Goal: Task Accomplishment & Management: Use online tool/utility

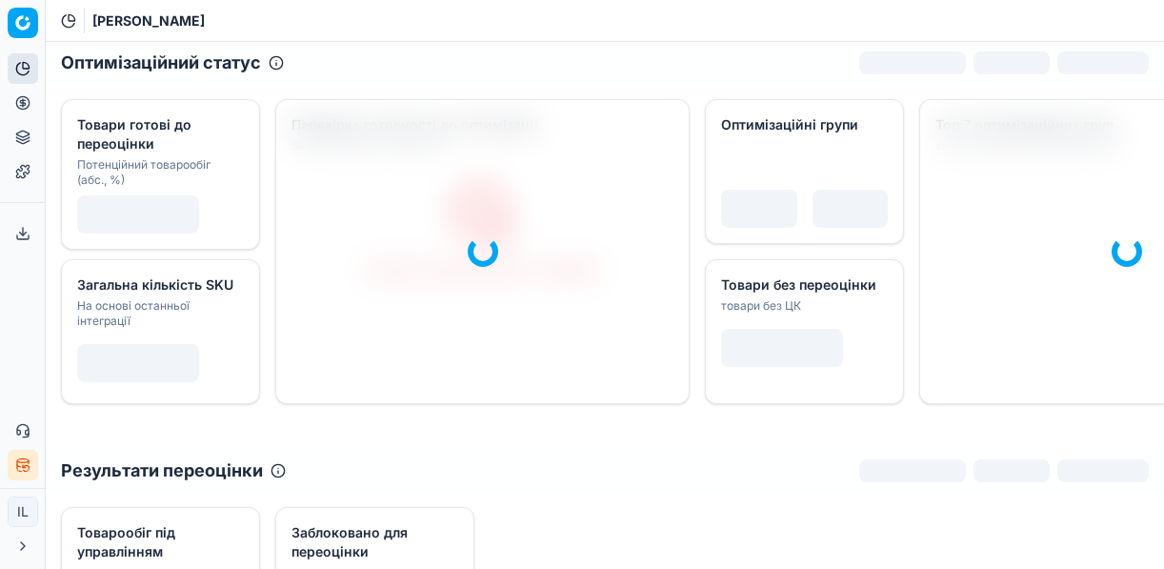
click at [29, 99] on circle at bounding box center [22, 102] width 12 height 12
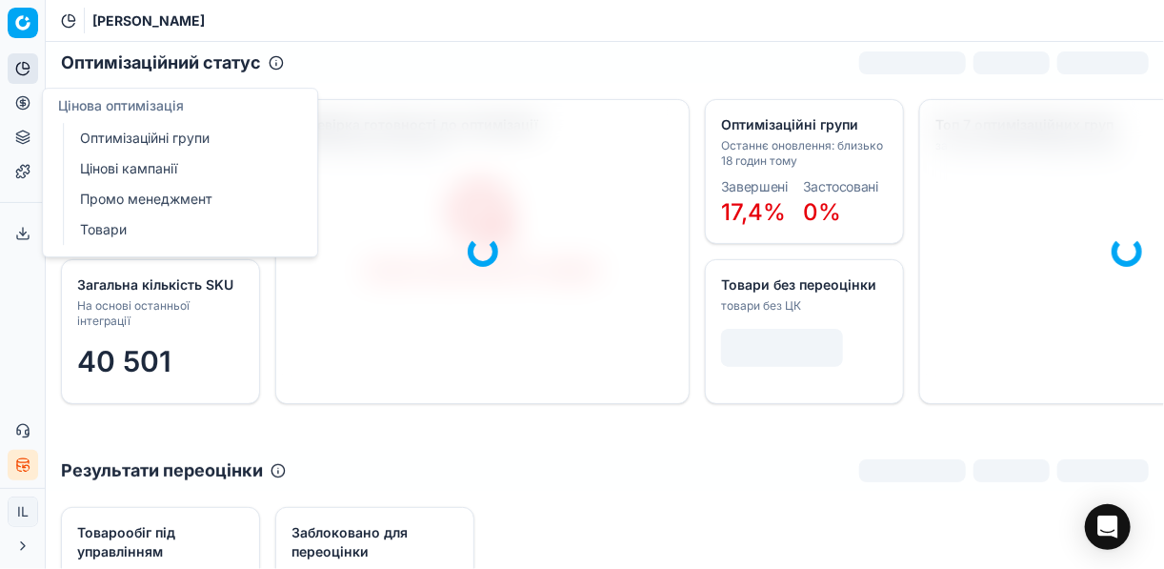
click at [133, 137] on link "Оптимізаційні групи" at bounding box center [183, 138] width 222 height 27
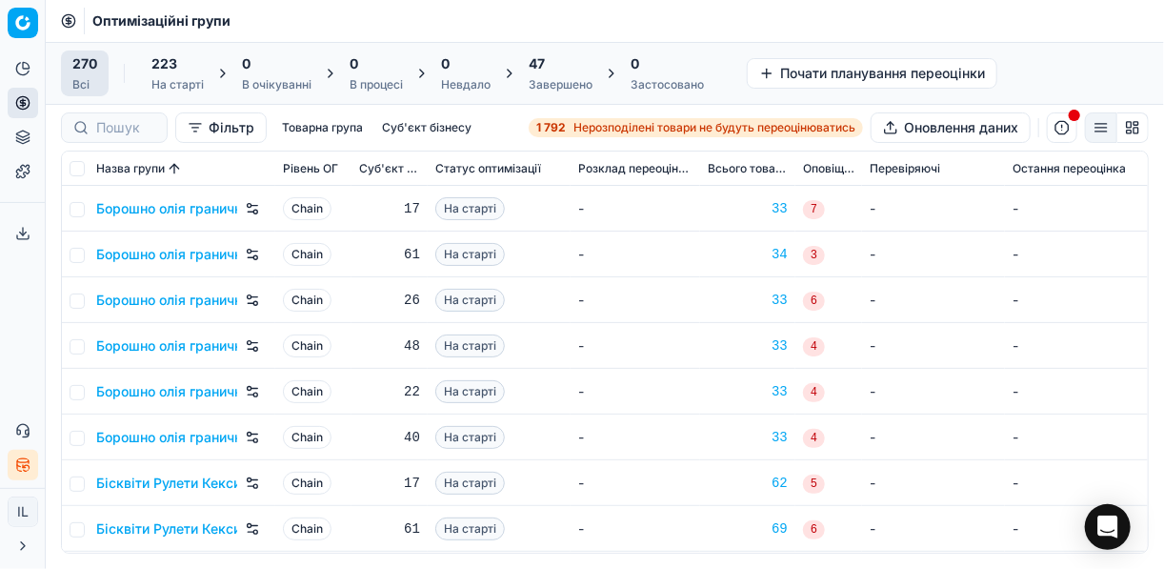
click at [586, 127] on span "Нерозподілені товари не будуть переоцінюватись" at bounding box center [714, 127] width 282 height 15
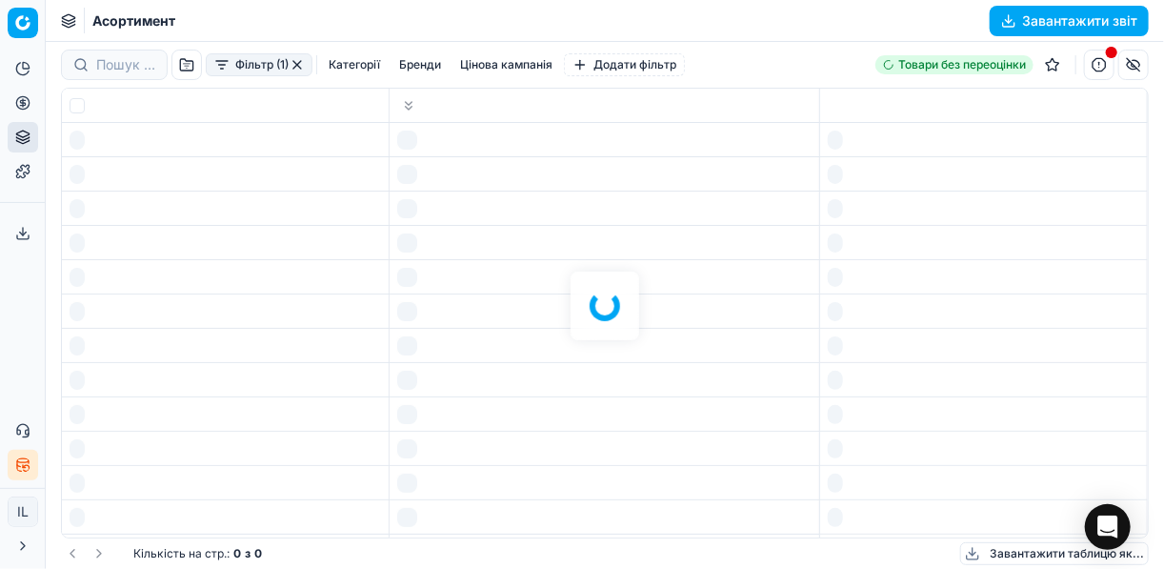
click at [586, 127] on div at bounding box center [605, 305] width 1118 height 527
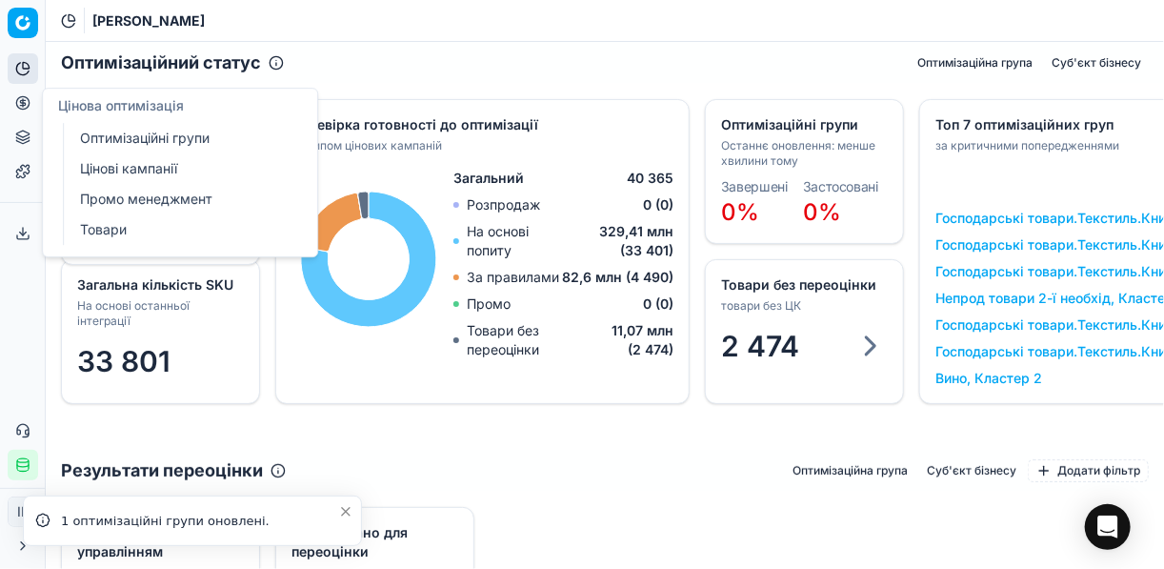
click at [146, 139] on link "Оптимізаційні групи" at bounding box center [183, 138] width 222 height 27
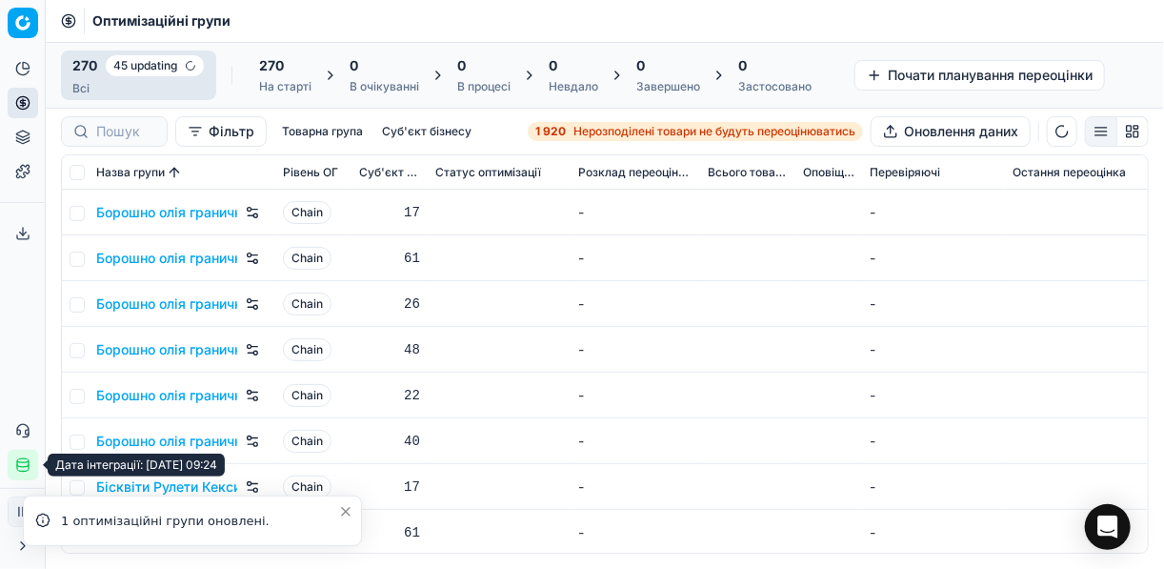
click at [20, 467] on icon "button" at bounding box center [22, 466] width 11 height 2
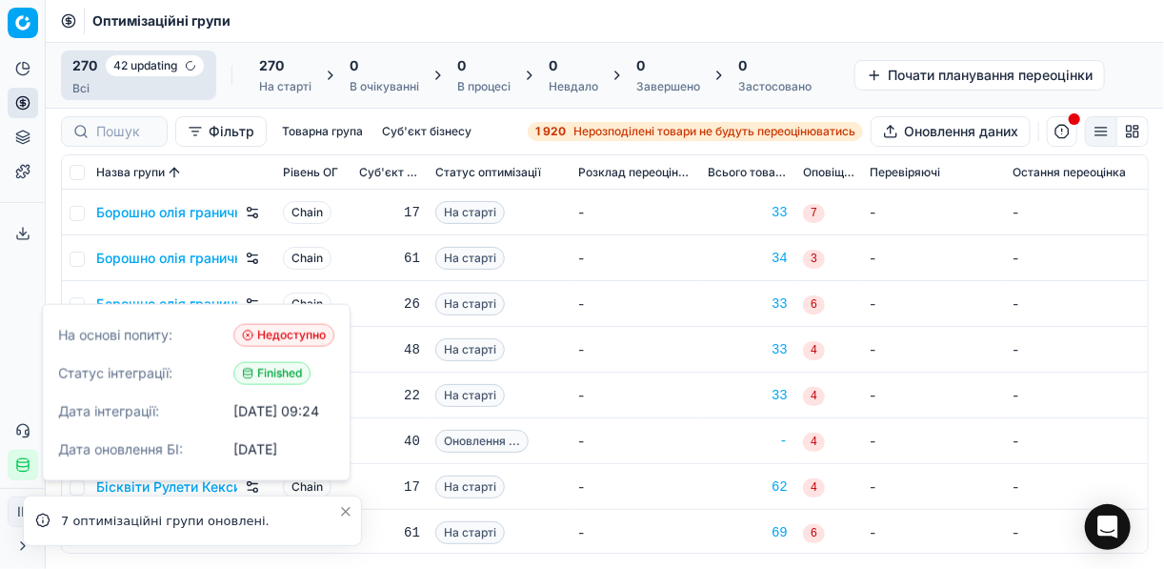
click at [530, 318] on td "На старті" at bounding box center [499, 304] width 143 height 46
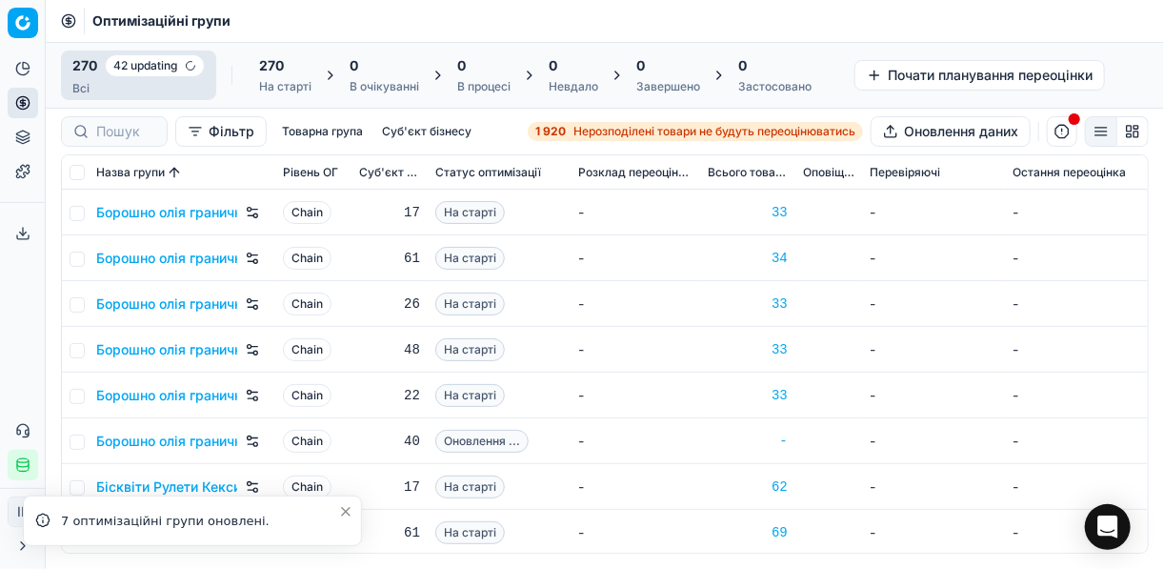
click at [599, 126] on span "Нерозподілені товари не будуть переоцінюватись" at bounding box center [714, 131] width 282 height 15
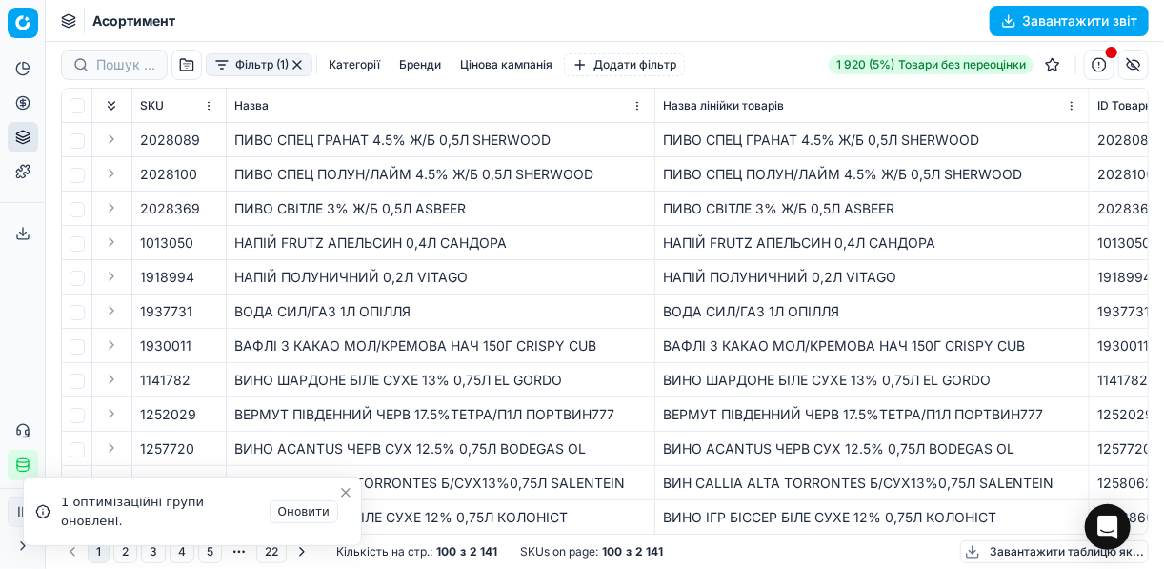
click at [221, 71] on button "Фільтр (1)" at bounding box center [259, 64] width 107 height 23
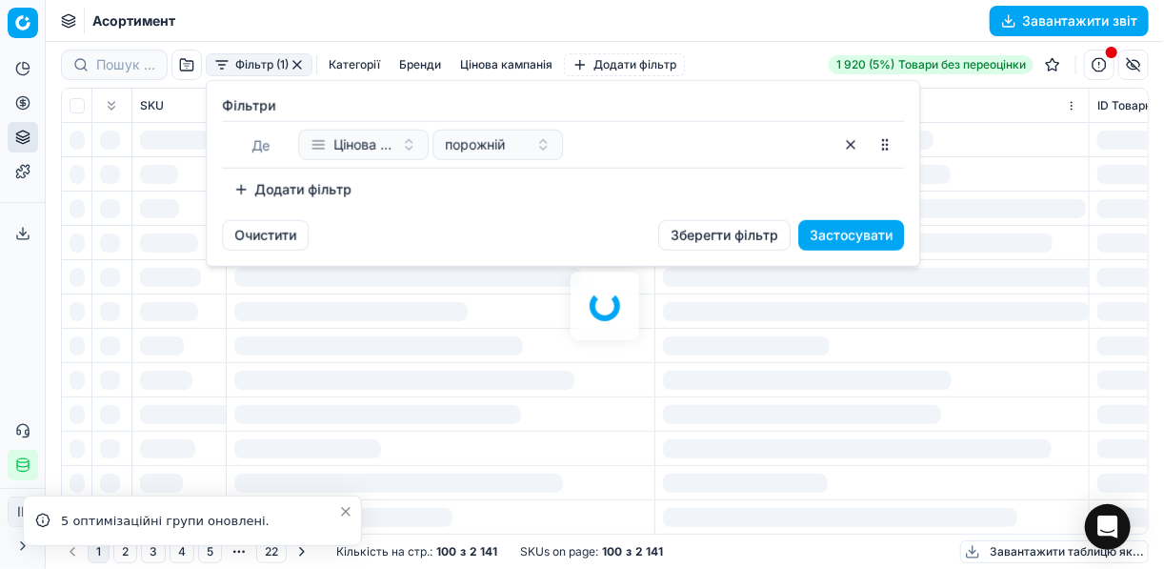
click at [257, 185] on button "Додати фільтр" at bounding box center [292, 189] width 141 height 30
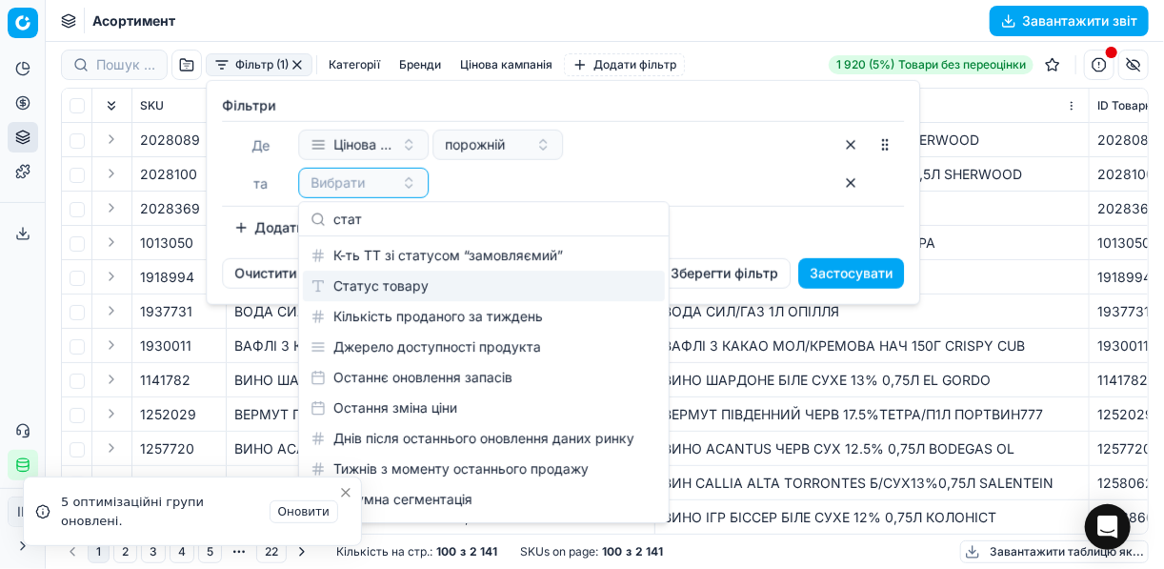
type input "стат"
click at [375, 289] on div "Статус товару" at bounding box center [484, 285] width 362 height 30
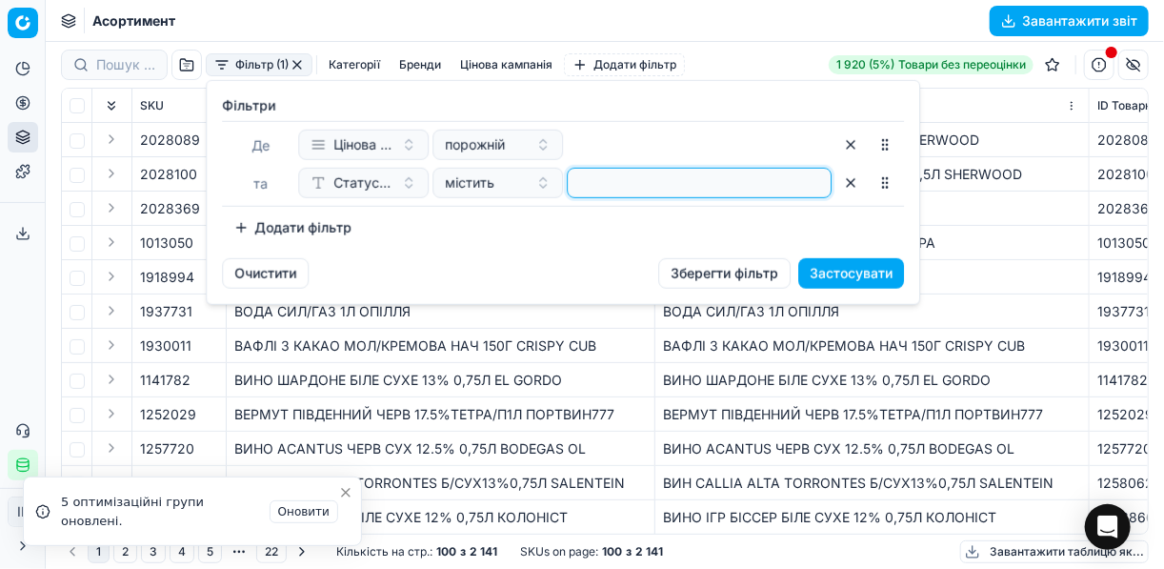
click at [599, 193] on input at bounding box center [699, 183] width 248 height 29
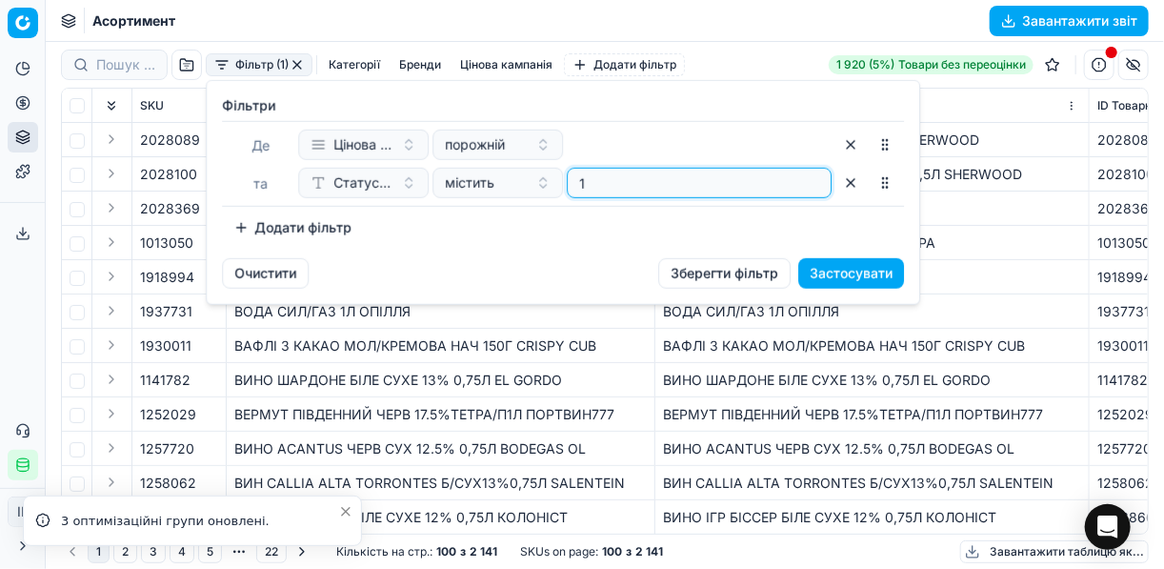
type input "1"
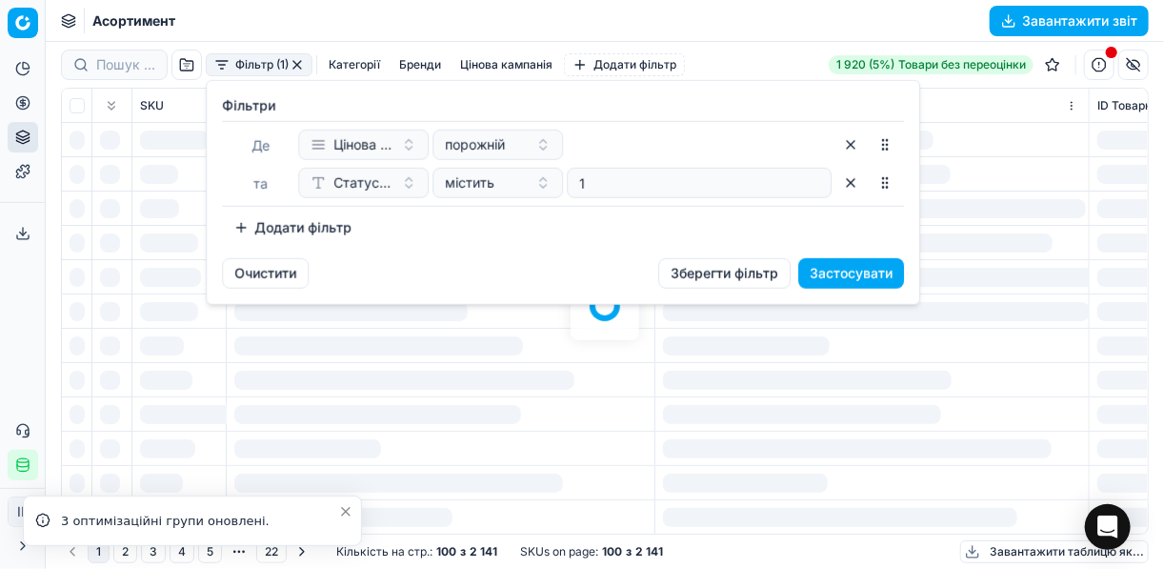
click at [240, 223] on button "Додати фільтр" at bounding box center [292, 227] width 141 height 30
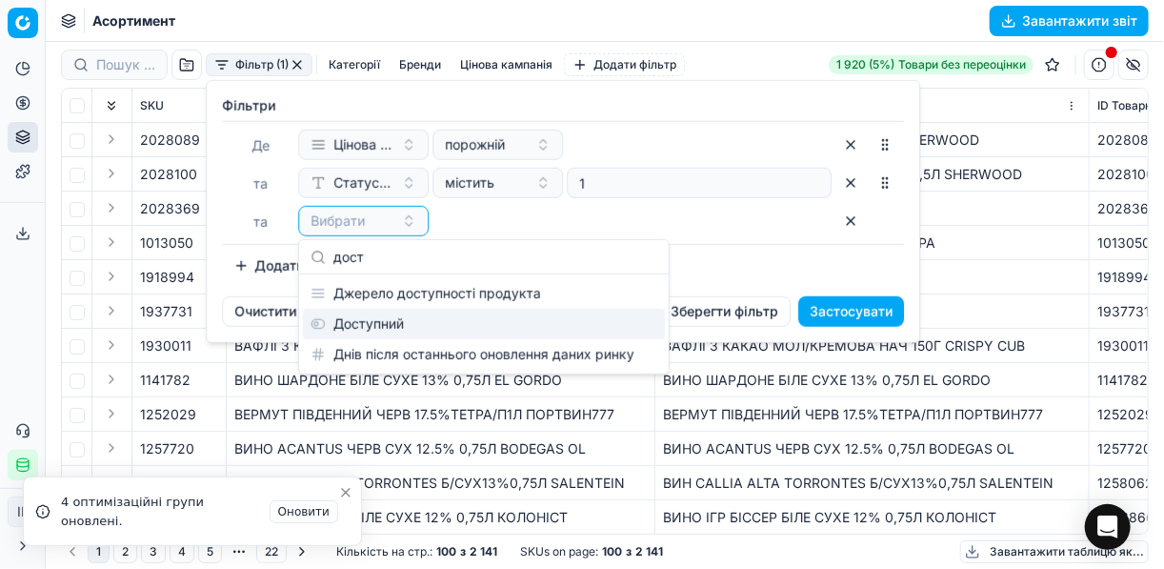
type input "дост"
click at [428, 327] on div "Доступний" at bounding box center [484, 324] width 362 height 30
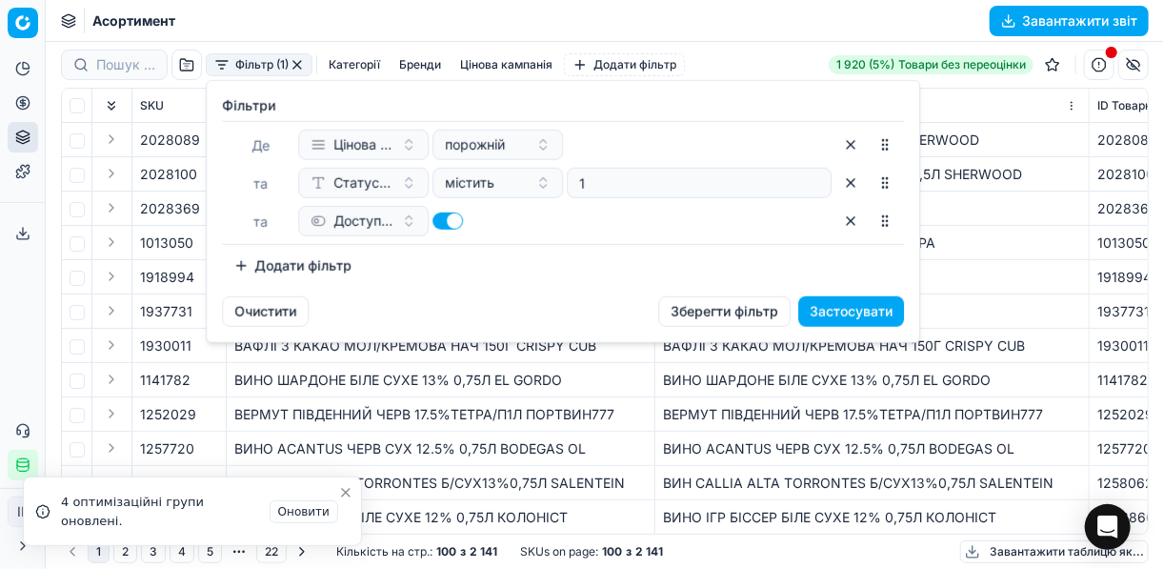
click at [236, 269] on button "Додати фільтр" at bounding box center [292, 265] width 141 height 30
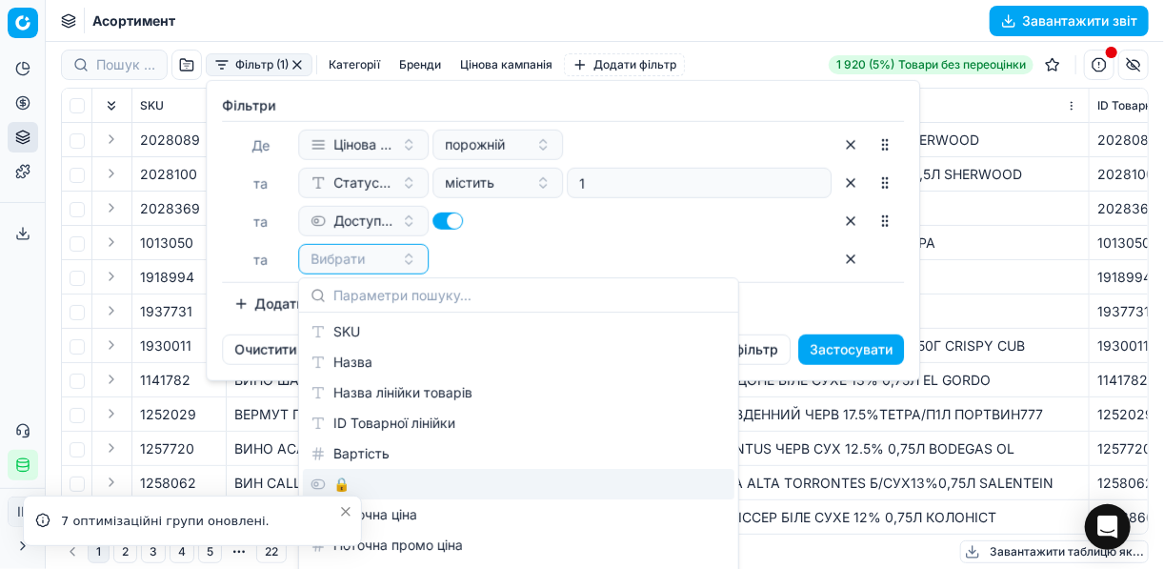
click at [351, 487] on div "🔒" at bounding box center [518, 484] width 431 height 30
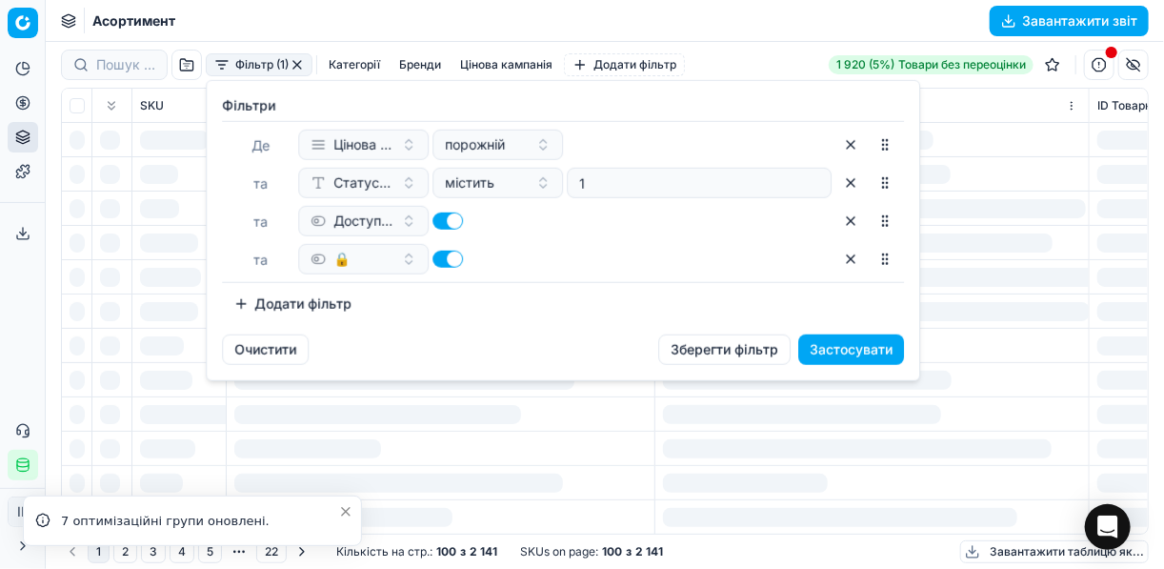
click at [441, 256] on button "button" at bounding box center [447, 258] width 30 height 17
checkbox input "false"
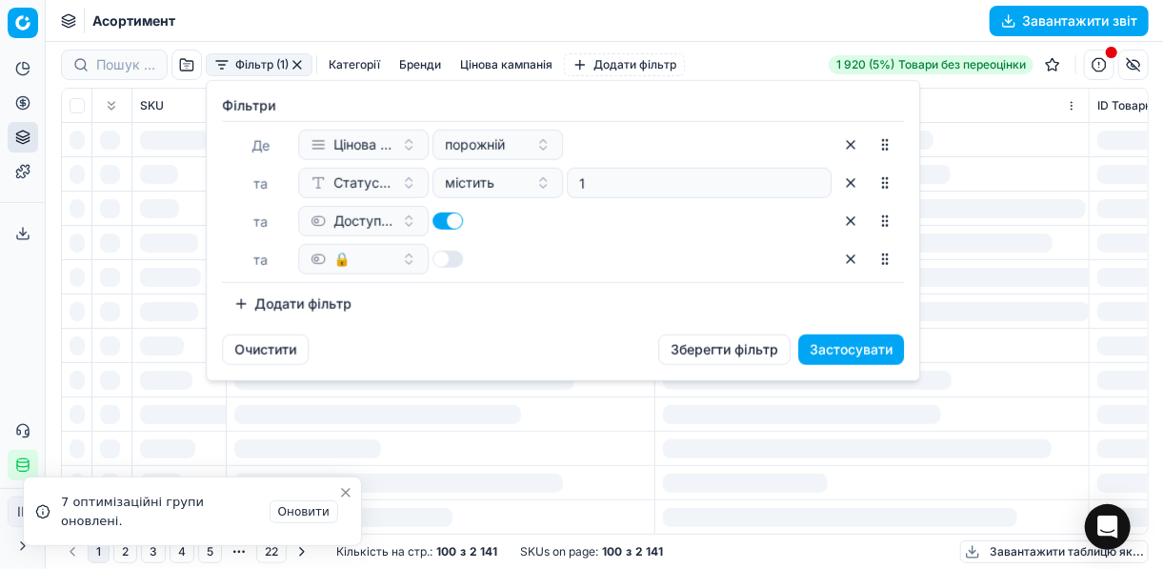
click at [877, 352] on button "Застосувати" at bounding box center [851, 349] width 106 height 30
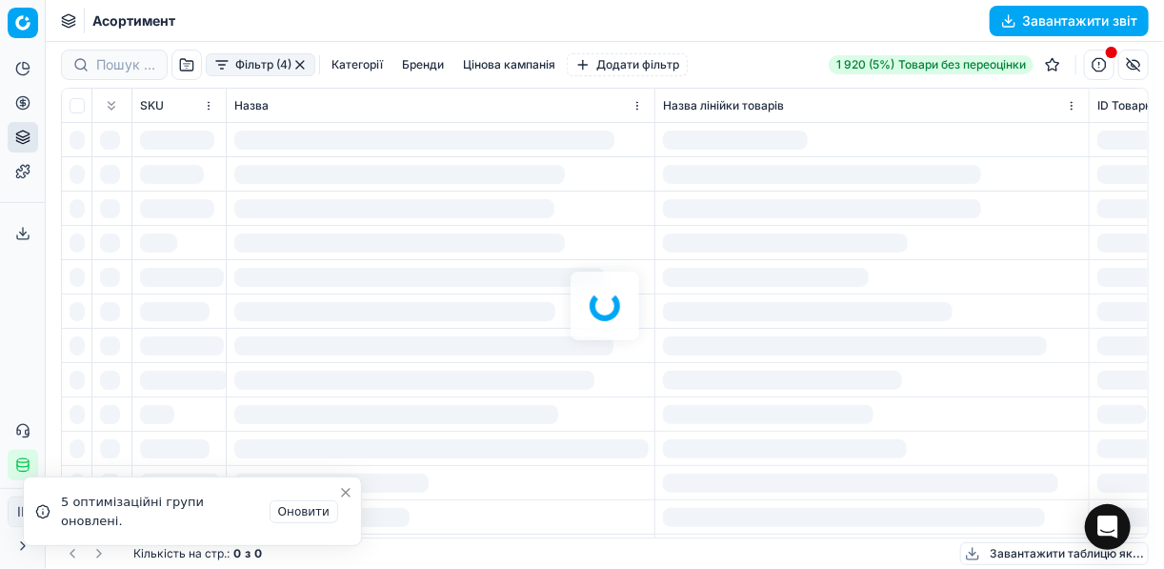
click at [303, 63] on div at bounding box center [605, 305] width 1118 height 527
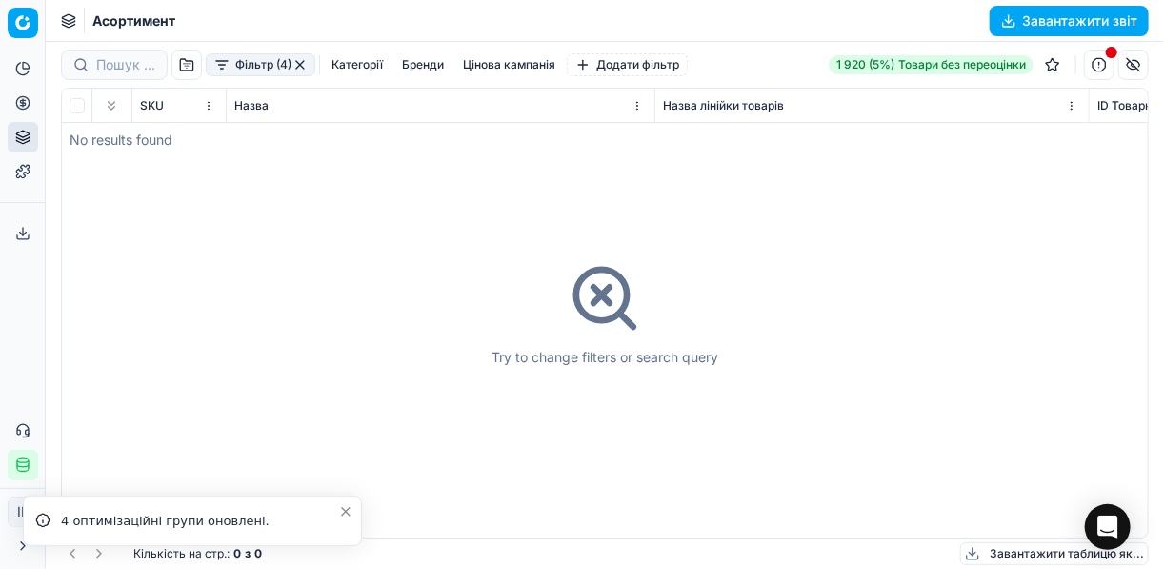
click at [296, 67] on button "button" at bounding box center [299, 64] width 15 height 15
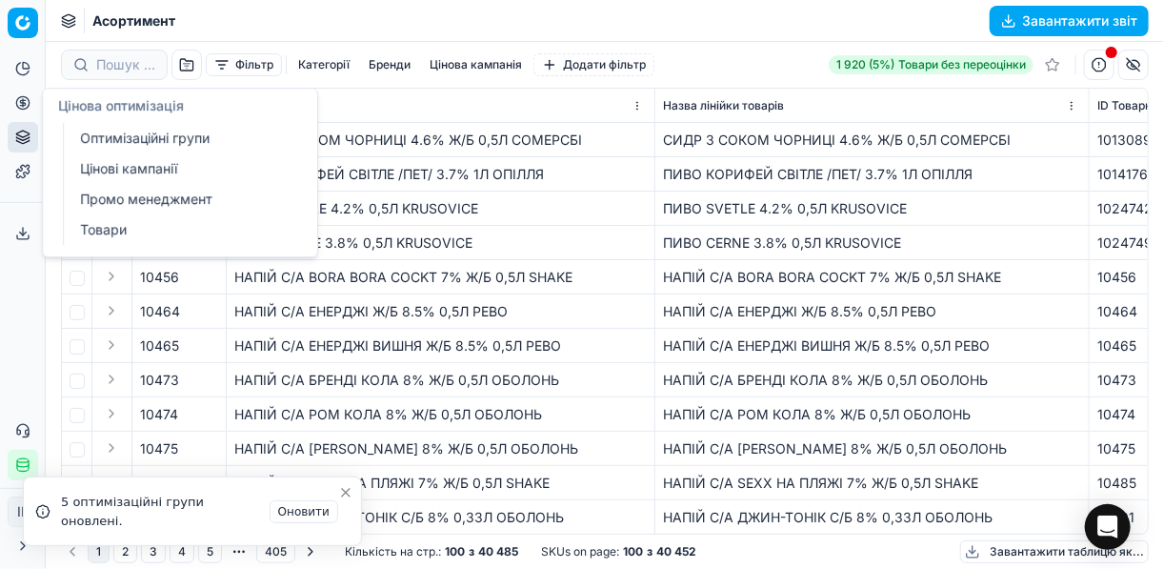
click at [145, 143] on link "Оптимізаційні групи" at bounding box center [183, 138] width 222 height 27
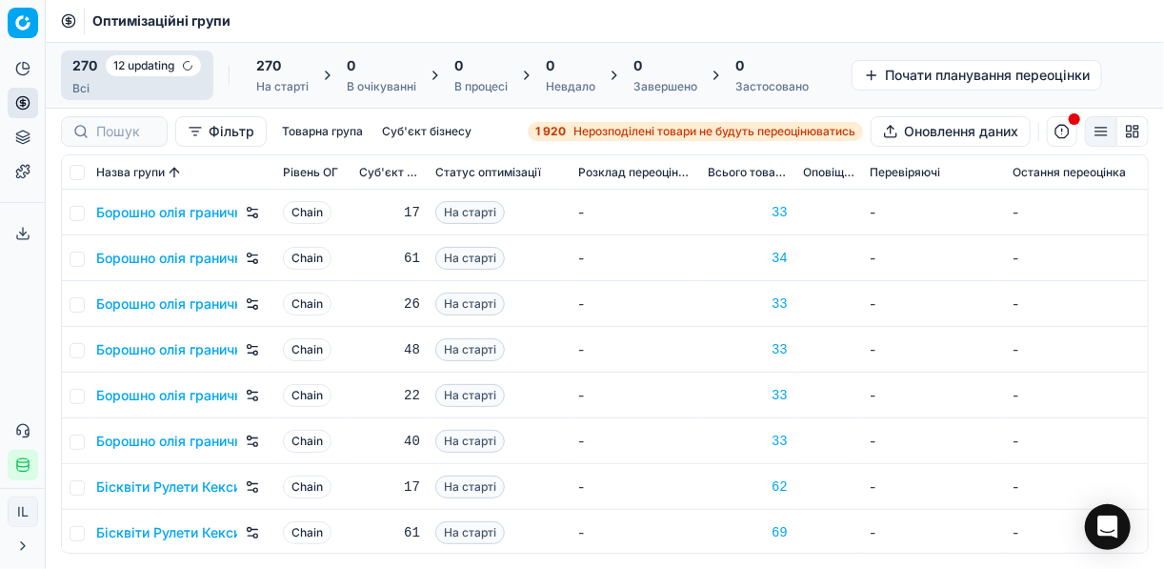
click at [586, 128] on span "Нерозподілені товари не будуть переоцінюватись" at bounding box center [714, 131] width 282 height 15
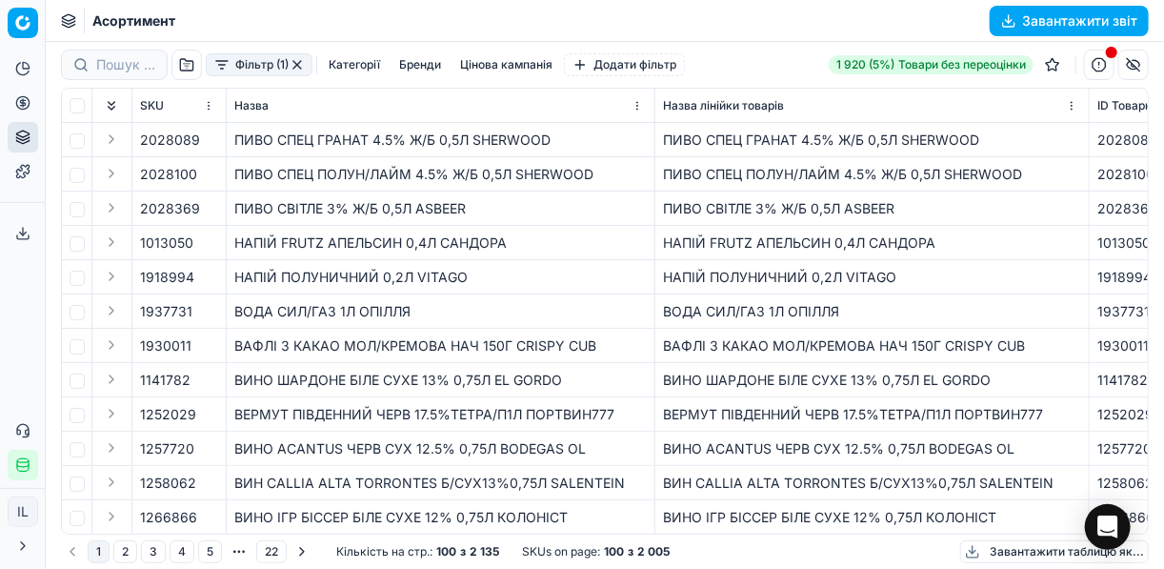
click at [226, 65] on div at bounding box center [605, 305] width 1118 height 527
click at [218, 70] on button "Фільтр (1)" at bounding box center [259, 64] width 107 height 23
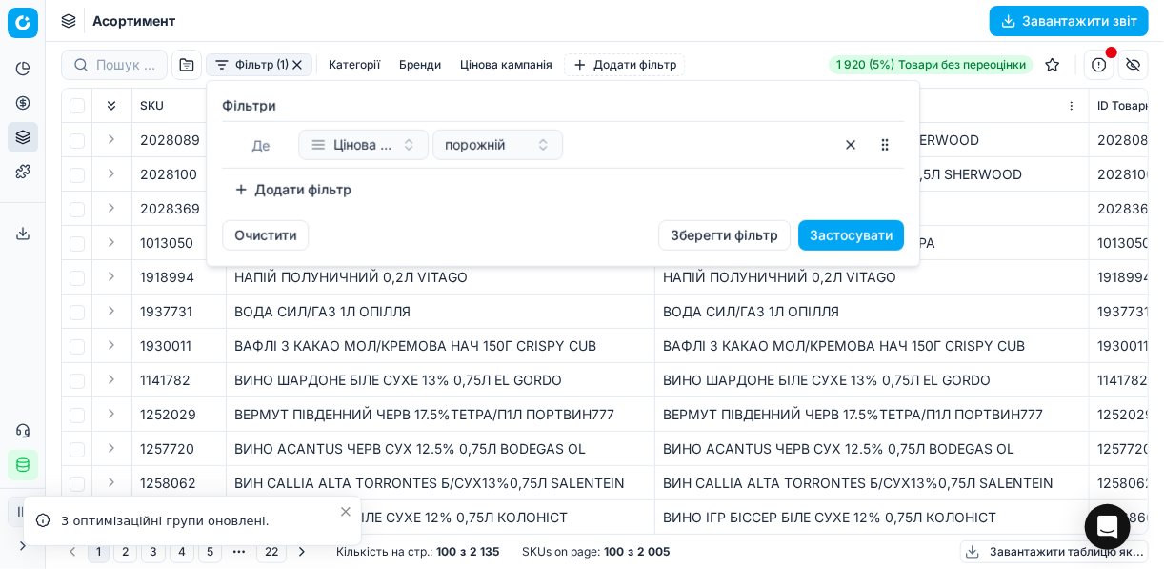
click at [247, 182] on button "Додати фільтр" at bounding box center [292, 189] width 141 height 30
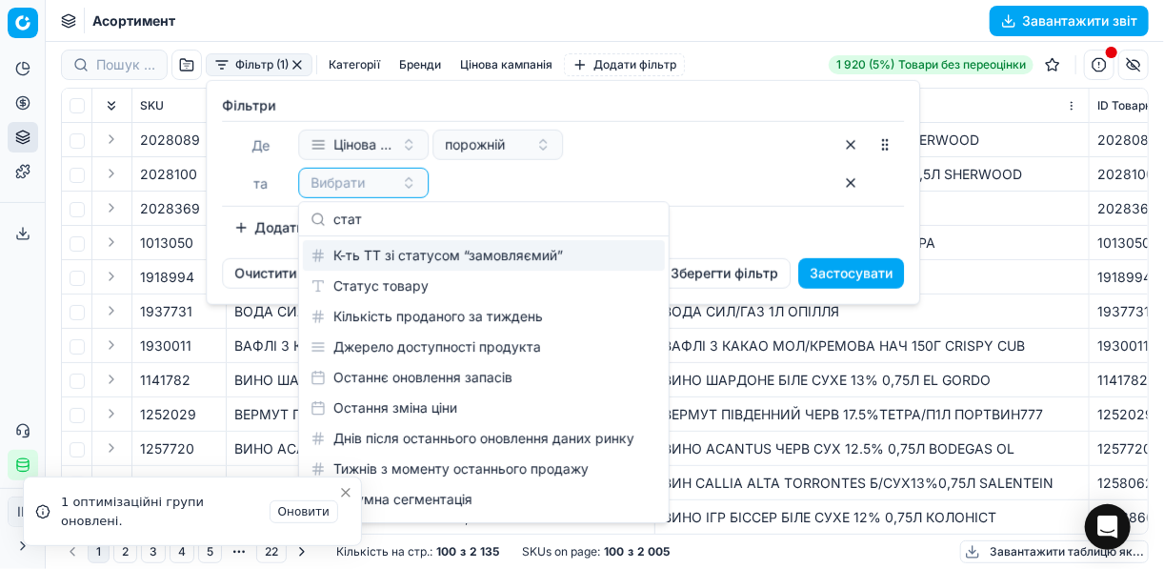
type input "стат"
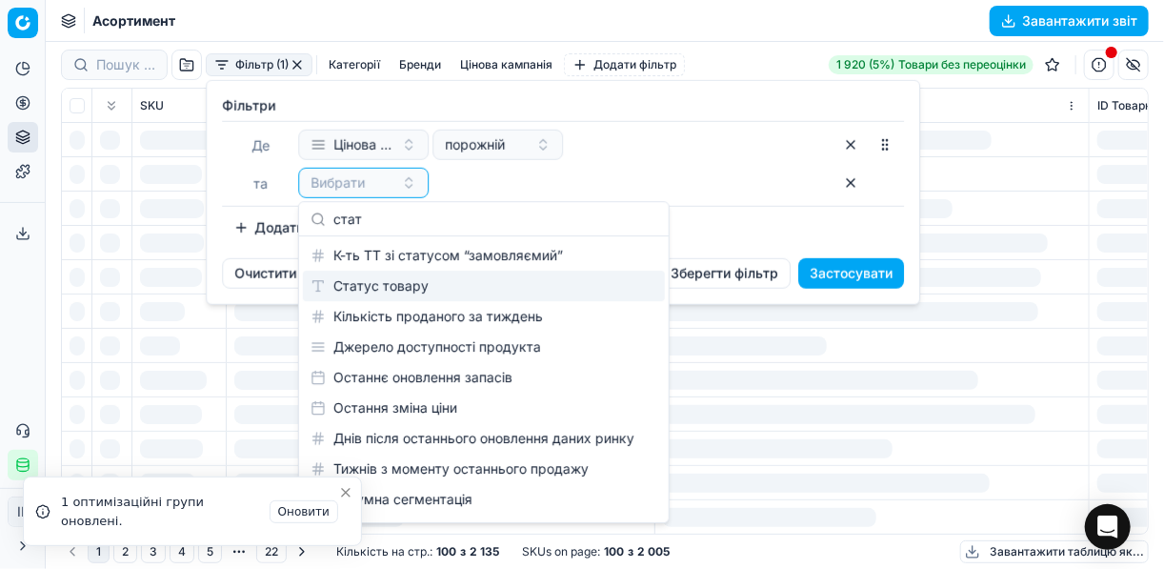
click at [417, 278] on div "Статус товару" at bounding box center [484, 285] width 362 height 30
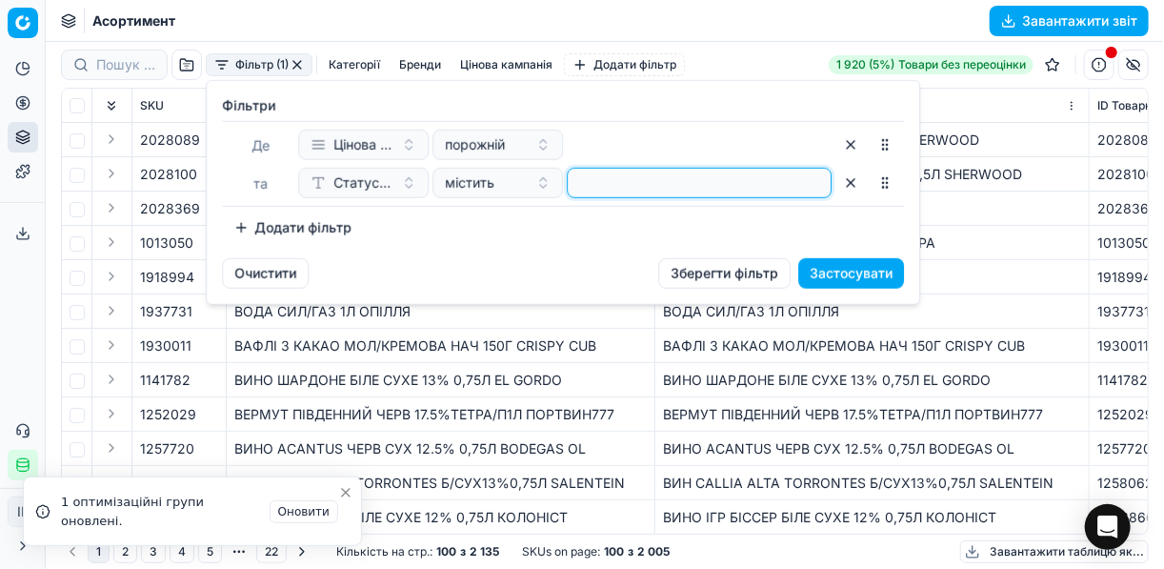
click at [686, 195] on input at bounding box center [699, 183] width 248 height 29
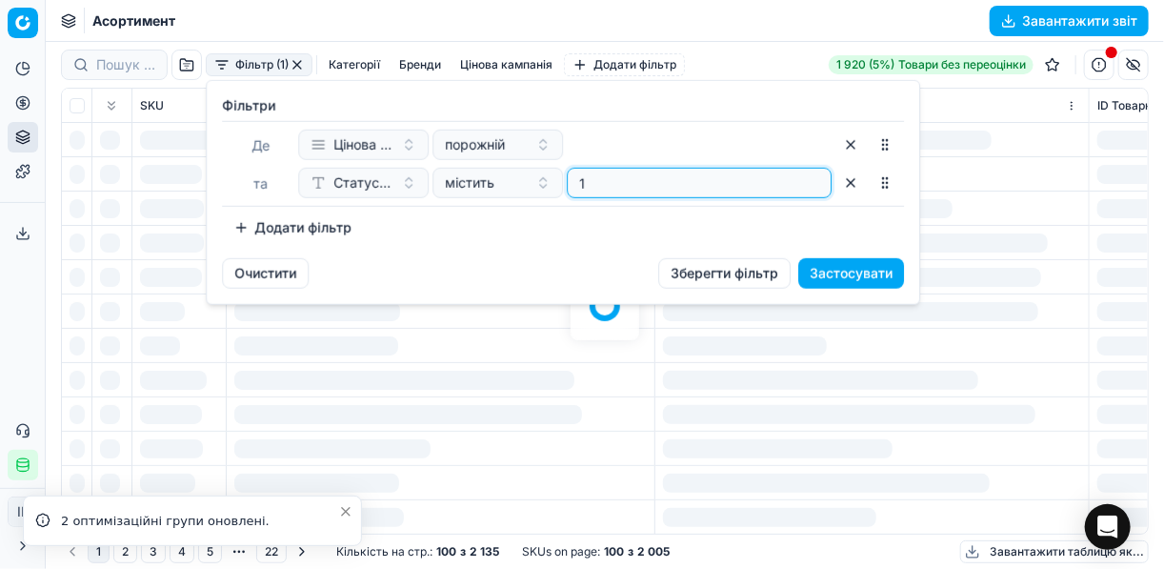
type input "1"
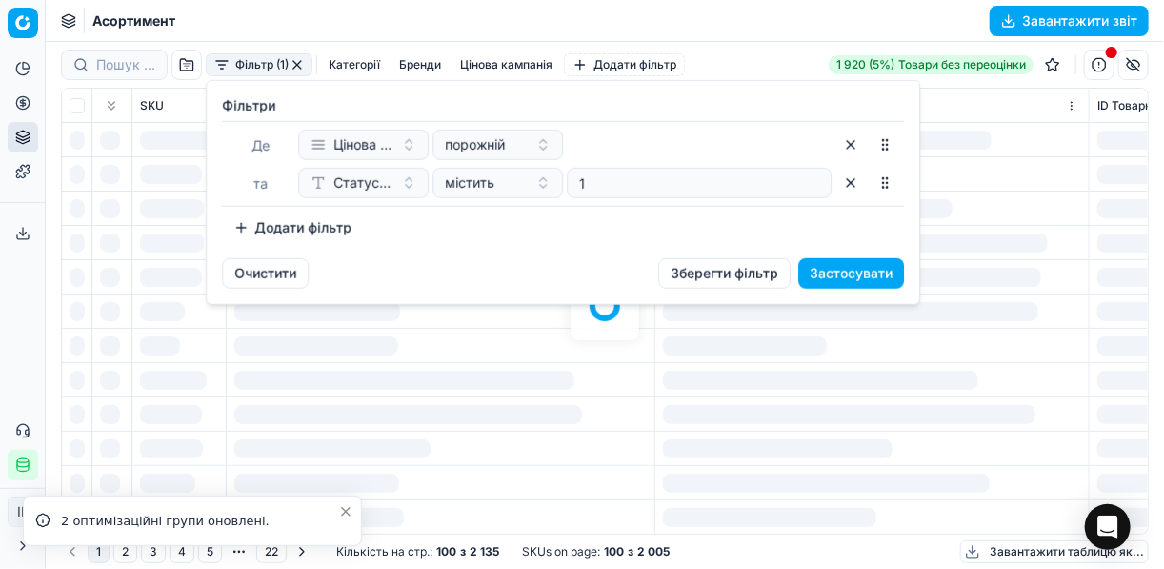
click at [240, 224] on button "Додати фільтр" at bounding box center [292, 227] width 141 height 30
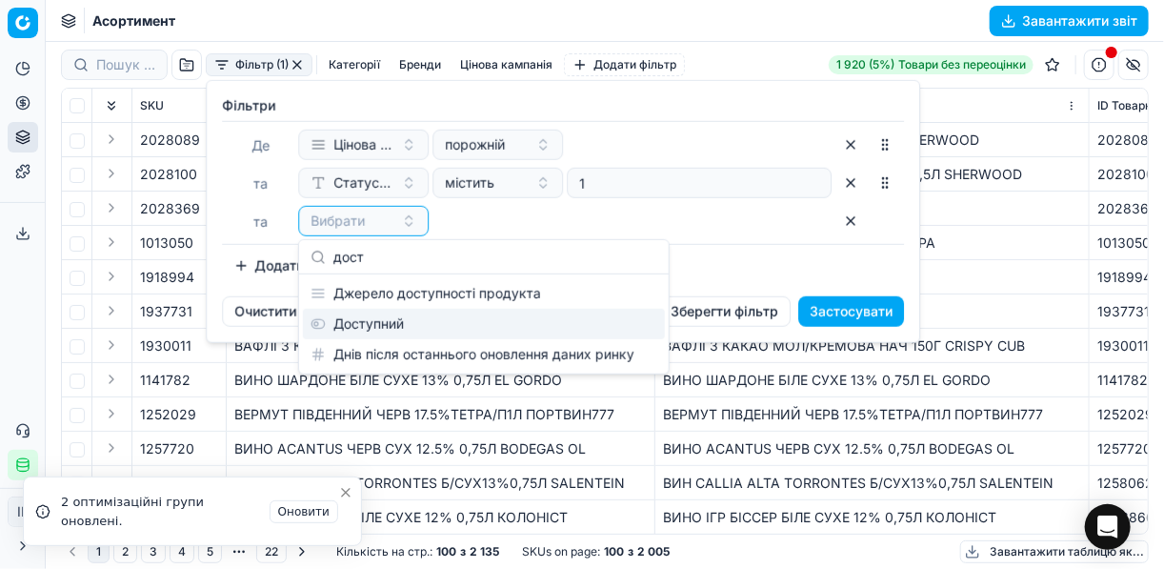
type input "дост"
click at [386, 317] on div "Доступний" at bounding box center [484, 324] width 362 height 30
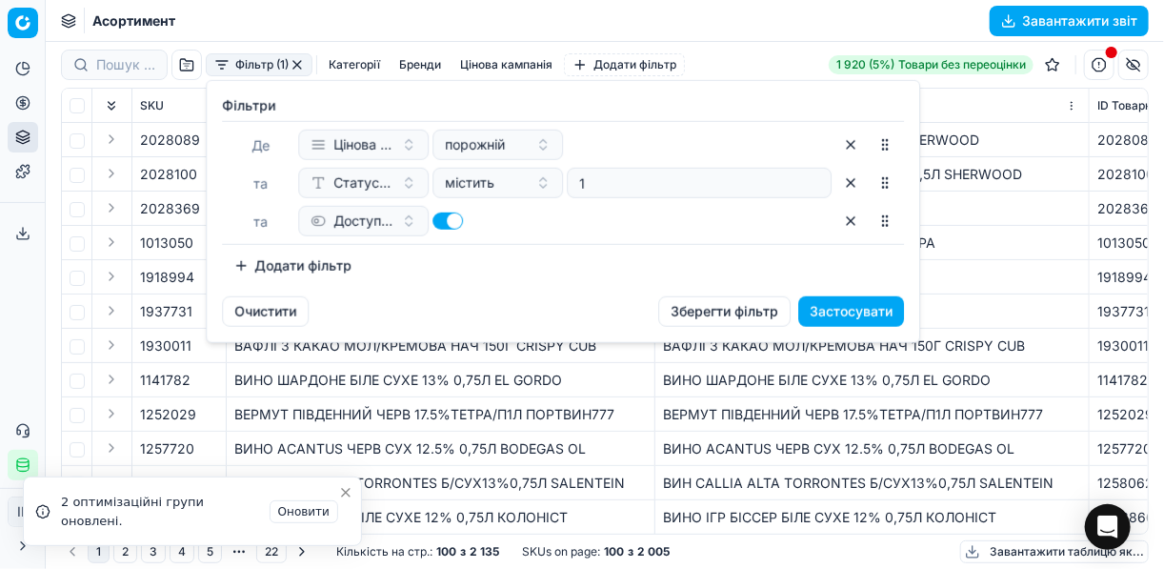
click at [241, 263] on button "Додати фільтр" at bounding box center [292, 265] width 141 height 30
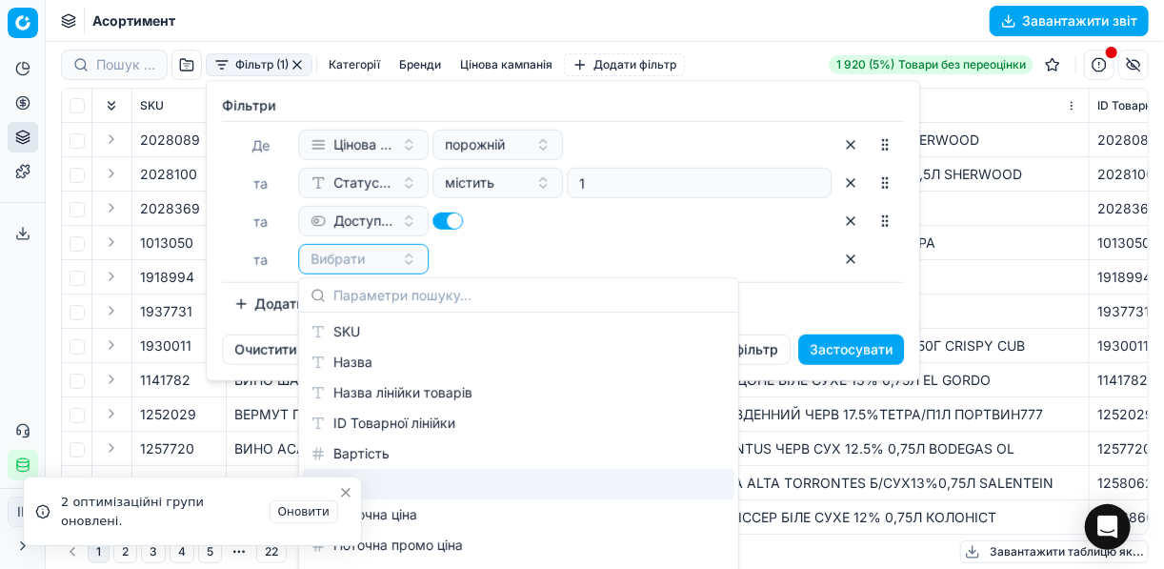
click at [353, 486] on div "🔒" at bounding box center [518, 484] width 431 height 30
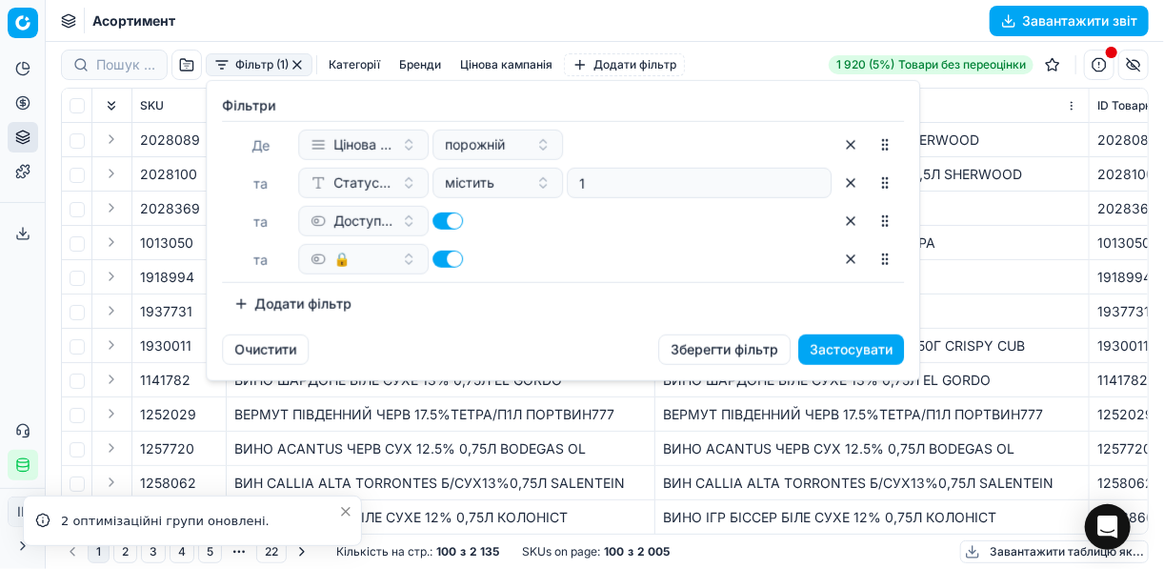
click at [436, 265] on button "button" at bounding box center [447, 258] width 30 height 17
checkbox input "false"
click at [856, 356] on button "Застосувати" at bounding box center [851, 349] width 106 height 30
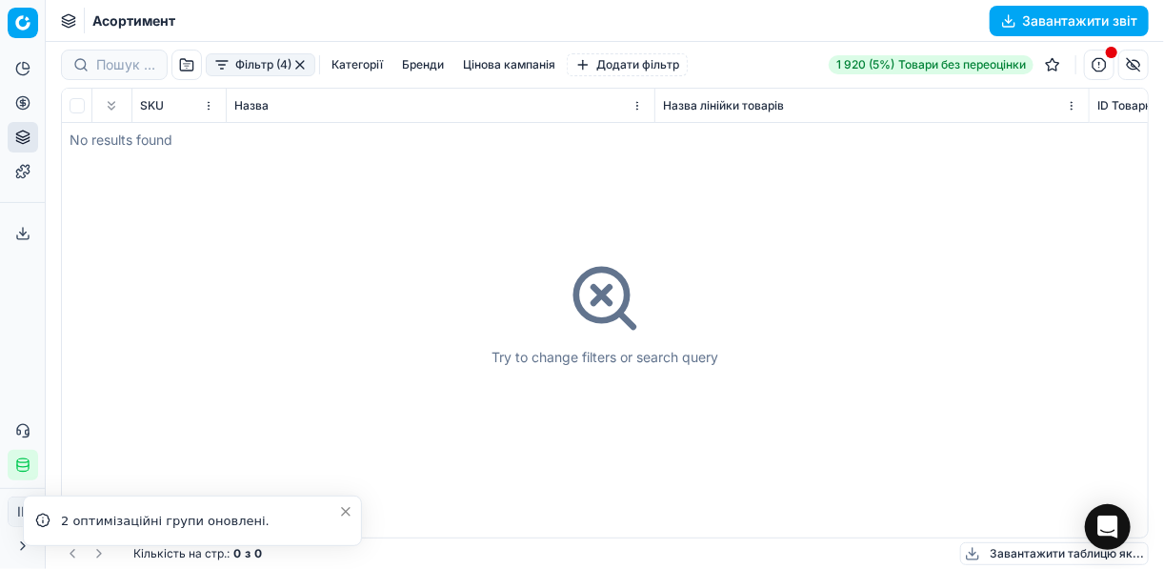
click at [304, 66] on button "button" at bounding box center [299, 64] width 15 height 15
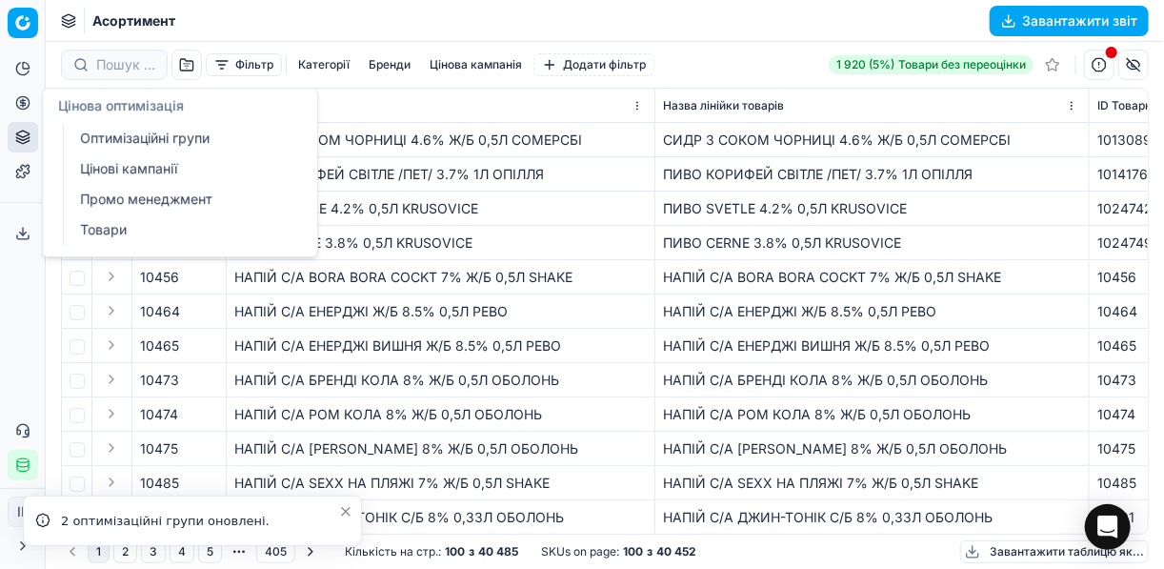
click at [95, 168] on link "Цінові кампанії" at bounding box center [183, 168] width 222 height 27
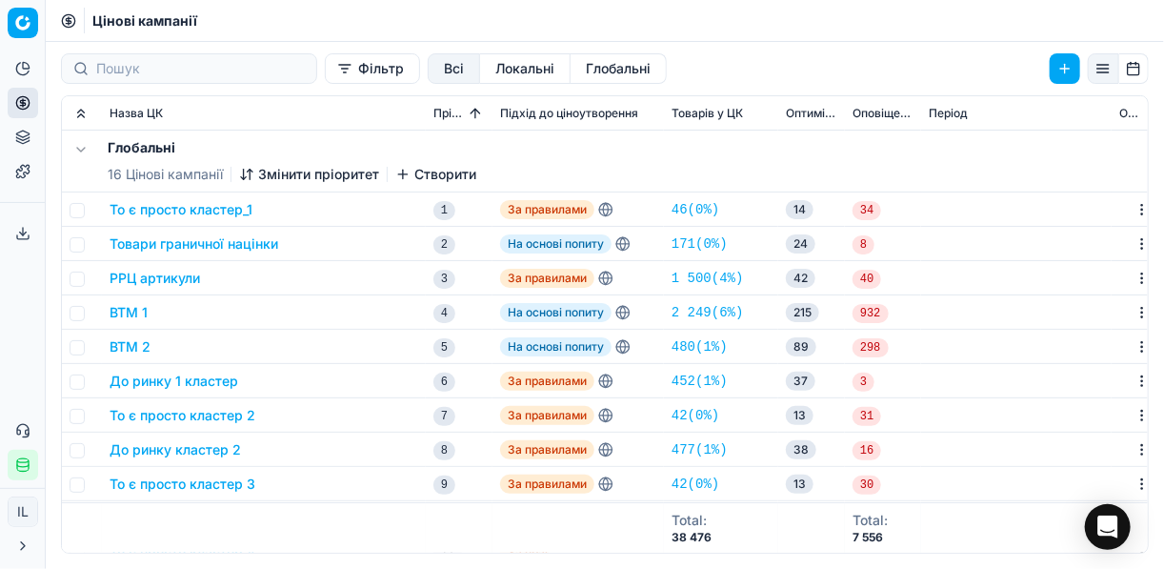
click at [325, 78] on button "Фільтр" at bounding box center [372, 68] width 95 height 30
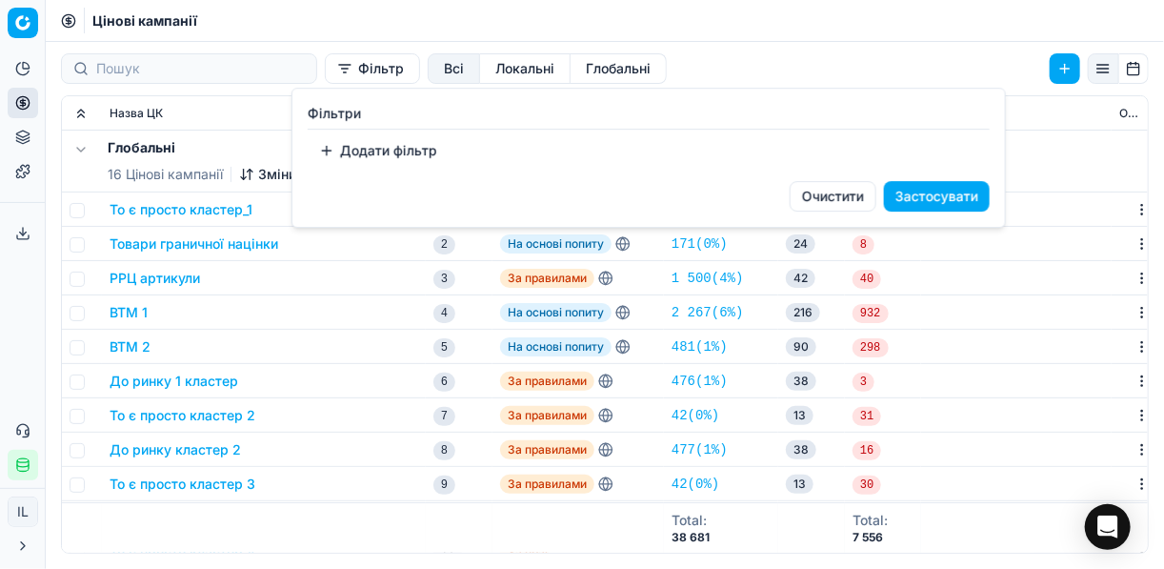
click at [330, 152] on button "Додати фільтр" at bounding box center [378, 150] width 141 height 30
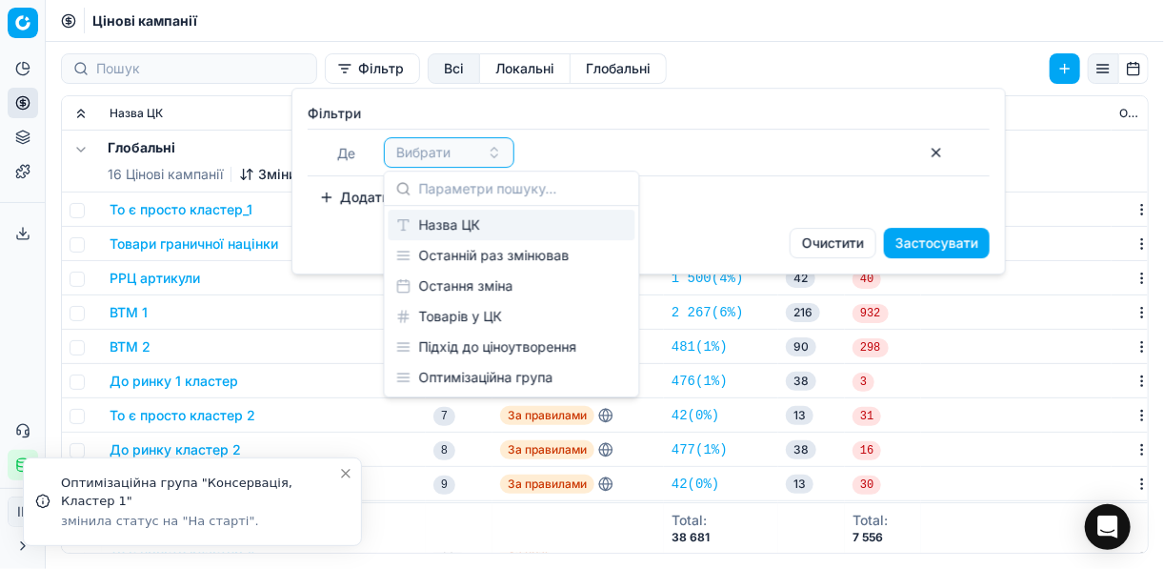
click at [447, 232] on div "Назва ЦК" at bounding box center [512, 225] width 247 height 30
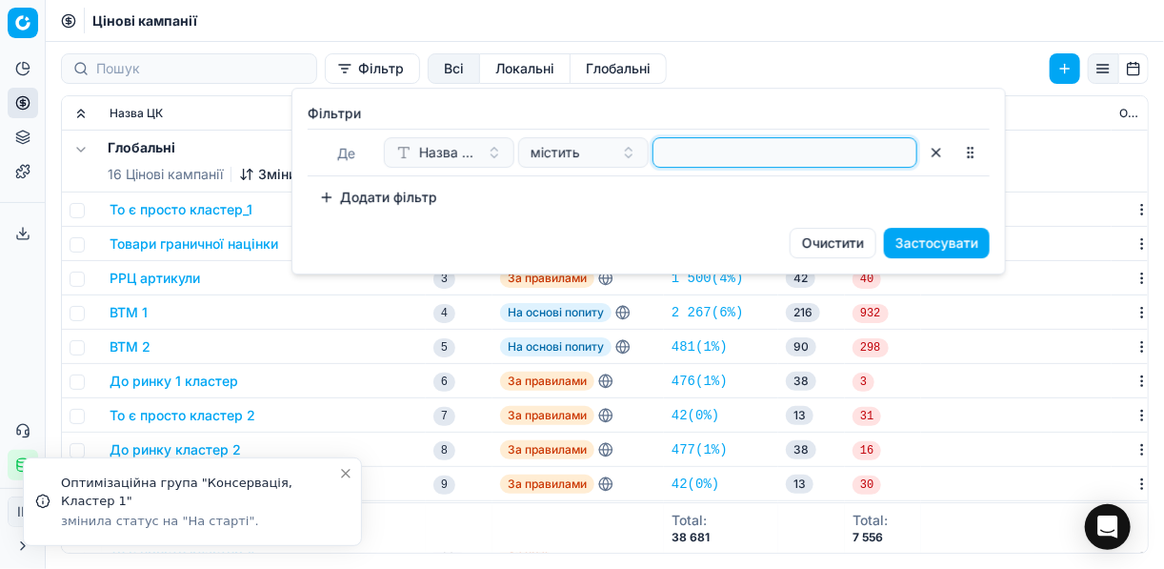
click at [665, 158] on input at bounding box center [785, 152] width 248 height 29
type input "вино"
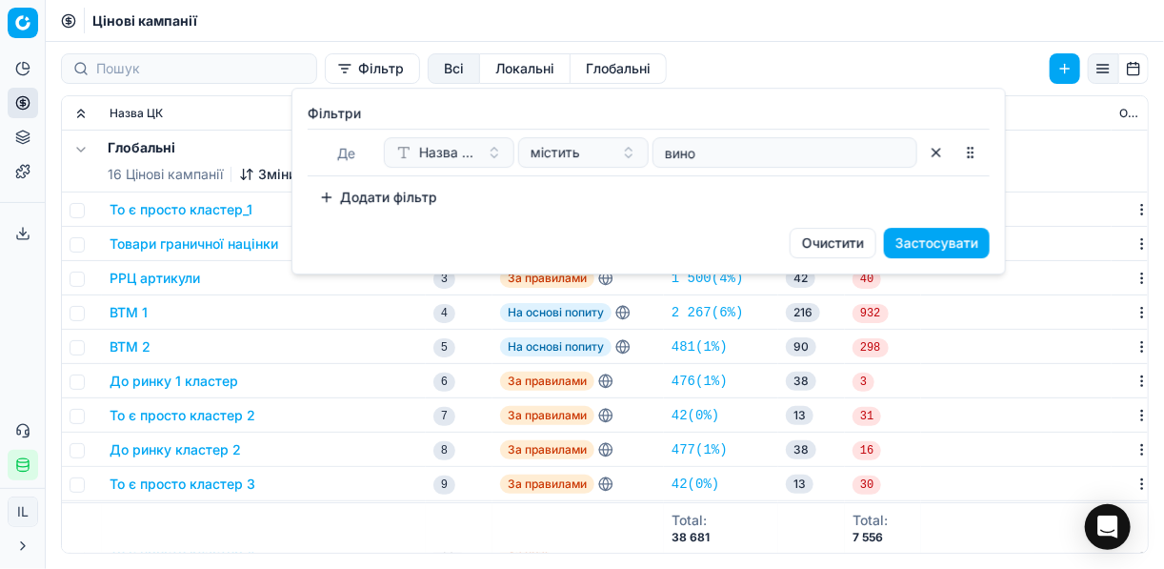
click at [924, 239] on button "Застосувати" at bounding box center [937, 243] width 106 height 30
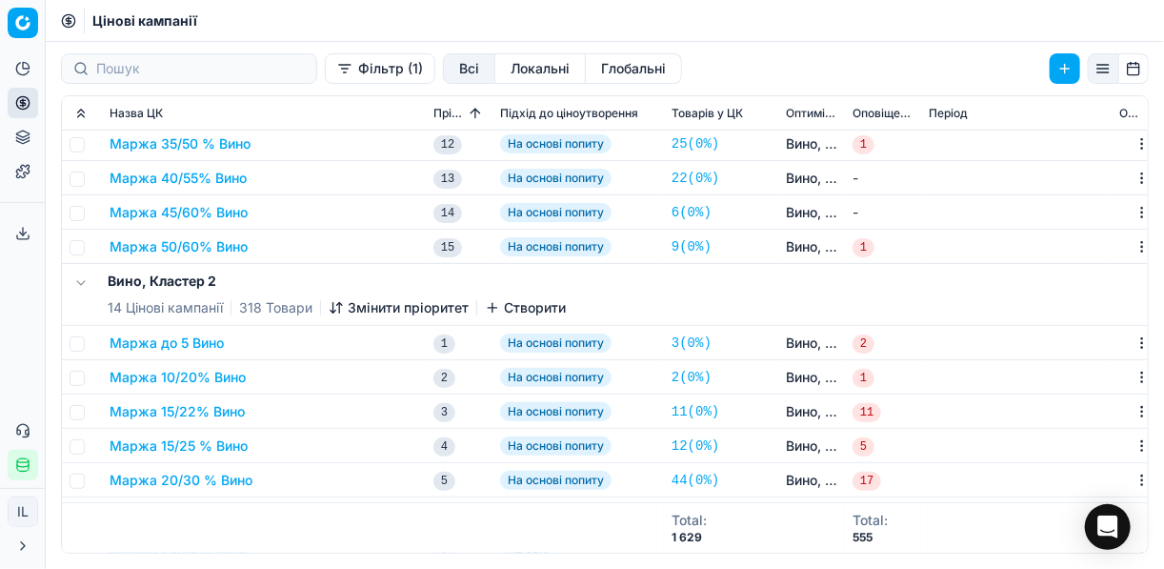
scroll to position [533, 0]
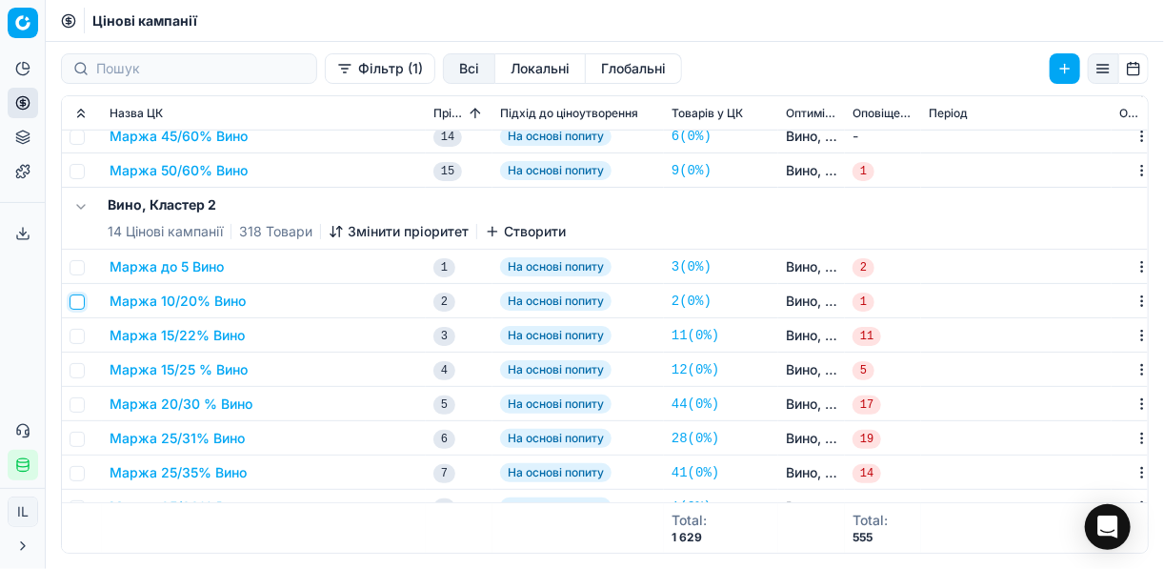
click at [84, 305] on input "checkbox" at bounding box center [77, 301] width 15 height 15
checkbox input "true"
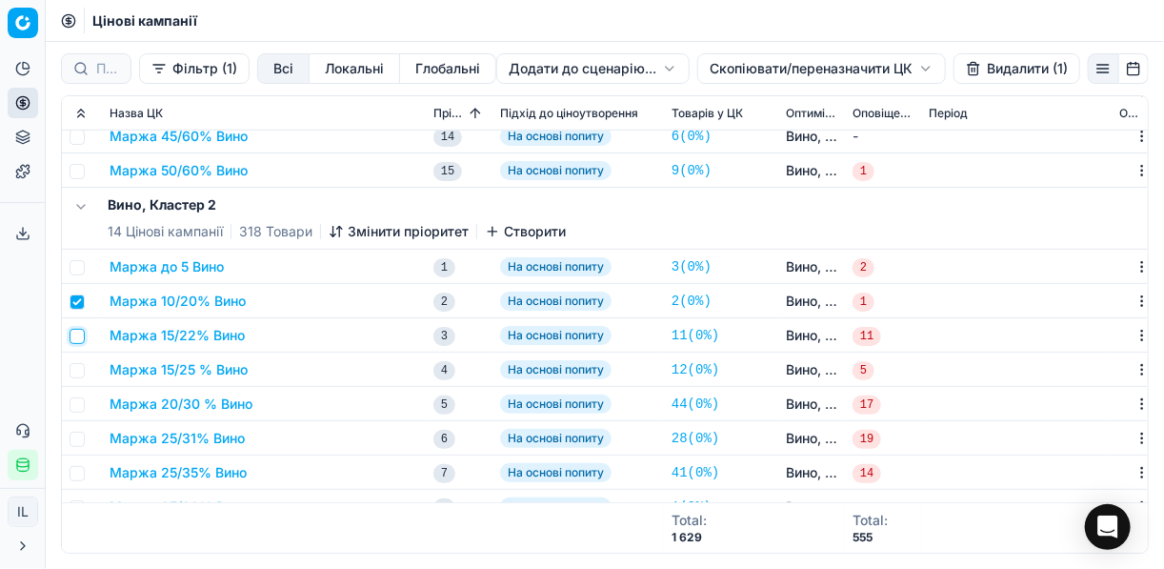
click at [84, 330] on input "checkbox" at bounding box center [77, 336] width 15 height 15
checkbox input "true"
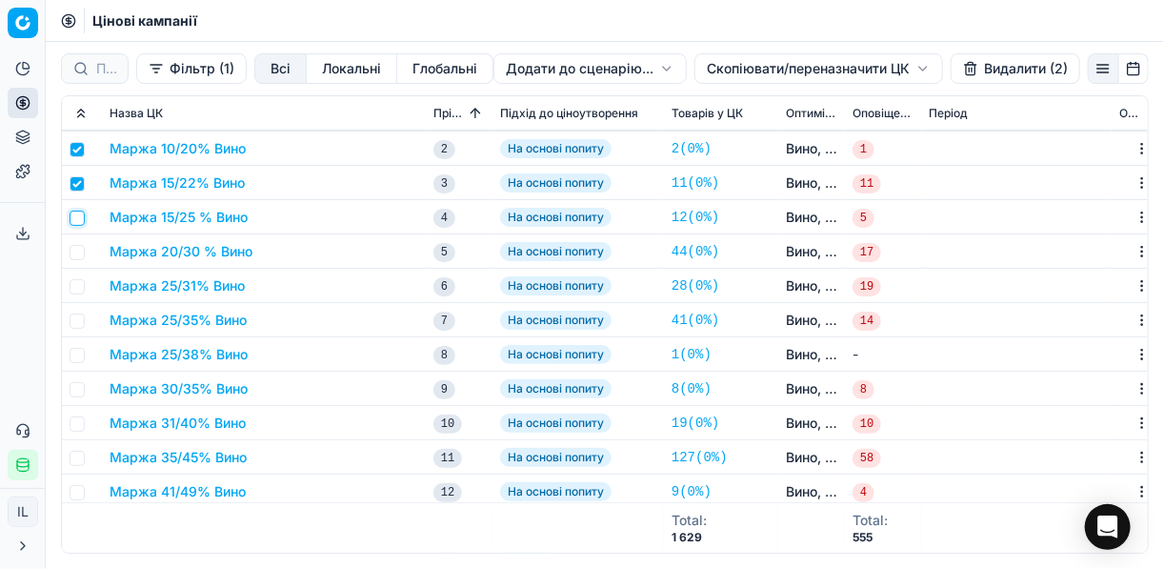
click at [76, 220] on input "checkbox" at bounding box center [77, 217] width 15 height 15
checkbox input "true"
click at [76, 256] on input "checkbox" at bounding box center [77, 252] width 15 height 15
checkbox input "true"
click at [76, 282] on input "checkbox" at bounding box center [77, 286] width 15 height 15
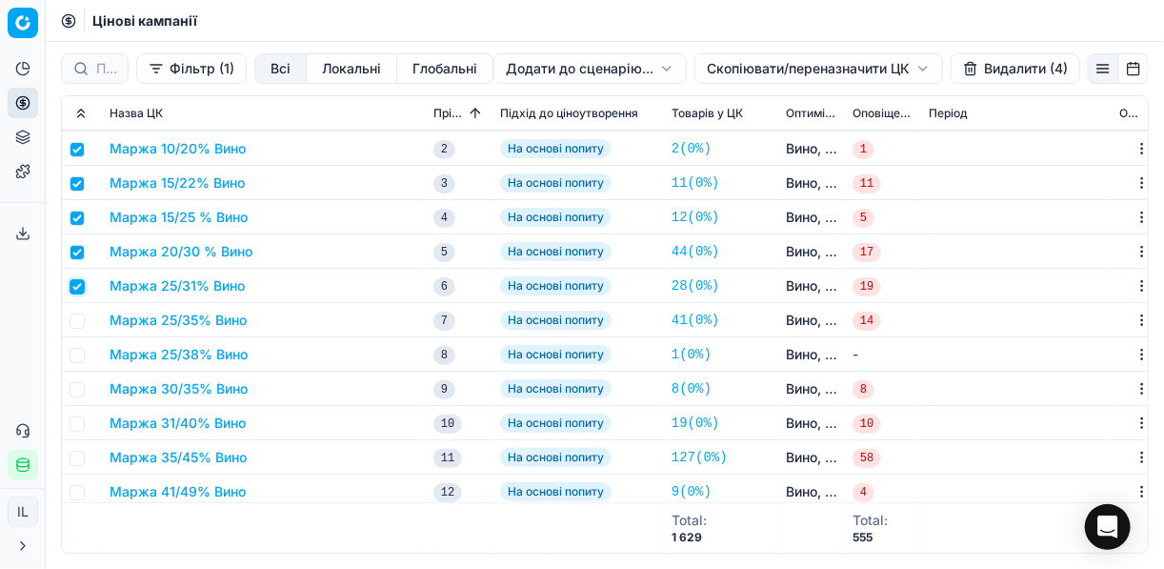
checkbox input "true"
click at [79, 320] on input "checkbox" at bounding box center [77, 320] width 15 height 15
checkbox input "true"
click at [79, 350] on input "checkbox" at bounding box center [77, 355] width 15 height 15
checkbox input "true"
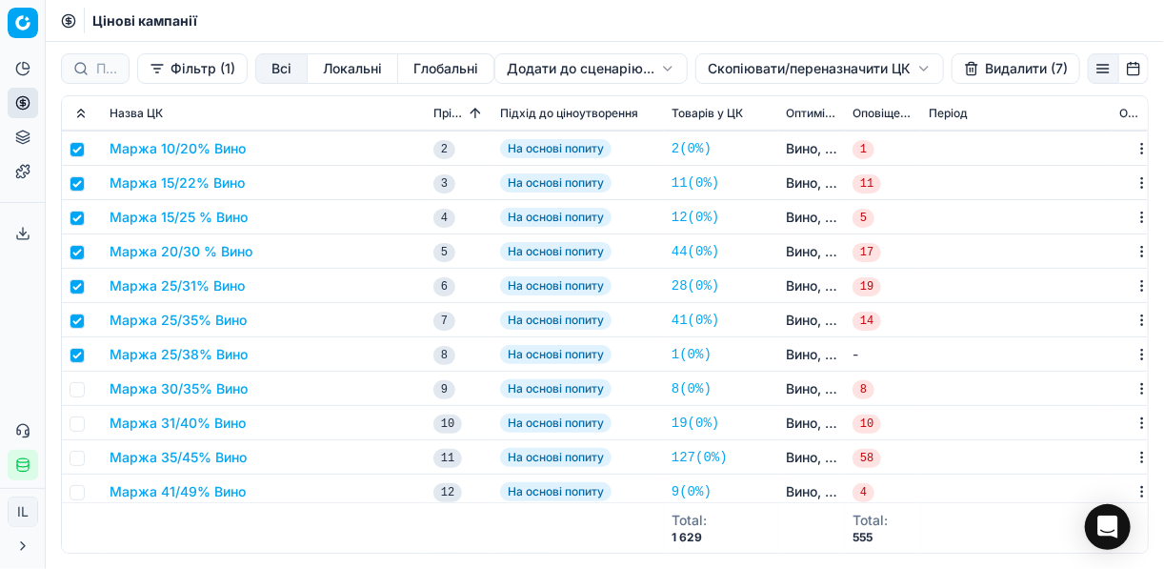
click at [99, 386] on td at bounding box center [82, 388] width 40 height 34
click at [82, 387] on td at bounding box center [82, 388] width 40 height 34
click at [75, 387] on input "checkbox" at bounding box center [77, 389] width 15 height 15
checkbox input "true"
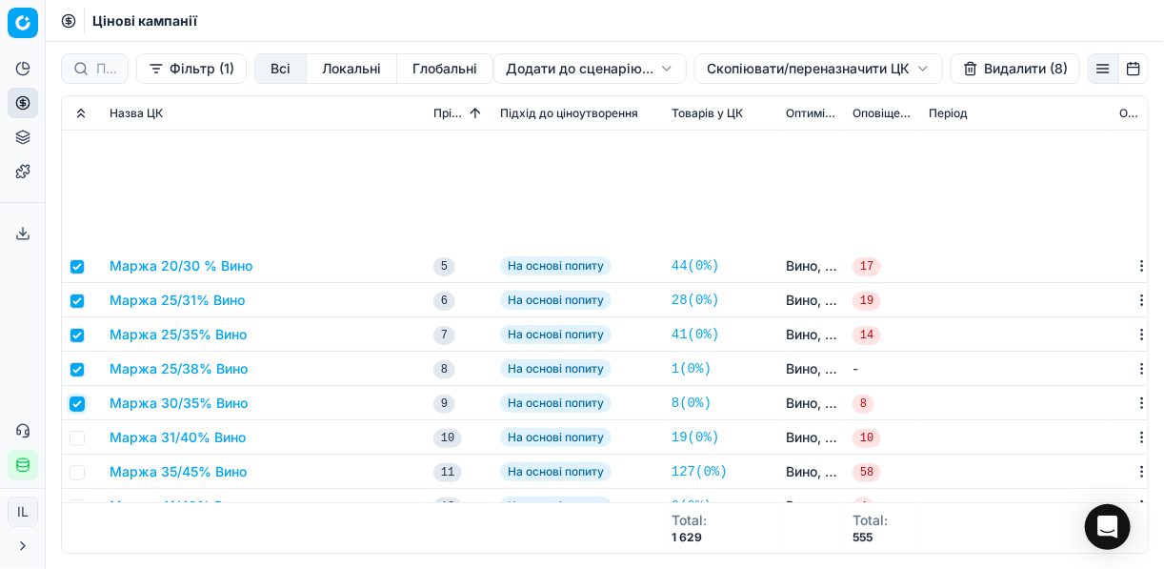
scroll to position [914, 0]
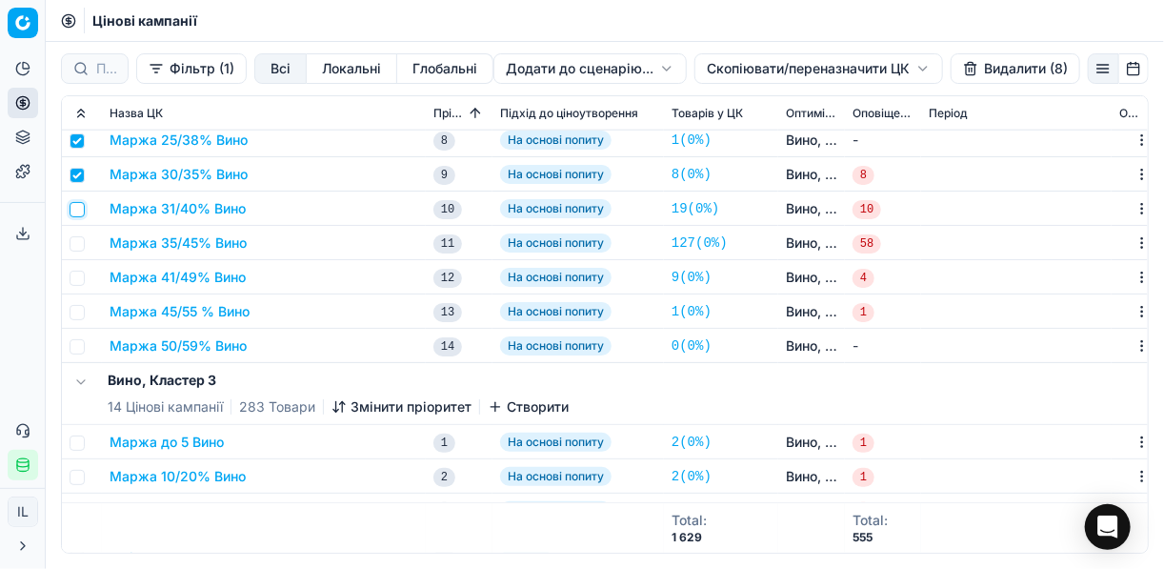
drag, startPoint x: 77, startPoint y: 215, endPoint x: 76, endPoint y: 241, distance: 25.7
click at [77, 214] on input "checkbox" at bounding box center [77, 209] width 15 height 15
checkbox input "true"
click at [76, 243] on input "checkbox" at bounding box center [77, 243] width 15 height 15
checkbox input "true"
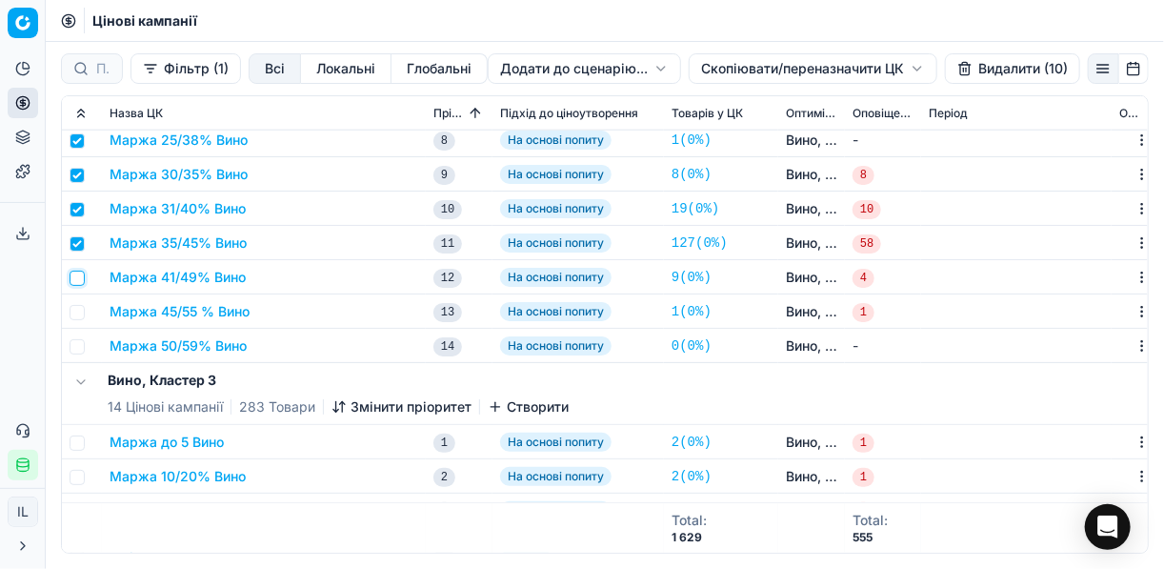
click at [76, 274] on input "checkbox" at bounding box center [77, 277] width 15 height 15
checkbox input "true"
click at [77, 306] on input "checkbox" at bounding box center [77, 312] width 15 height 15
checkbox input "true"
click at [76, 352] on input "checkbox" at bounding box center [77, 346] width 15 height 15
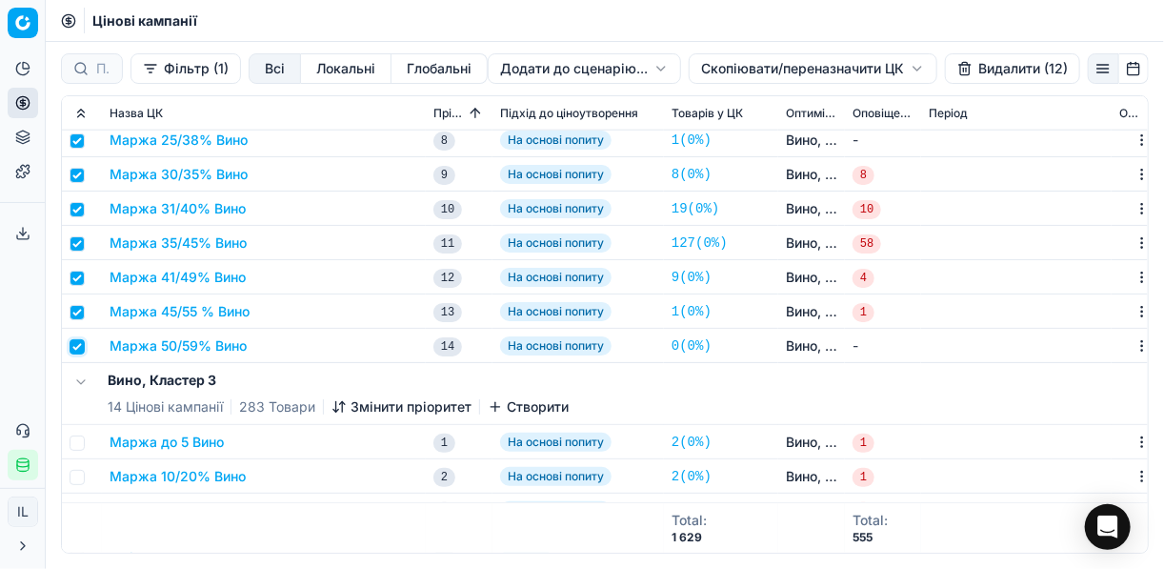
checkbox input "true"
click at [987, 68] on button "Видалити (13)" at bounding box center [1012, 68] width 135 height 30
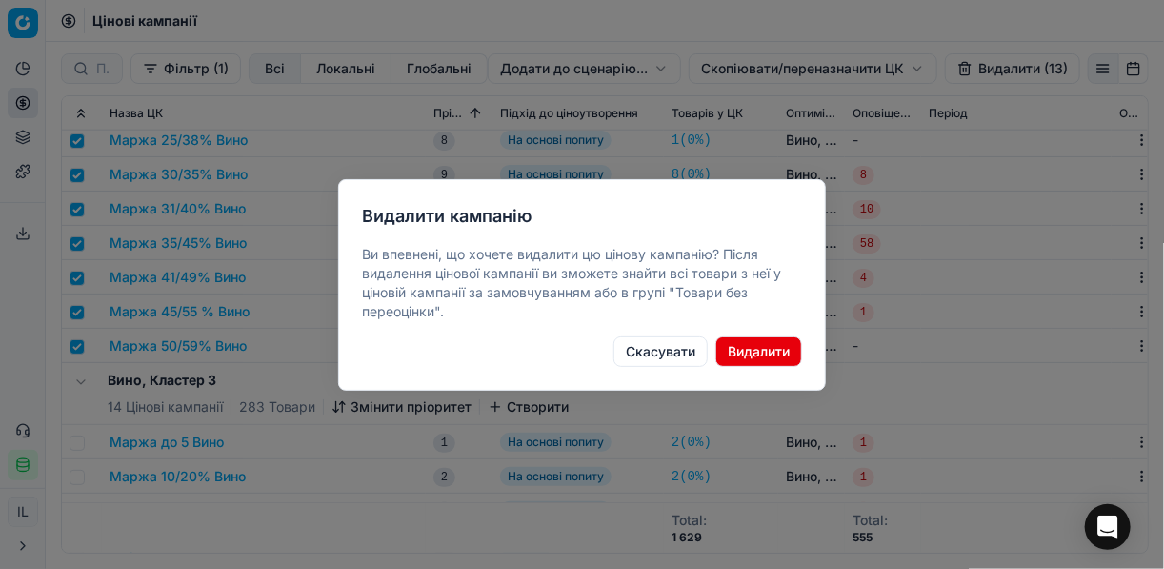
click at [760, 344] on button "Видалити" at bounding box center [758, 351] width 87 height 30
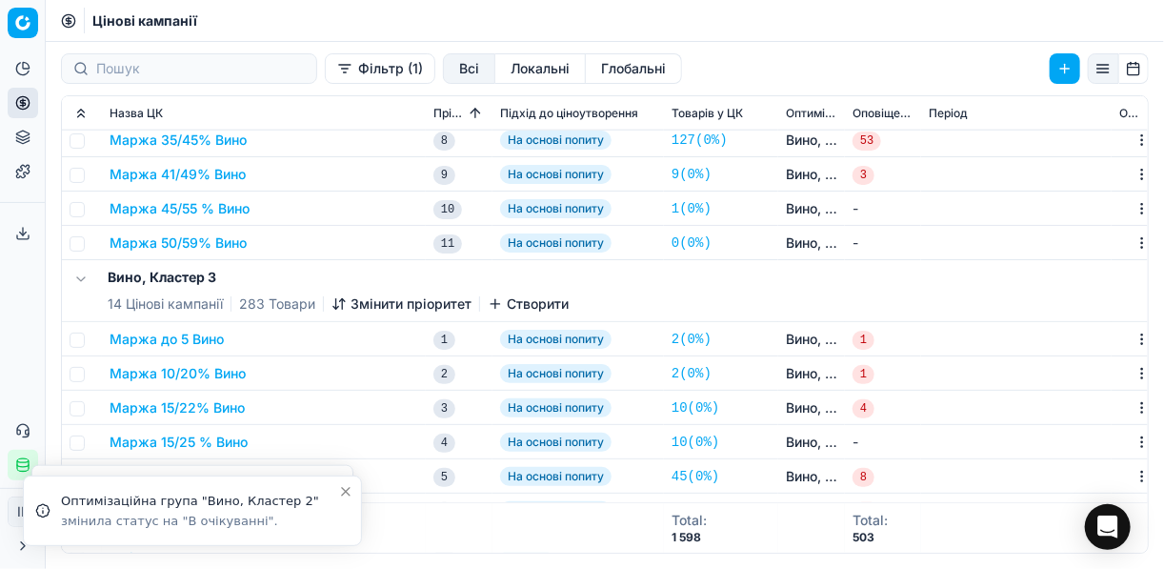
checkbox input "false"
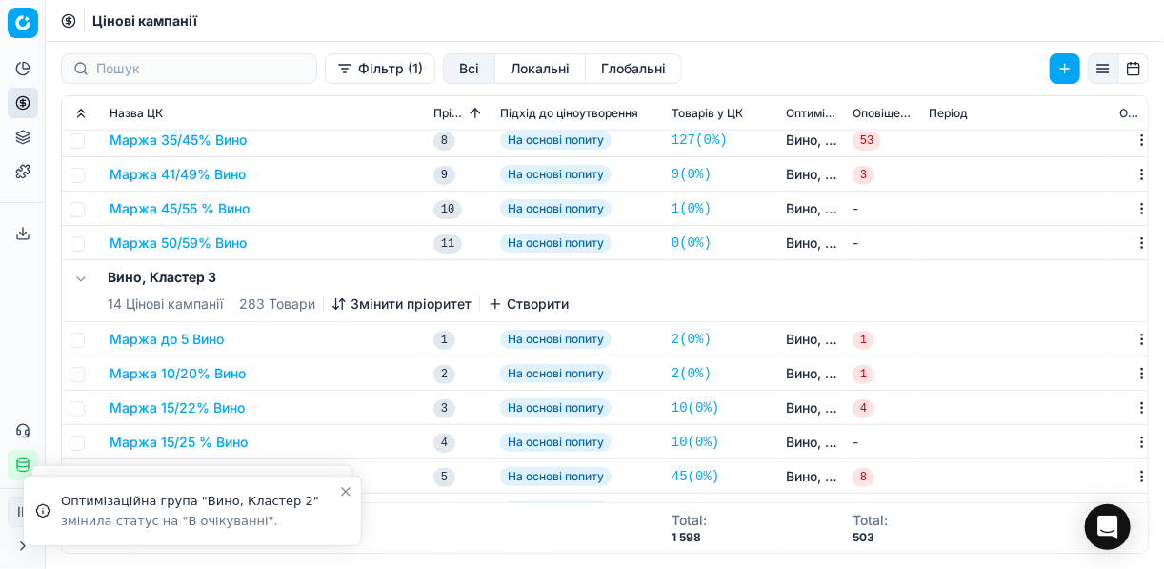
checkbox input "false"
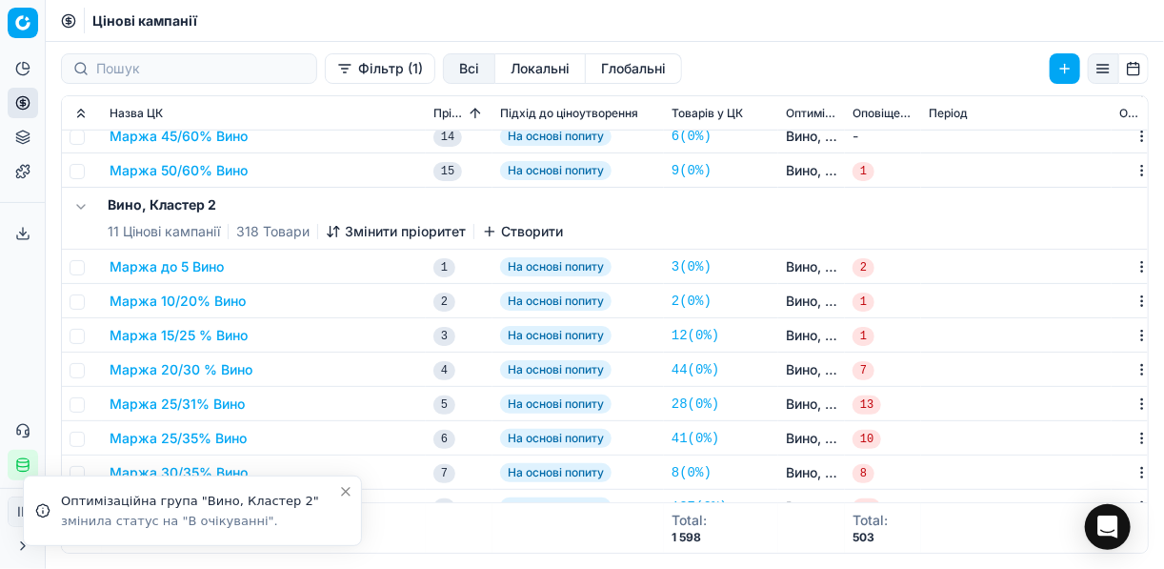
scroll to position [610, 0]
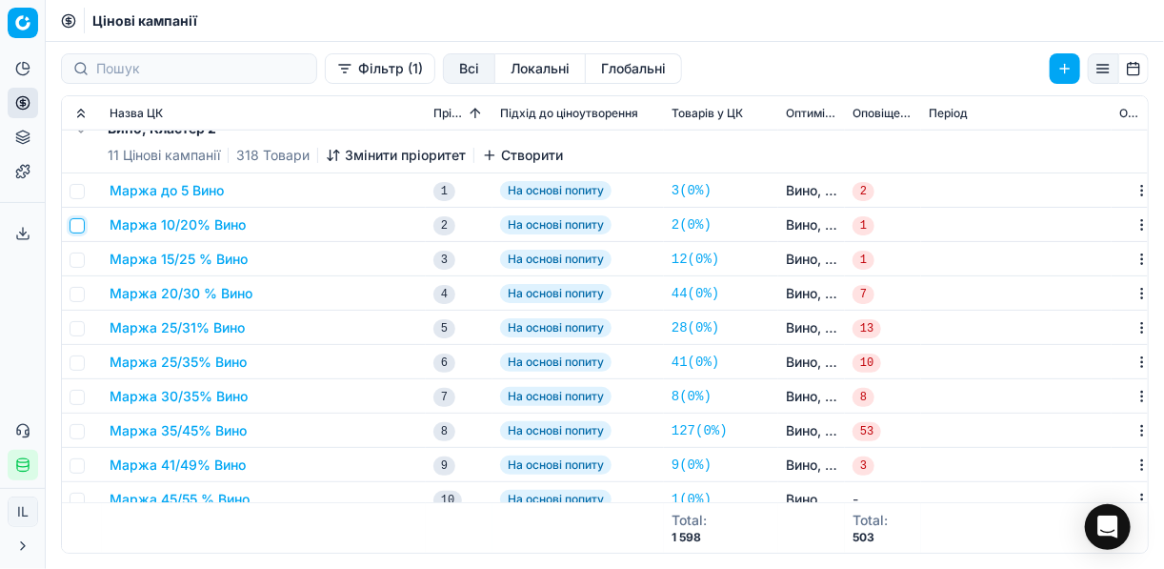
click at [79, 224] on input "checkbox" at bounding box center [77, 225] width 15 height 15
checkbox input "true"
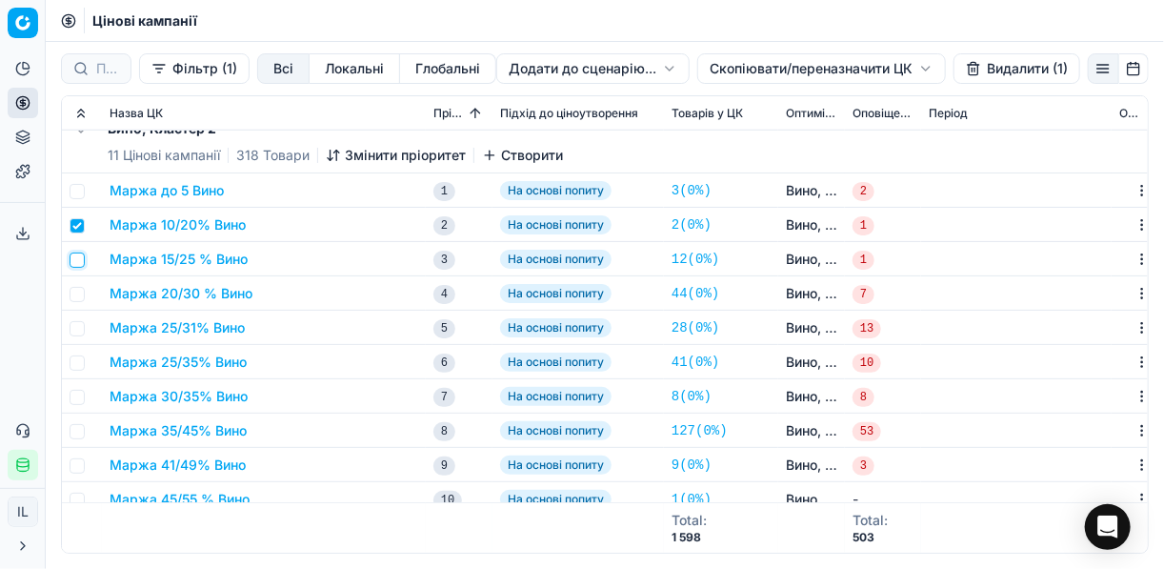
click at [77, 261] on input "checkbox" at bounding box center [77, 259] width 15 height 15
checkbox input "true"
drag, startPoint x: 77, startPoint y: 296, endPoint x: 79, endPoint y: 331, distance: 35.3
click at [77, 300] on input "checkbox" at bounding box center [77, 294] width 15 height 15
checkbox input "true"
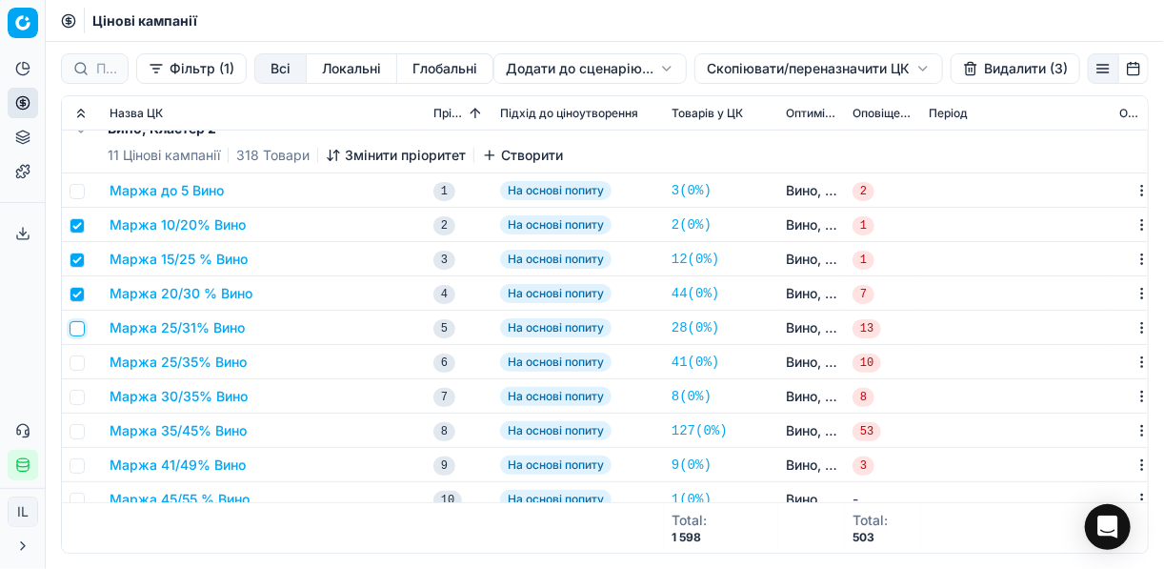
click at [79, 331] on input "checkbox" at bounding box center [77, 328] width 15 height 15
checkbox input "true"
click at [77, 362] on input "checkbox" at bounding box center [77, 362] width 15 height 15
checkbox input "true"
click at [79, 405] on td at bounding box center [82, 396] width 40 height 34
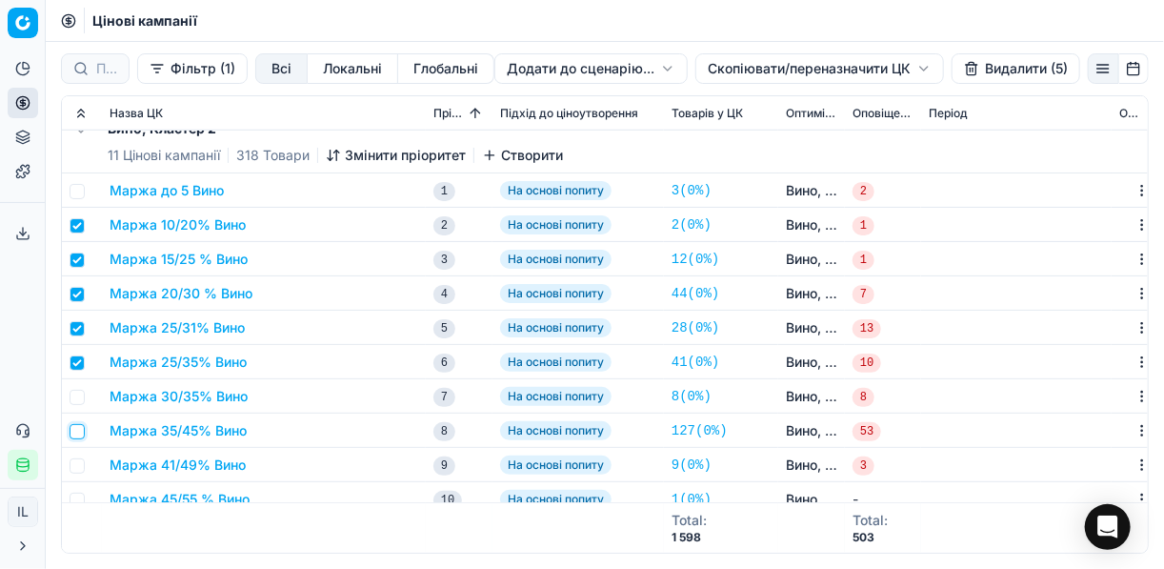
click at [80, 432] on input "checkbox" at bounding box center [77, 431] width 15 height 15
checkbox input "true"
click at [83, 398] on input "checkbox" at bounding box center [77, 397] width 15 height 15
checkbox input "true"
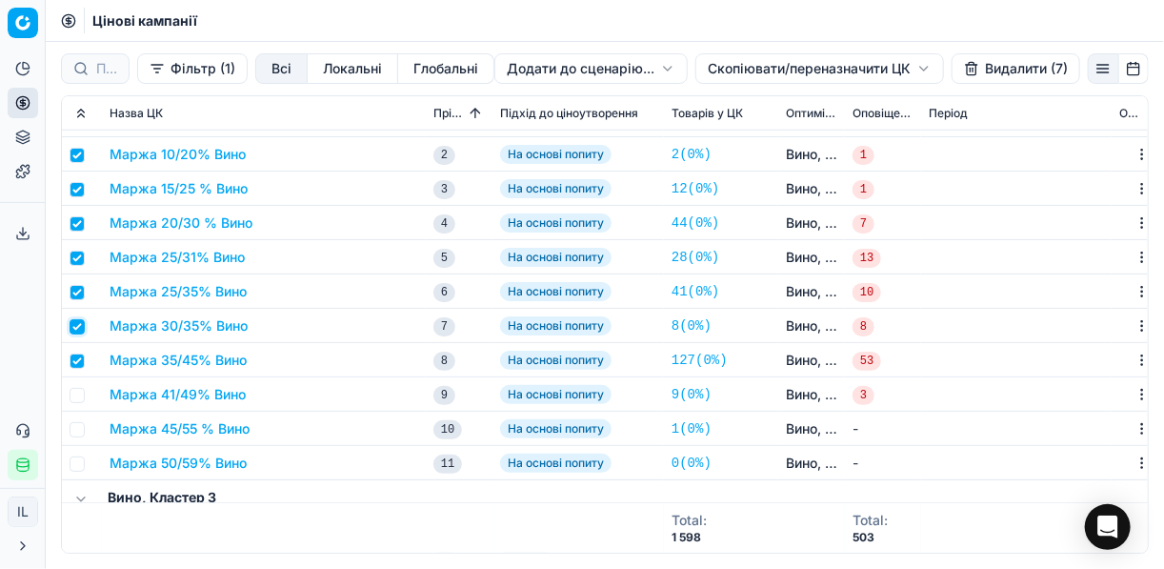
scroll to position [762, 0]
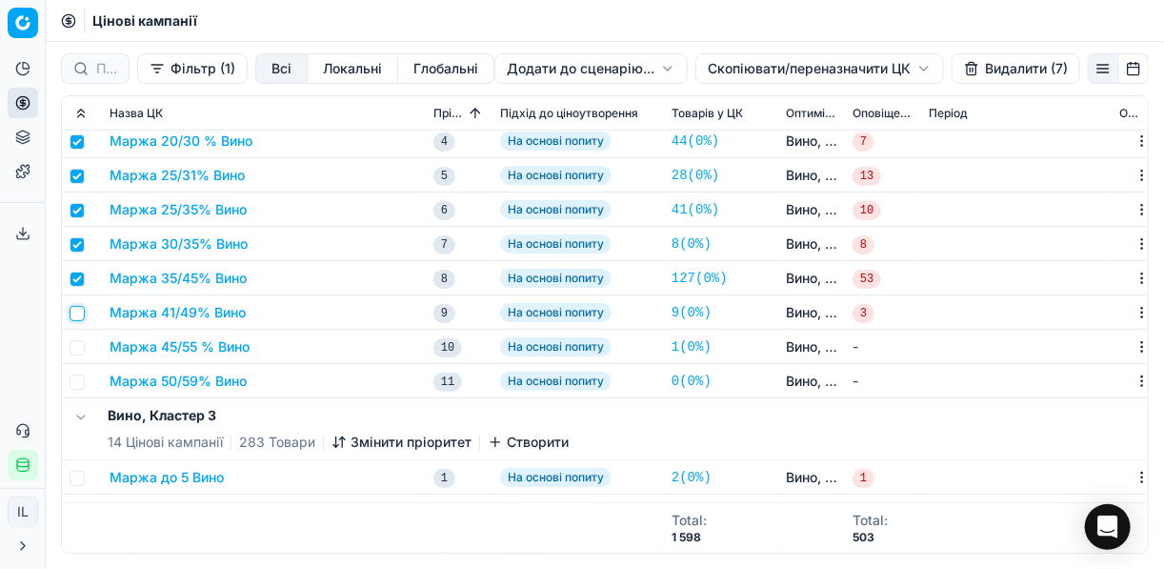
click at [78, 316] on input "checkbox" at bounding box center [77, 313] width 15 height 15
checkbox input "true"
click at [70, 350] on input "checkbox" at bounding box center [77, 347] width 15 height 15
checkbox input "true"
click at [79, 389] on td at bounding box center [82, 381] width 40 height 34
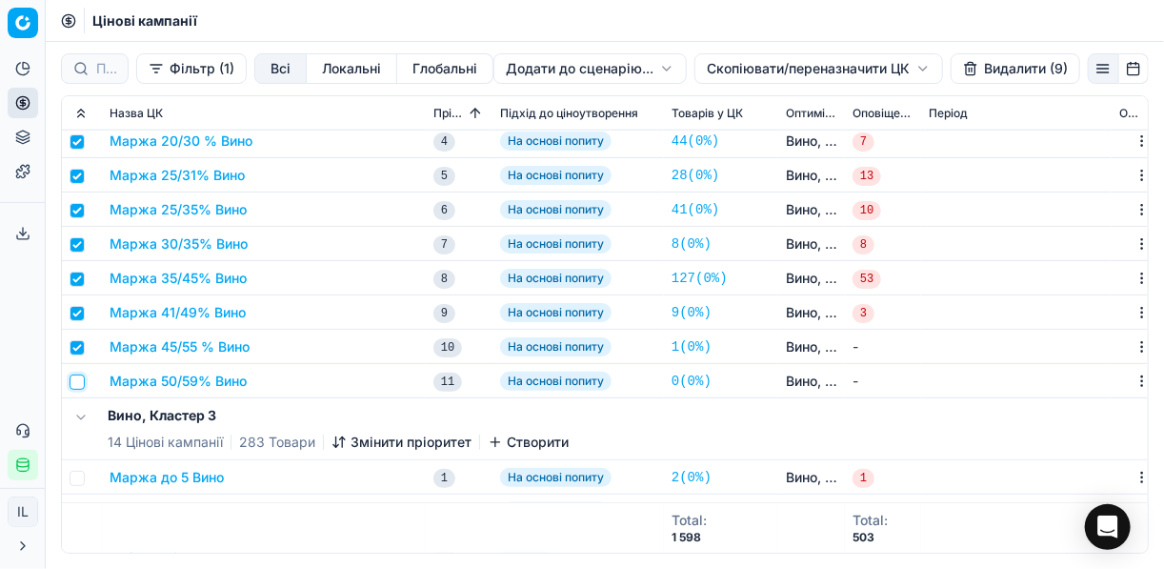
click at [79, 380] on input "checkbox" at bounding box center [77, 381] width 15 height 15
checkbox input "true"
click at [978, 74] on button "Видалити (10)" at bounding box center [1012, 68] width 135 height 30
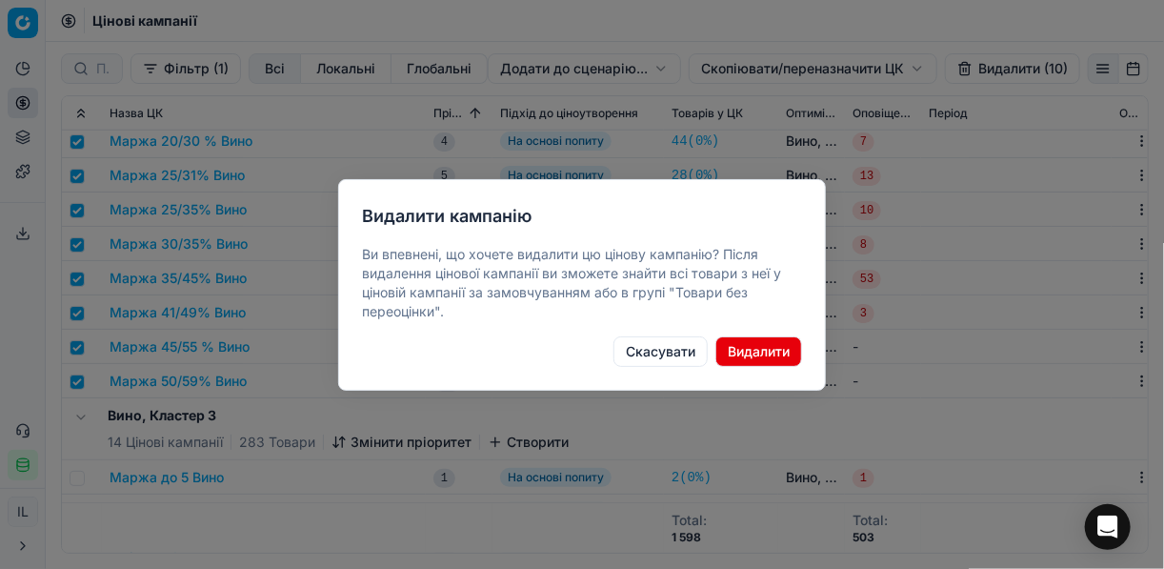
click at [768, 349] on button "Видалити" at bounding box center [758, 351] width 87 height 30
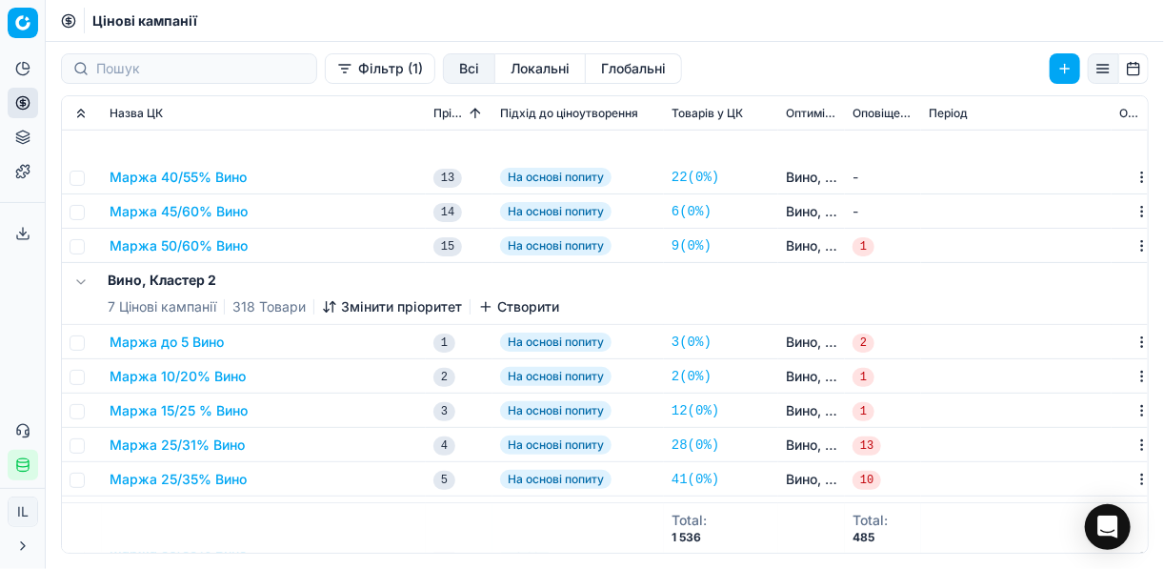
scroll to position [610, 0]
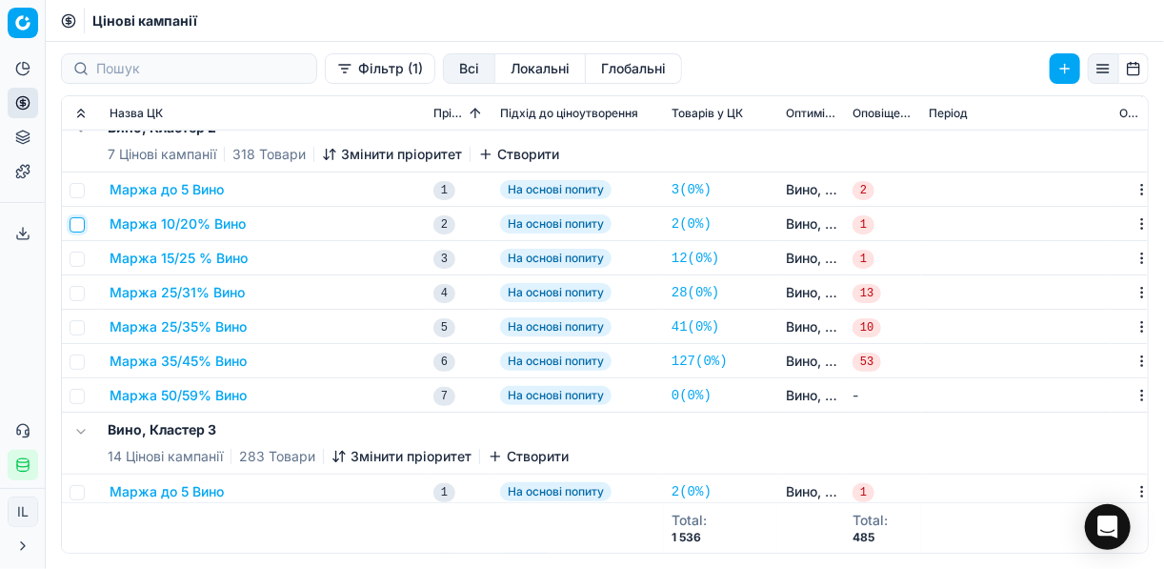
click at [75, 222] on input "checkbox" at bounding box center [77, 224] width 15 height 15
checkbox input "true"
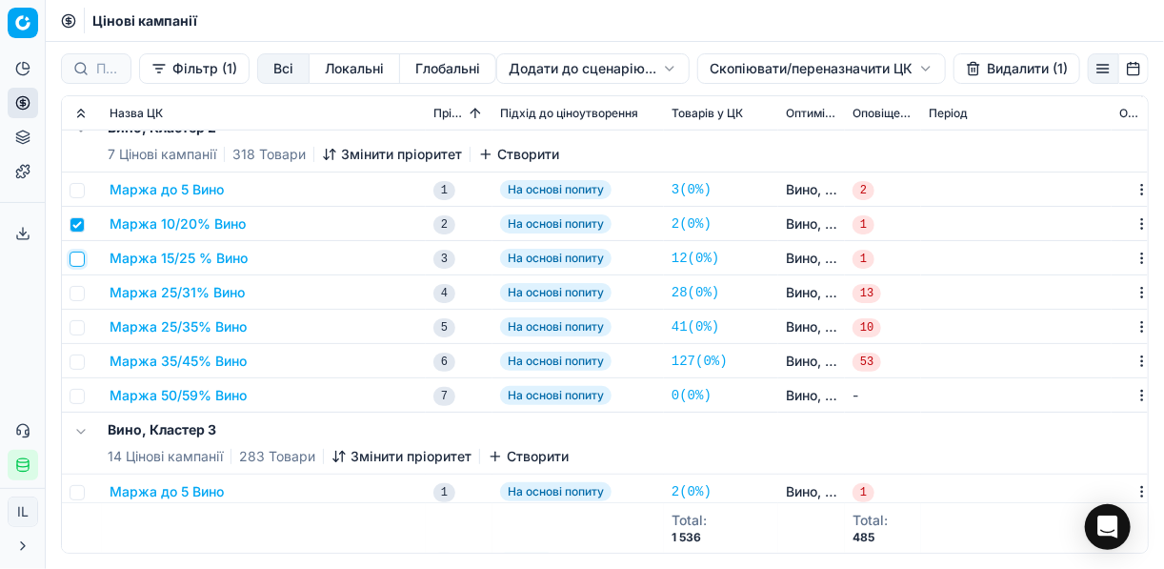
click at [75, 260] on input "checkbox" at bounding box center [77, 258] width 15 height 15
checkbox input "true"
click at [80, 291] on input "checkbox" at bounding box center [77, 293] width 15 height 15
checkbox input "true"
click at [76, 332] on input "checkbox" at bounding box center [77, 327] width 15 height 15
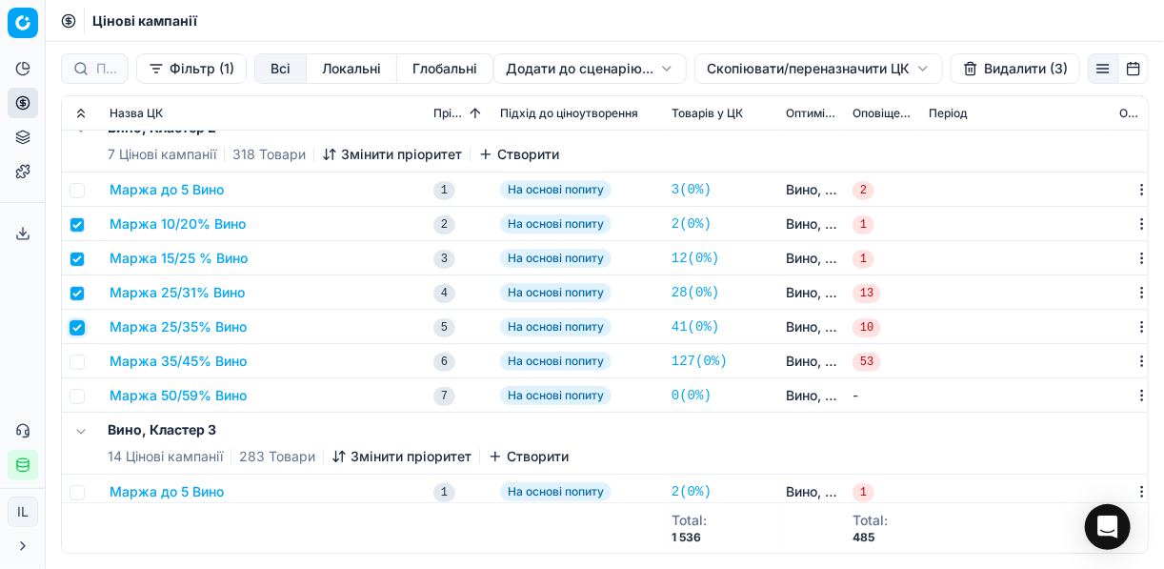
checkbox input "true"
click at [76, 362] on input "checkbox" at bounding box center [77, 361] width 15 height 15
checkbox input "true"
click at [79, 398] on input "checkbox" at bounding box center [77, 396] width 15 height 15
checkbox input "true"
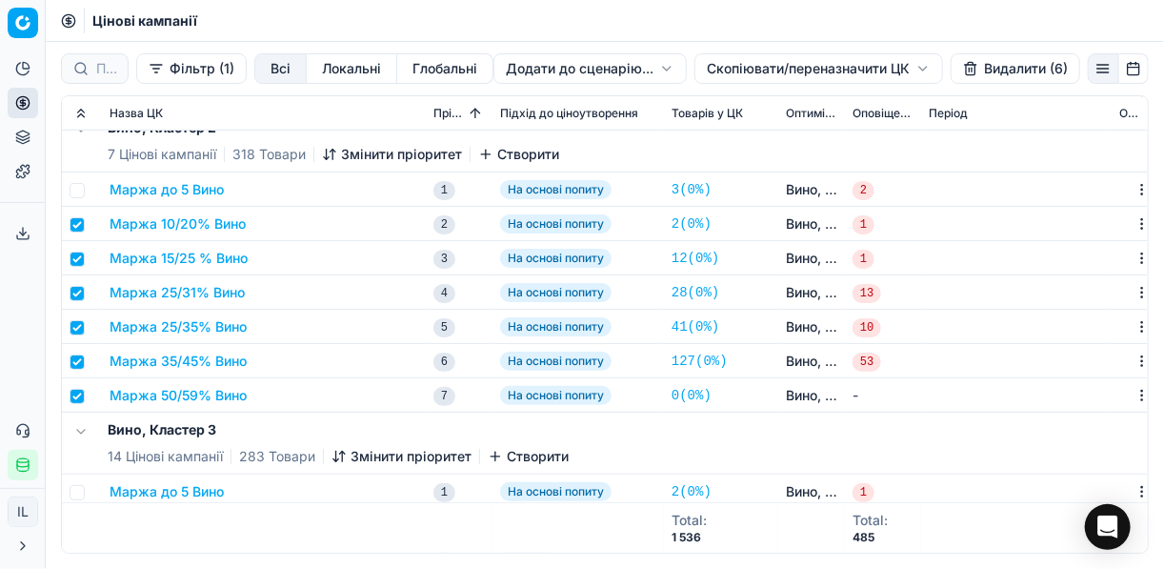
click at [976, 72] on button "Видалити (6)" at bounding box center [1015, 68] width 130 height 30
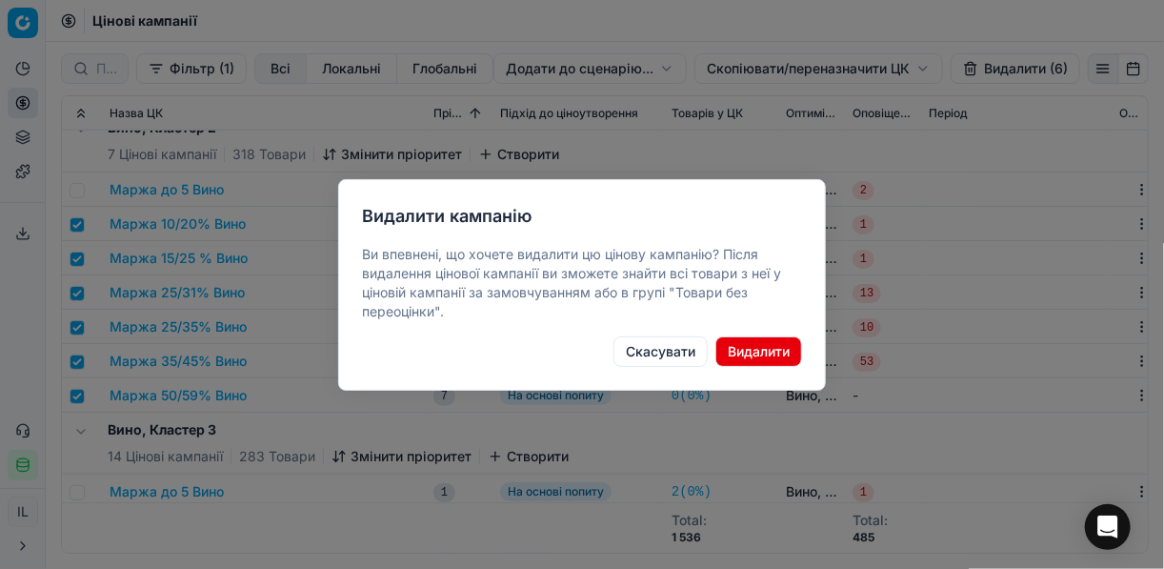
click at [759, 350] on button "Видалити" at bounding box center [758, 351] width 87 height 30
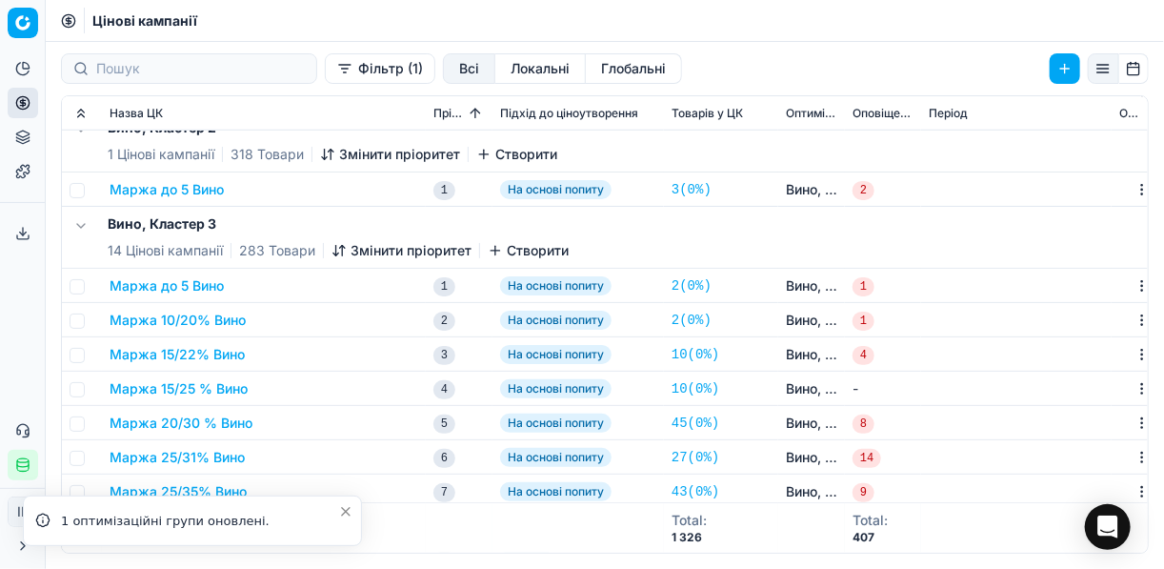
scroll to position [687, 0]
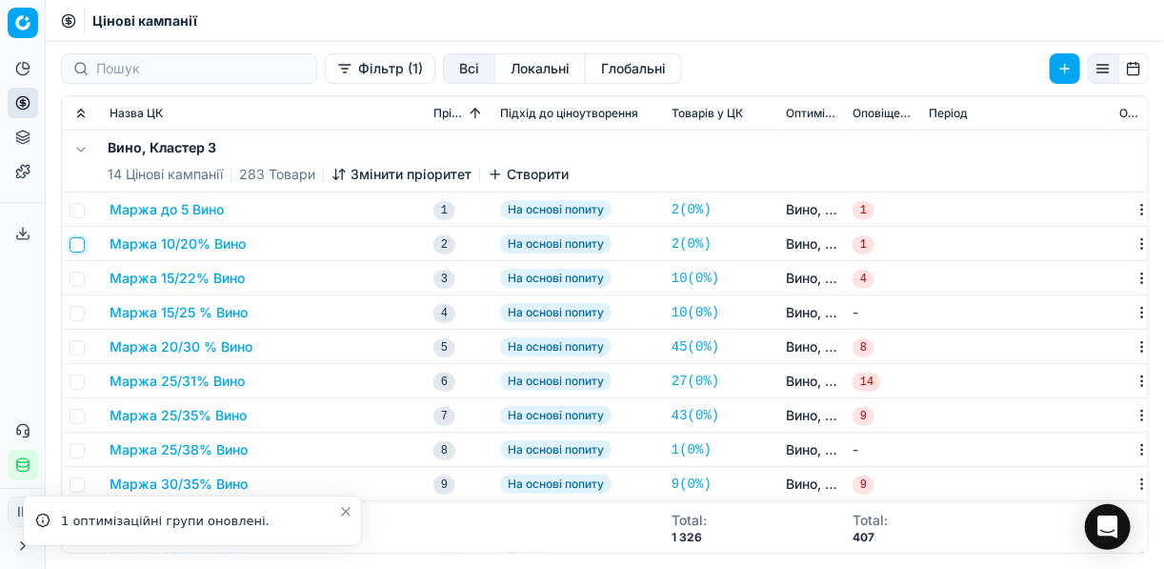
click at [75, 248] on input "checkbox" at bounding box center [77, 244] width 15 height 15
checkbox input "true"
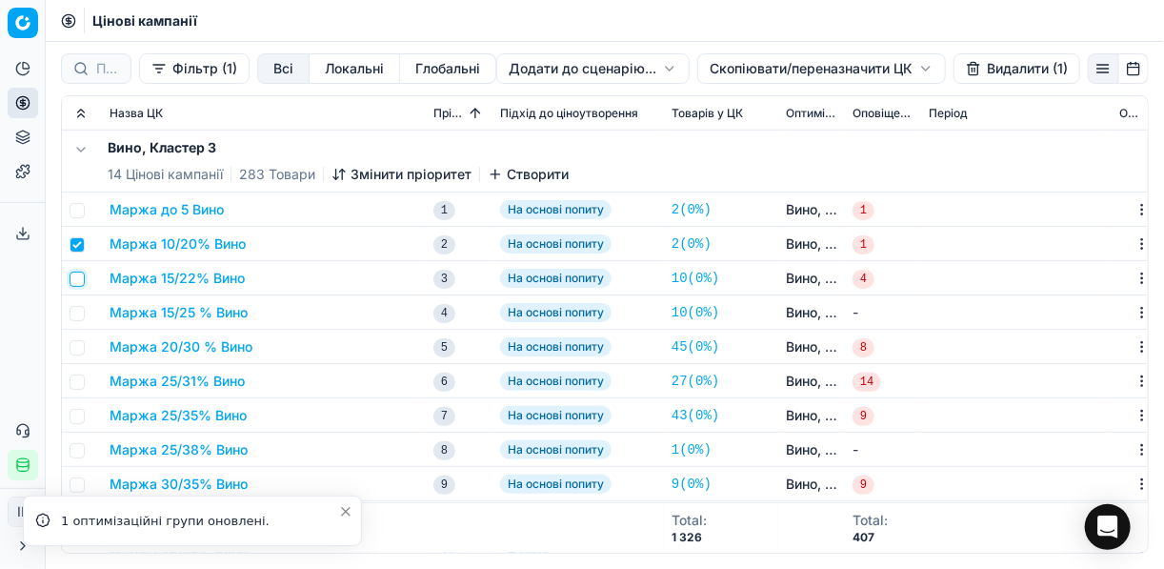
click at [75, 281] on input "checkbox" at bounding box center [77, 278] width 15 height 15
checkbox input "true"
click at [81, 315] on input "checkbox" at bounding box center [77, 313] width 15 height 15
checkbox input "true"
click at [77, 348] on input "checkbox" at bounding box center [77, 347] width 15 height 15
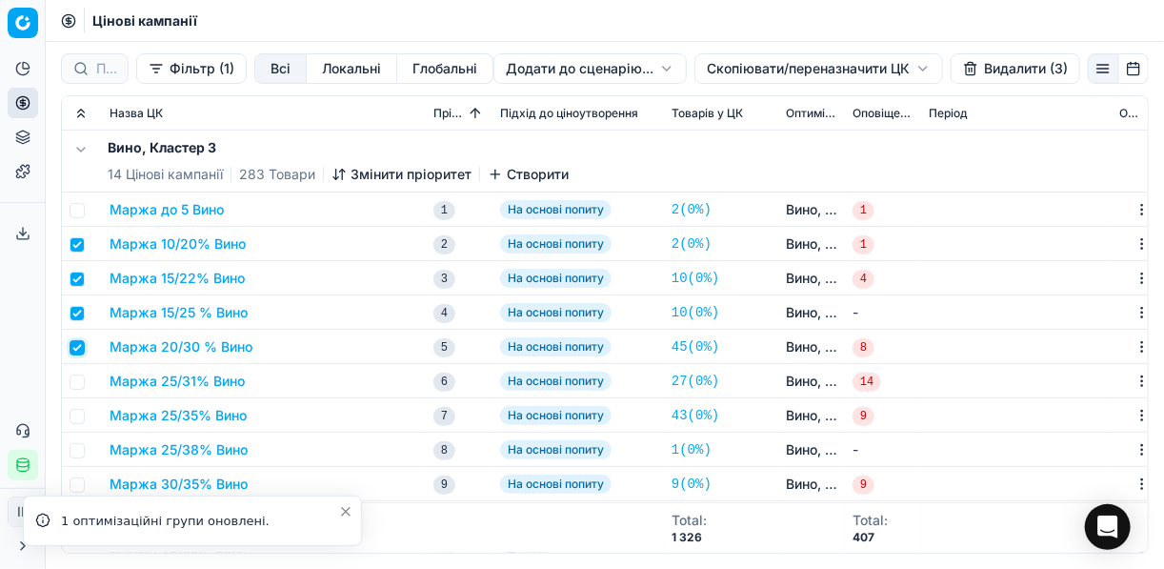
checkbox input "true"
click at [79, 384] on input "checkbox" at bounding box center [77, 381] width 15 height 15
checkbox input "true"
click at [78, 417] on input "checkbox" at bounding box center [77, 416] width 15 height 15
checkbox input "true"
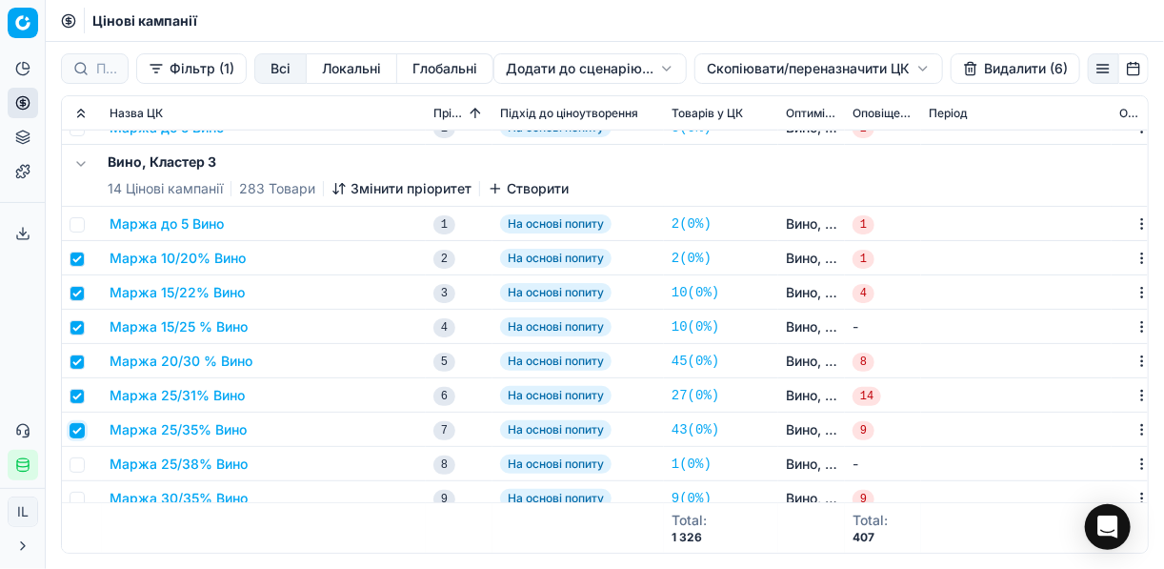
scroll to position [839, 0]
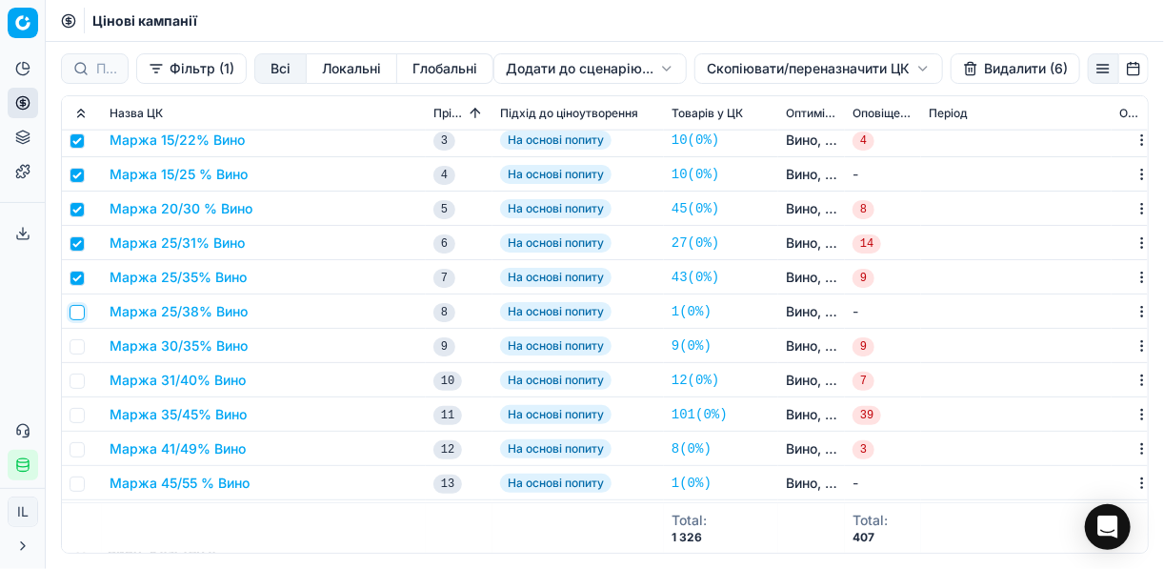
click at [76, 315] on input "checkbox" at bounding box center [77, 312] width 15 height 15
checkbox input "true"
click at [75, 349] on input "checkbox" at bounding box center [77, 346] width 15 height 15
checkbox input "true"
click at [77, 375] on input "checkbox" at bounding box center [77, 380] width 15 height 15
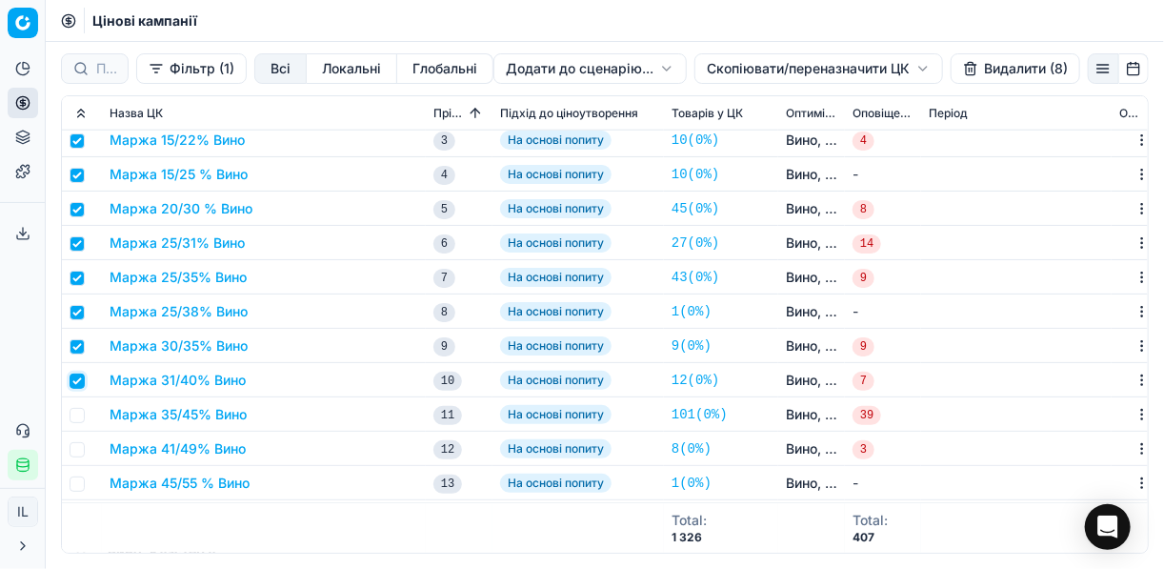
checkbox input "true"
click at [79, 412] on input "checkbox" at bounding box center [77, 415] width 15 height 15
checkbox input "true"
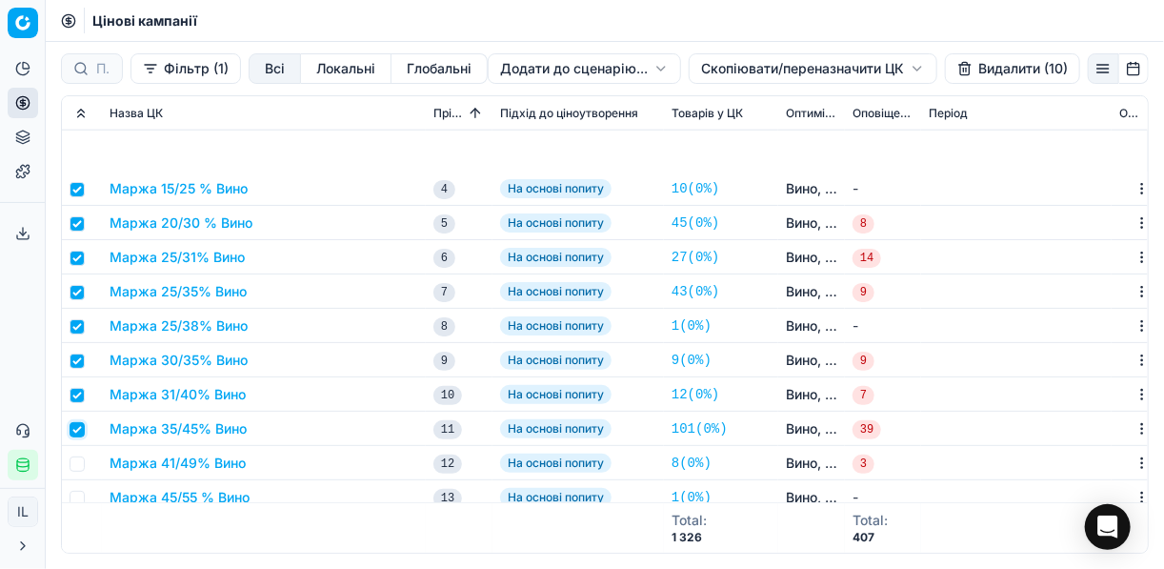
scroll to position [991, 0]
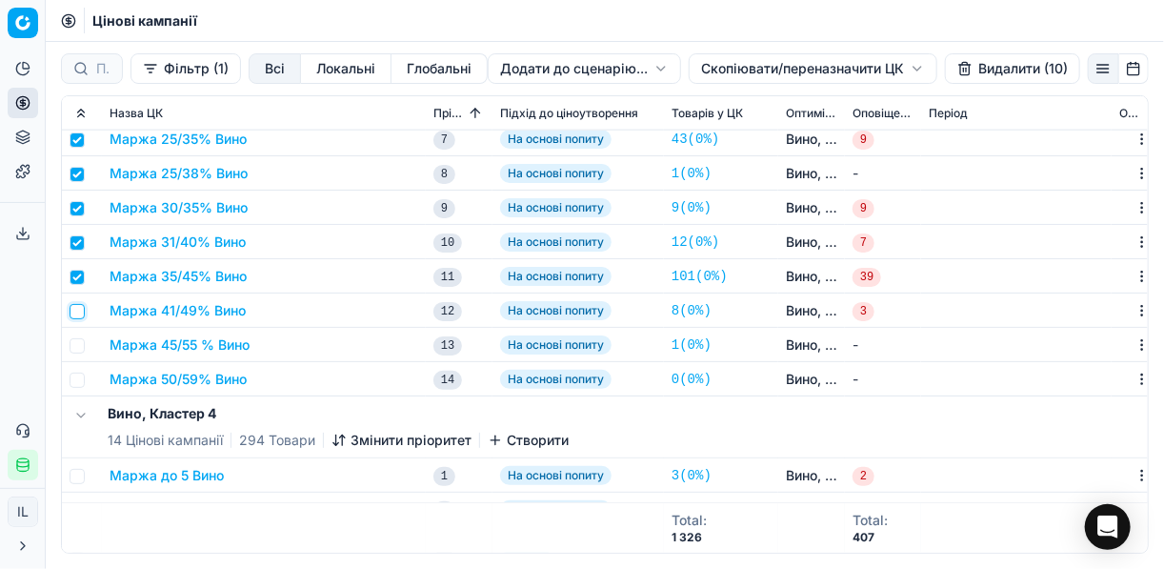
click at [77, 305] on input "checkbox" at bounding box center [77, 311] width 15 height 15
checkbox input "true"
click at [80, 343] on input "checkbox" at bounding box center [77, 345] width 15 height 15
checkbox input "true"
click at [75, 378] on input "checkbox" at bounding box center [77, 379] width 15 height 15
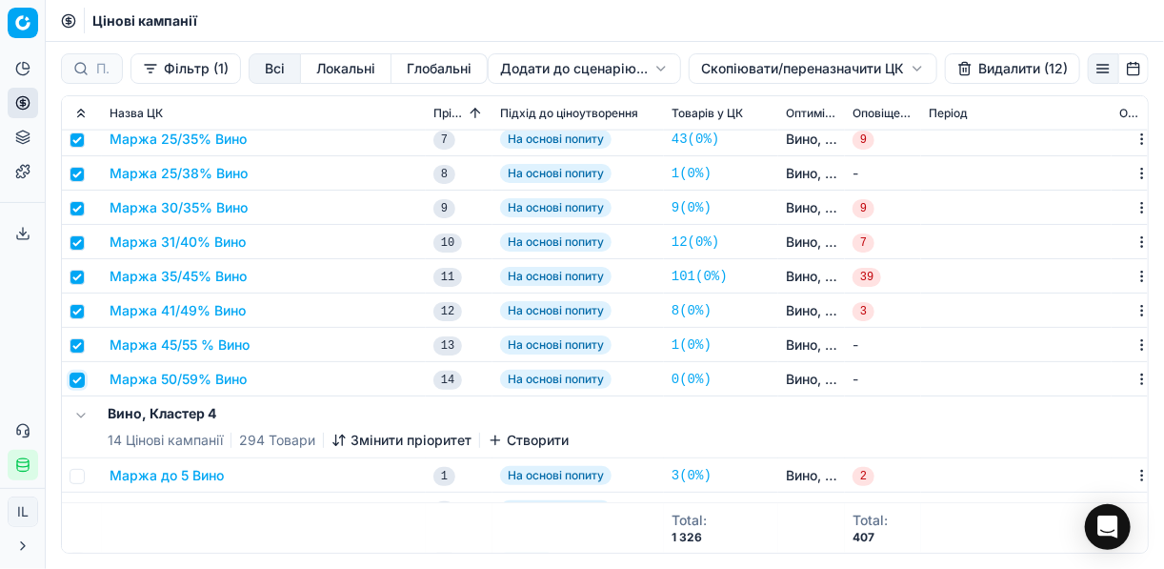
checkbox input "true"
click at [1006, 65] on button "Видалити (13)" at bounding box center [1012, 68] width 135 height 30
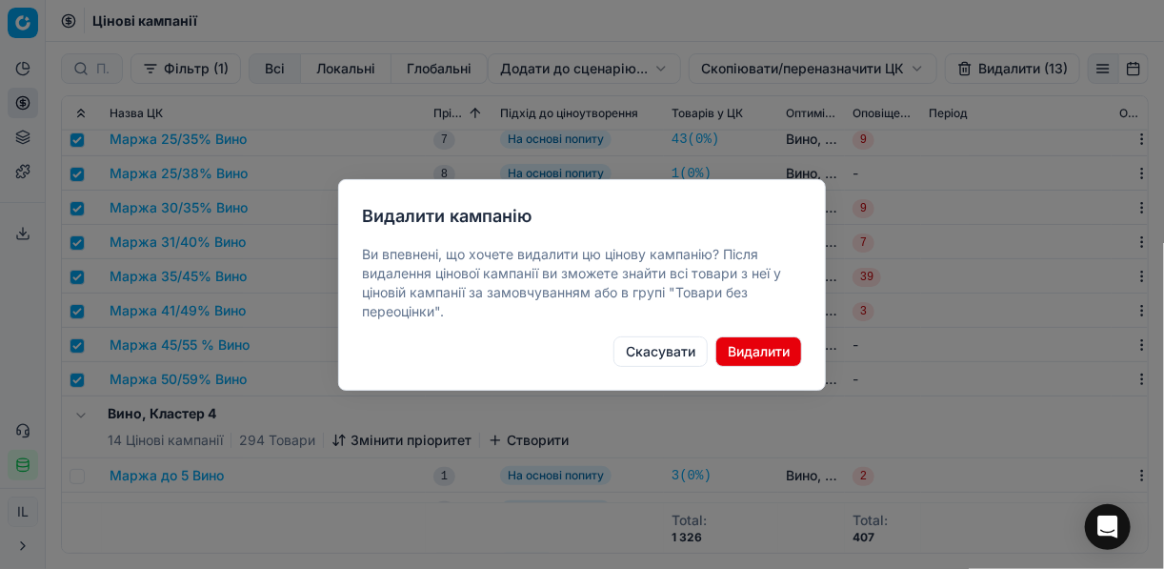
click at [749, 354] on button "Видалити" at bounding box center [758, 351] width 87 height 30
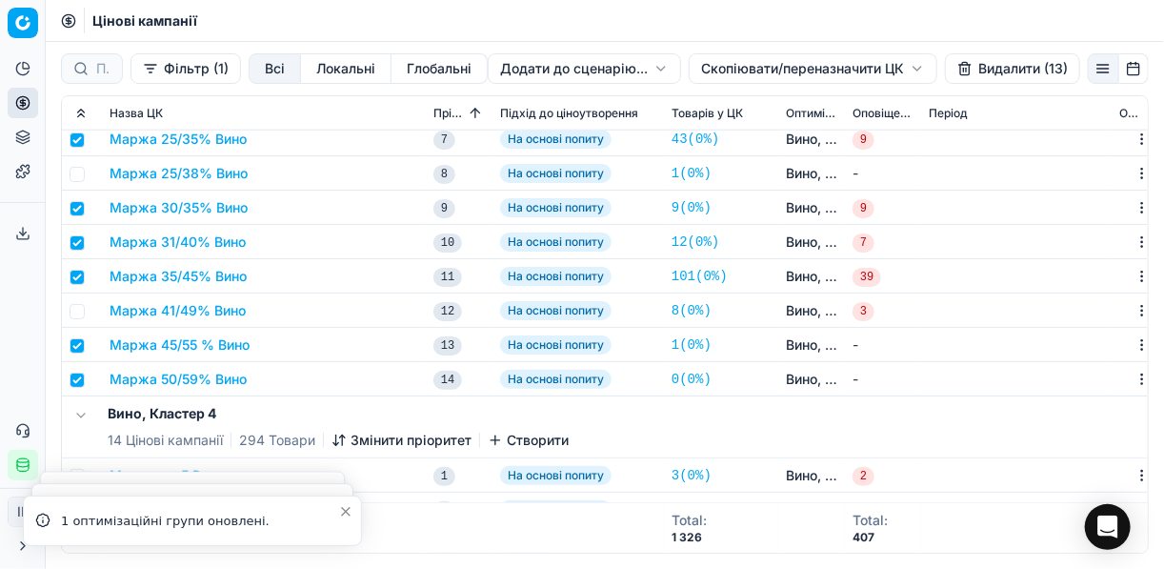
checkbox input "false"
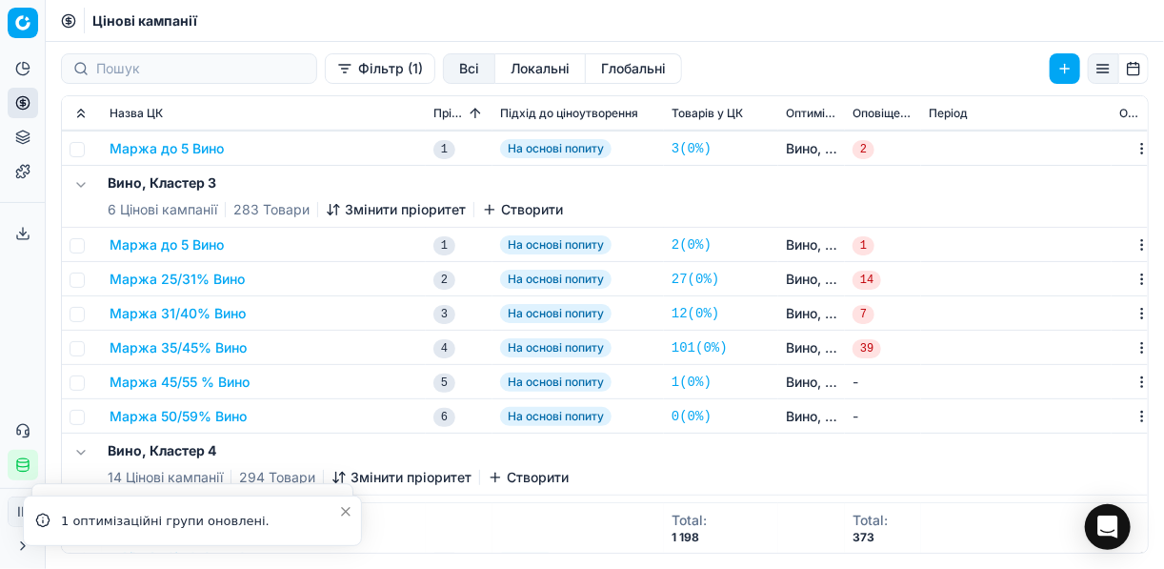
scroll to position [687, 0]
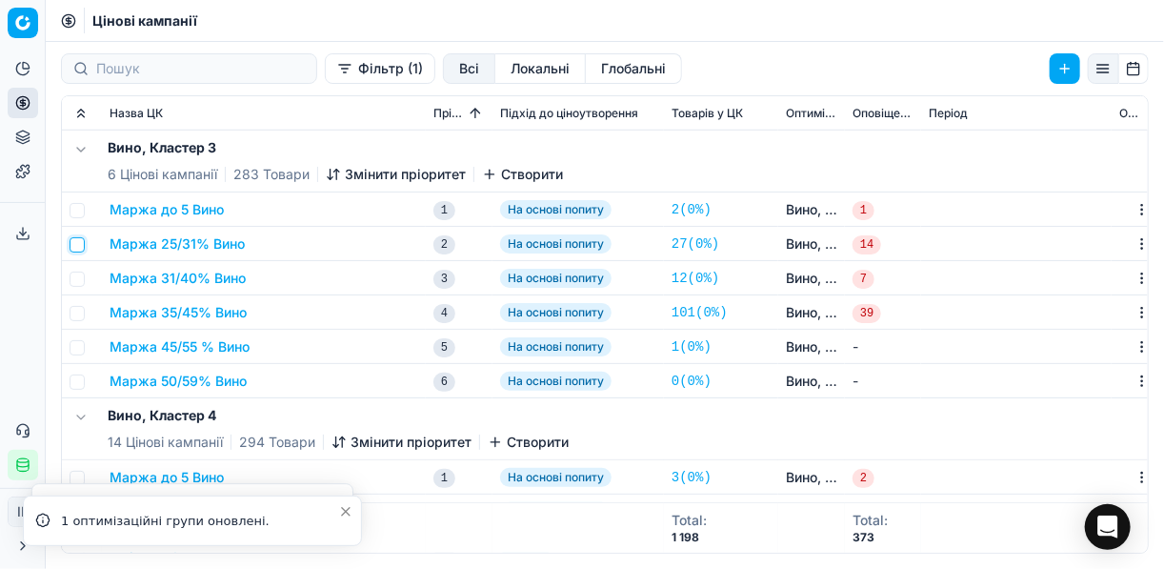
click at [73, 242] on input "checkbox" at bounding box center [77, 244] width 15 height 15
checkbox input "true"
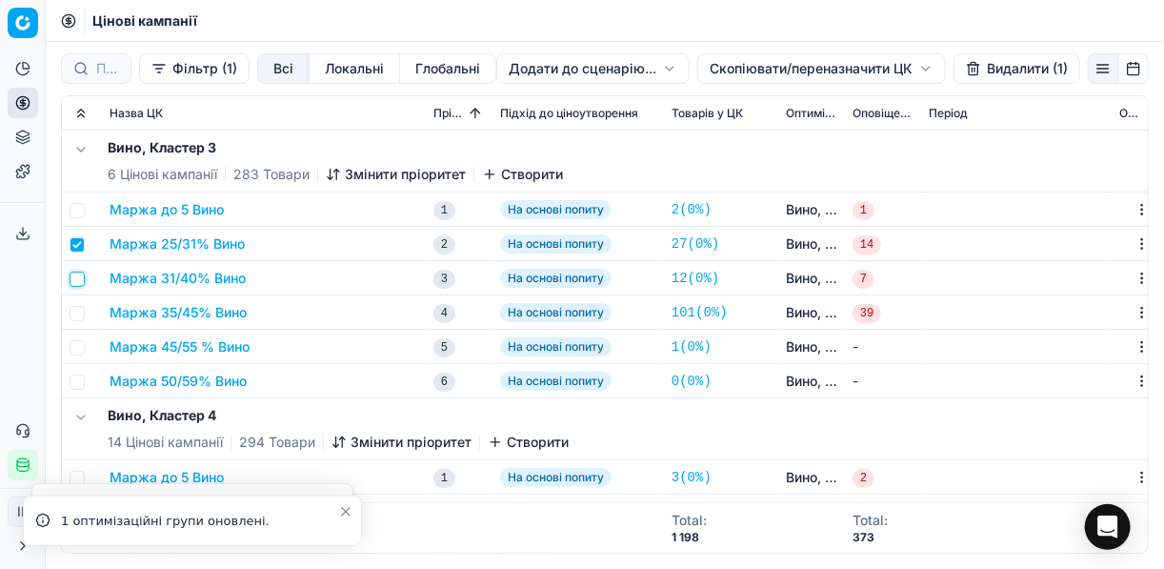
click at [73, 276] on input "checkbox" at bounding box center [77, 278] width 15 height 15
checkbox input "true"
click at [82, 310] on input "checkbox" at bounding box center [77, 313] width 15 height 15
checkbox input "true"
click at [79, 349] on input "checkbox" at bounding box center [77, 347] width 15 height 15
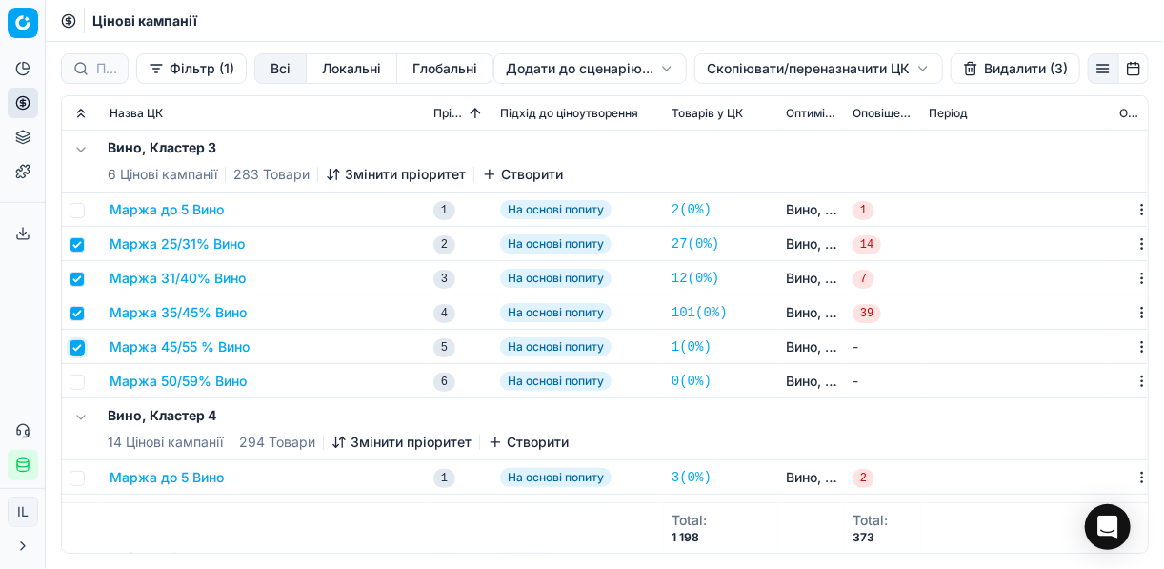
checkbox input "true"
click at [79, 380] on input "checkbox" at bounding box center [77, 381] width 15 height 15
checkbox input "true"
click at [1002, 71] on button "Видалити (5)" at bounding box center [1015, 68] width 129 height 30
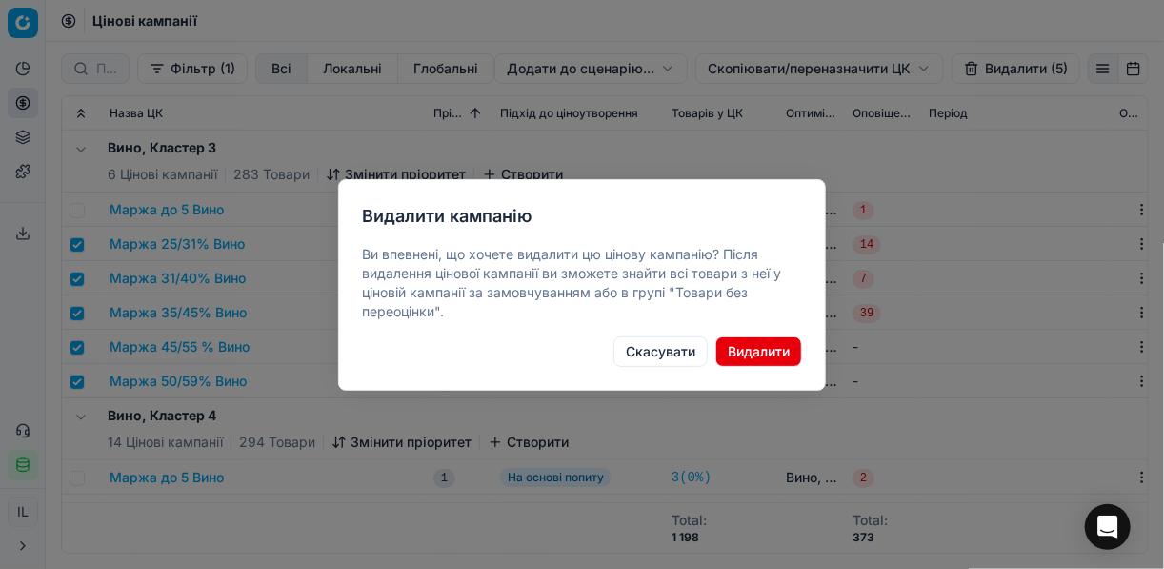
click at [747, 348] on button "Видалити" at bounding box center [758, 351] width 87 height 30
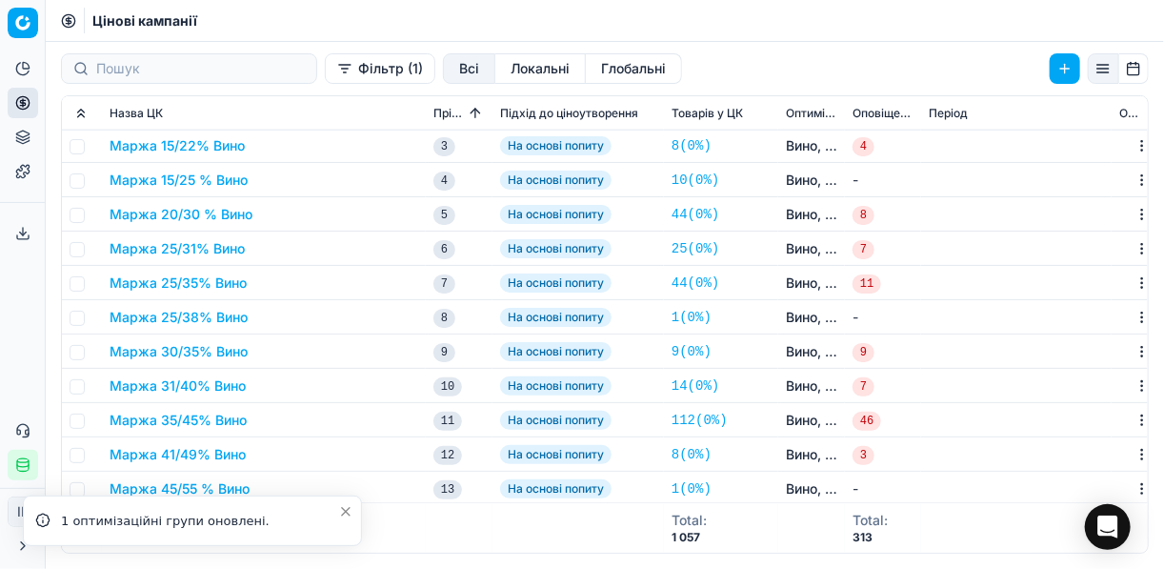
scroll to position [763, 0]
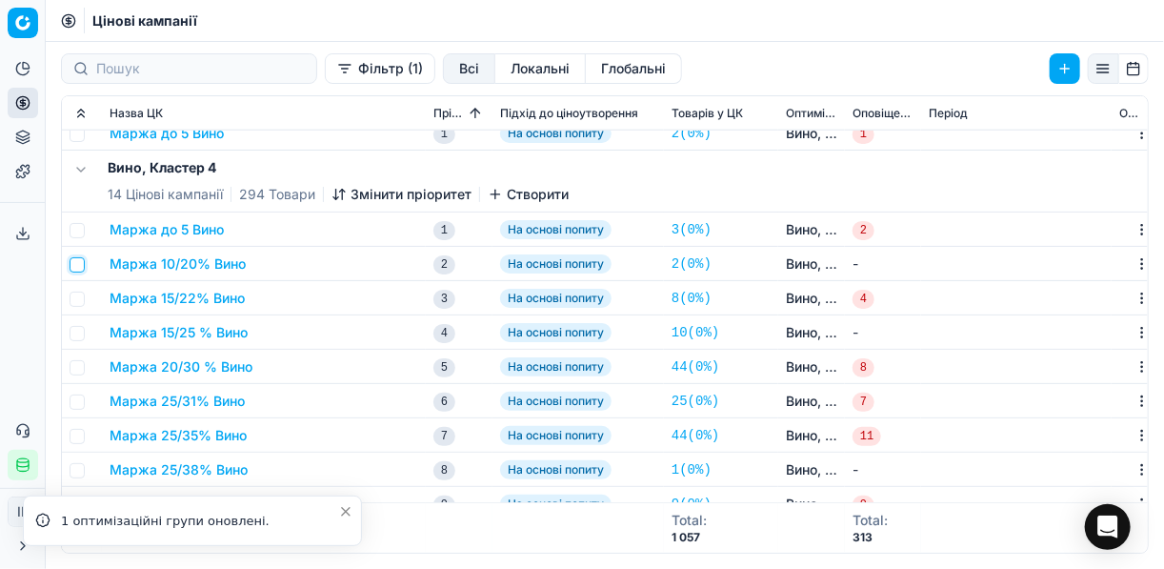
drag, startPoint x: 81, startPoint y: 263, endPoint x: 74, endPoint y: 298, distance: 35.9
click at [81, 263] on input "checkbox" at bounding box center [77, 264] width 15 height 15
checkbox input "true"
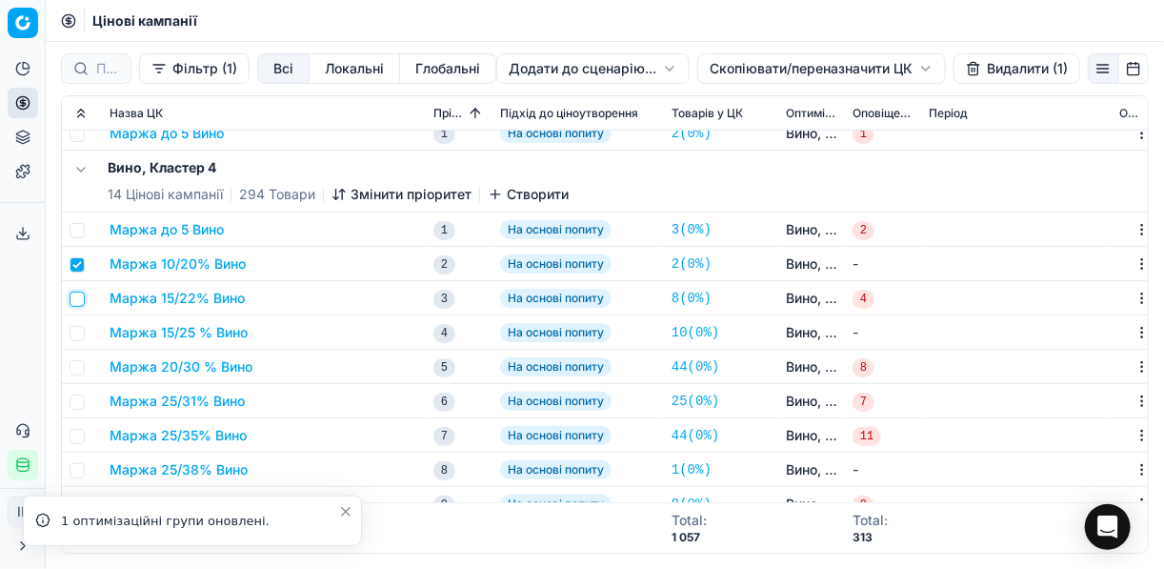
click at [78, 299] on input "checkbox" at bounding box center [77, 298] width 15 height 15
checkbox input "true"
click at [80, 328] on input "checkbox" at bounding box center [77, 333] width 15 height 15
checkbox input "true"
drag, startPoint x: 77, startPoint y: 359, endPoint x: 85, endPoint y: 381, distance: 23.2
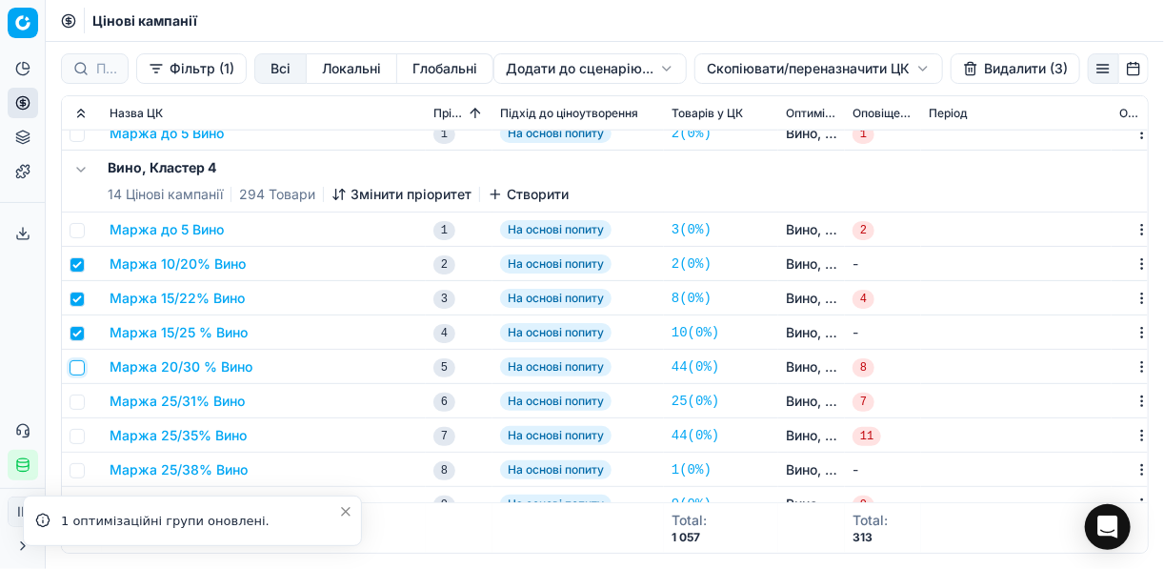
click at [78, 360] on input "checkbox" at bounding box center [77, 367] width 15 height 15
checkbox input "true"
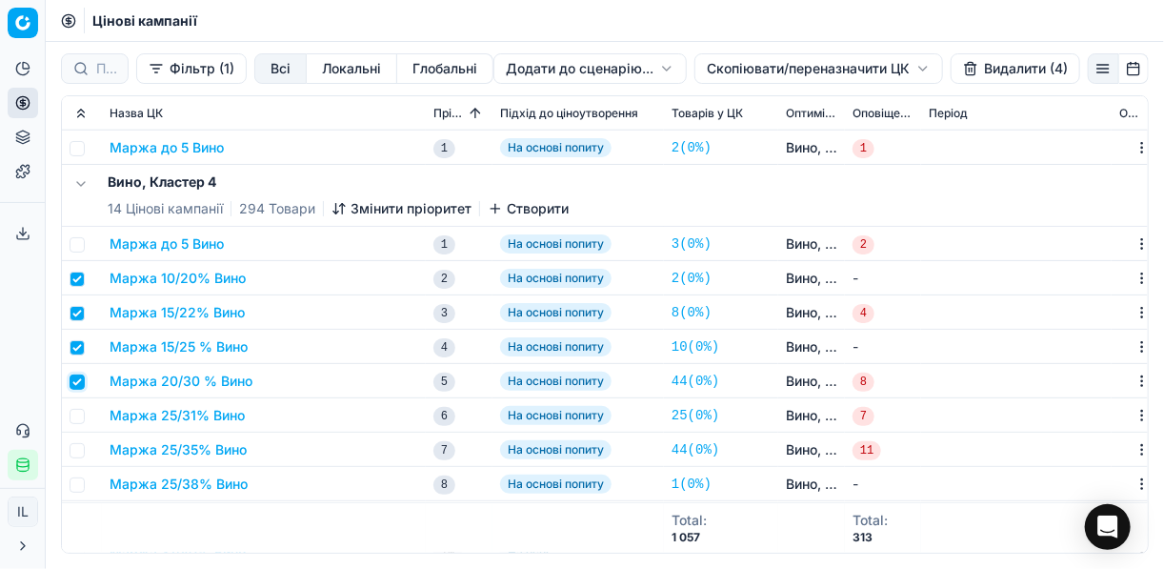
scroll to position [839, 0]
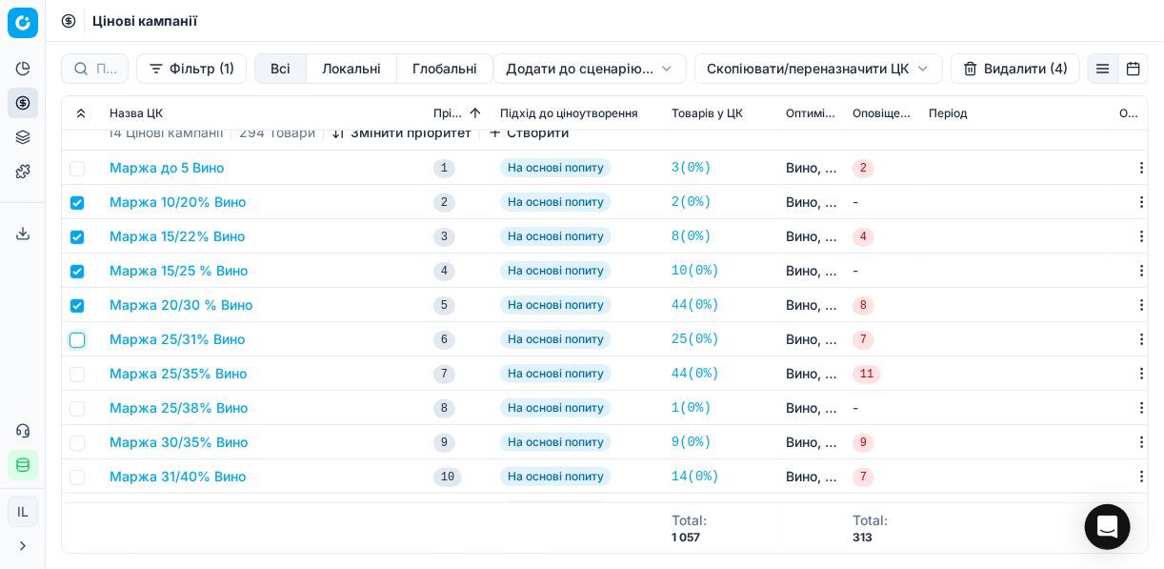
click at [83, 334] on input "checkbox" at bounding box center [77, 339] width 15 height 15
click at [1014, 69] on button "Видалити (5)" at bounding box center [1015, 68] width 129 height 30
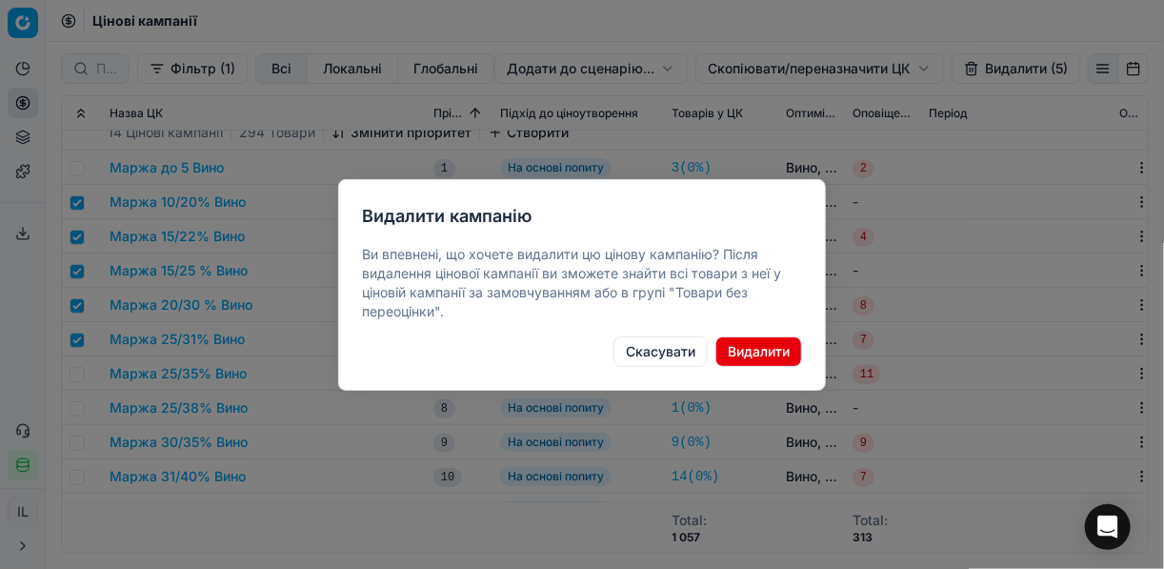
click at [761, 350] on button "Видалити" at bounding box center [758, 351] width 87 height 30
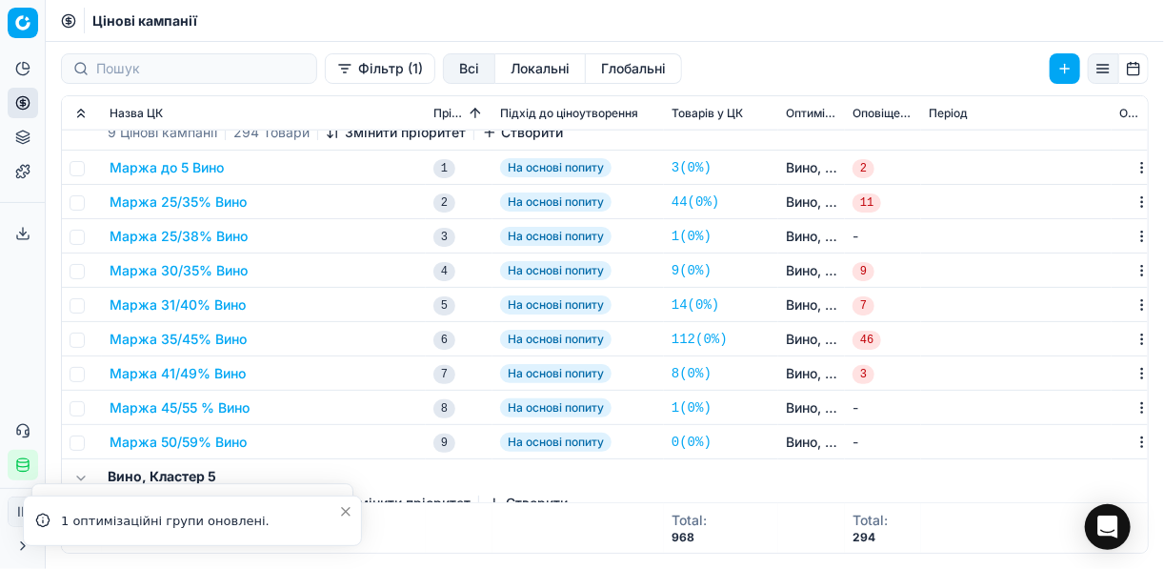
checkbox input "false"
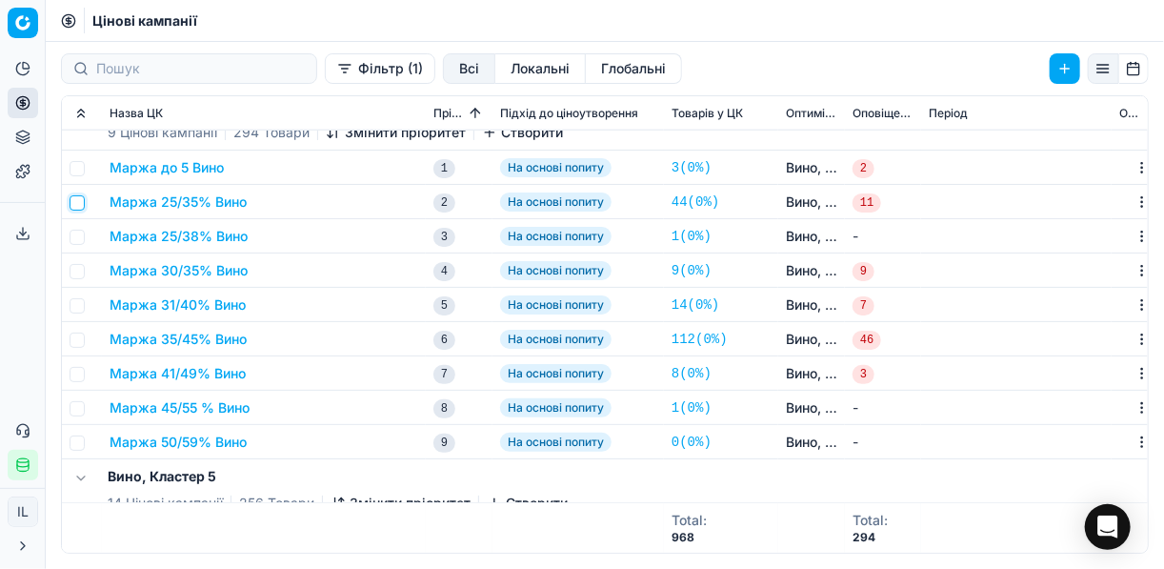
click at [76, 208] on input "checkbox" at bounding box center [77, 202] width 15 height 15
checkbox input "true"
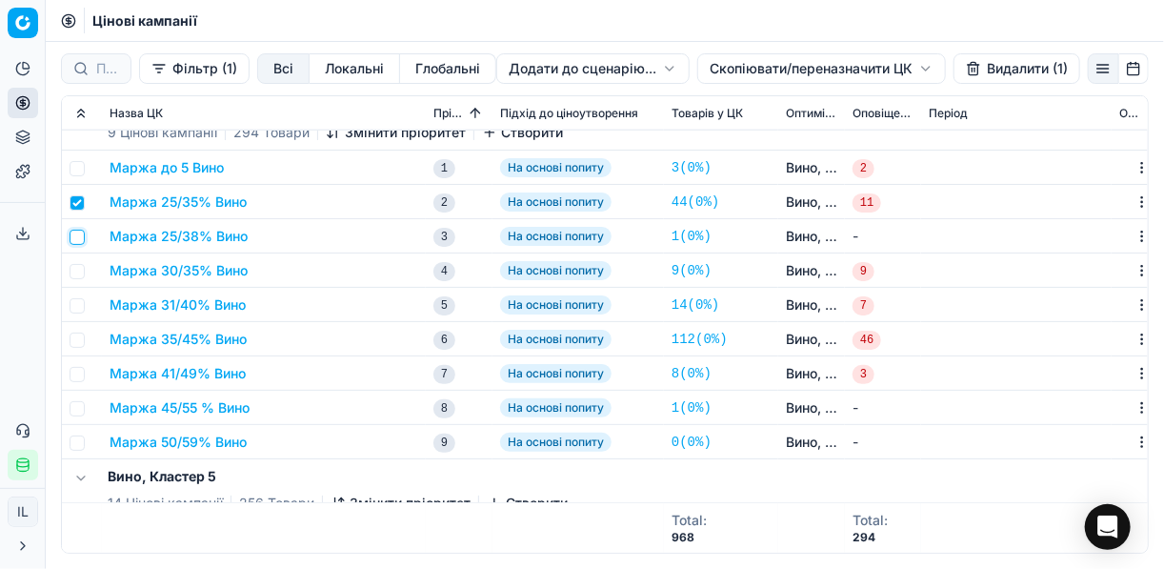
click at [70, 230] on input "checkbox" at bounding box center [77, 237] width 15 height 15
checkbox input "true"
click at [77, 273] on input "checkbox" at bounding box center [77, 271] width 15 height 15
checkbox input "true"
click at [76, 305] on input "checkbox" at bounding box center [77, 305] width 15 height 15
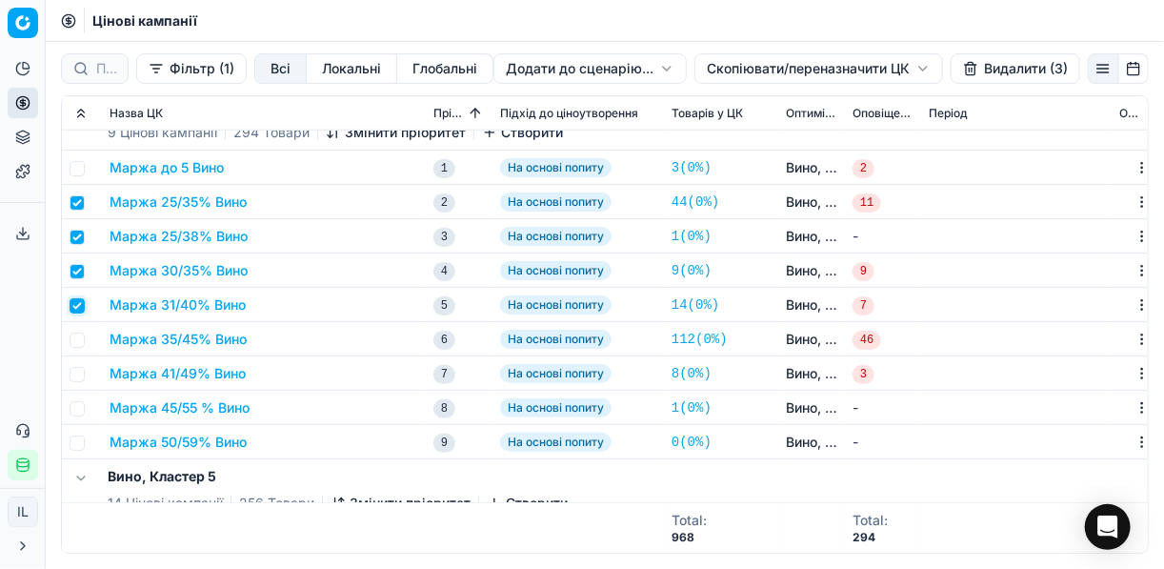
checkbox input "true"
click at [80, 341] on input "checkbox" at bounding box center [77, 339] width 15 height 15
checkbox input "true"
click at [79, 380] on input "checkbox" at bounding box center [77, 374] width 15 height 15
checkbox input "true"
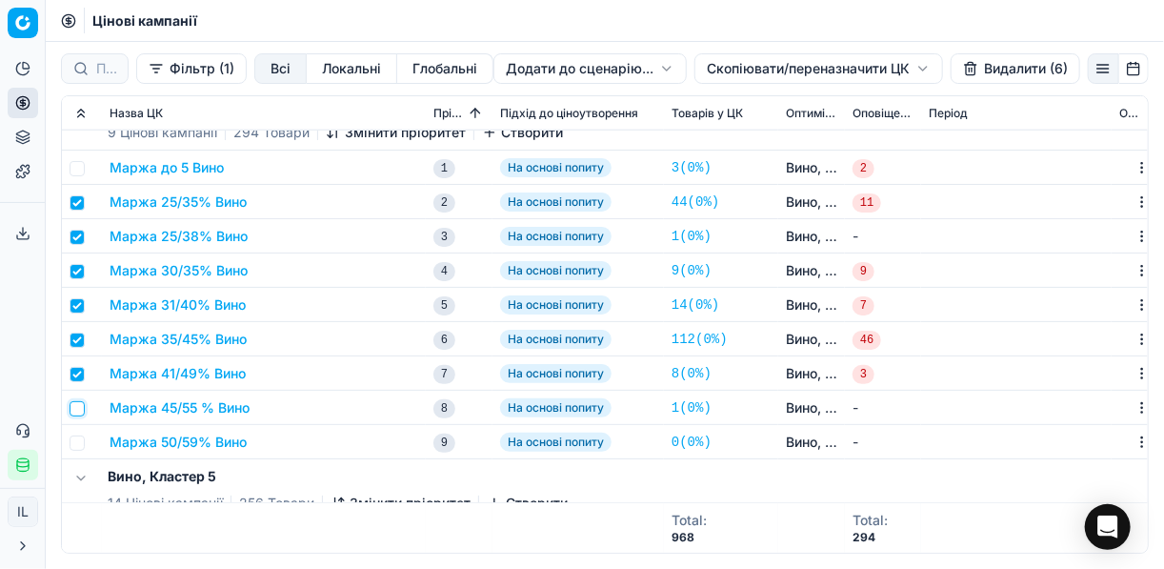
click at [77, 404] on input "checkbox" at bounding box center [77, 408] width 15 height 15
checkbox input "true"
click at [81, 442] on input "checkbox" at bounding box center [77, 442] width 15 height 15
checkbox input "true"
click at [1019, 75] on button "Видалити (8)" at bounding box center [1015, 68] width 130 height 30
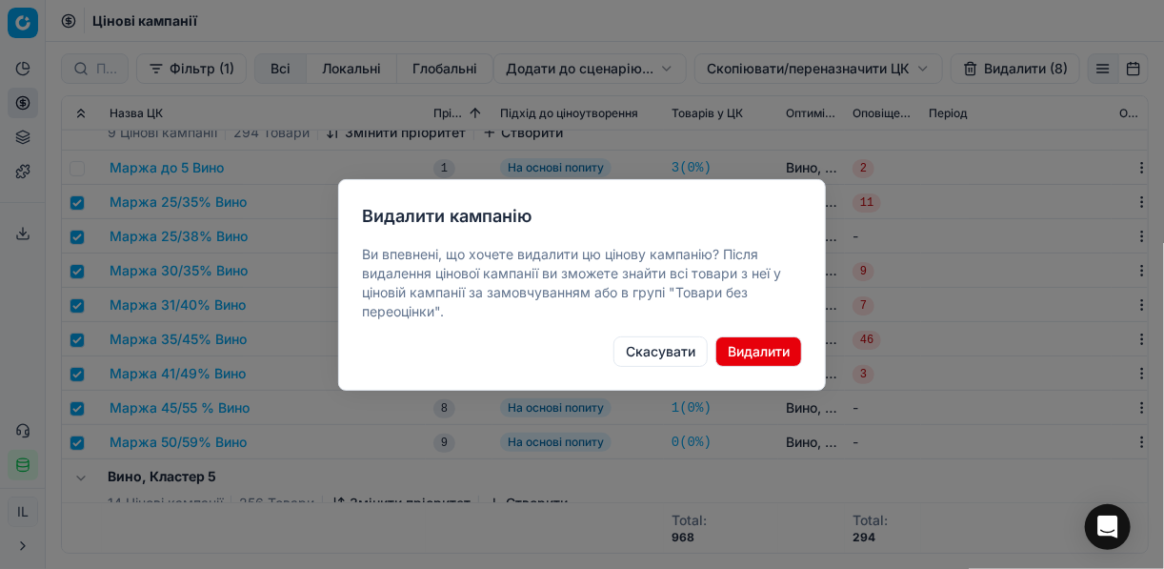
click at [756, 350] on button "Видалити" at bounding box center [758, 351] width 87 height 30
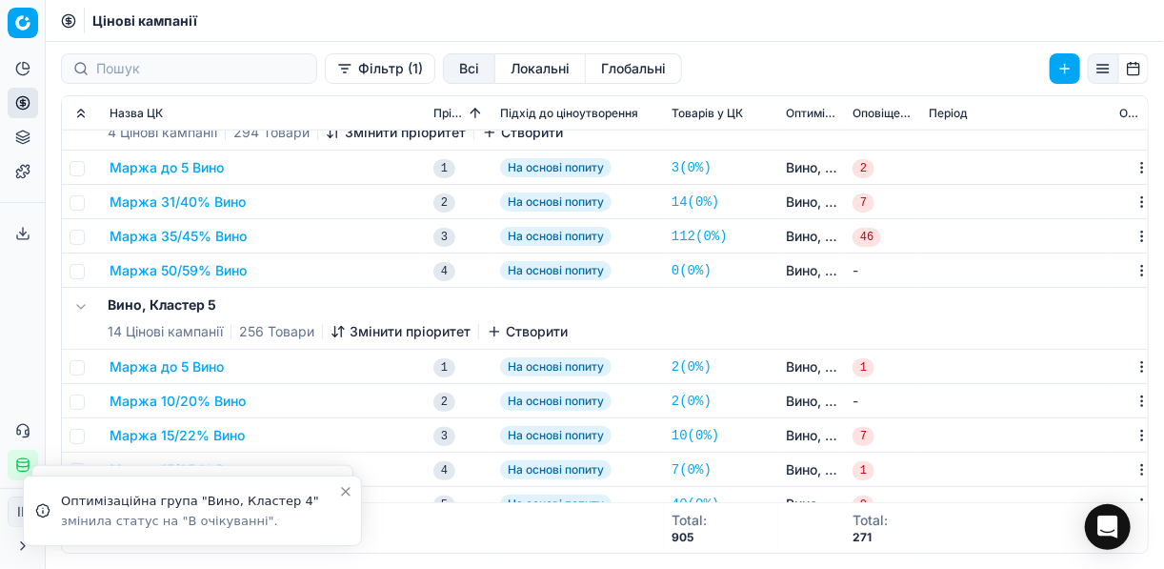
checkbox input "false"
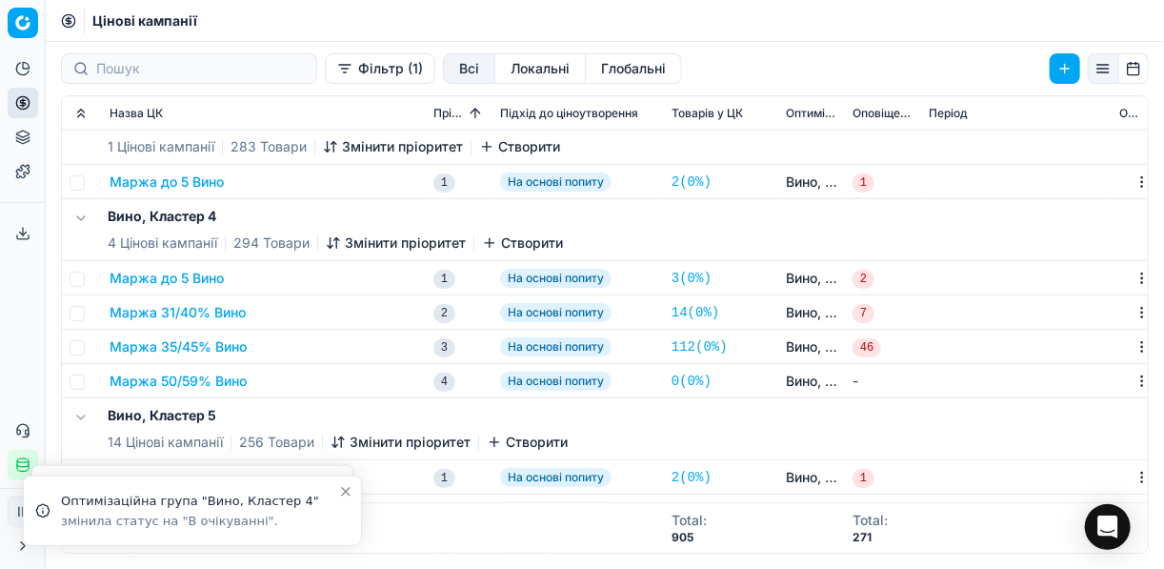
scroll to position [763, 0]
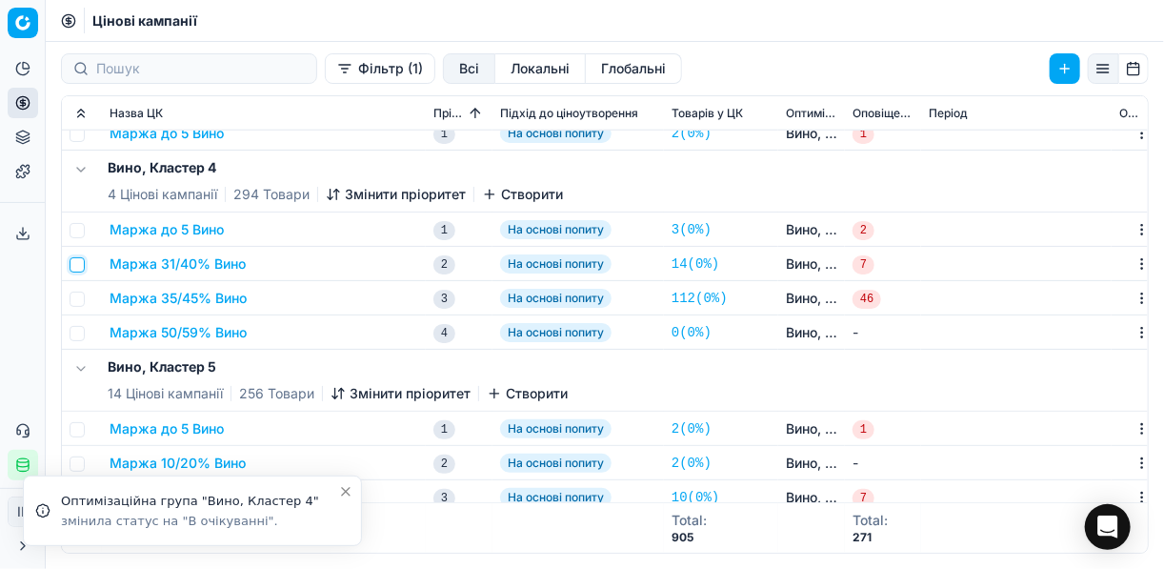
click at [72, 268] on input "checkbox" at bounding box center [77, 264] width 15 height 15
checkbox input "true"
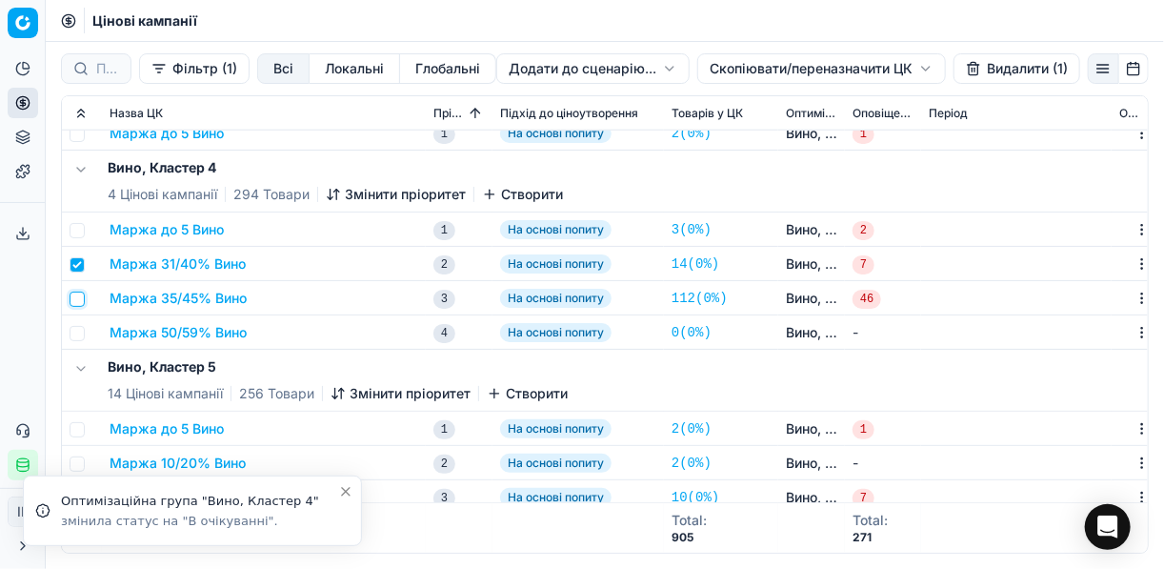
click at [82, 297] on input "checkbox" at bounding box center [77, 298] width 15 height 15
checkbox input "true"
click at [81, 330] on input "checkbox" at bounding box center [77, 333] width 15 height 15
checkbox input "true"
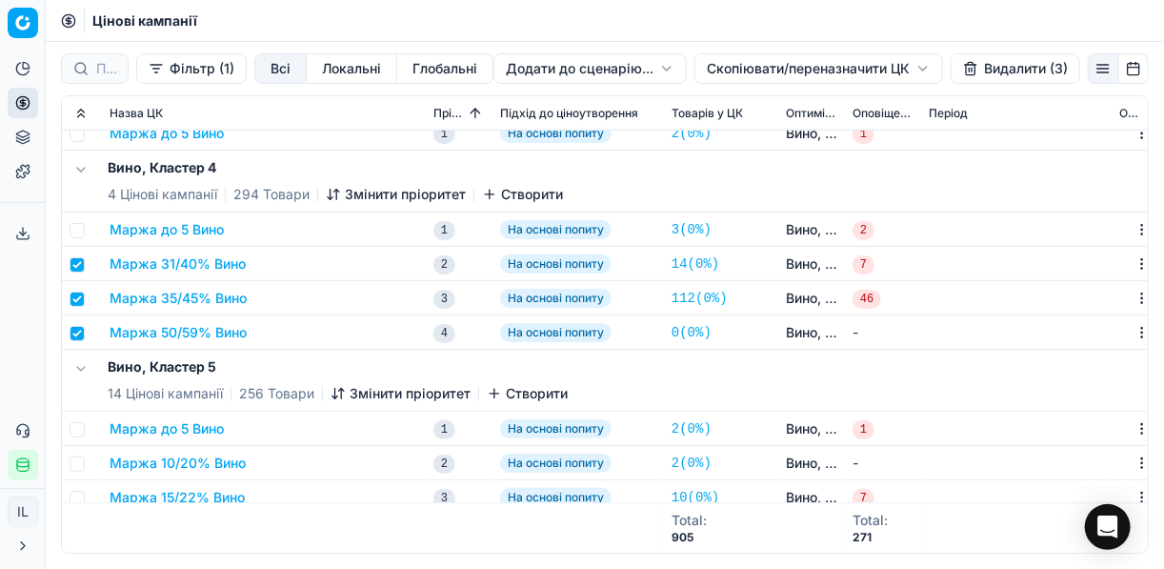
click at [991, 70] on button "Видалити (3)" at bounding box center [1015, 68] width 130 height 30
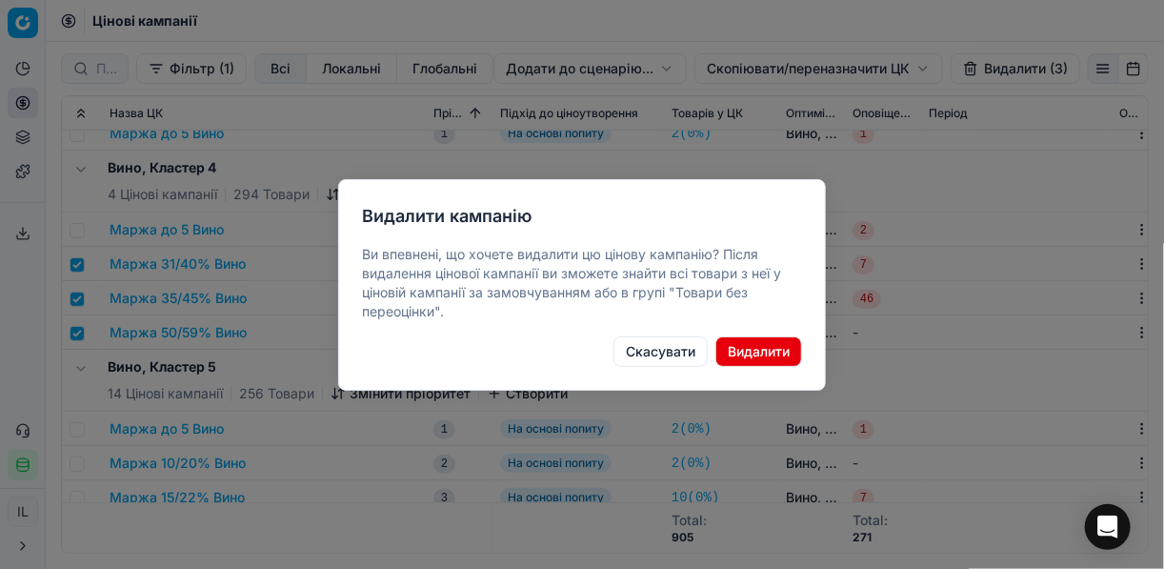
click at [793, 350] on button "Видалити" at bounding box center [758, 351] width 87 height 30
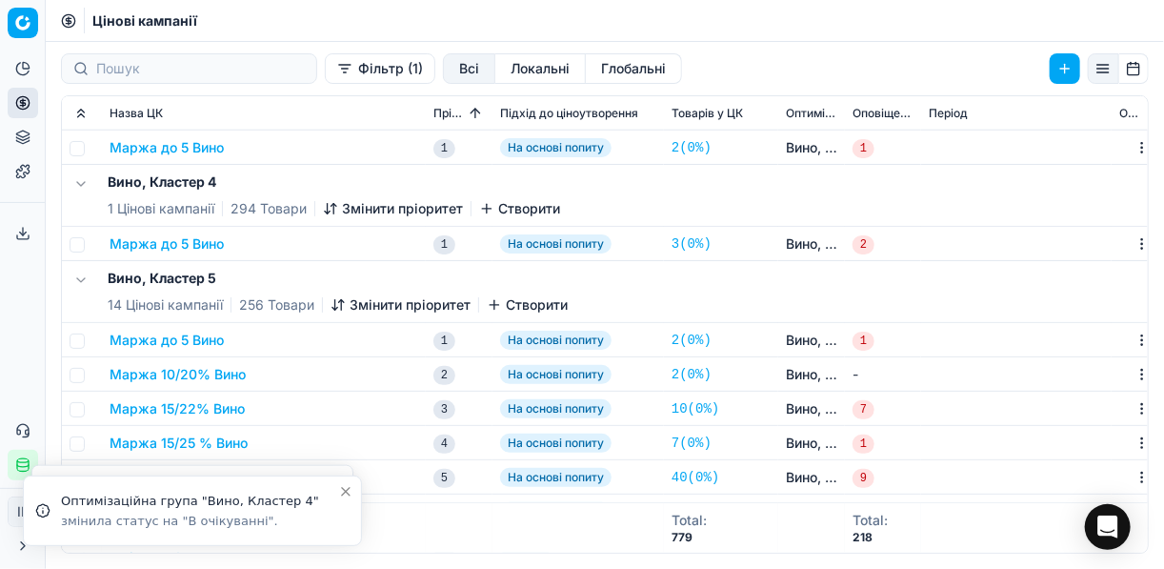
scroll to position [915, 0]
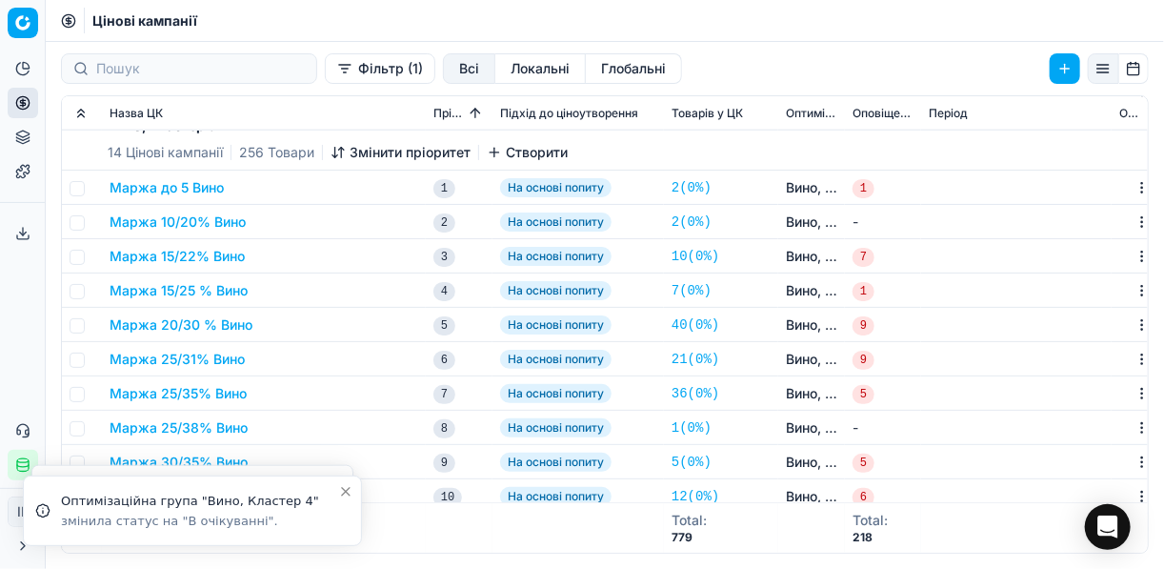
click at [76, 229] on td at bounding box center [82, 222] width 40 height 34
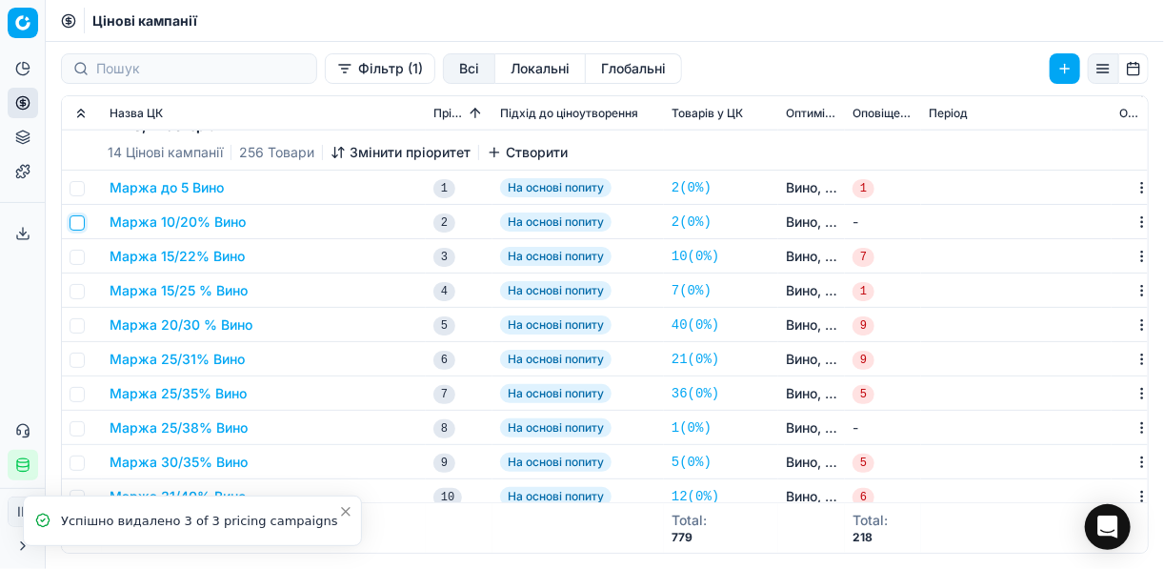
click at [82, 217] on input "checkbox" at bounding box center [77, 222] width 15 height 15
checkbox input "true"
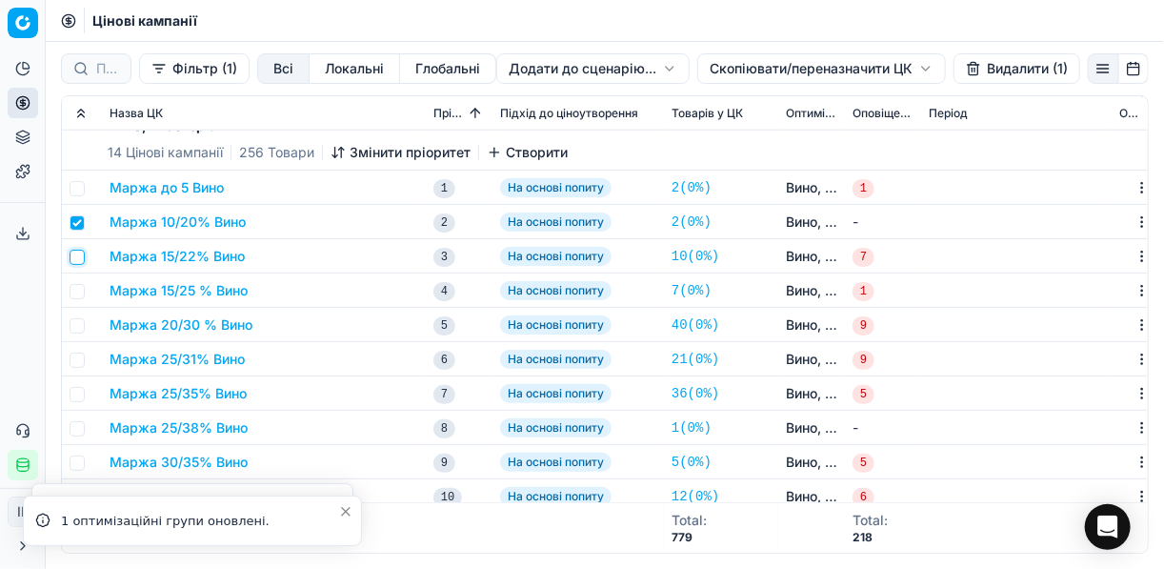
click at [76, 260] on input "checkbox" at bounding box center [77, 257] width 15 height 15
checkbox input "true"
click at [84, 289] on input "checkbox" at bounding box center [77, 291] width 15 height 15
checkbox input "true"
click at [78, 330] on input "checkbox" at bounding box center [77, 325] width 15 height 15
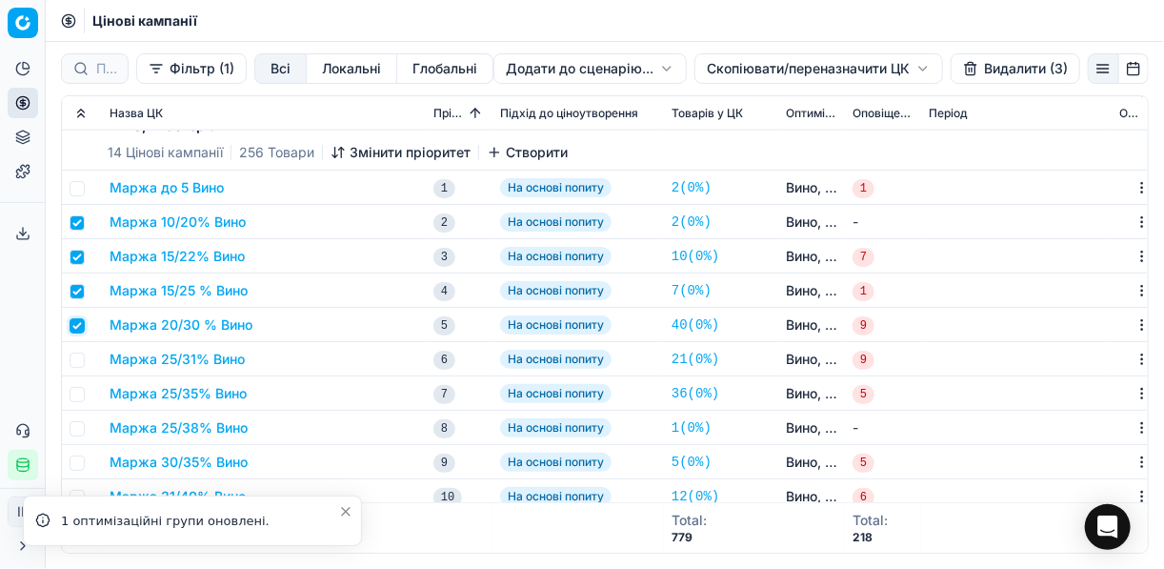
checkbox input "true"
click at [76, 358] on input "checkbox" at bounding box center [77, 359] width 15 height 15
checkbox input "true"
click at [1034, 71] on button "Видалити (5)" at bounding box center [1015, 68] width 129 height 30
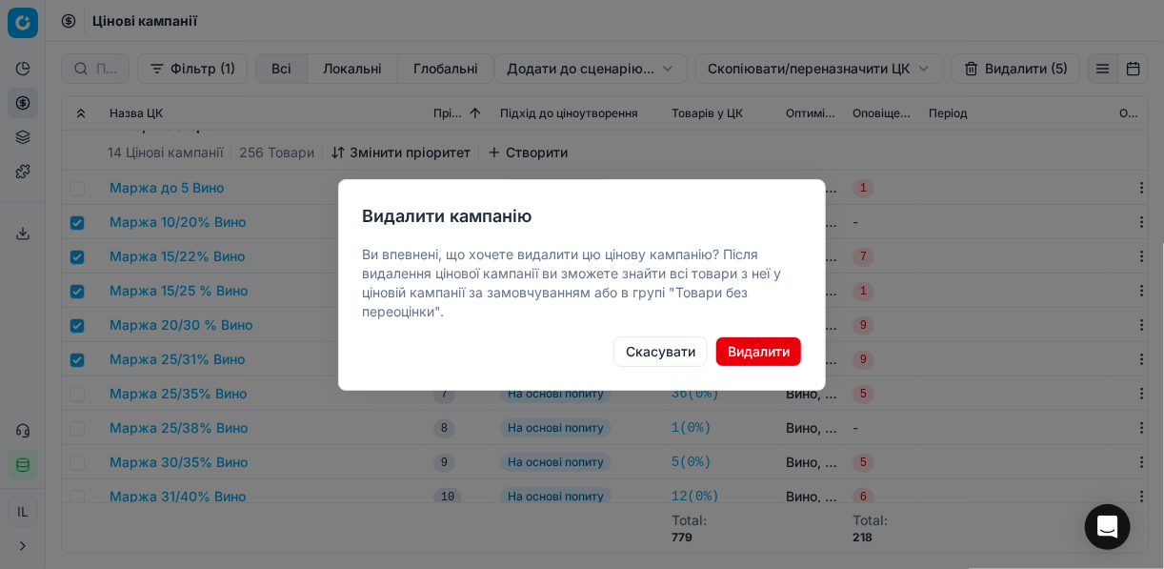
click at [751, 340] on button "Видалити" at bounding box center [758, 351] width 87 height 30
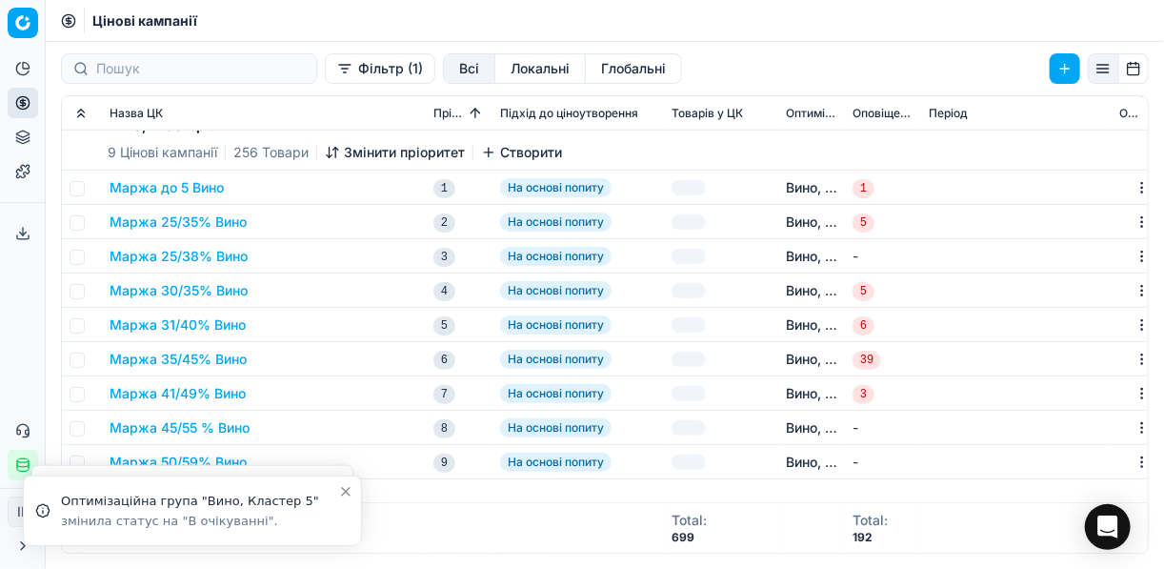
checkbox input "false"
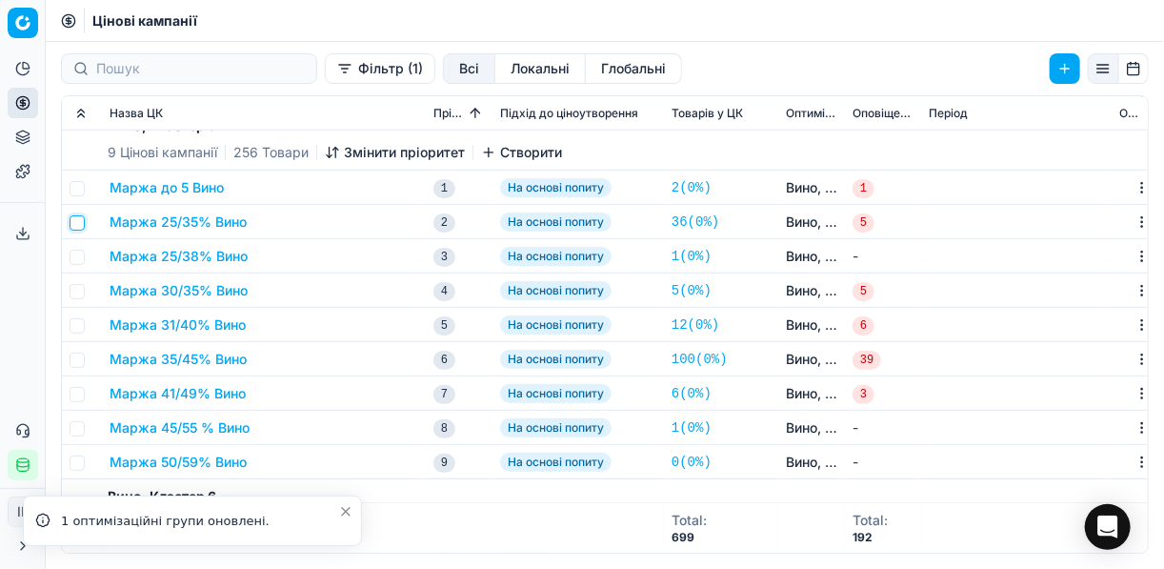
click at [79, 217] on input "checkbox" at bounding box center [77, 222] width 15 height 15
checkbox input "true"
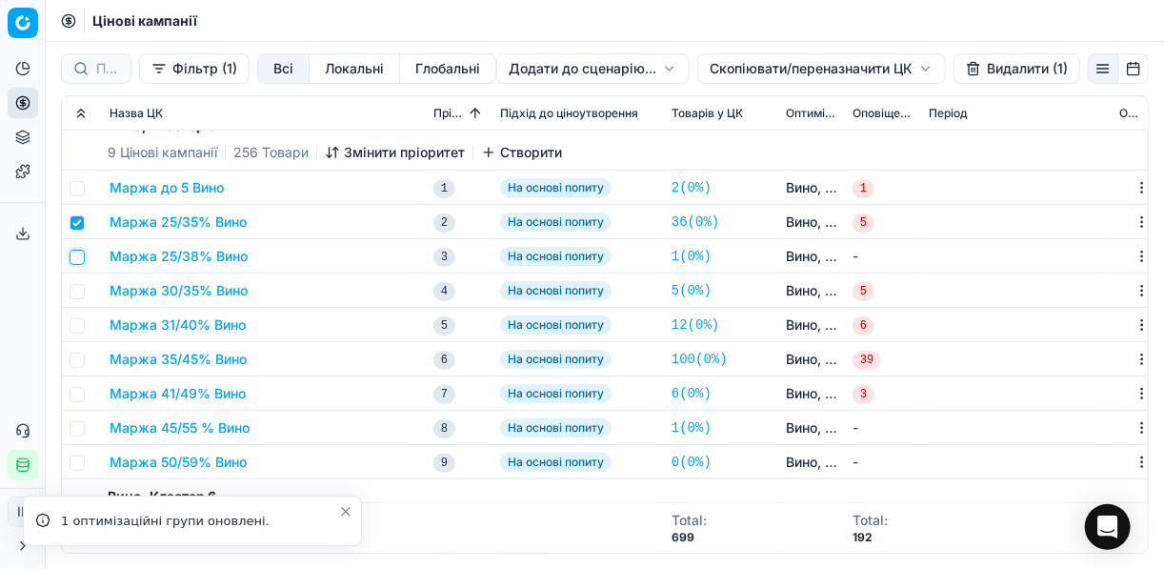
click at [77, 254] on input "checkbox" at bounding box center [77, 257] width 15 height 15
checkbox input "true"
drag, startPoint x: 77, startPoint y: 289, endPoint x: 75, endPoint y: 303, distance: 14.4
click at [77, 289] on input "checkbox" at bounding box center [77, 291] width 15 height 15
checkbox input "true"
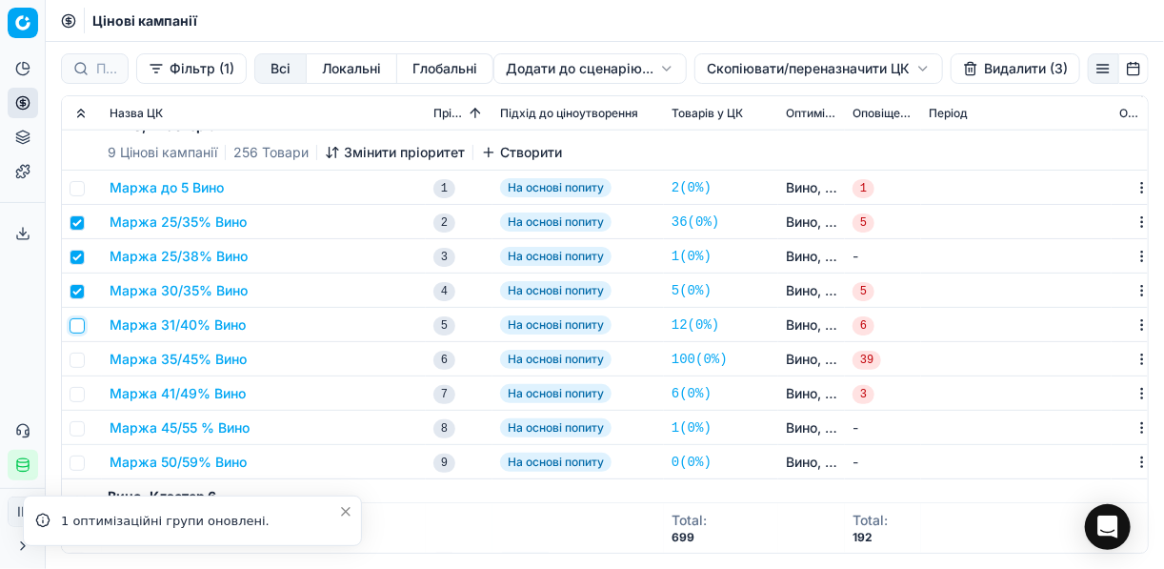
click at [79, 327] on input "checkbox" at bounding box center [77, 325] width 15 height 15
checkbox input "true"
drag, startPoint x: 77, startPoint y: 360, endPoint x: 83, endPoint y: 373, distance: 14.5
click at [78, 360] on input "checkbox" at bounding box center [77, 359] width 15 height 15
checkbox input "true"
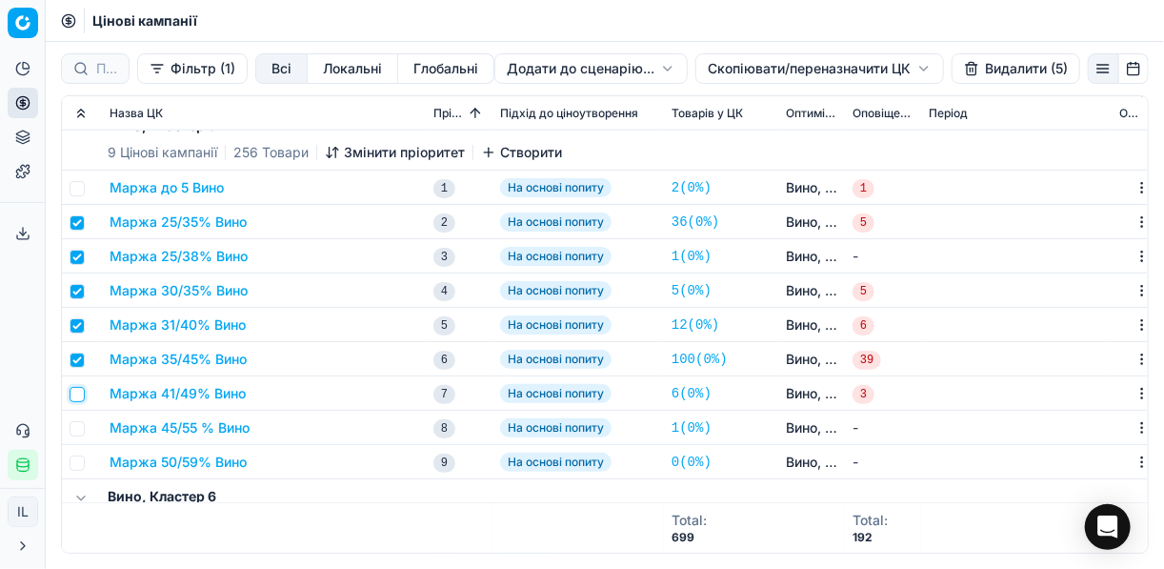
click at [74, 393] on input "checkbox" at bounding box center [77, 394] width 15 height 15
checkbox input "true"
click at [80, 422] on input "checkbox" at bounding box center [77, 428] width 15 height 15
checkbox input "true"
click at [79, 459] on input "checkbox" at bounding box center [77, 462] width 15 height 15
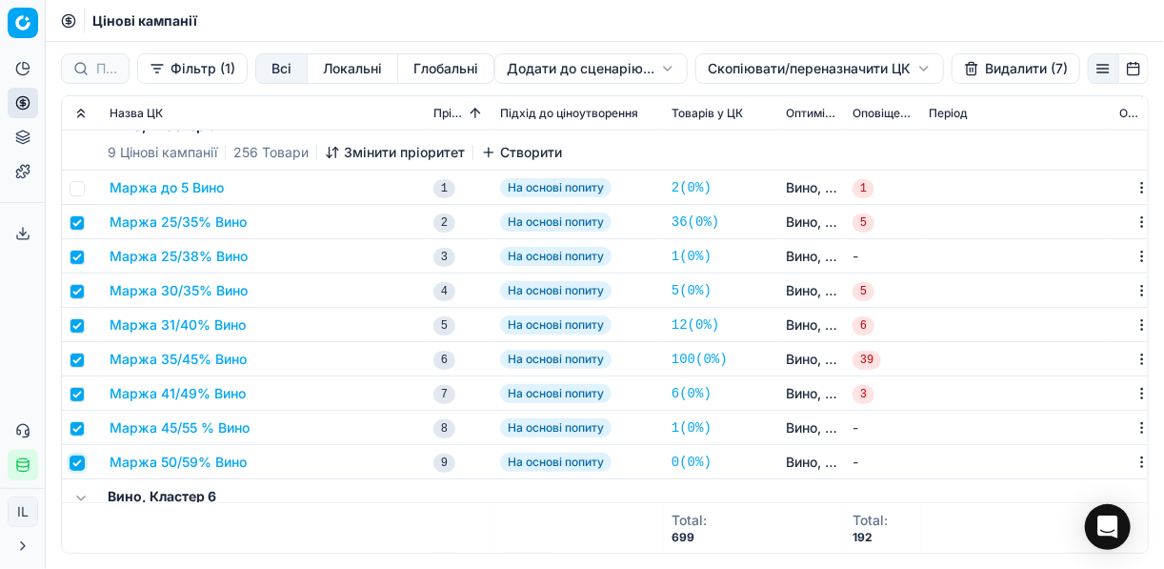
checkbox input "true"
click at [984, 67] on button "Видалити (8)" at bounding box center [1015, 68] width 130 height 30
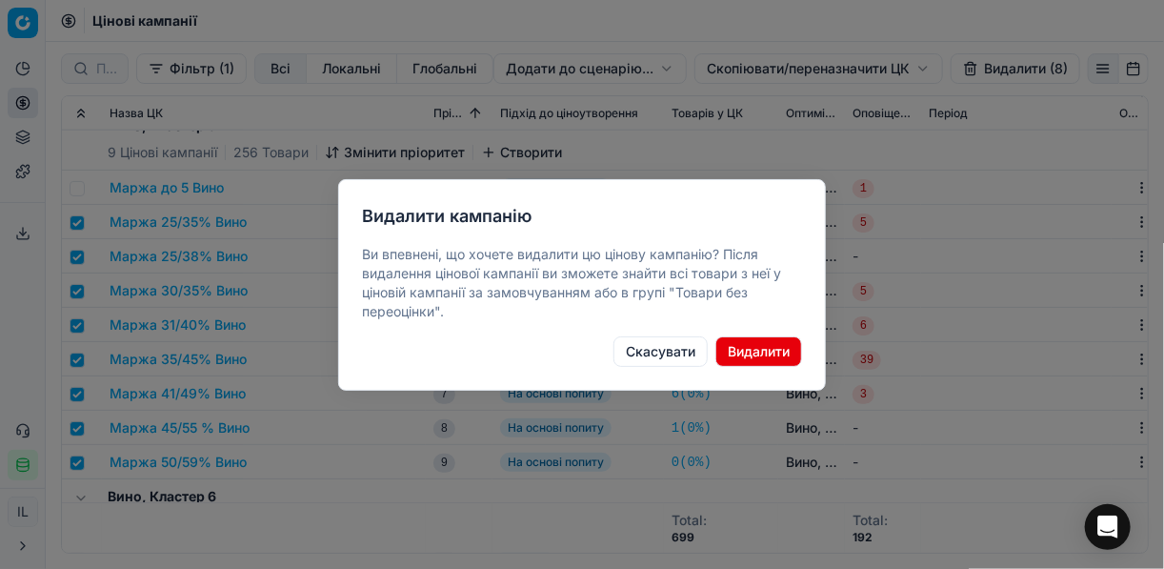
click at [771, 342] on button "Видалити" at bounding box center [758, 351] width 87 height 30
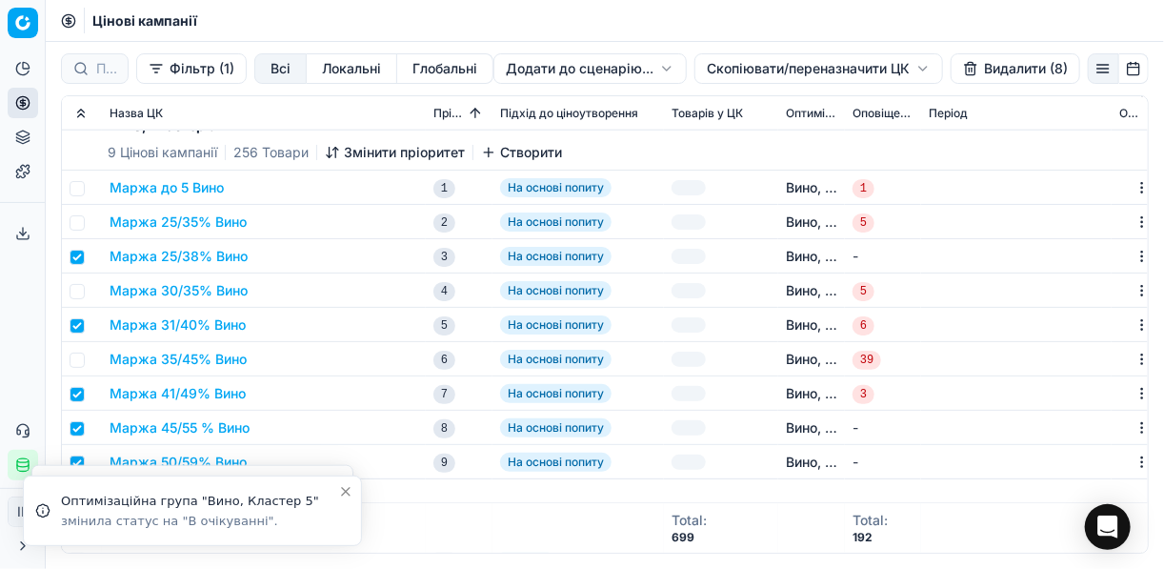
checkbox input "false"
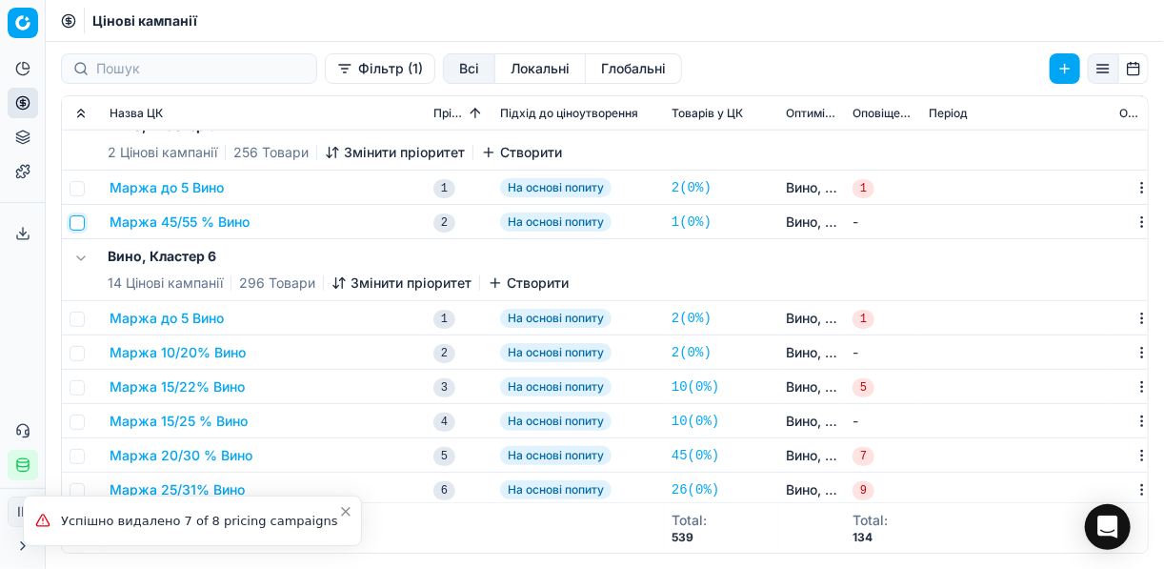
click at [76, 216] on input "checkbox" at bounding box center [77, 222] width 15 height 15
checkbox input "true"
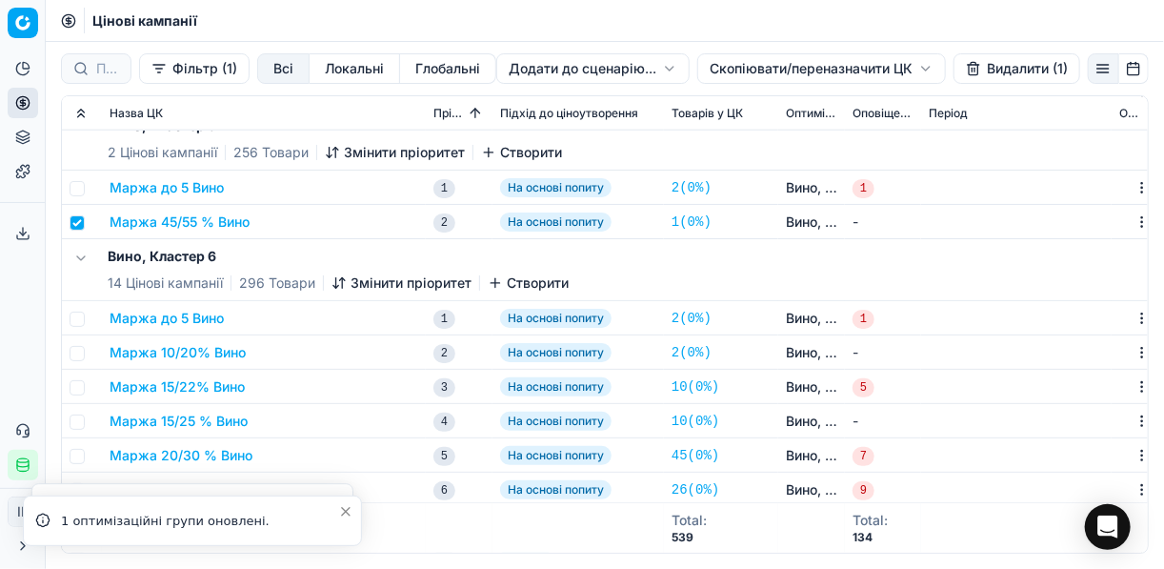
click at [999, 72] on button "Видалити (1)" at bounding box center [1016, 68] width 127 height 30
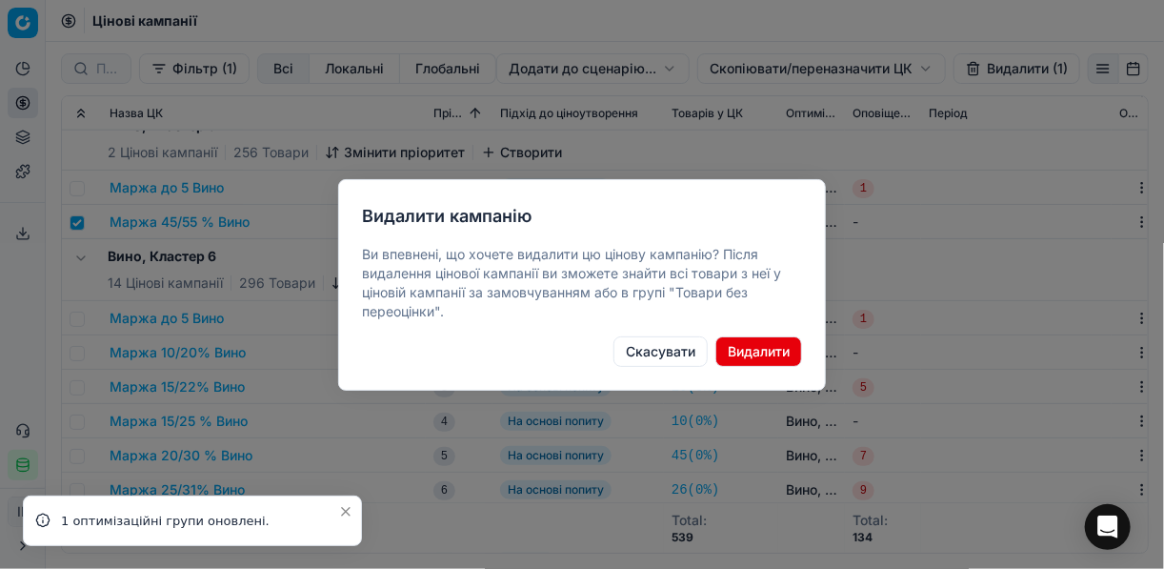
click at [771, 351] on button "Видалити" at bounding box center [758, 351] width 87 height 30
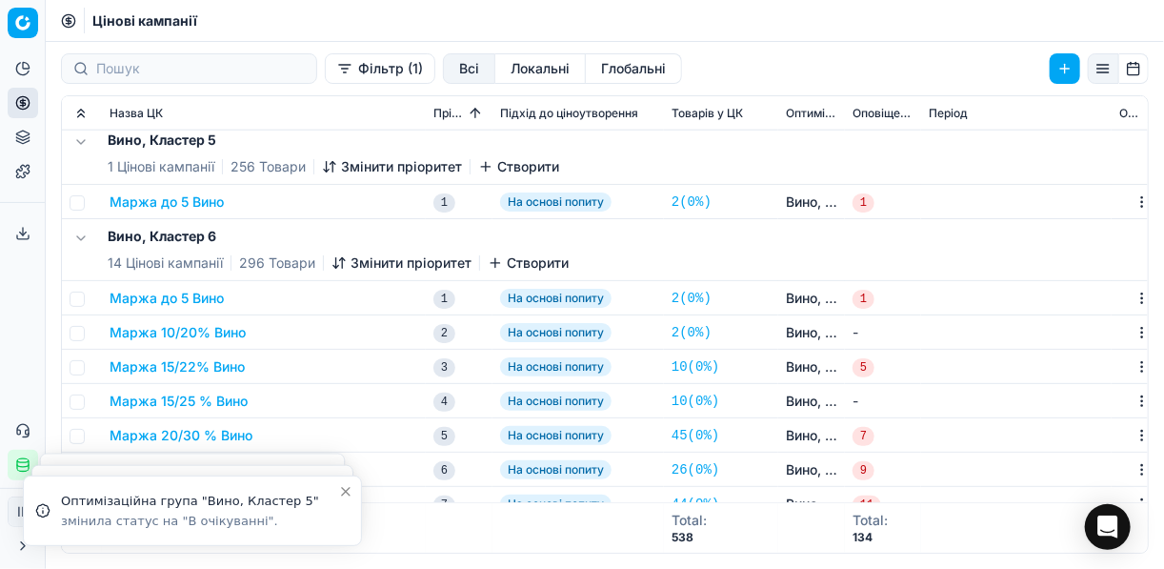
scroll to position [991, 0]
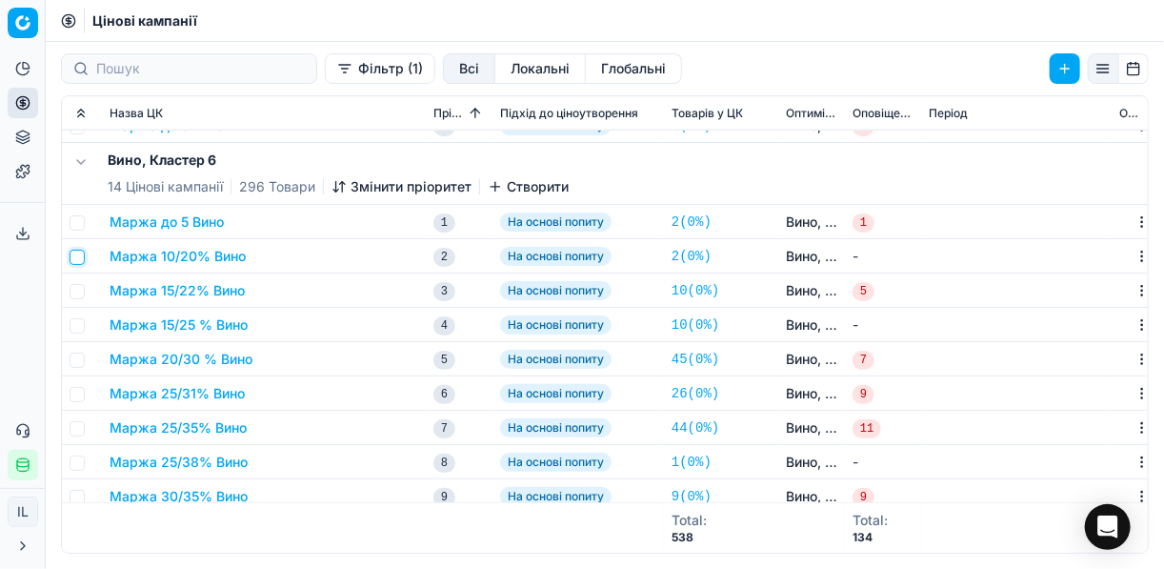
click at [78, 253] on input "checkbox" at bounding box center [77, 257] width 15 height 15
checkbox input "true"
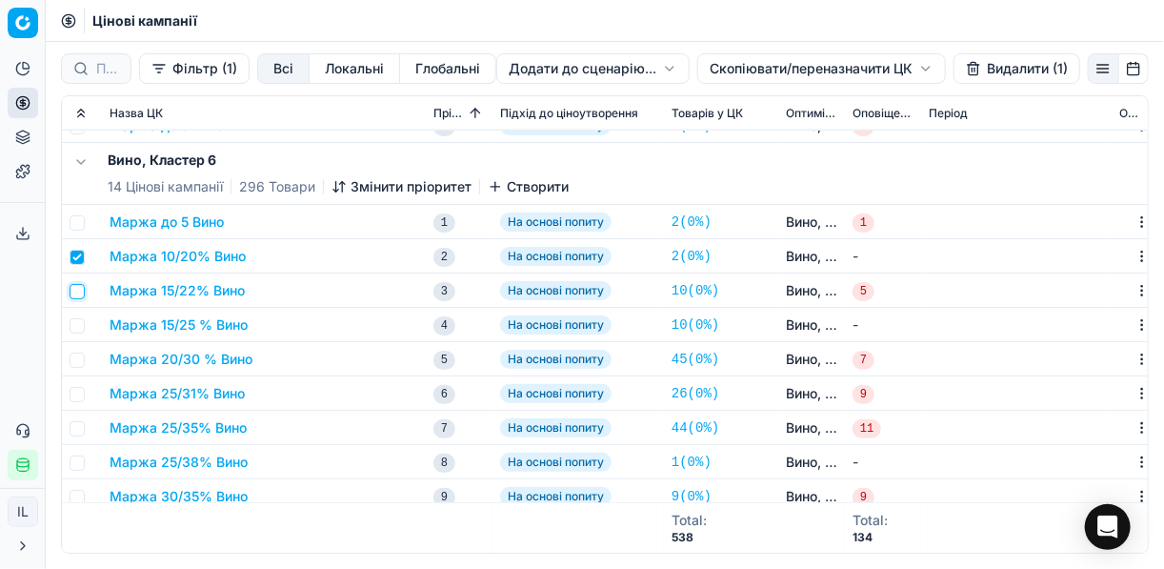
click at [77, 286] on input "checkbox" at bounding box center [77, 291] width 15 height 15
checkbox input "true"
click at [79, 319] on input "checkbox" at bounding box center [77, 325] width 15 height 15
checkbox input "true"
click at [79, 352] on input "checkbox" at bounding box center [77, 359] width 15 height 15
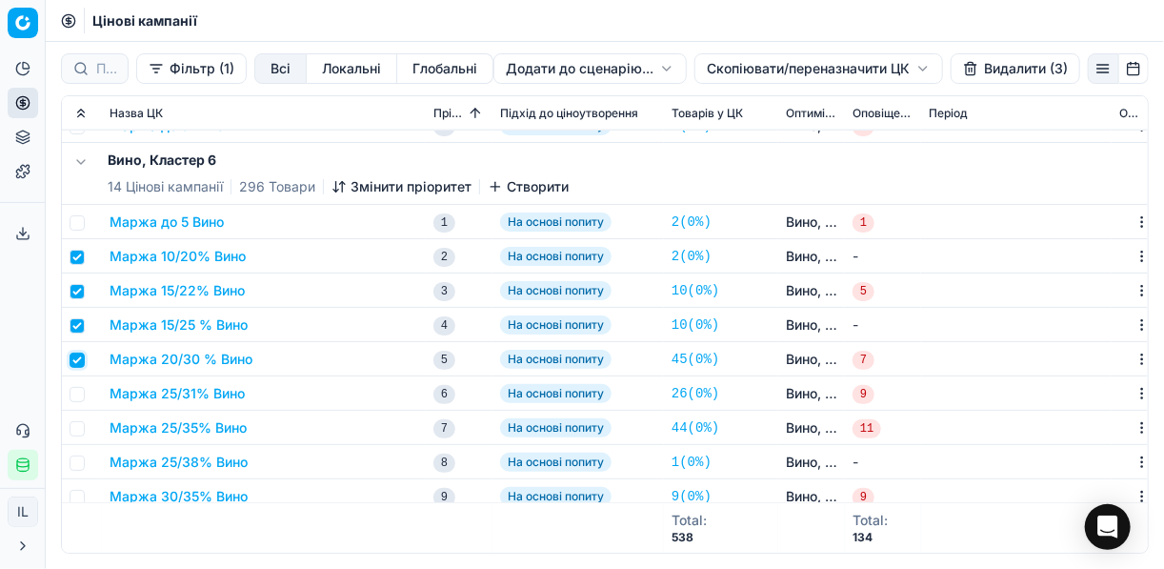
checkbox input "true"
click at [79, 389] on input "checkbox" at bounding box center [77, 394] width 15 height 15
checkbox input "true"
click at [980, 70] on button "Видалити (5)" at bounding box center [1015, 68] width 129 height 30
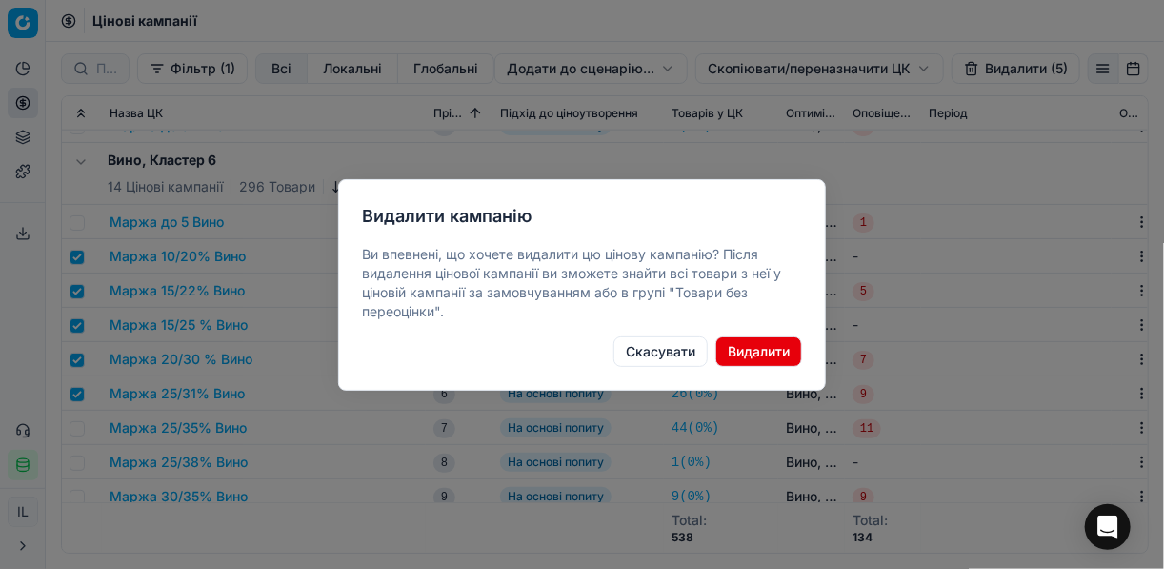
click at [772, 353] on button "Видалити" at bounding box center [758, 351] width 87 height 30
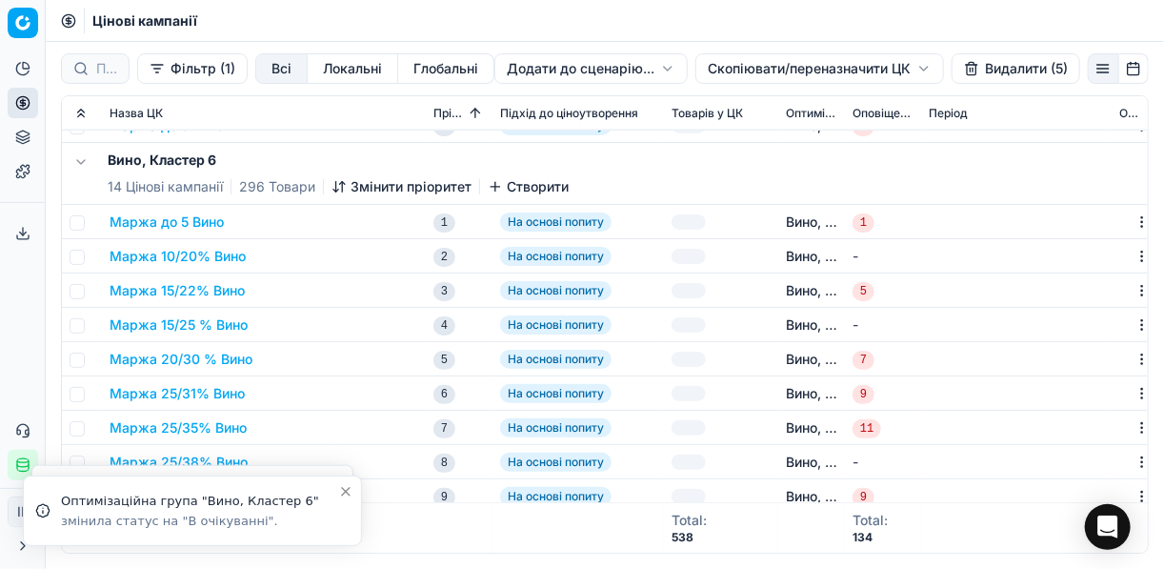
checkbox input "false"
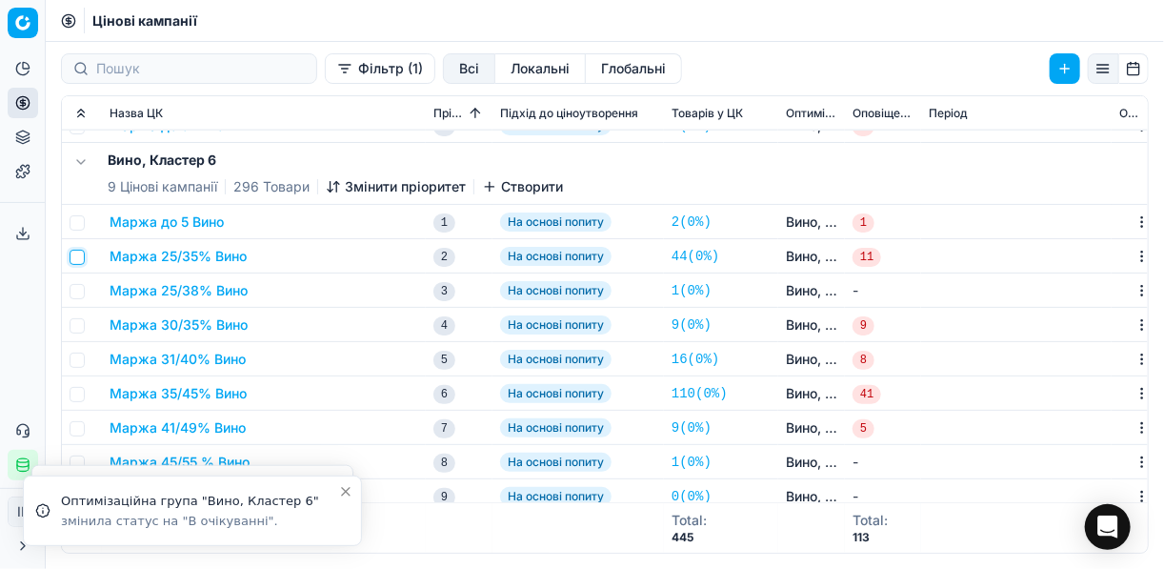
click at [77, 261] on input "checkbox" at bounding box center [77, 257] width 15 height 15
checkbox input "true"
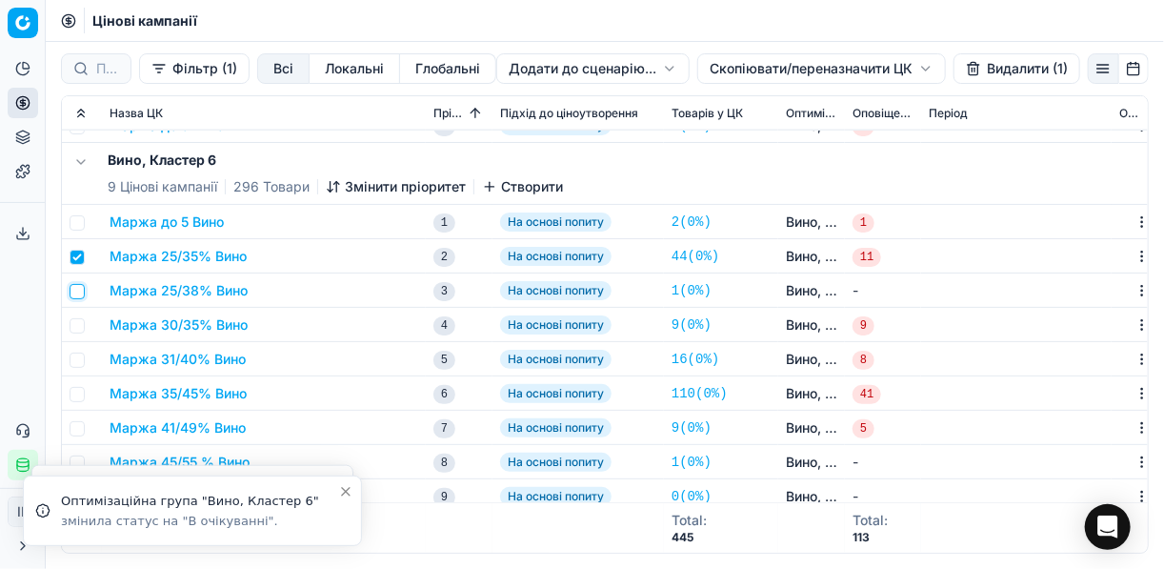
click at [78, 293] on input "checkbox" at bounding box center [77, 291] width 15 height 15
checkbox input "true"
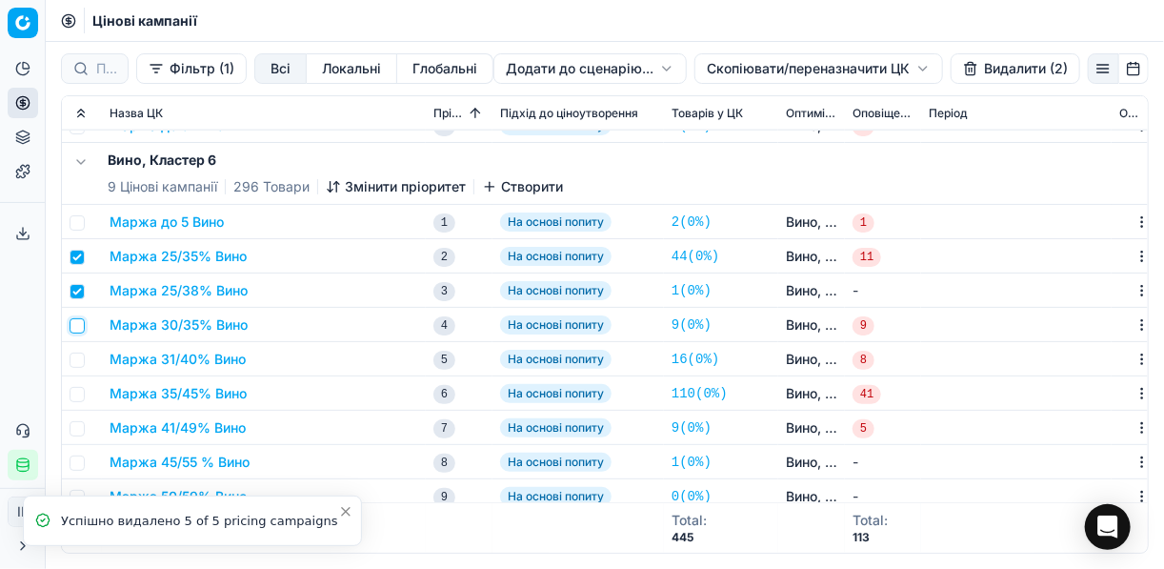
click at [76, 319] on input "checkbox" at bounding box center [77, 325] width 15 height 15
checkbox input "true"
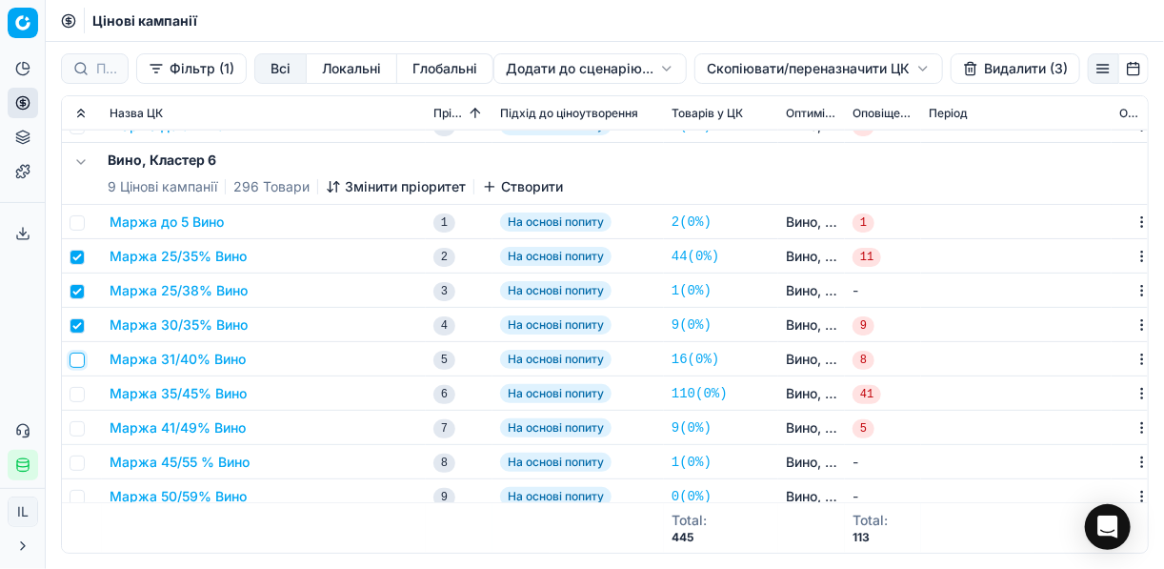
click at [77, 352] on input "checkbox" at bounding box center [77, 359] width 15 height 15
checkbox input "true"
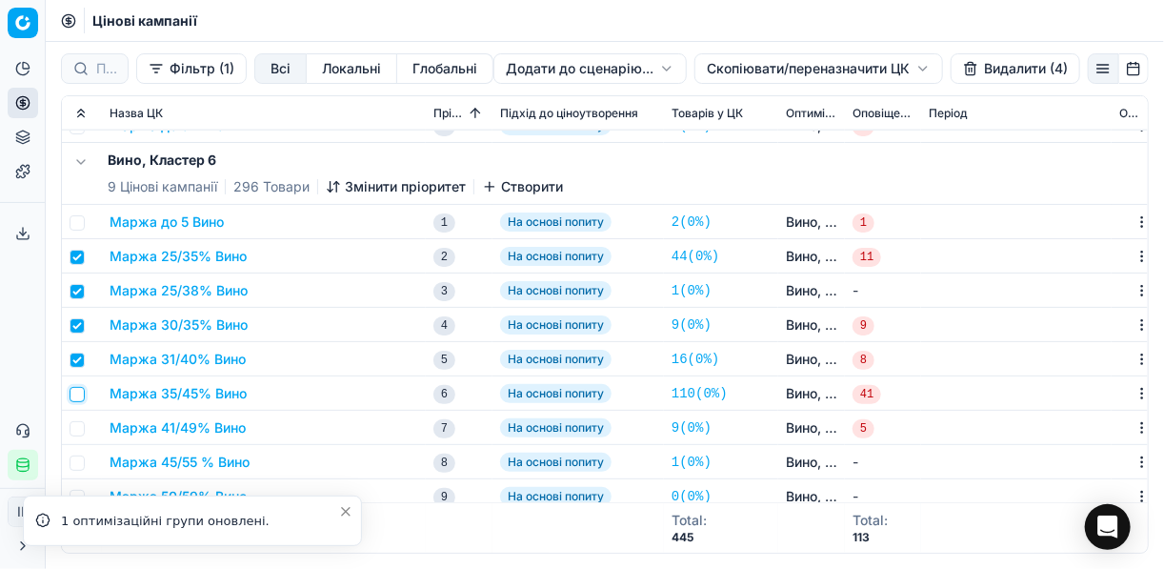
click at [81, 387] on input "checkbox" at bounding box center [77, 394] width 15 height 15
checkbox input "true"
click at [83, 427] on input "checkbox" at bounding box center [77, 428] width 15 height 15
checkbox input "true"
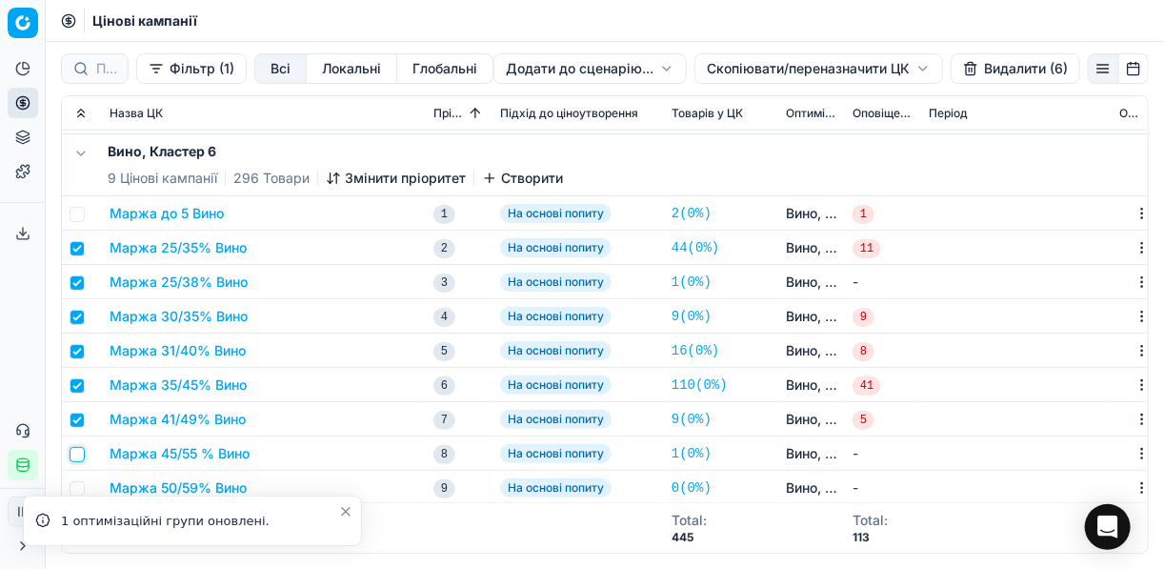
click at [77, 450] on input "checkbox" at bounding box center [77, 454] width 15 height 15
checkbox input "true"
click at [77, 482] on input "checkbox" at bounding box center [77, 488] width 15 height 15
checkbox input "true"
click at [993, 70] on button "Видалити (8)" at bounding box center [1015, 68] width 130 height 30
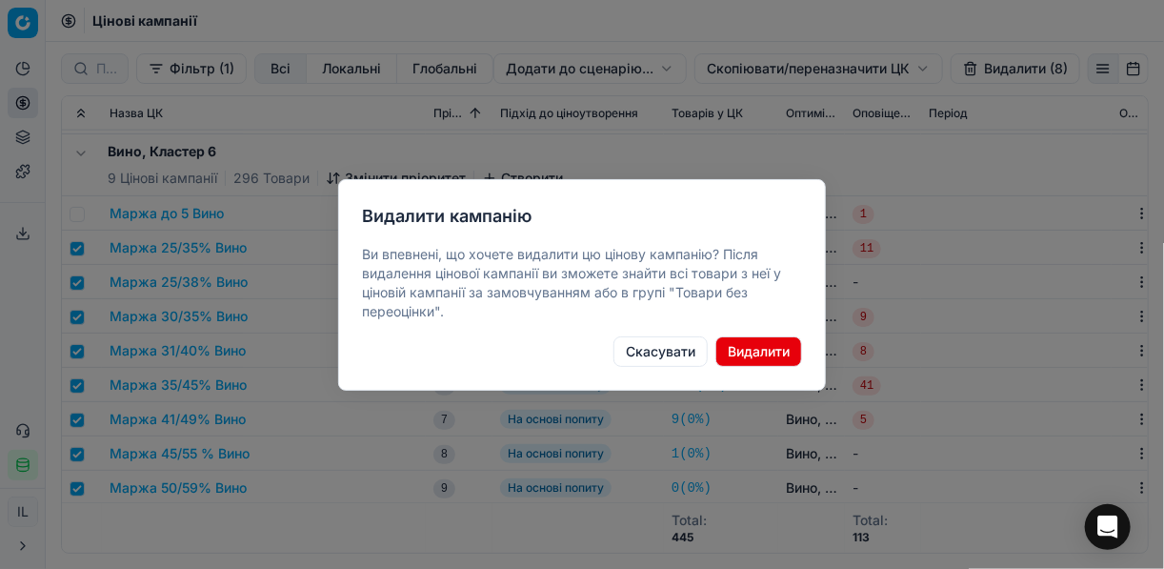
click at [762, 359] on button "Видалити" at bounding box center [758, 351] width 87 height 30
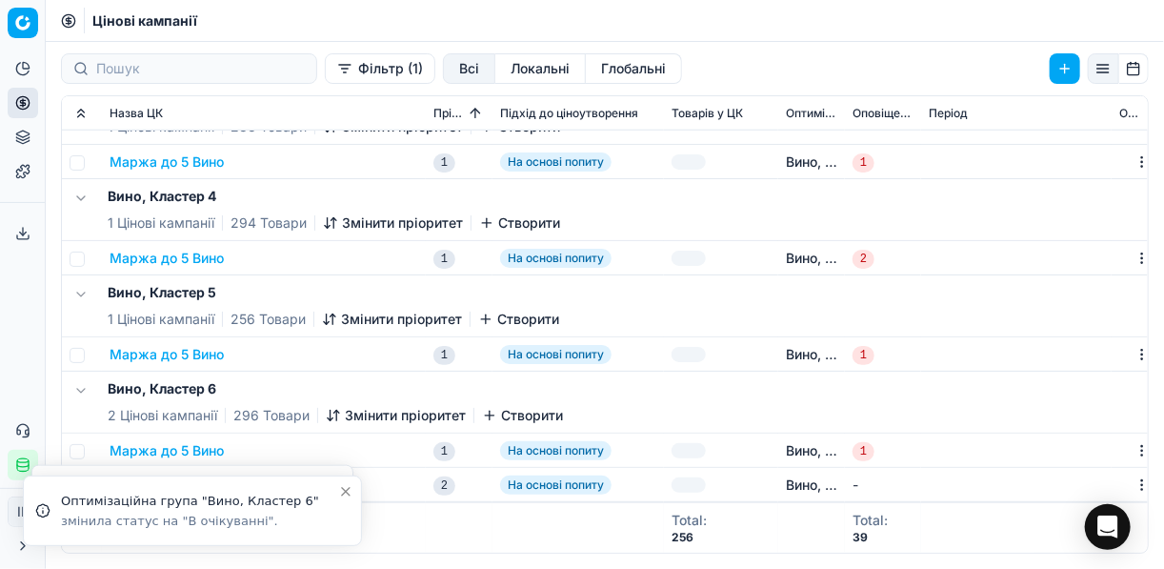
scroll to position [731, 0]
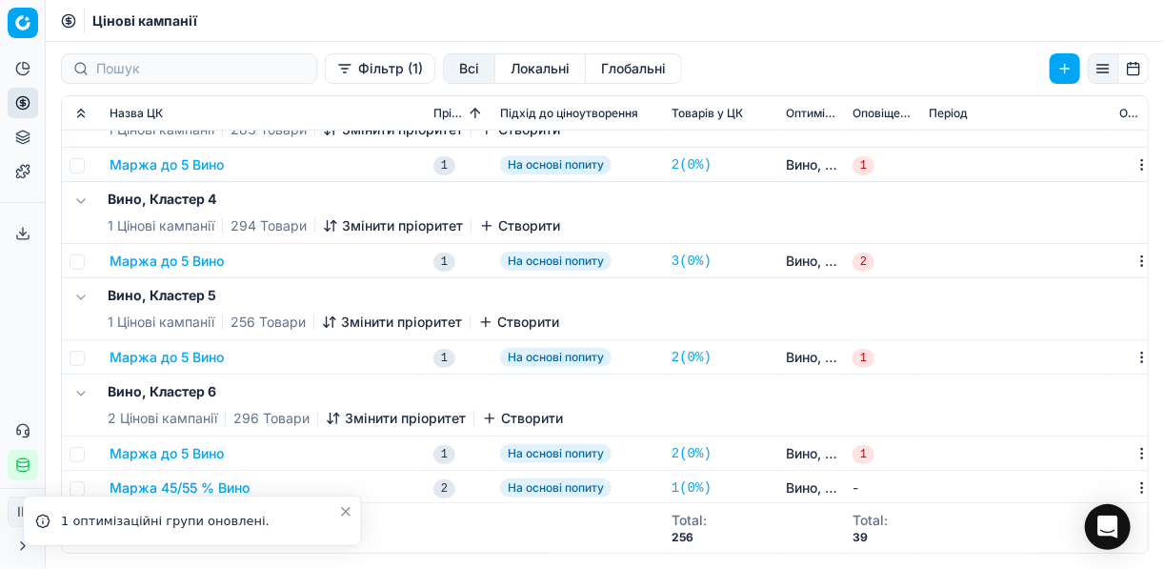
click at [80, 495] on li "1 оптимізаційні групи оновлені." at bounding box center [192, 520] width 339 height 50
click at [76, 482] on input "checkbox" at bounding box center [77, 488] width 15 height 15
checkbox input "true"
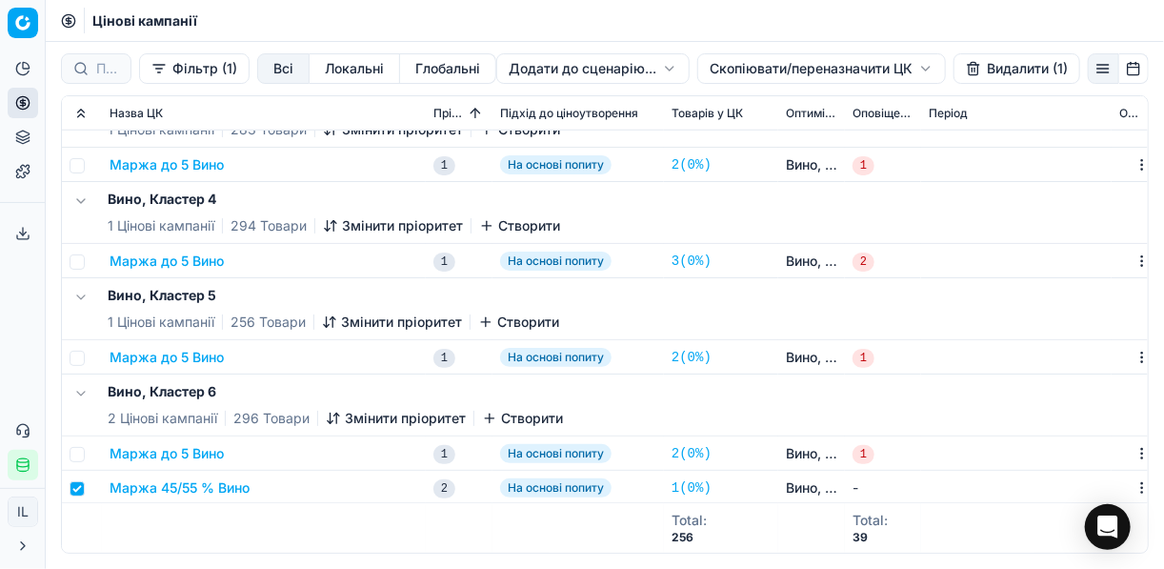
click at [990, 70] on button "Видалити (1)" at bounding box center [1016, 68] width 127 height 30
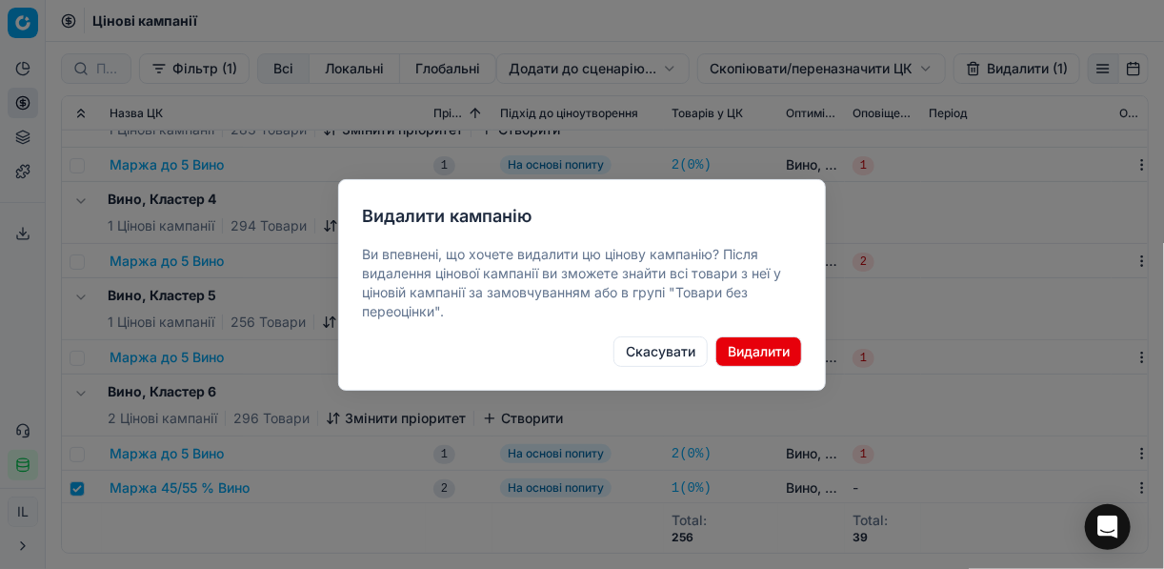
click at [785, 346] on button "Видалити" at bounding box center [758, 351] width 87 height 30
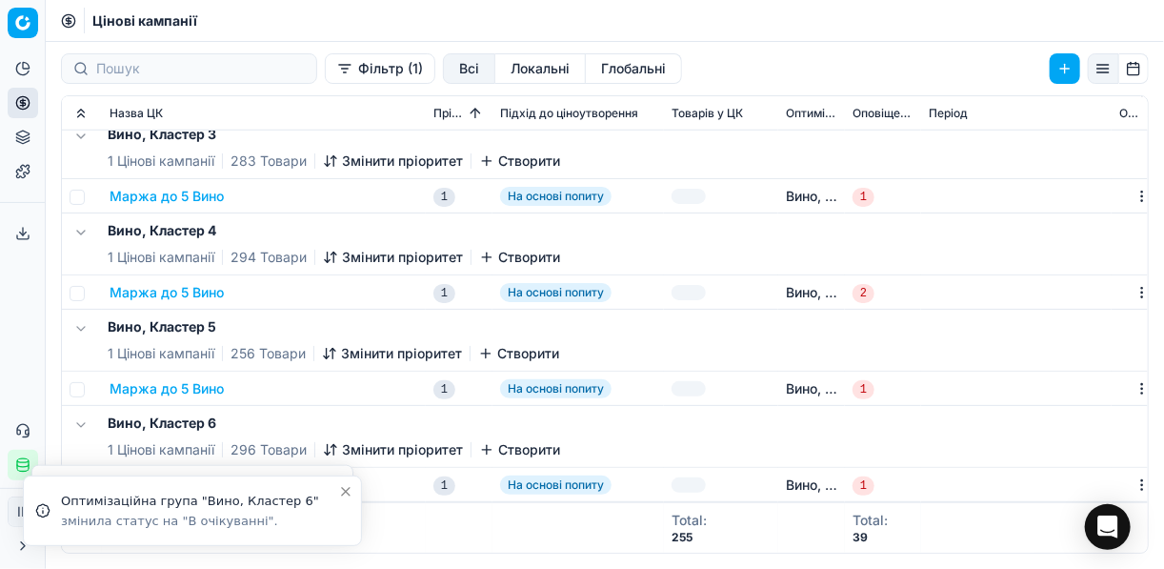
scroll to position [697, 0]
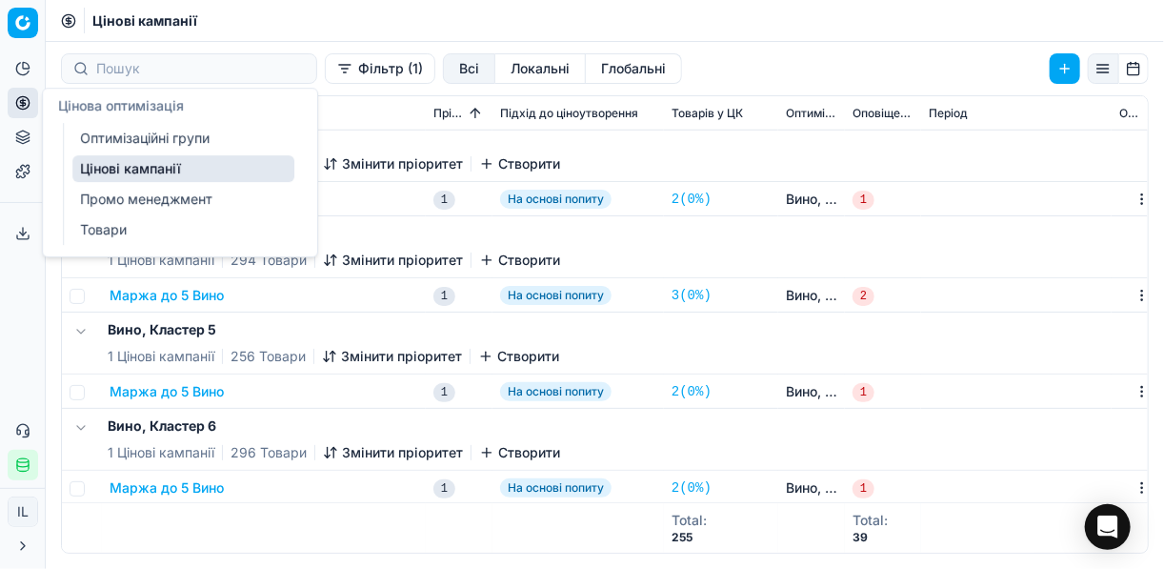
click at [150, 139] on link "Оптимізаційні групи" at bounding box center [183, 138] width 222 height 27
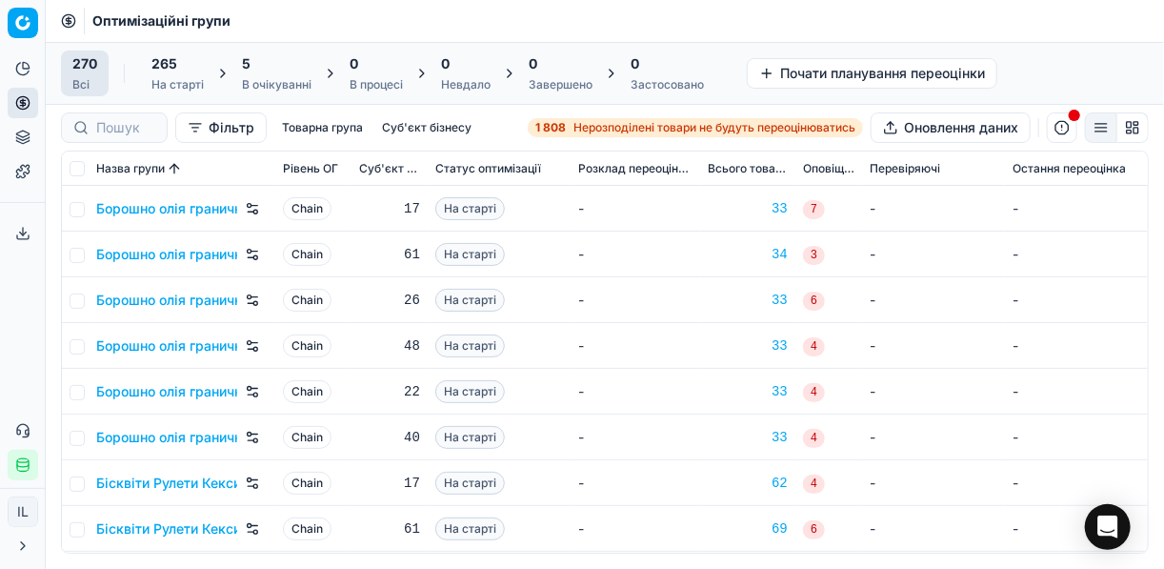
click at [290, 67] on div "5" at bounding box center [277, 63] width 70 height 19
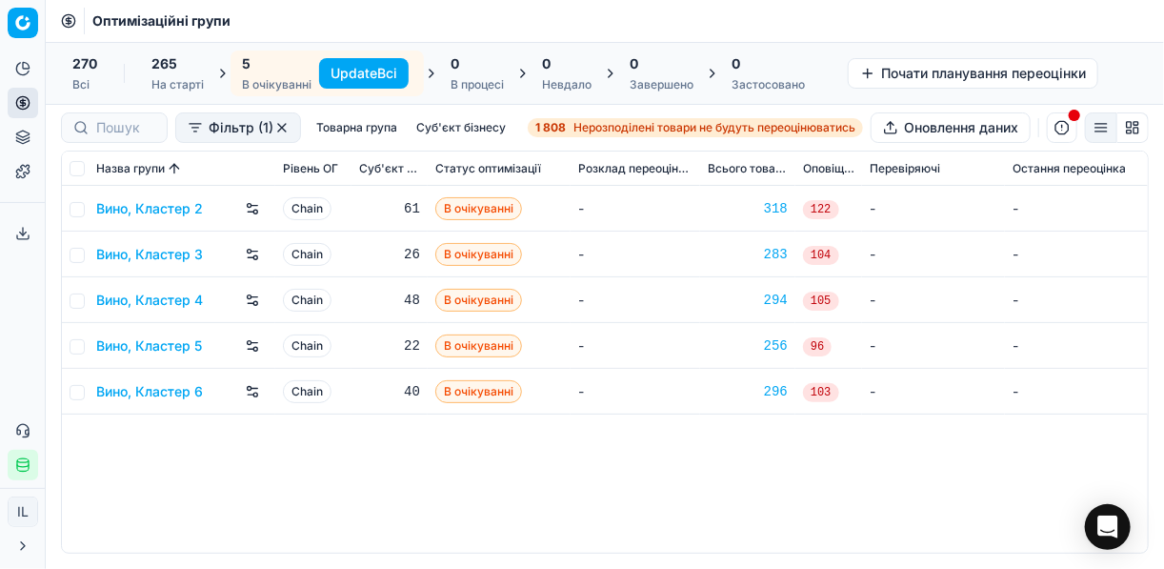
click at [371, 72] on button "Update Всі" at bounding box center [364, 73] width 90 height 30
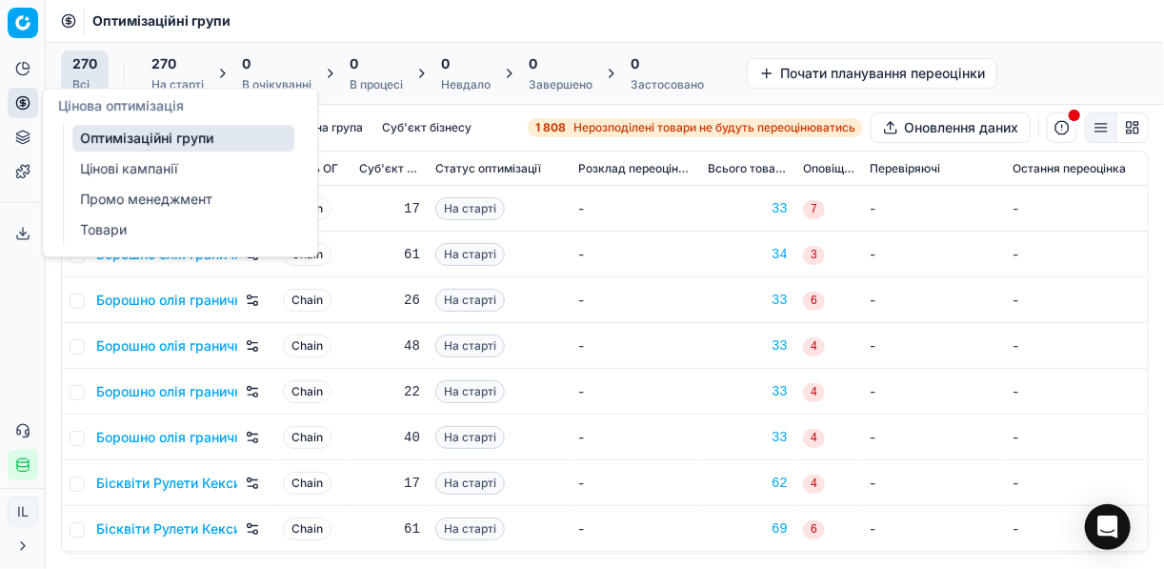
click at [101, 165] on link "Цінові кампанії" at bounding box center [183, 168] width 222 height 27
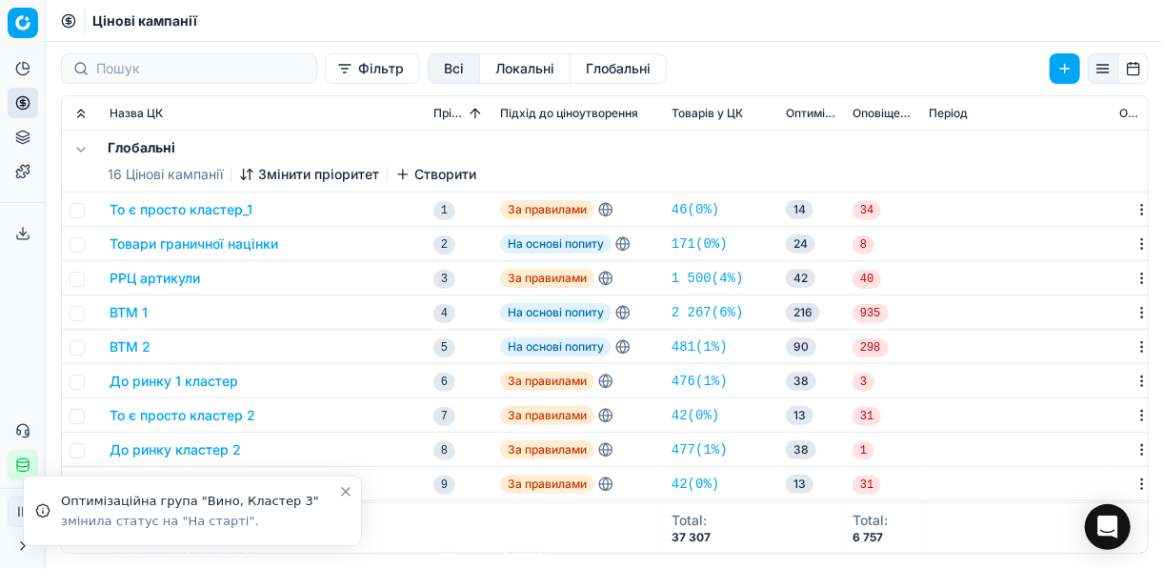
click at [325, 76] on button "Фільтр" at bounding box center [372, 68] width 95 height 30
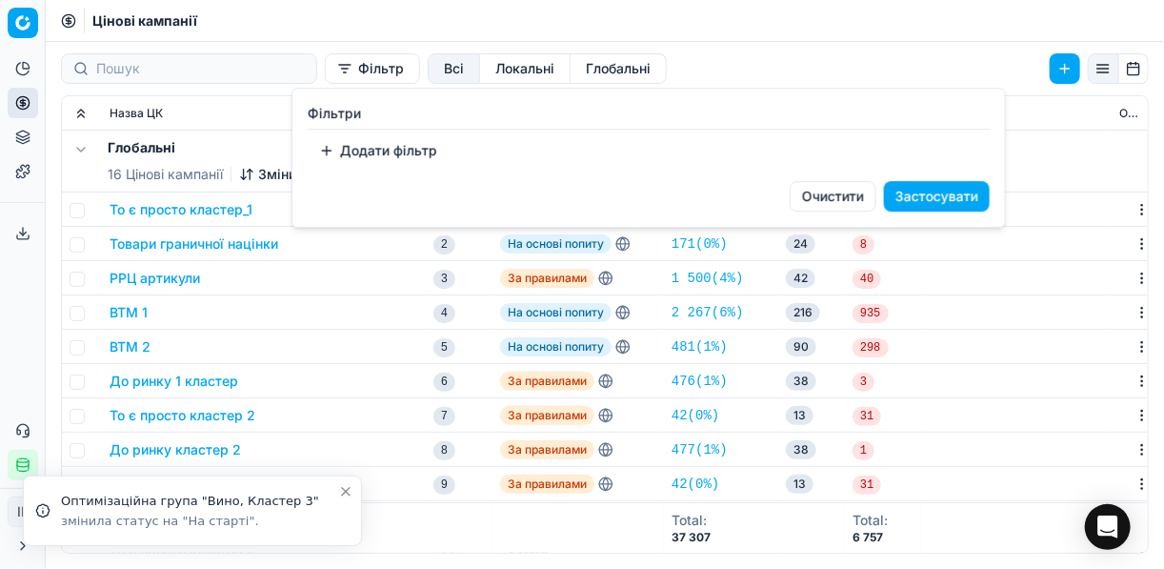
click at [318, 154] on button "Додати фільтр" at bounding box center [378, 150] width 141 height 30
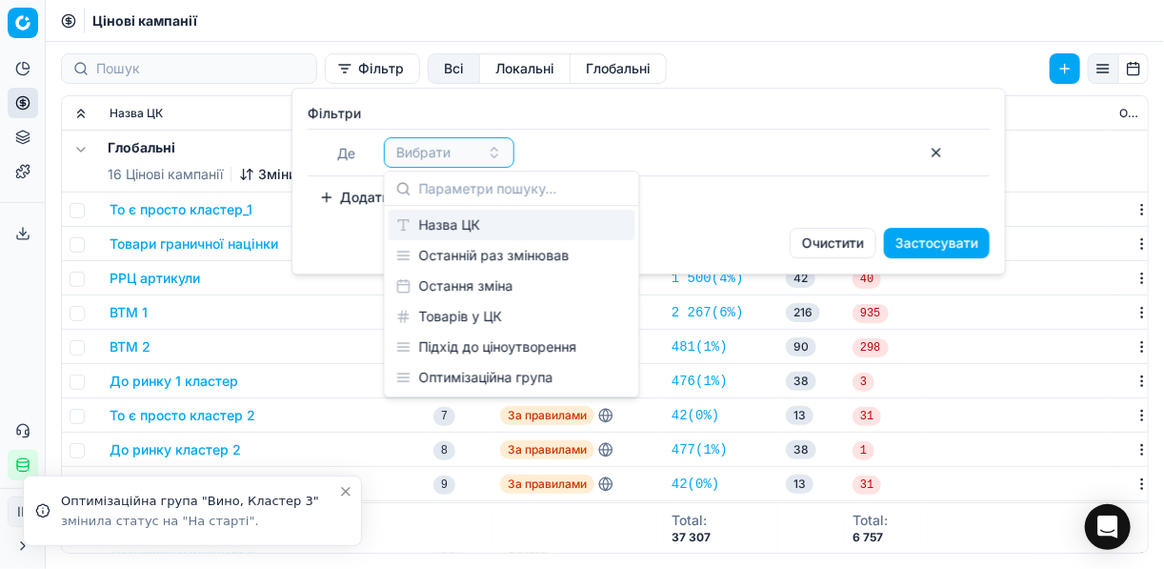
click at [457, 221] on div "Назва ЦК" at bounding box center [512, 225] width 247 height 30
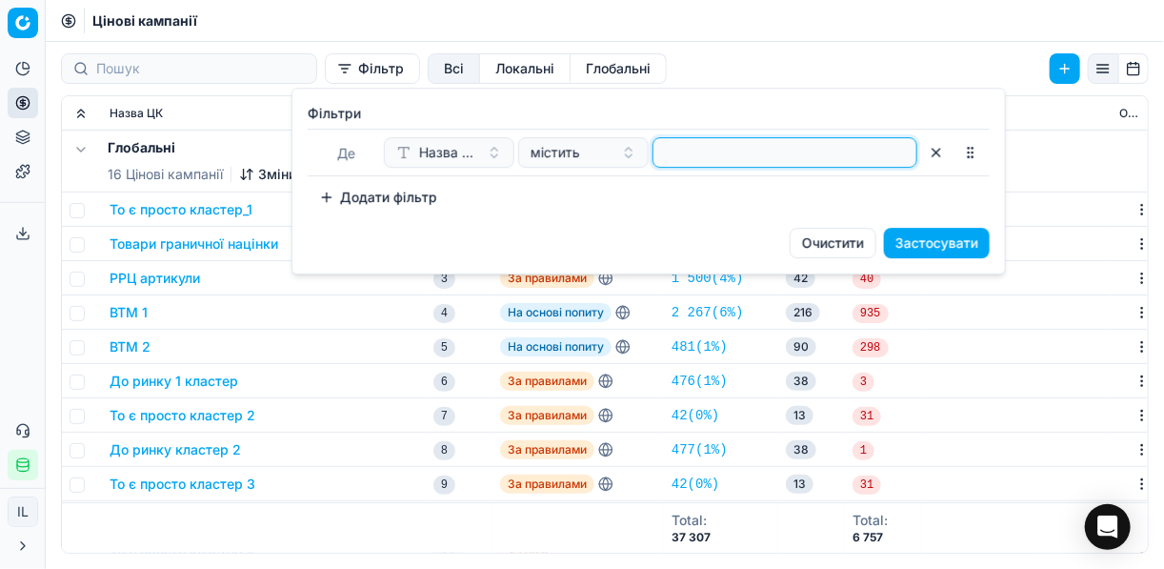
click at [676, 156] on input at bounding box center [785, 152] width 248 height 29
type input "вин"
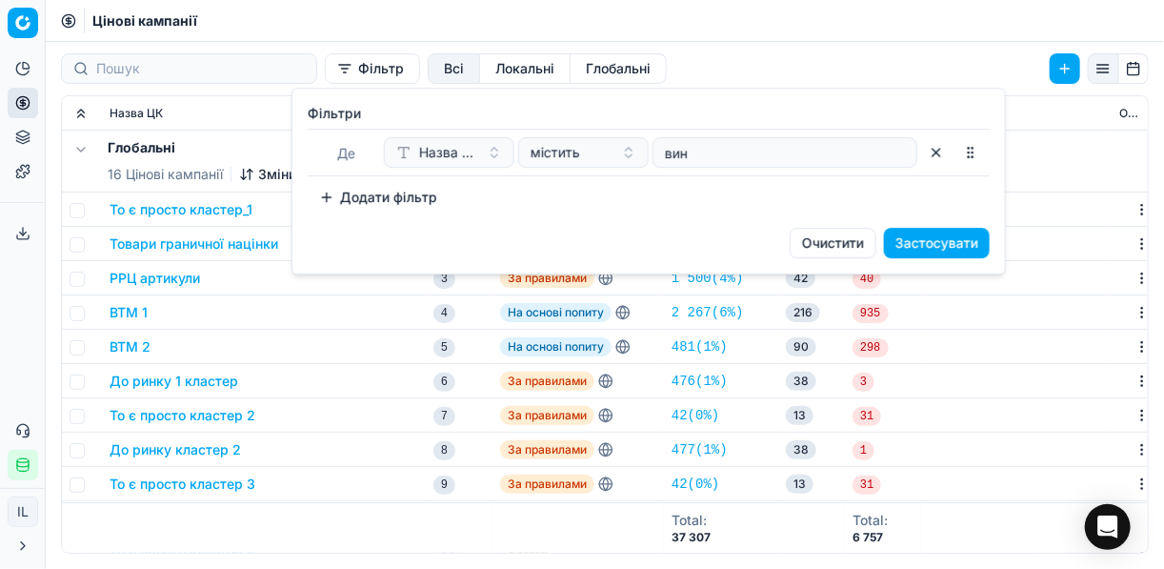
click at [939, 241] on button "Застосувати" at bounding box center [937, 243] width 106 height 30
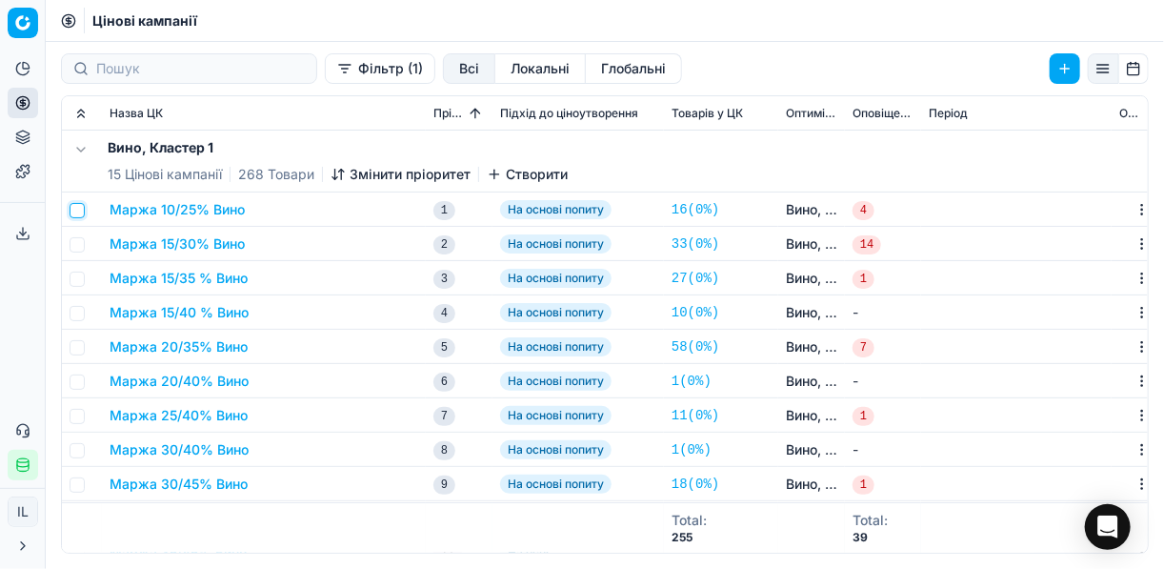
drag, startPoint x: 79, startPoint y: 205, endPoint x: 81, endPoint y: 217, distance: 12.5
click at [79, 206] on input "checkbox" at bounding box center [77, 210] width 15 height 15
checkbox input "true"
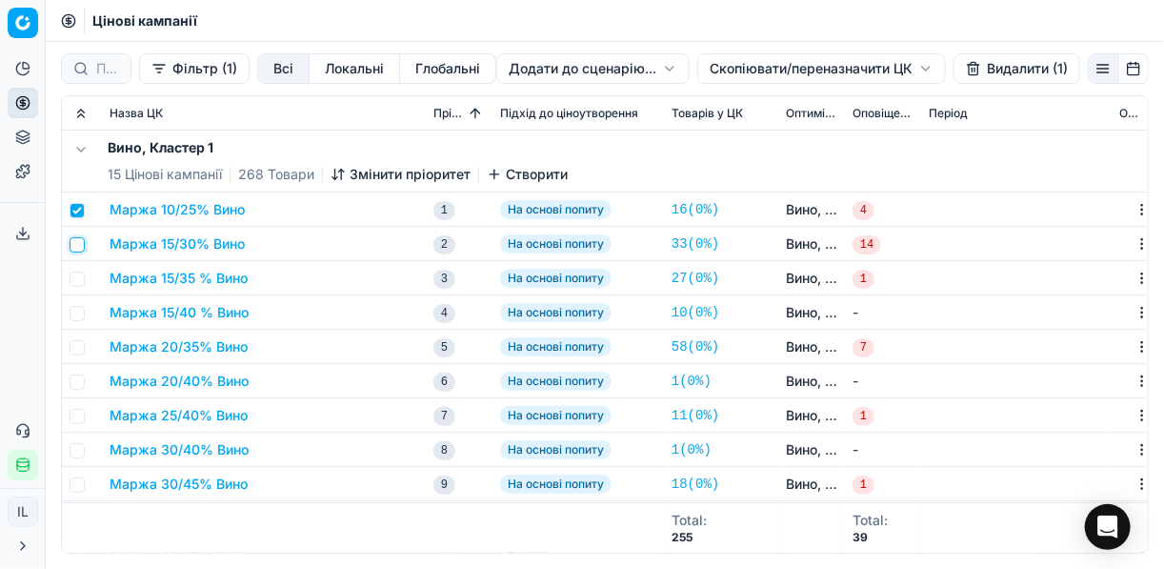
click at [73, 250] on input "checkbox" at bounding box center [77, 244] width 15 height 15
checkbox input "true"
click at [74, 284] on input "checkbox" at bounding box center [77, 278] width 15 height 15
checkbox input "true"
click at [72, 318] on input "checkbox" at bounding box center [77, 313] width 15 height 15
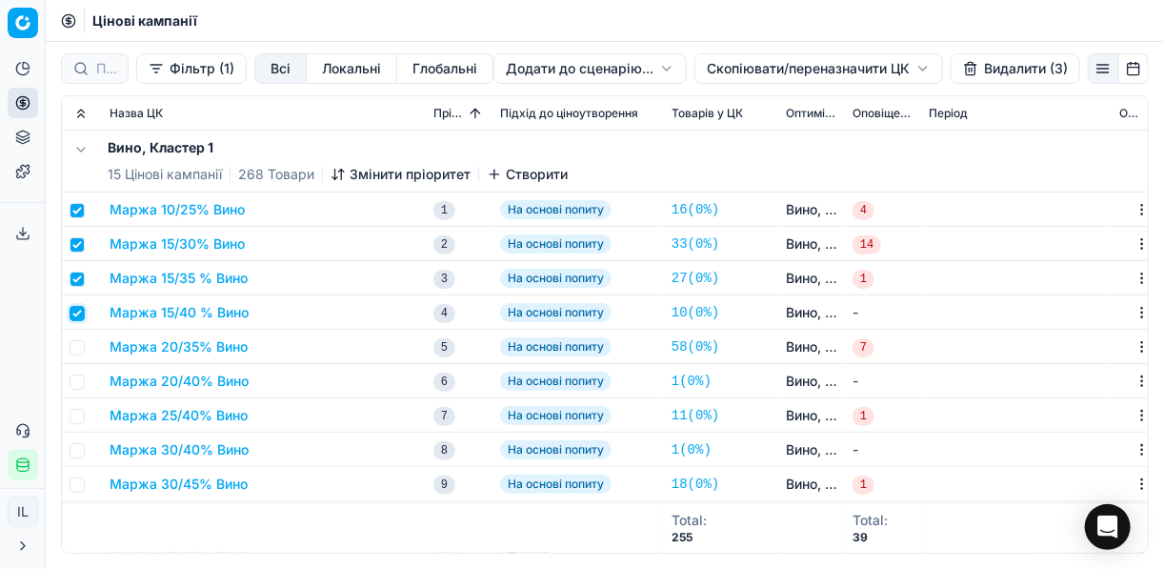
checkbox input "true"
click at [76, 354] on td at bounding box center [82, 347] width 40 height 34
click at [74, 343] on input "checkbox" at bounding box center [77, 347] width 15 height 15
checkbox input "true"
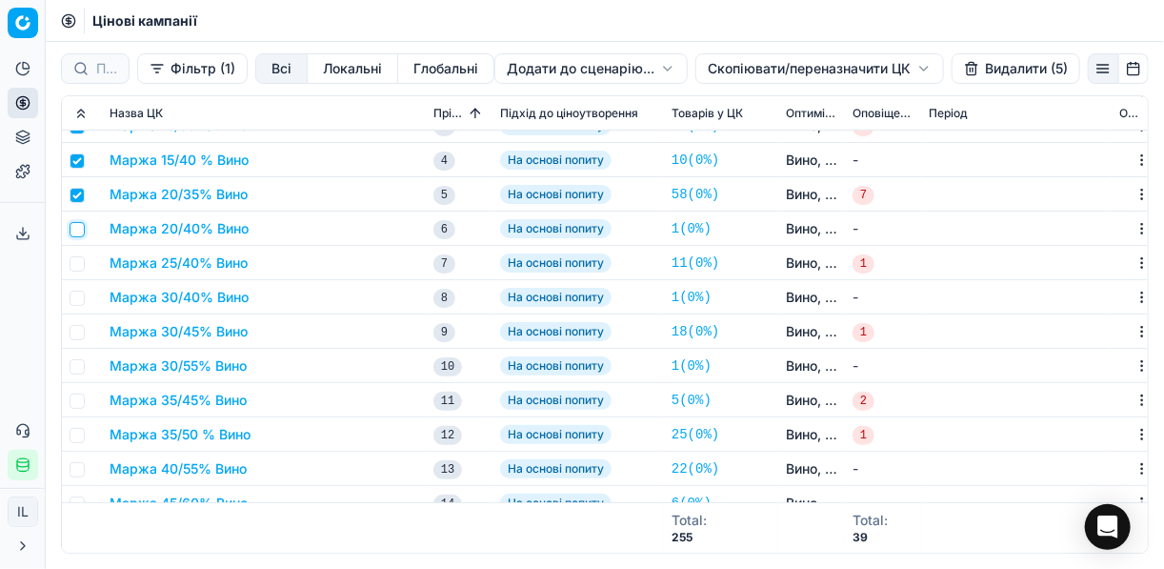
click at [78, 229] on input "checkbox" at bounding box center [77, 229] width 15 height 15
checkbox input "true"
click at [74, 267] on input "checkbox" at bounding box center [77, 263] width 15 height 15
checkbox input "true"
click at [79, 298] on input "checkbox" at bounding box center [77, 297] width 15 height 15
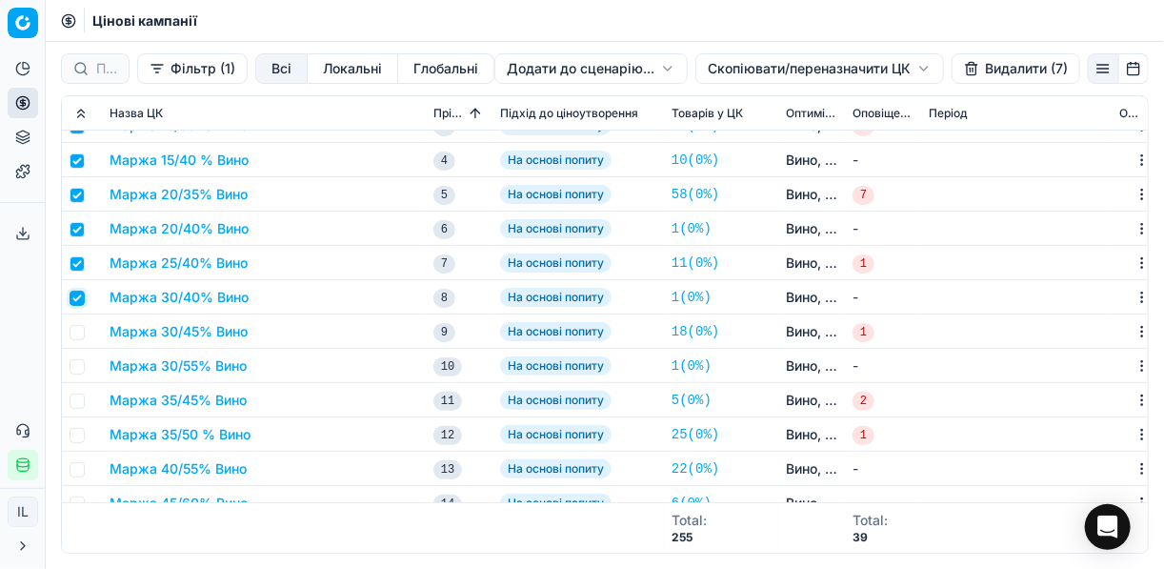
checkbox input "true"
click at [76, 334] on input "checkbox" at bounding box center [77, 332] width 15 height 15
checkbox input "true"
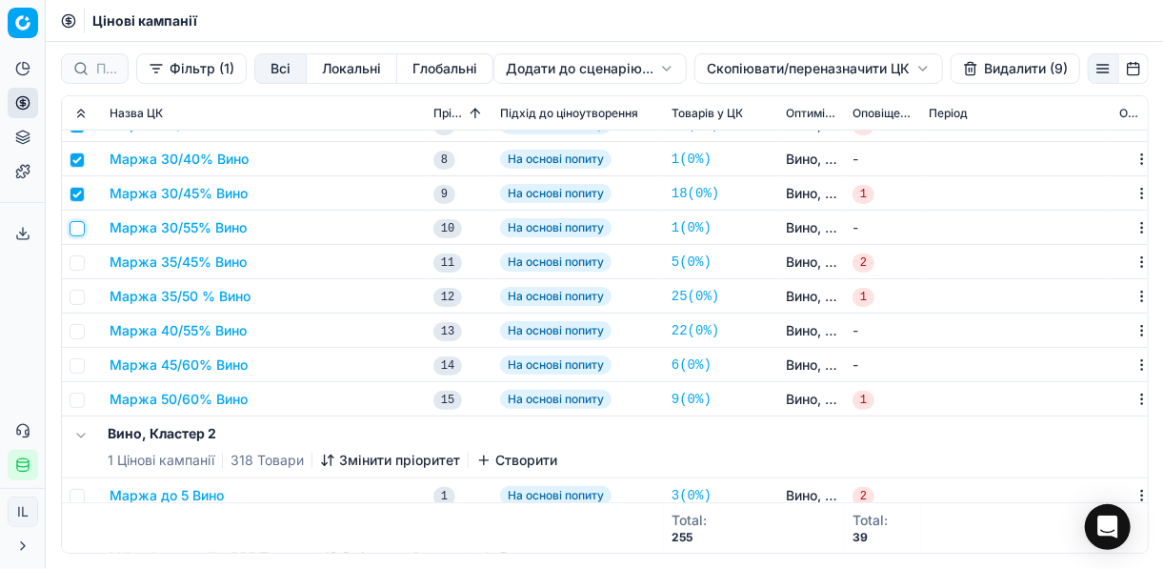
click at [76, 231] on input "checkbox" at bounding box center [77, 228] width 15 height 15
checkbox input "true"
click at [74, 262] on input "checkbox" at bounding box center [77, 262] width 15 height 15
checkbox input "true"
click at [73, 298] on input "checkbox" at bounding box center [77, 297] width 15 height 15
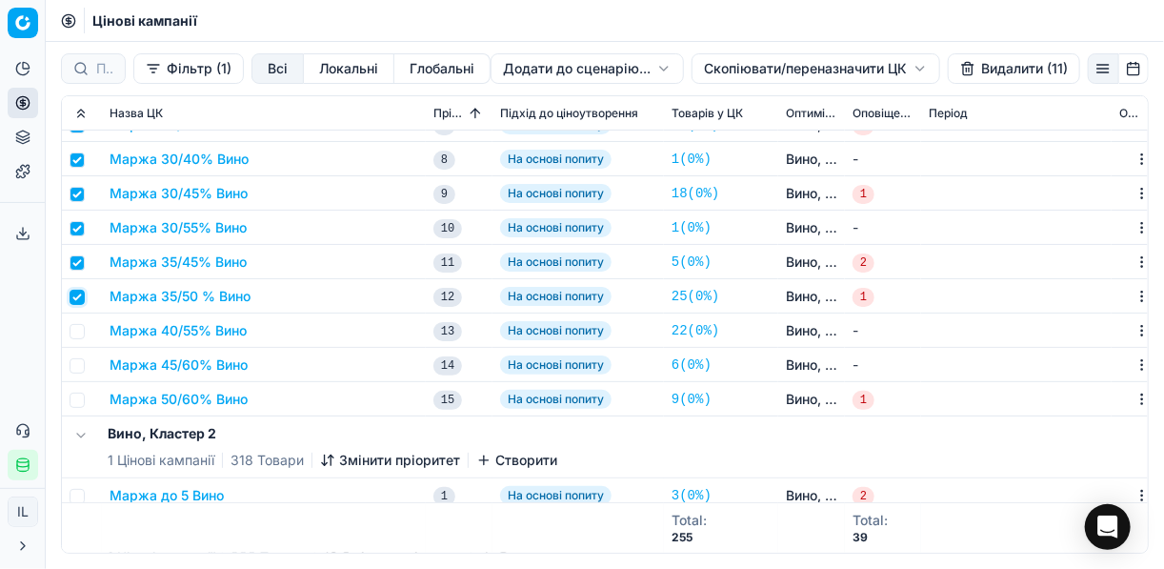
checkbox input "true"
click at [76, 326] on input "checkbox" at bounding box center [77, 331] width 15 height 15
checkbox input "true"
click at [79, 361] on input "checkbox" at bounding box center [77, 365] width 15 height 15
checkbox input "true"
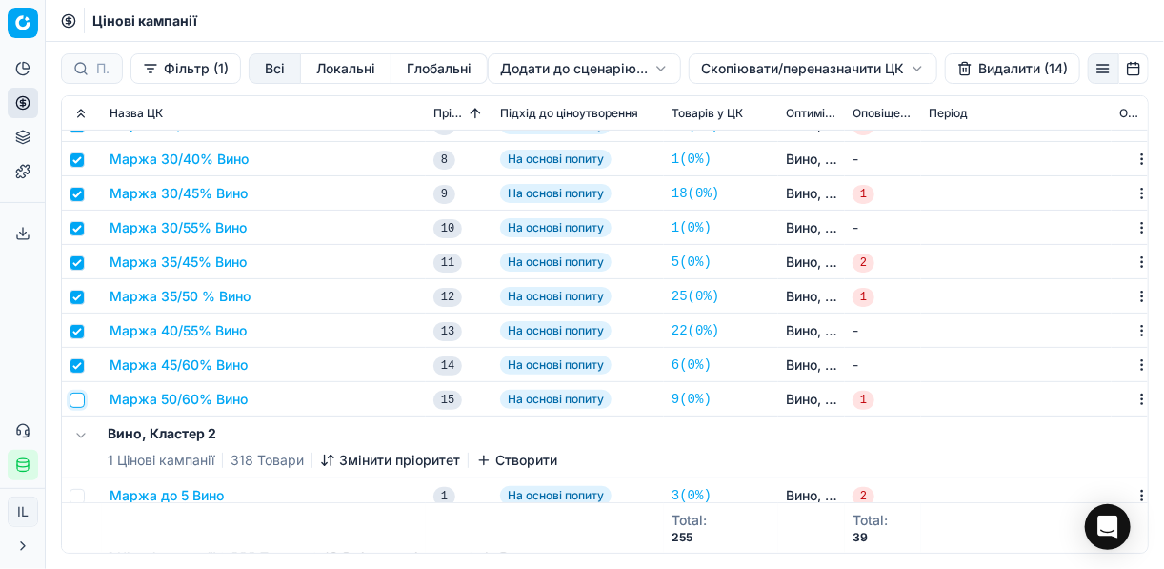
click at [81, 399] on input "checkbox" at bounding box center [77, 399] width 15 height 15
checkbox input "true"
click at [718, 65] on html "Pricing platform Аналітика Цінова оптимізація Асортимент продукції Шаблони Серв…" at bounding box center [582, 284] width 1164 height 569
click at [747, 108] on div "Копіювати ЦК" at bounding box center [812, 107] width 204 height 30
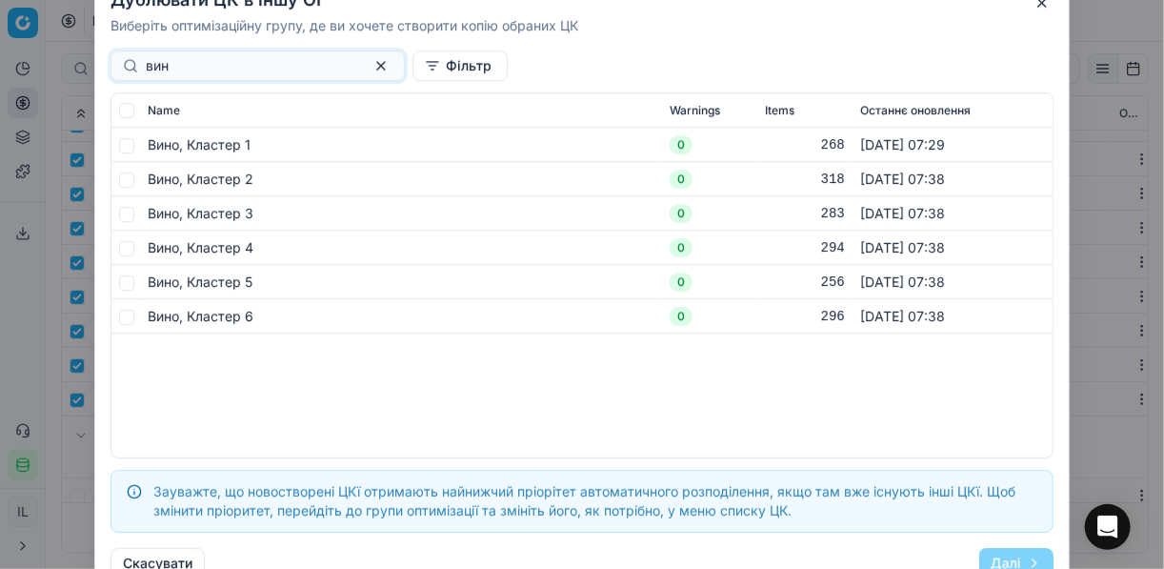
type input "вин"
click at [128, 183] on input "checkbox" at bounding box center [126, 178] width 15 height 15
checkbox input "true"
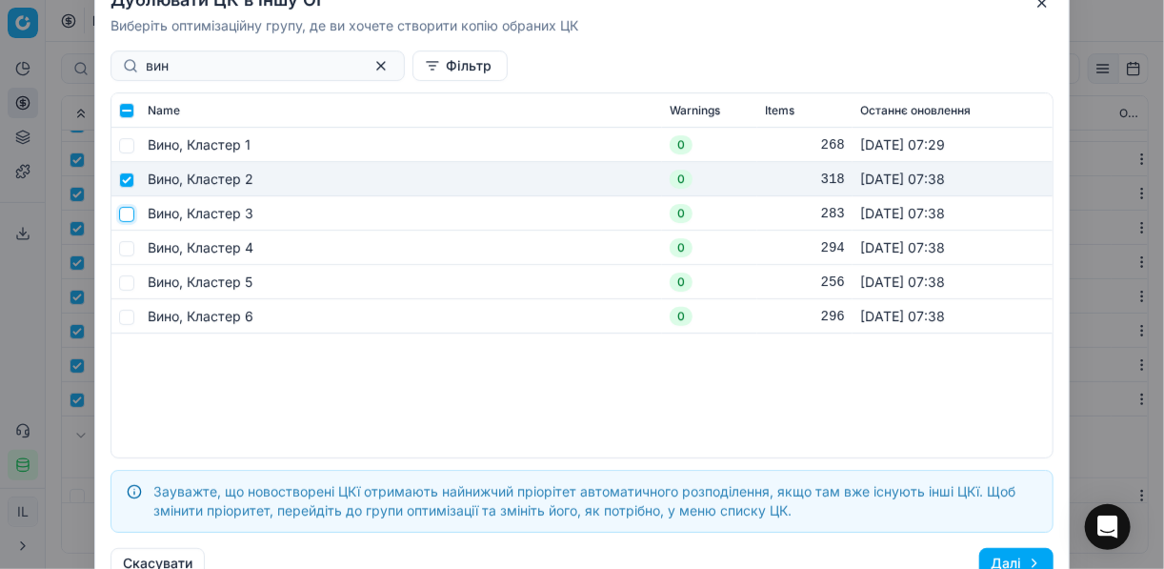
click at [123, 213] on input "checkbox" at bounding box center [126, 213] width 15 height 15
checkbox input "true"
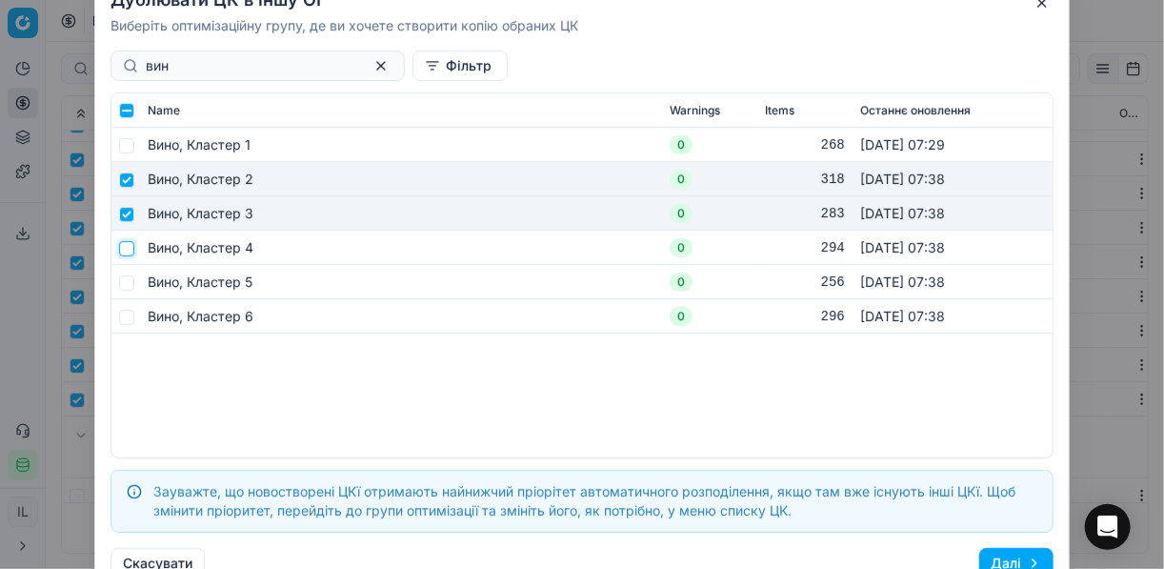
click at [127, 248] on input "checkbox" at bounding box center [126, 247] width 15 height 15
checkbox input "true"
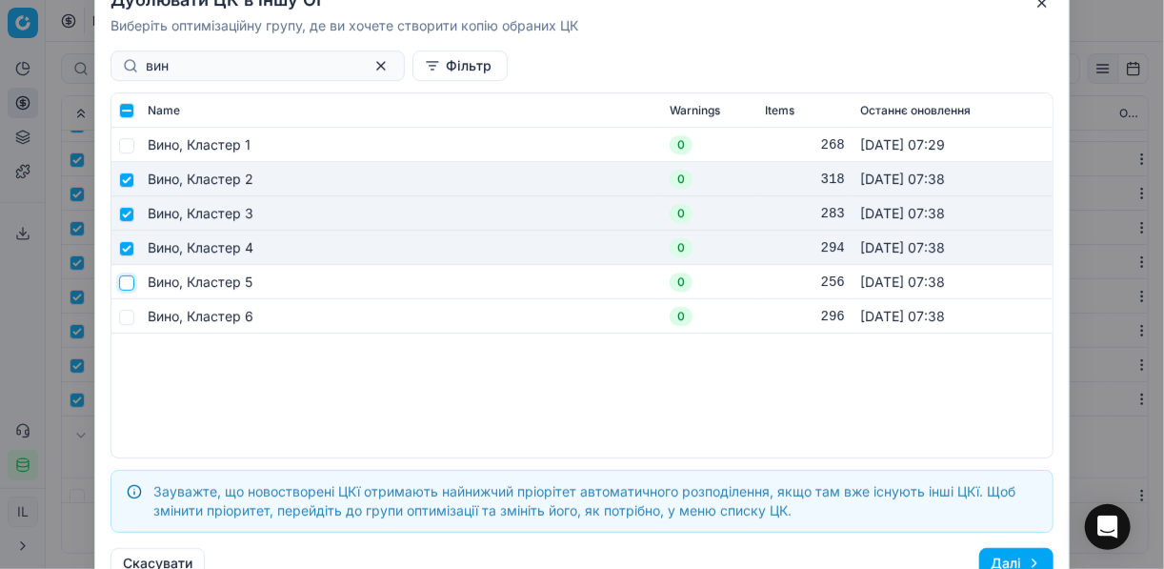
click at [127, 277] on input "checkbox" at bounding box center [126, 281] width 15 height 15
checkbox input "true"
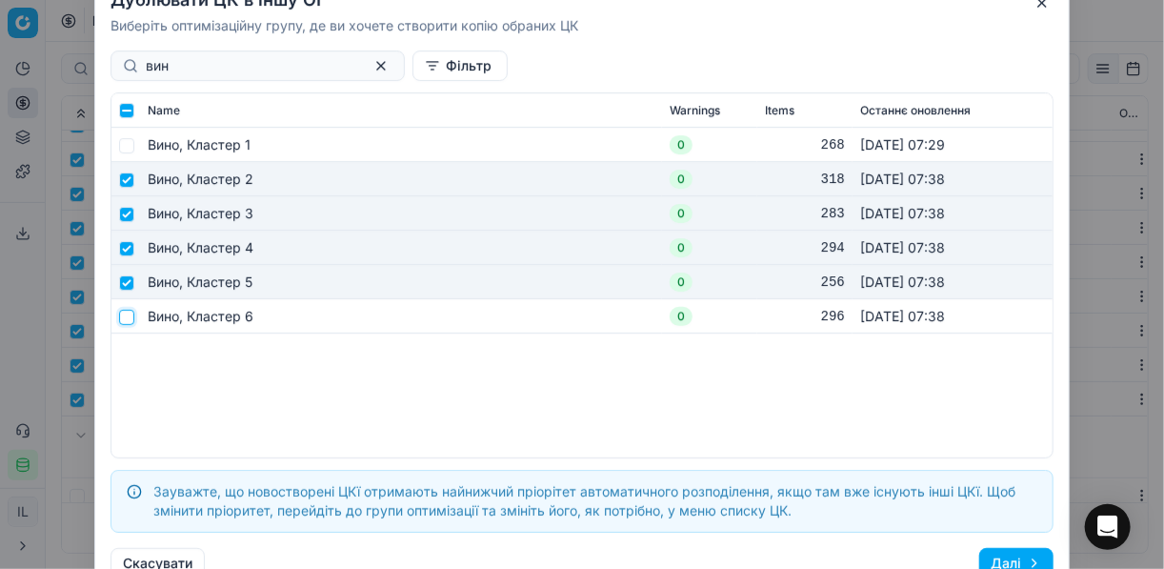
click at [120, 320] on input "checkbox" at bounding box center [126, 316] width 15 height 15
checkbox input "true"
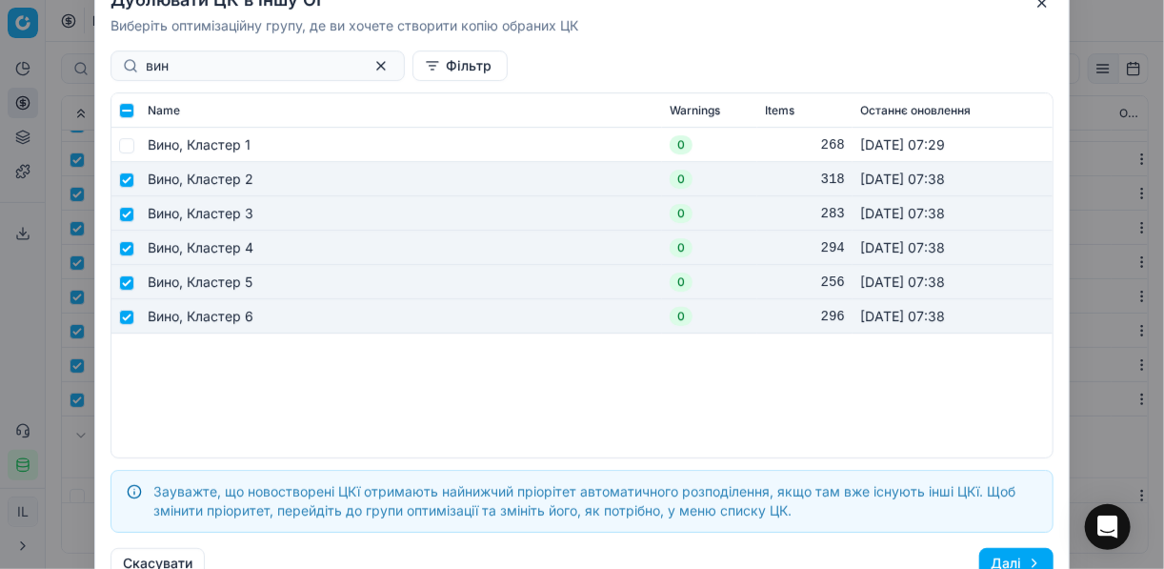
click at [1020, 560] on button "Далі" at bounding box center [1016, 563] width 74 height 30
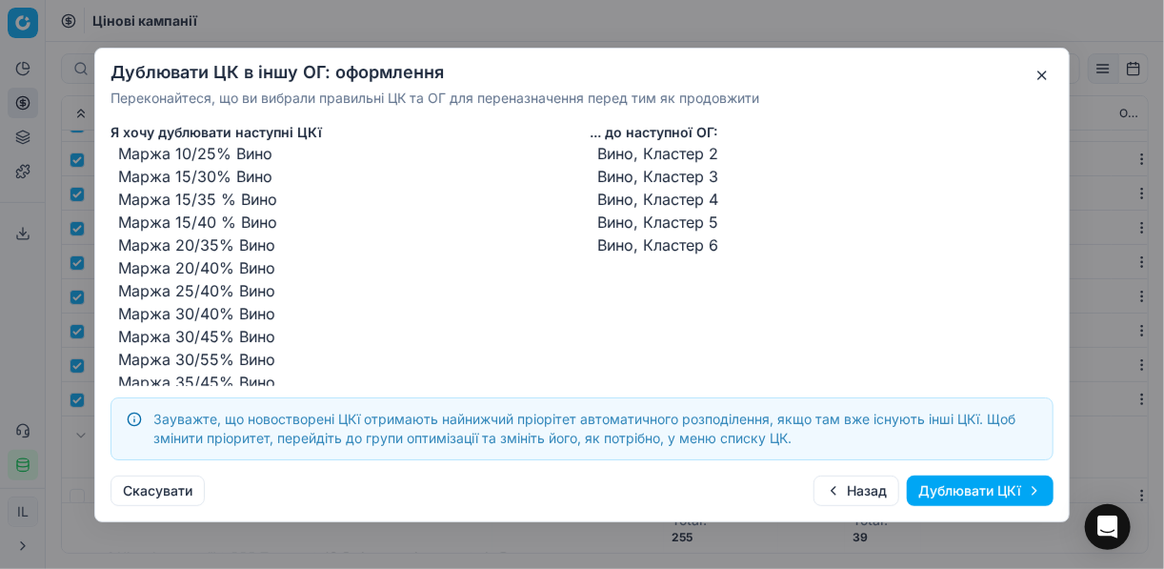
click at [945, 496] on button "Дублювати ЦКї" at bounding box center [980, 490] width 147 height 30
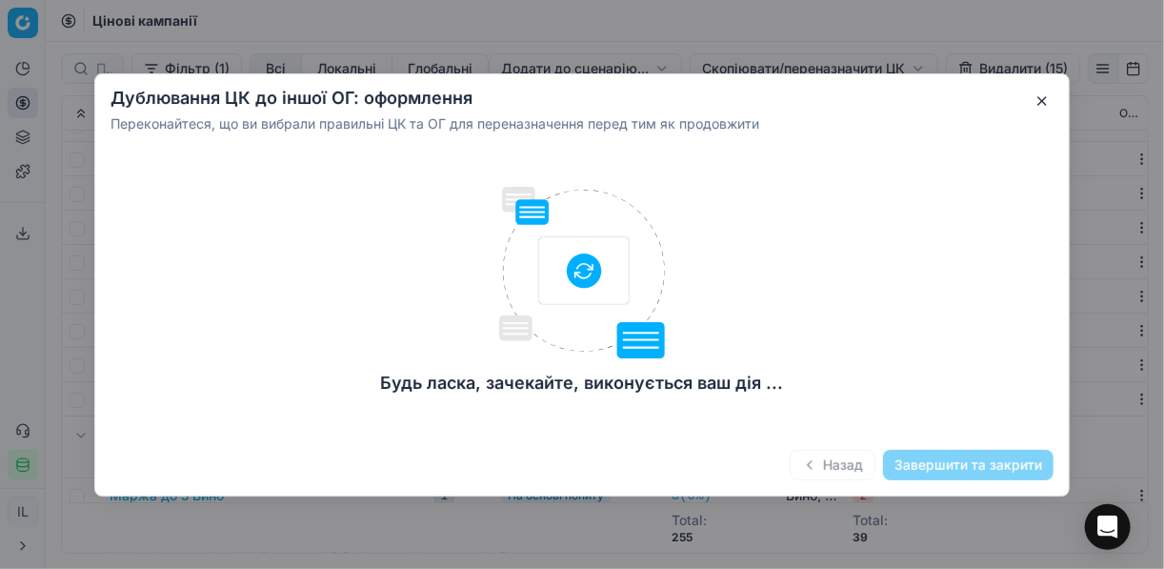
checkbox input "false"
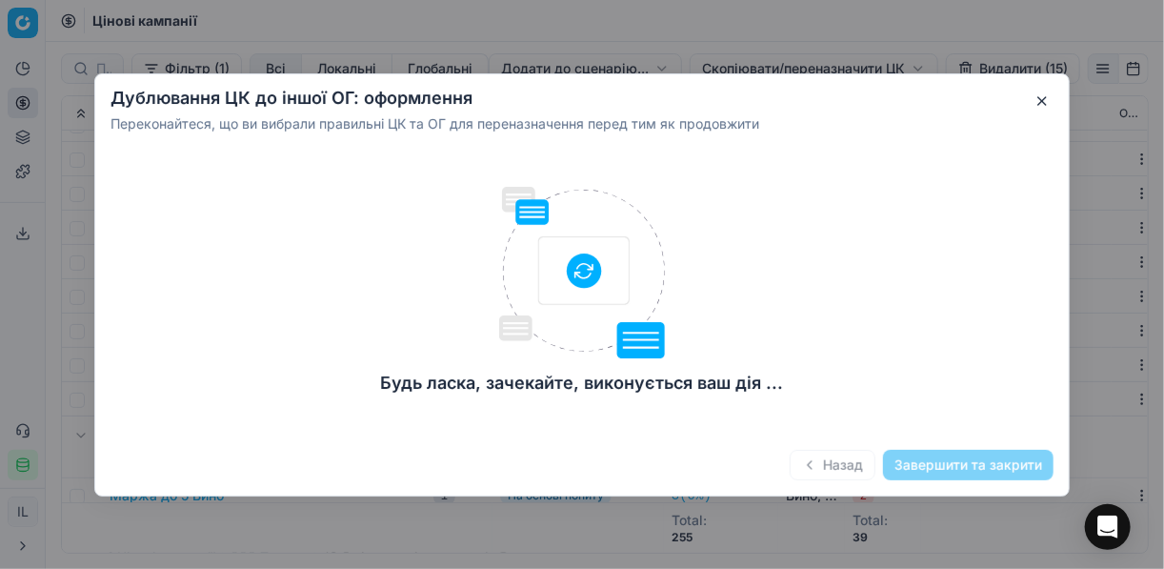
checkbox input "false"
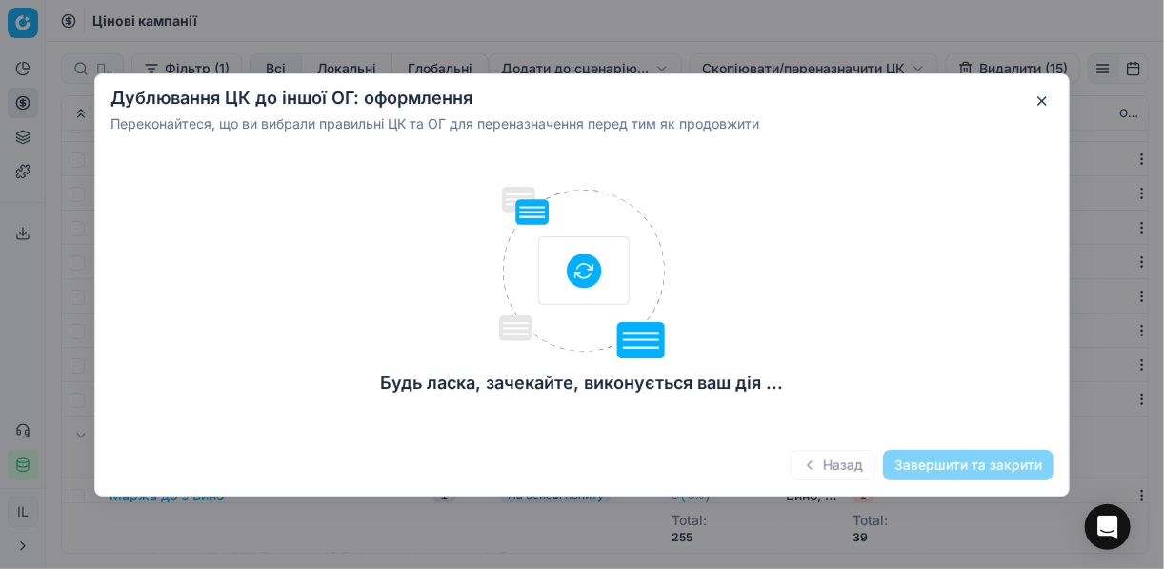
checkbox input "false"
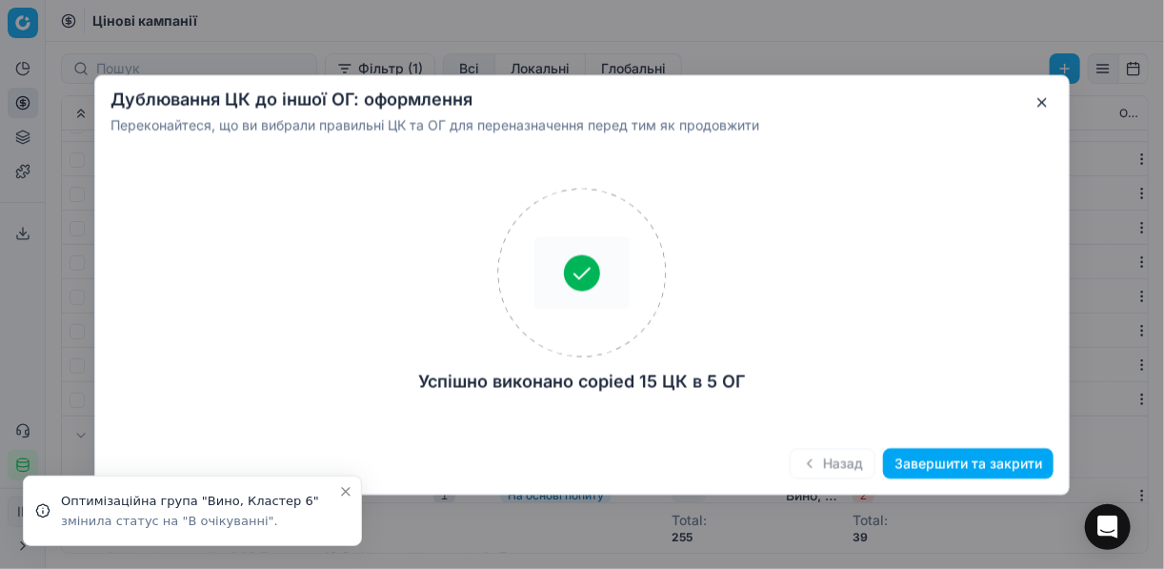
click at [943, 466] on button "Завершити та закрити" at bounding box center [968, 463] width 170 height 30
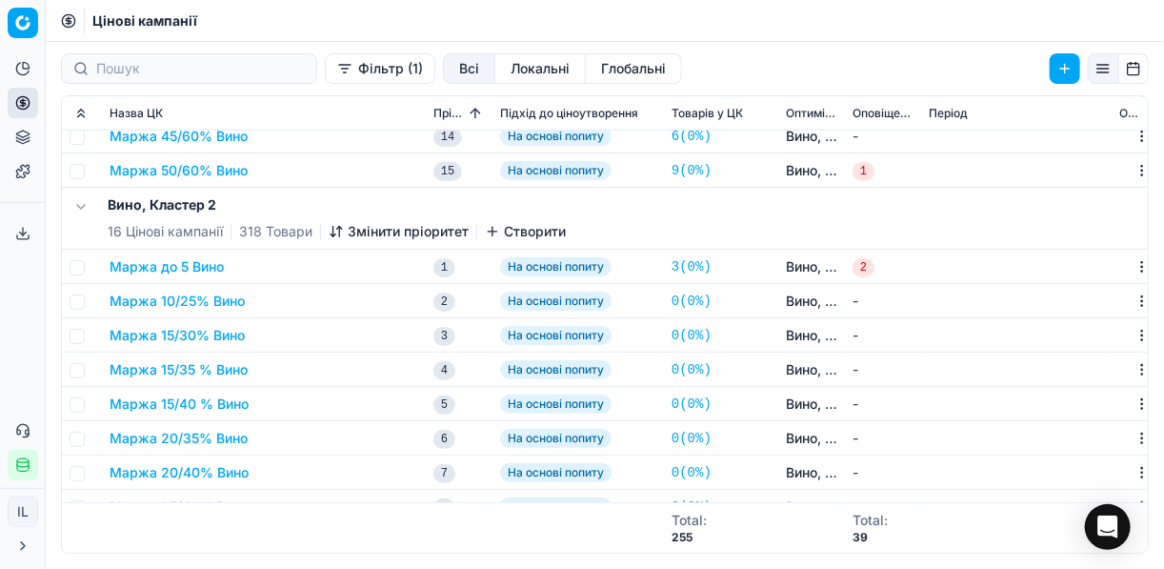
scroll to position [457, 0]
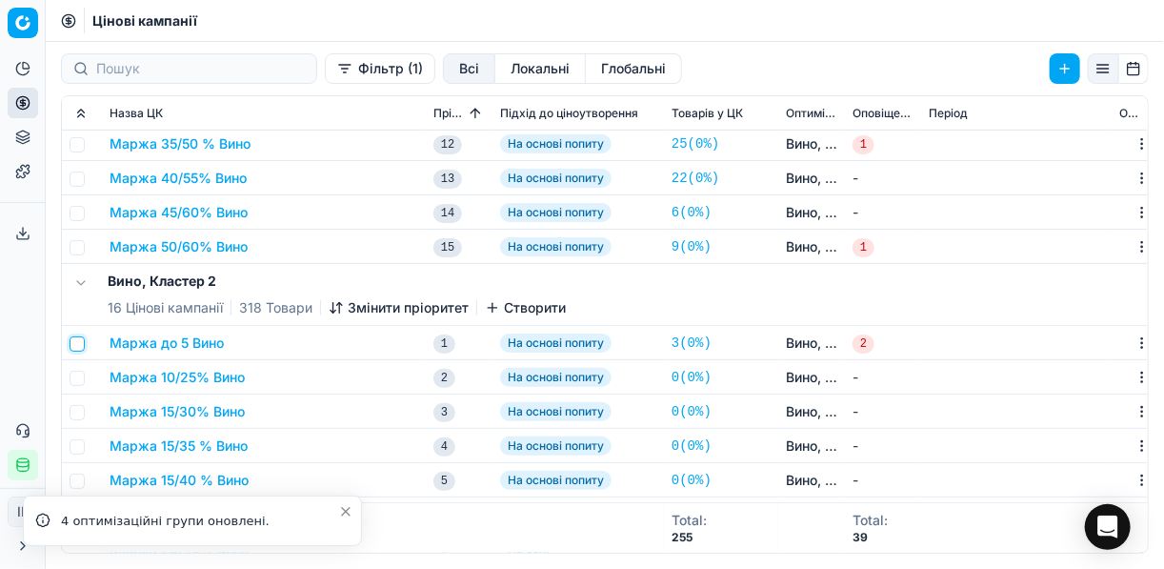
click at [77, 344] on input "checkbox" at bounding box center [77, 343] width 15 height 15
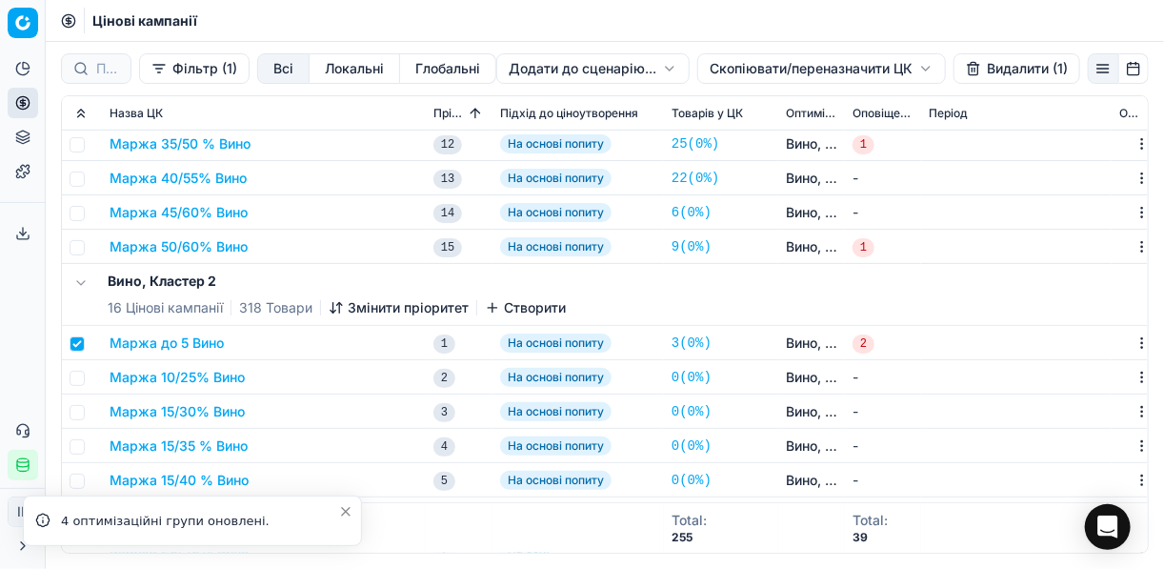
click at [991, 66] on button "Видалити (1)" at bounding box center [1016, 68] width 127 height 30
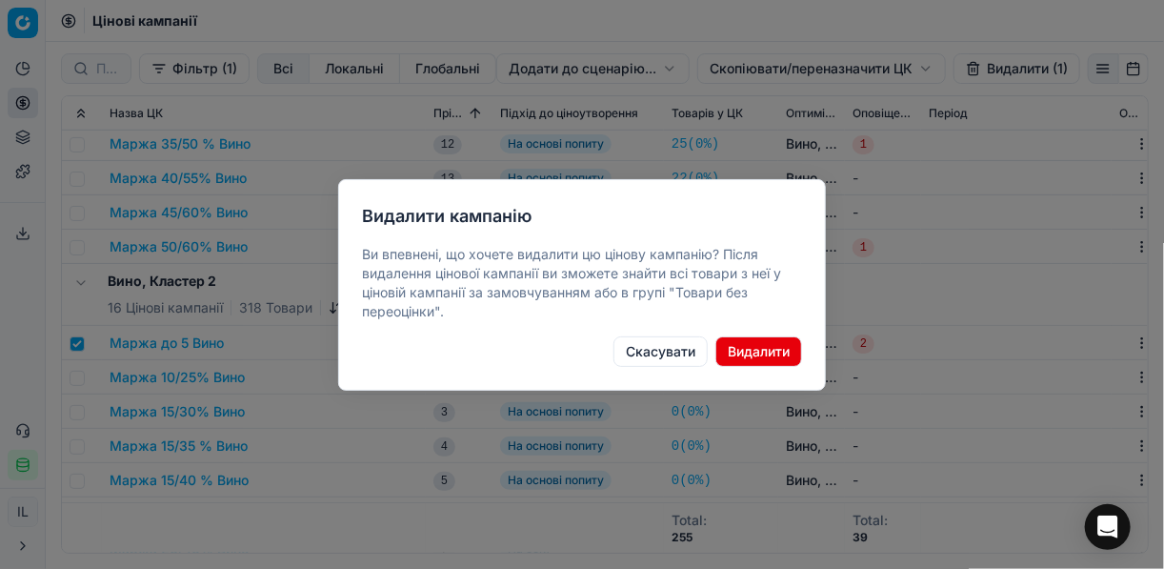
click at [750, 344] on button "Видалити" at bounding box center [758, 351] width 87 height 30
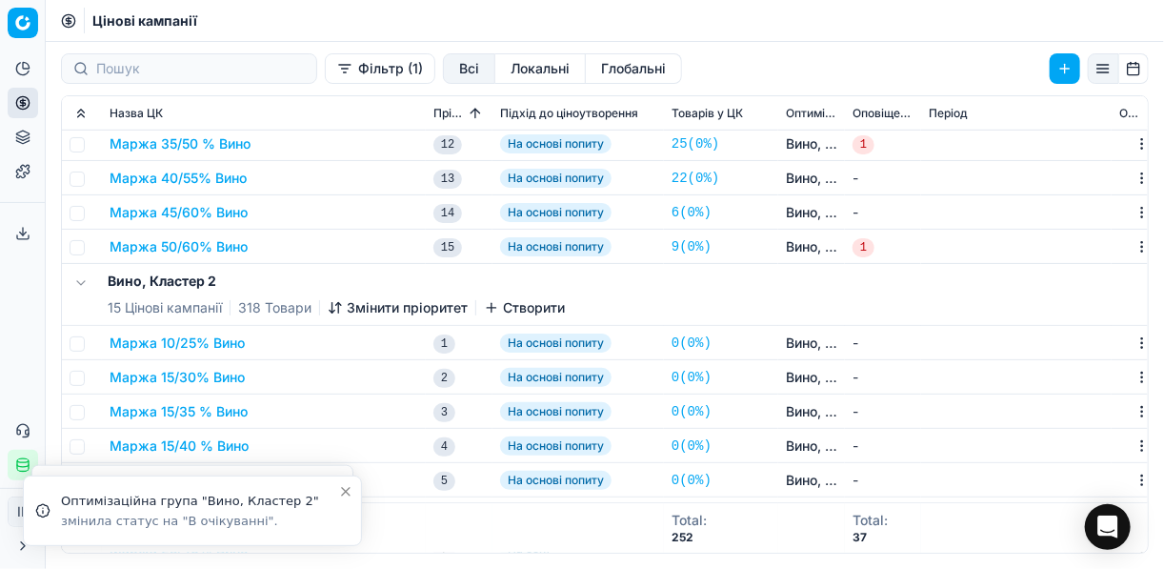
checkbox input "false"
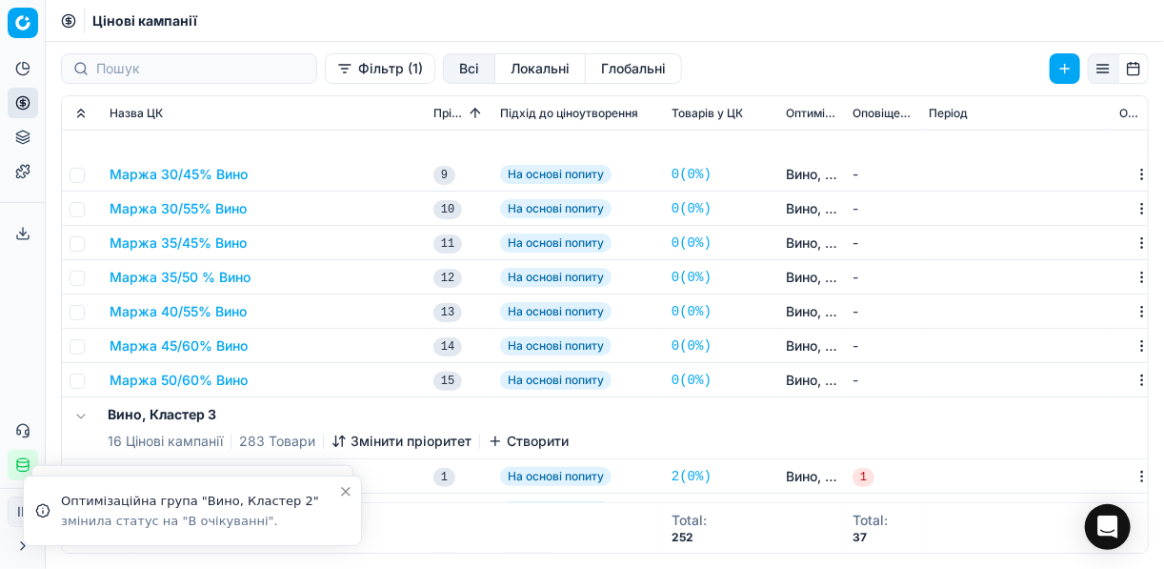
scroll to position [1067, 0]
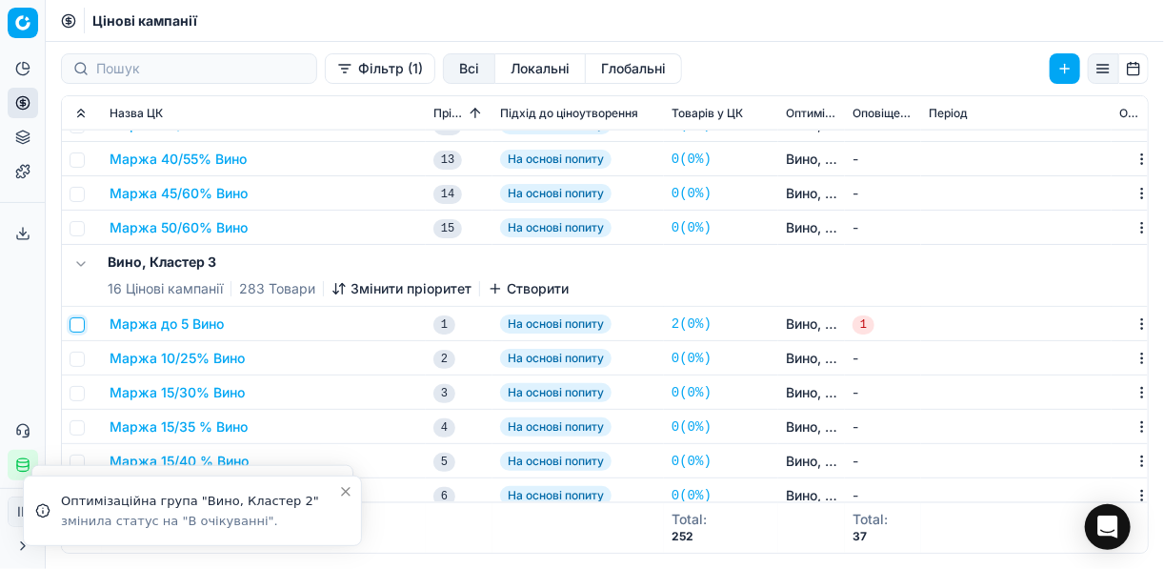
click at [80, 326] on input "checkbox" at bounding box center [77, 324] width 15 height 15
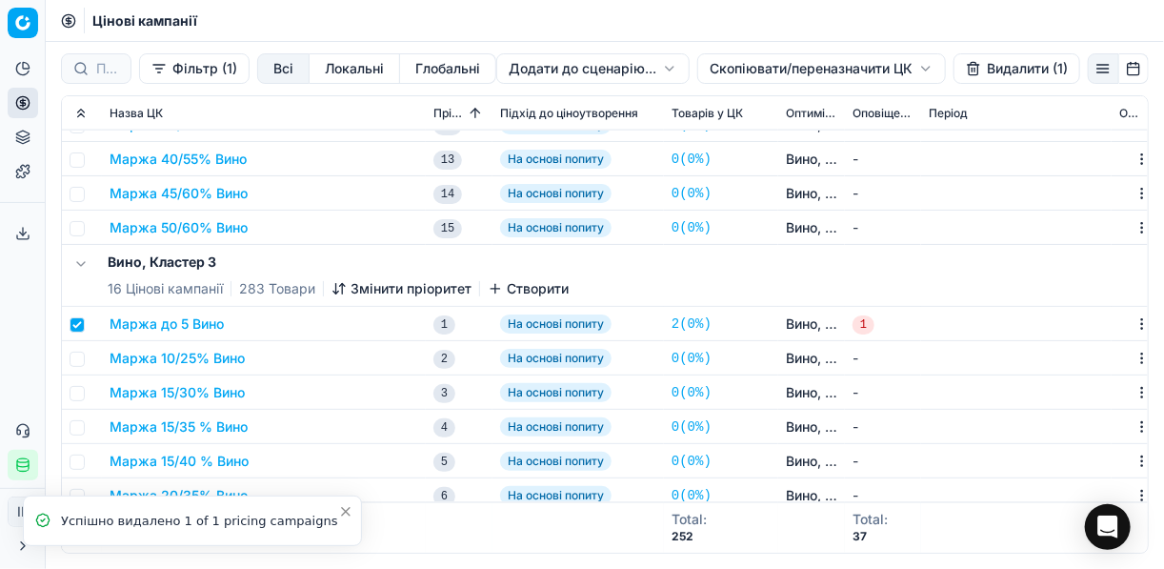
click at [984, 74] on button "Видалити (1)" at bounding box center [1016, 68] width 127 height 30
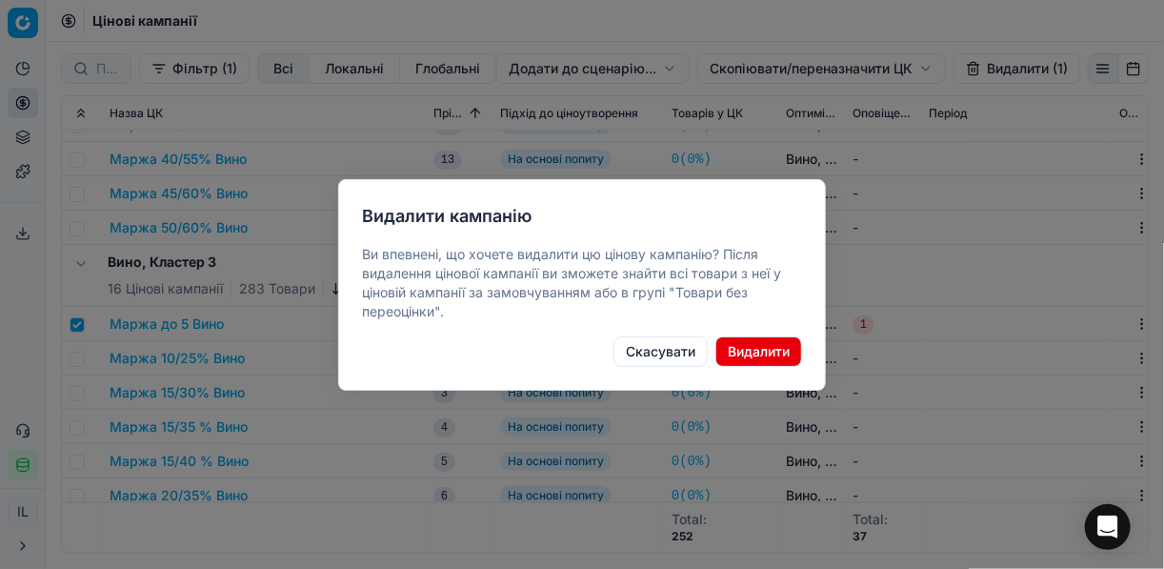
click at [762, 351] on button "Видалити" at bounding box center [758, 351] width 87 height 30
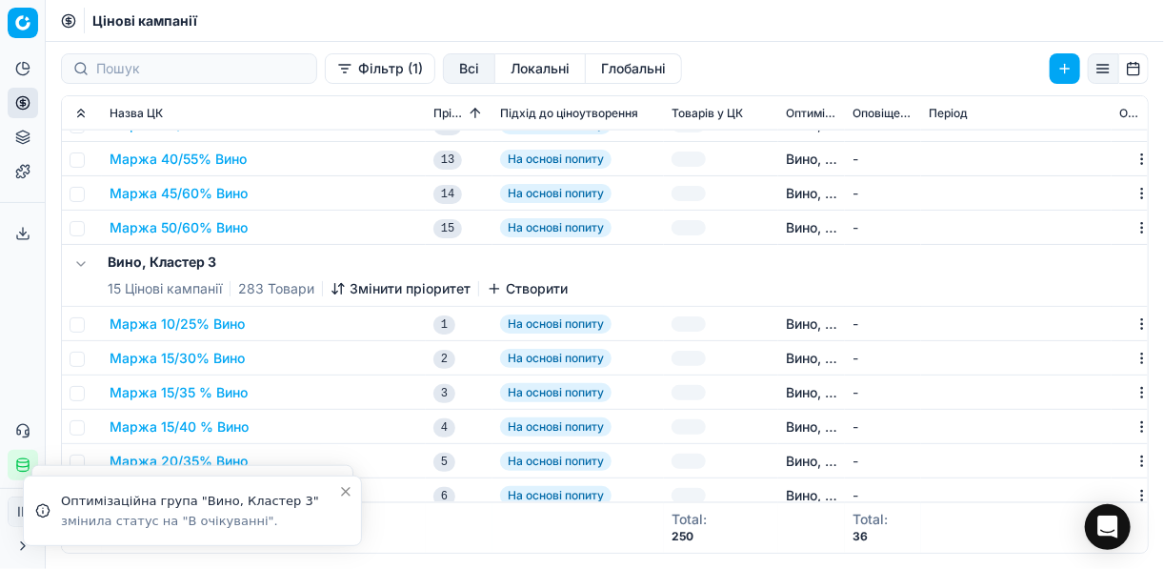
checkbox input "false"
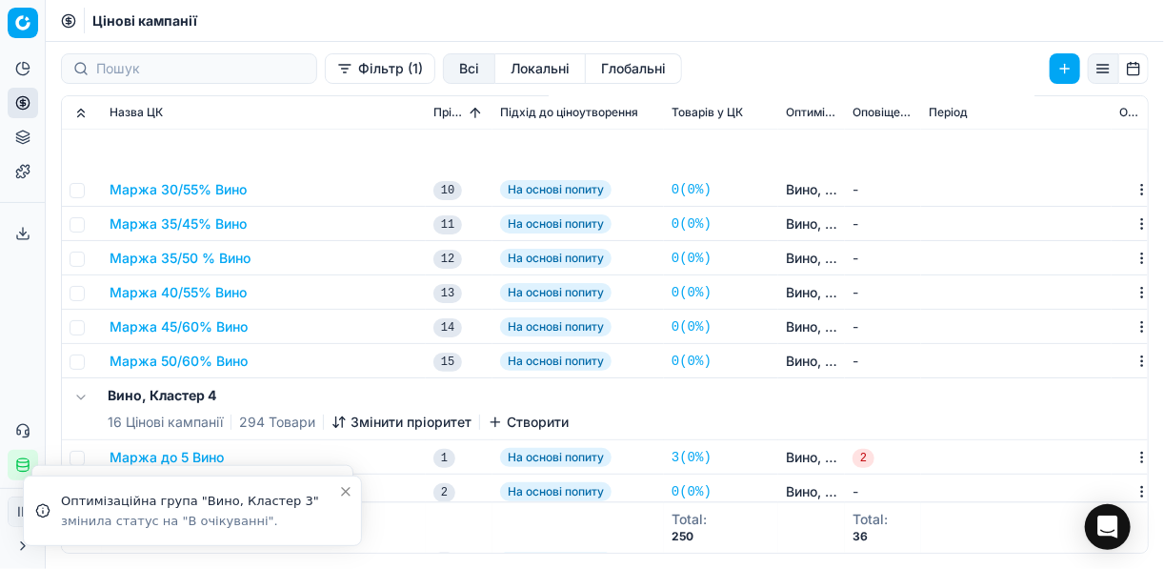
scroll to position [1676, 0]
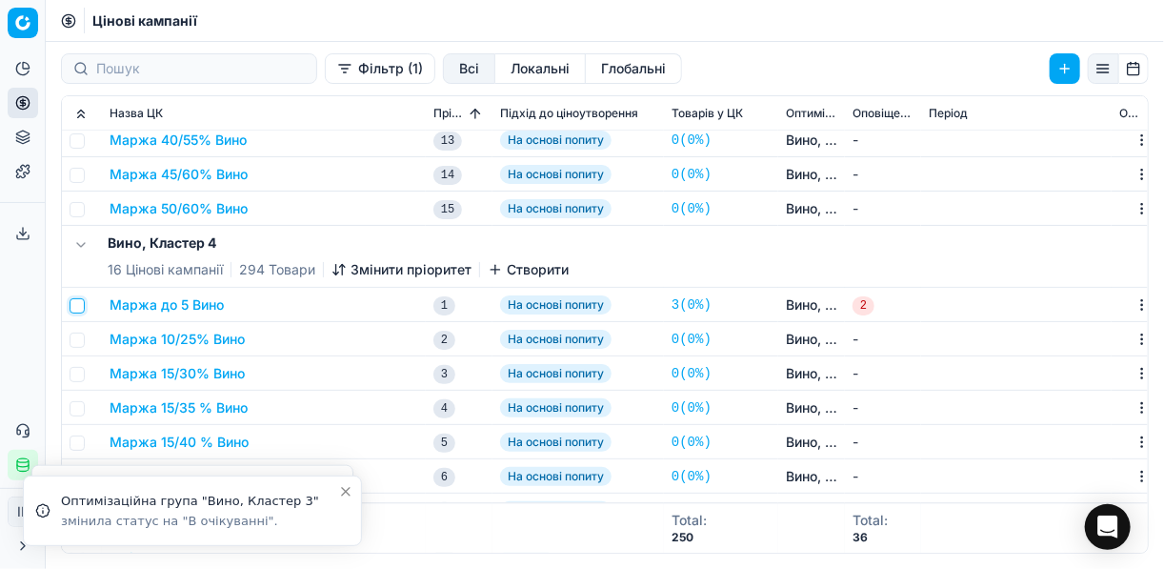
click at [81, 309] on input "checkbox" at bounding box center [77, 305] width 15 height 15
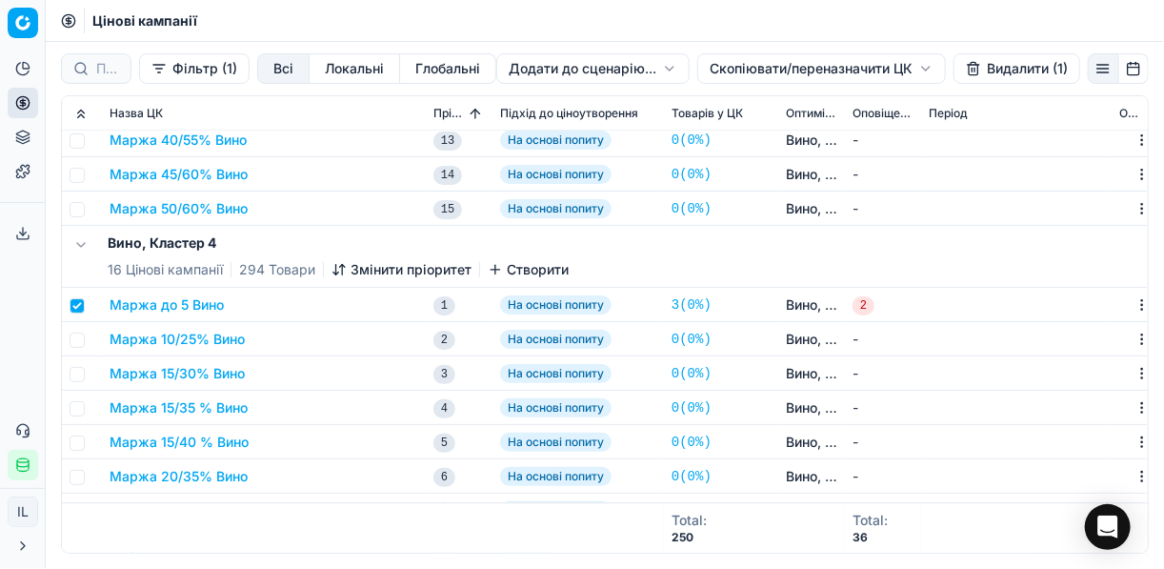
click at [1002, 69] on button "Видалити (1)" at bounding box center [1016, 68] width 127 height 30
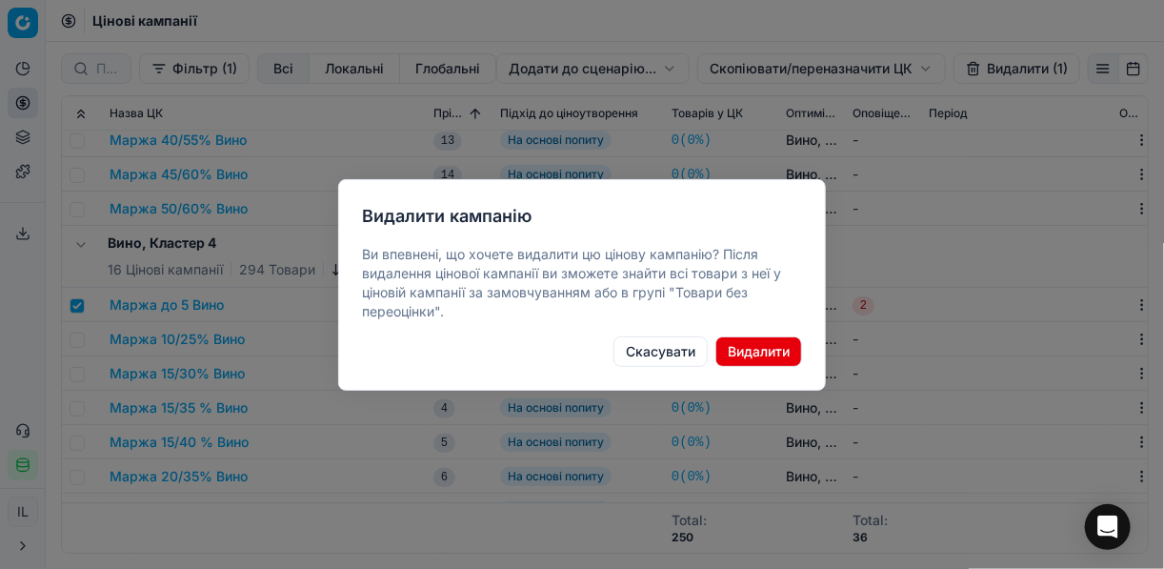
click at [770, 343] on button "Видалити" at bounding box center [758, 351] width 87 height 30
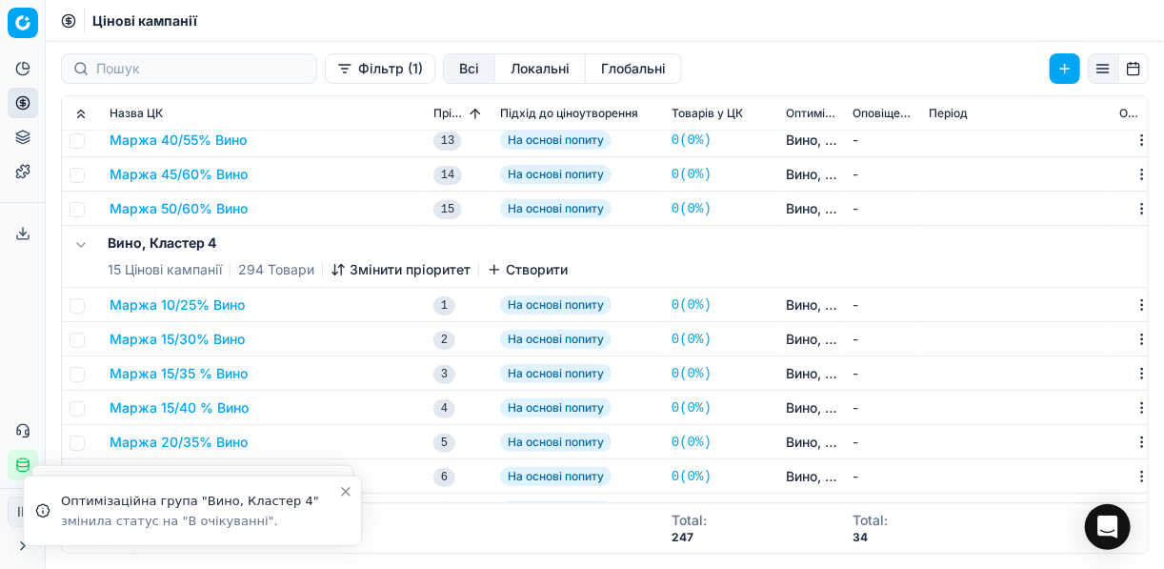
checkbox input "false"
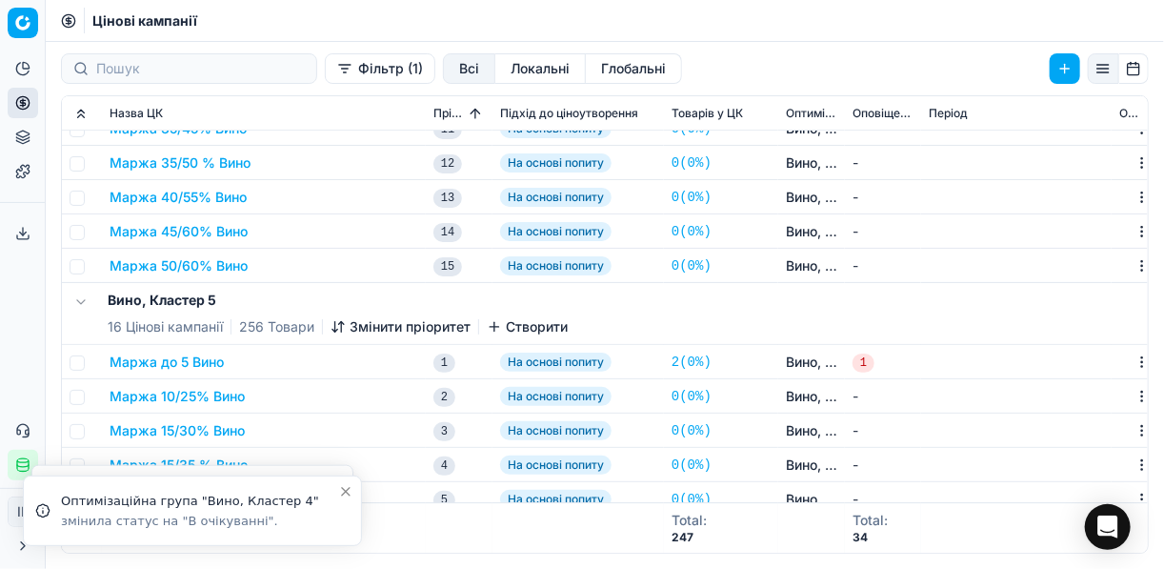
scroll to position [2286, 0]
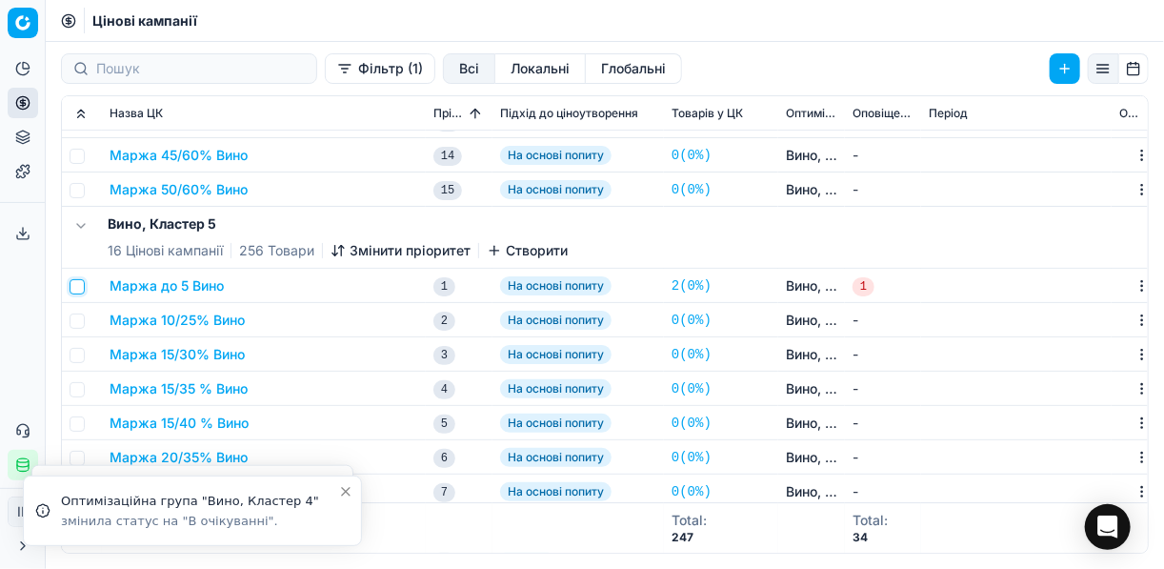
click at [74, 287] on input "checkbox" at bounding box center [77, 286] width 15 height 15
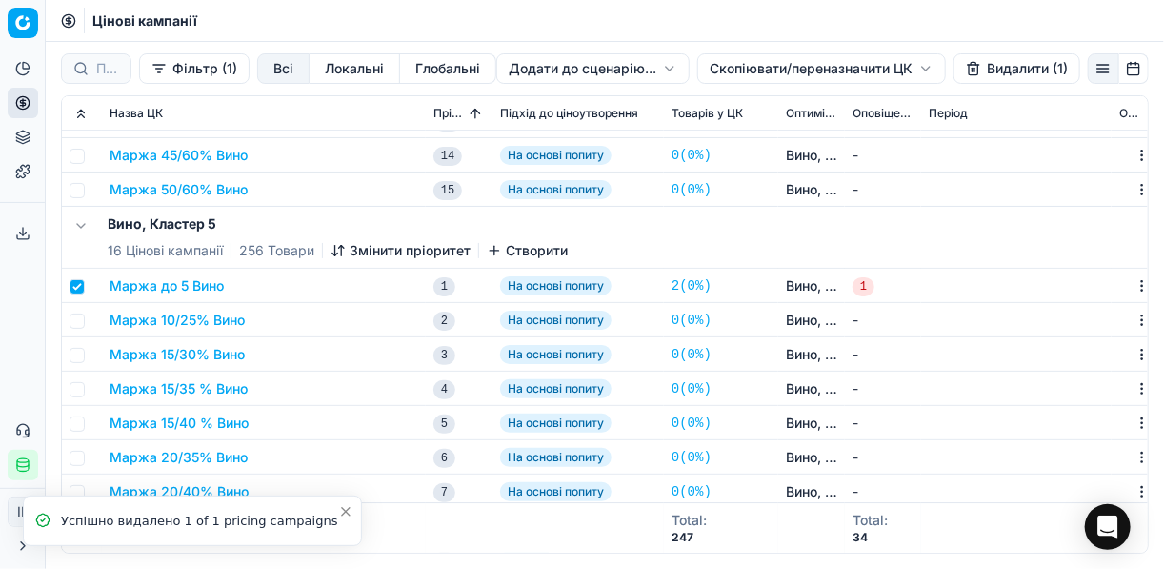
click at [988, 67] on button "Видалити (1)" at bounding box center [1016, 68] width 127 height 30
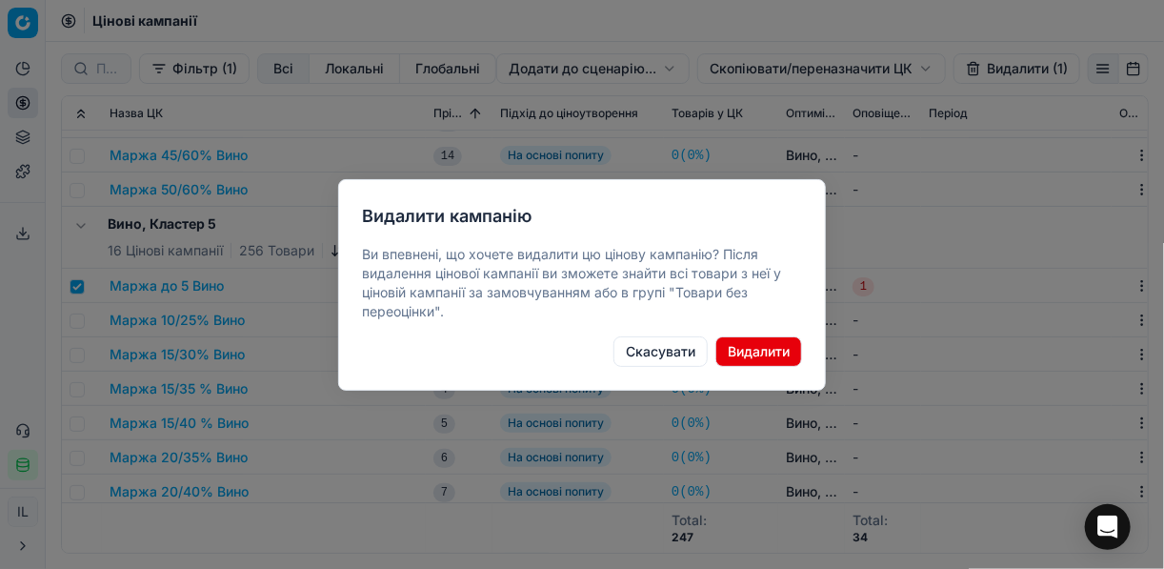
click at [741, 343] on button "Видалити" at bounding box center [758, 351] width 87 height 30
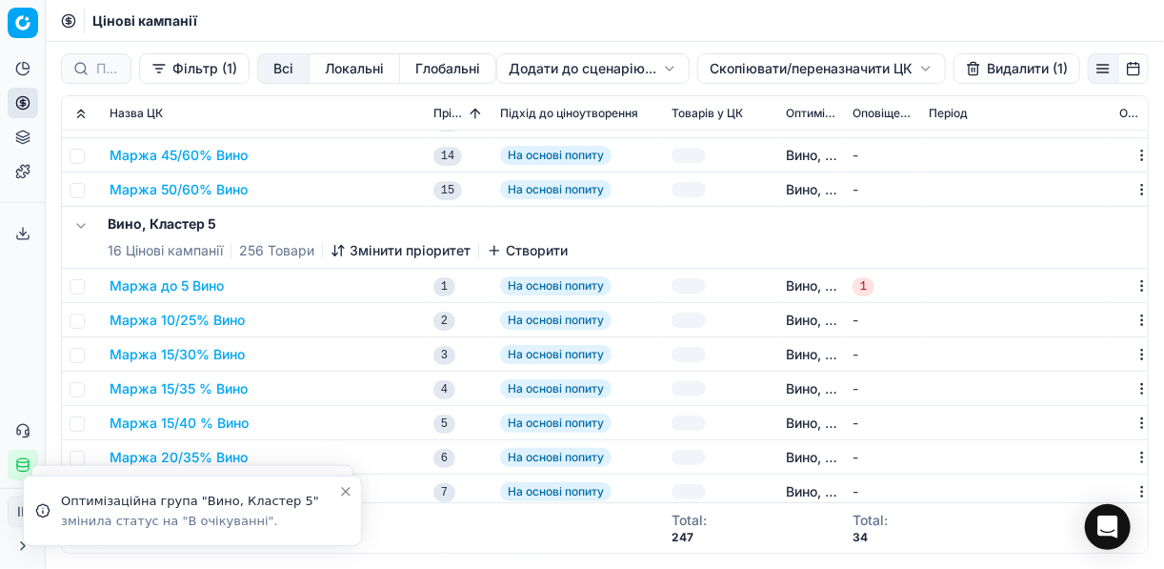
checkbox input "false"
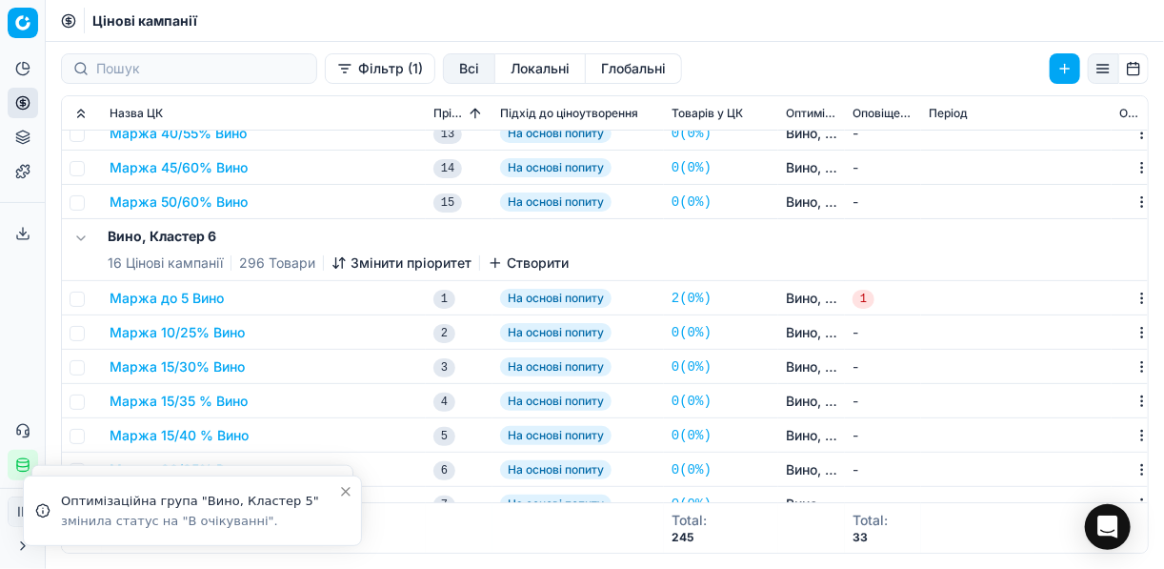
scroll to position [2971, 0]
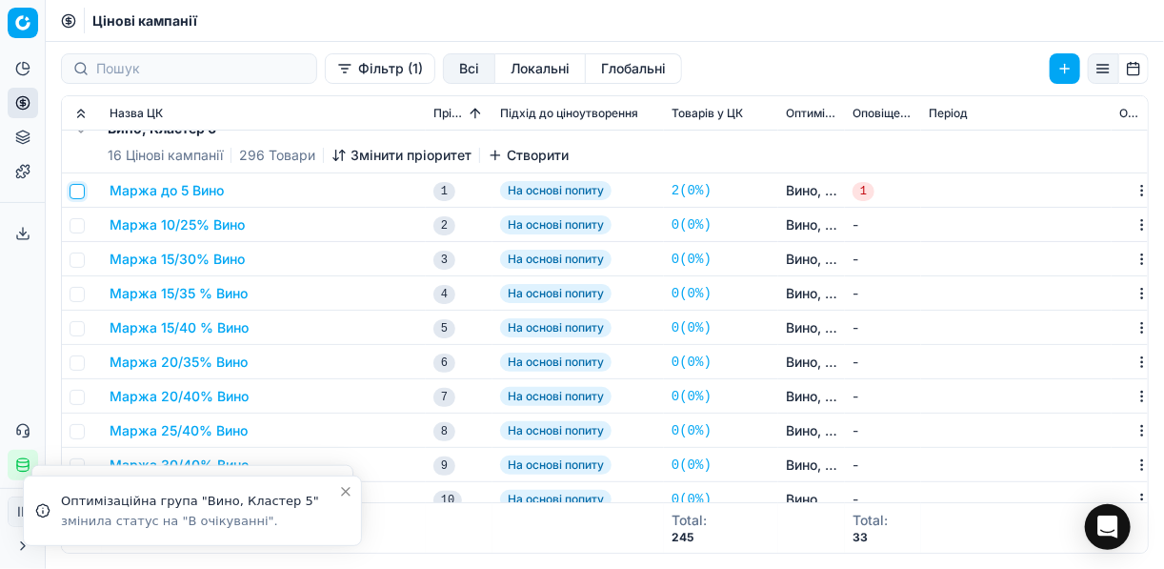
click at [81, 188] on input "checkbox" at bounding box center [77, 191] width 15 height 15
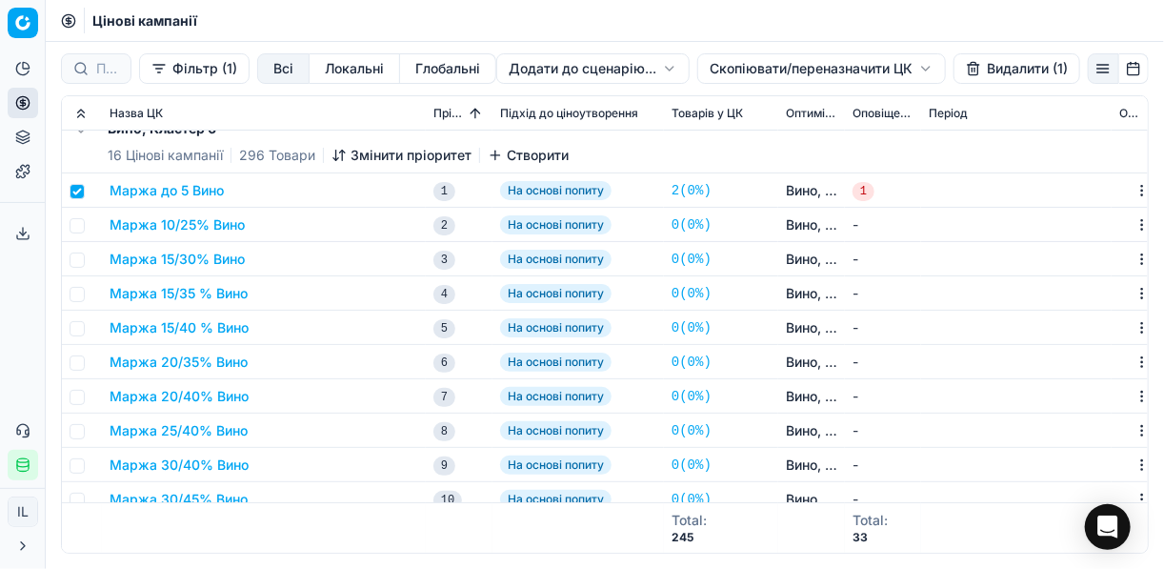
click at [1015, 73] on button "Видалити (1)" at bounding box center [1016, 68] width 127 height 30
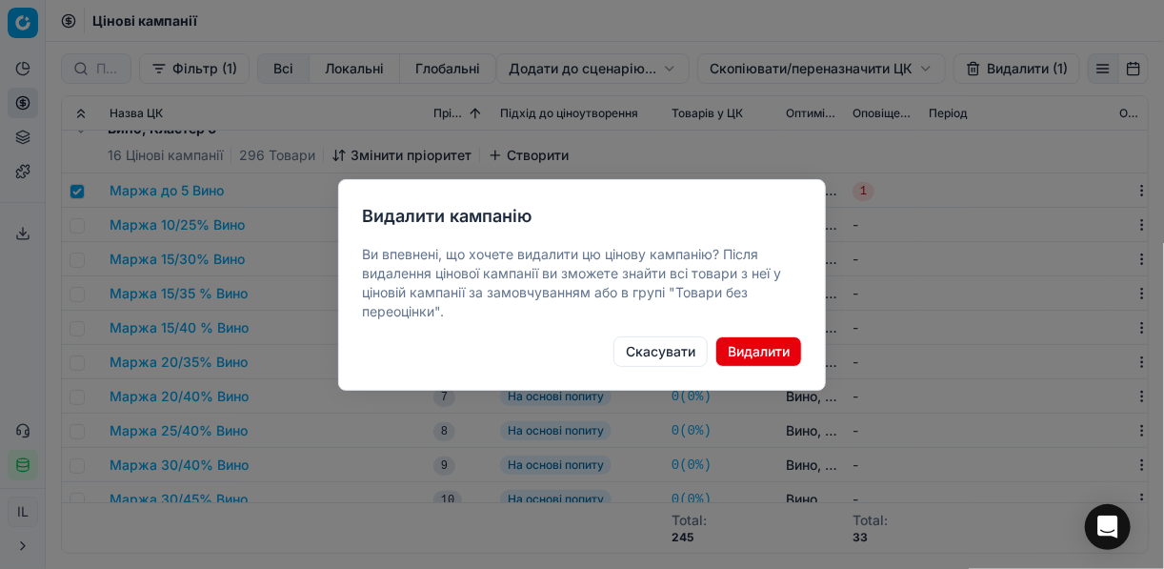
click at [735, 347] on button "Видалити" at bounding box center [758, 351] width 87 height 30
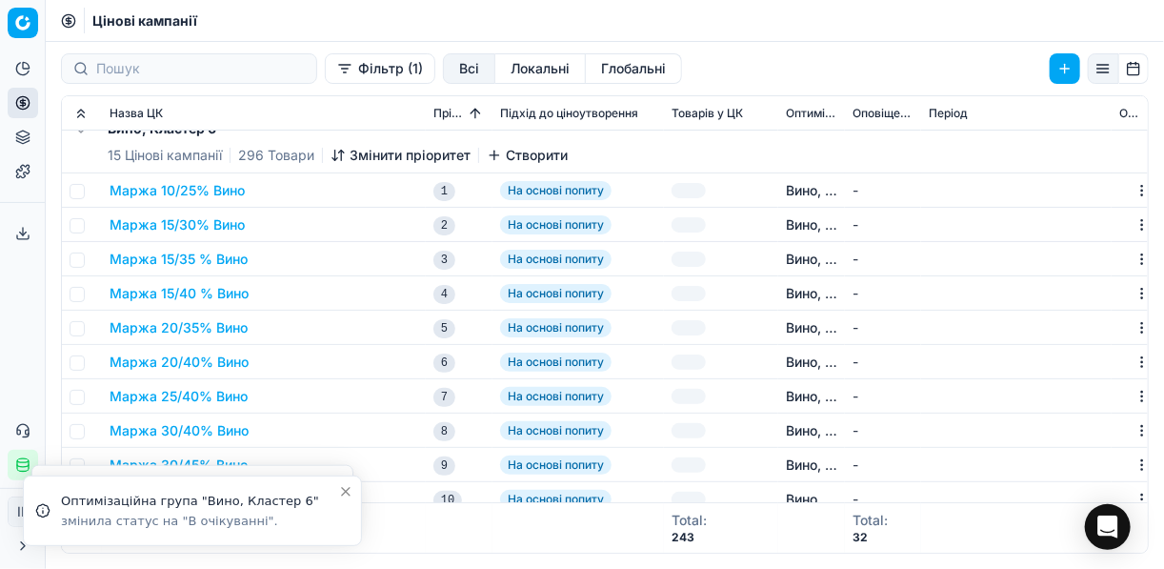
checkbox input "false"
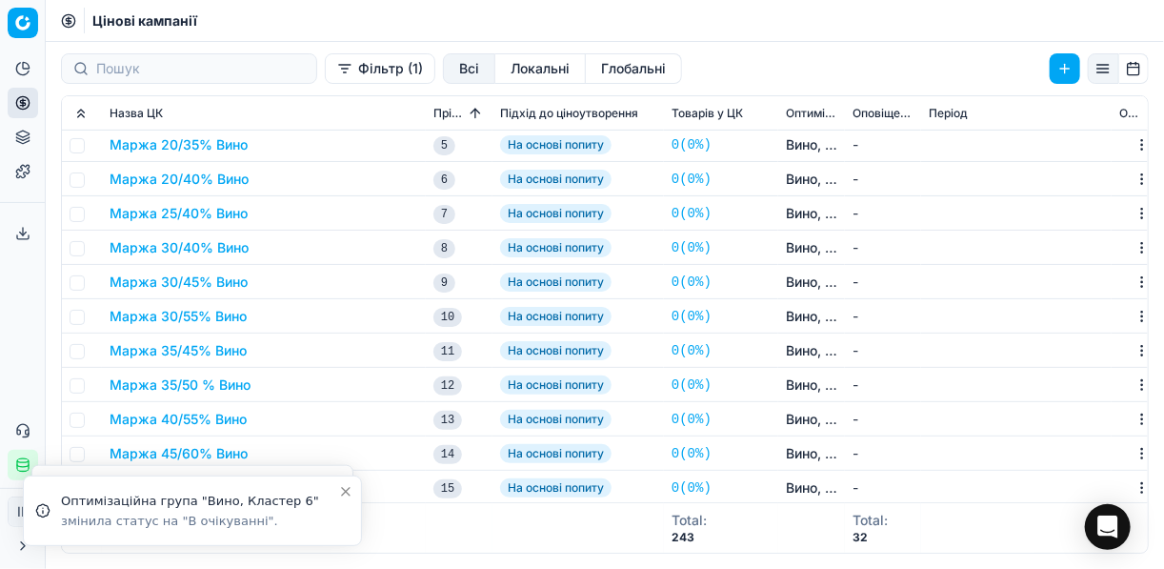
scroll to position [3170, 0]
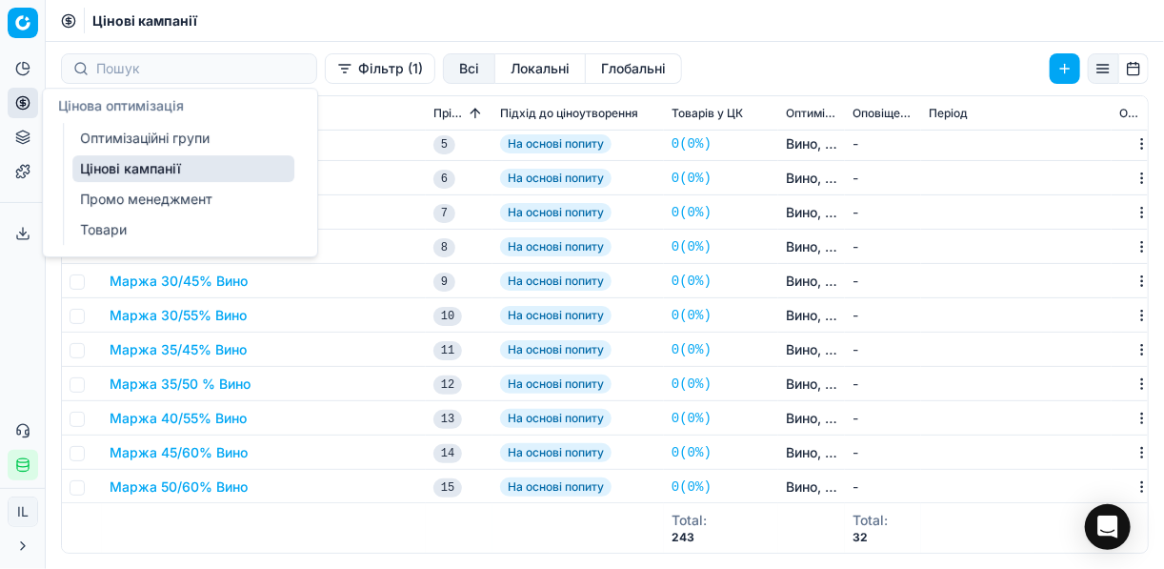
click at [142, 136] on link "Оптимізаційні групи" at bounding box center [183, 138] width 222 height 27
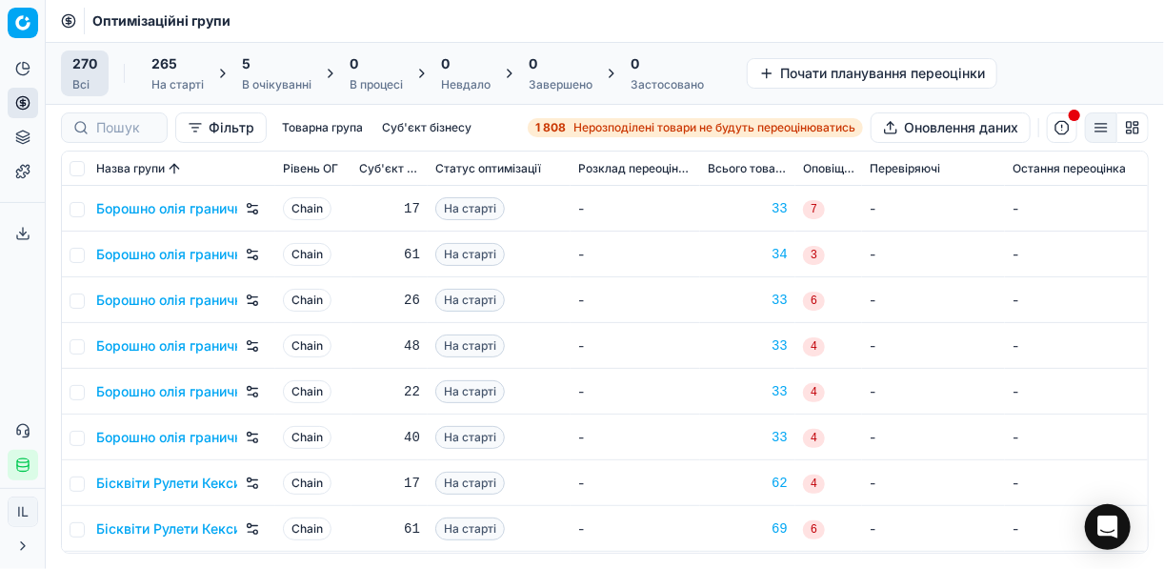
click at [275, 72] on div "5" at bounding box center [277, 63] width 70 height 19
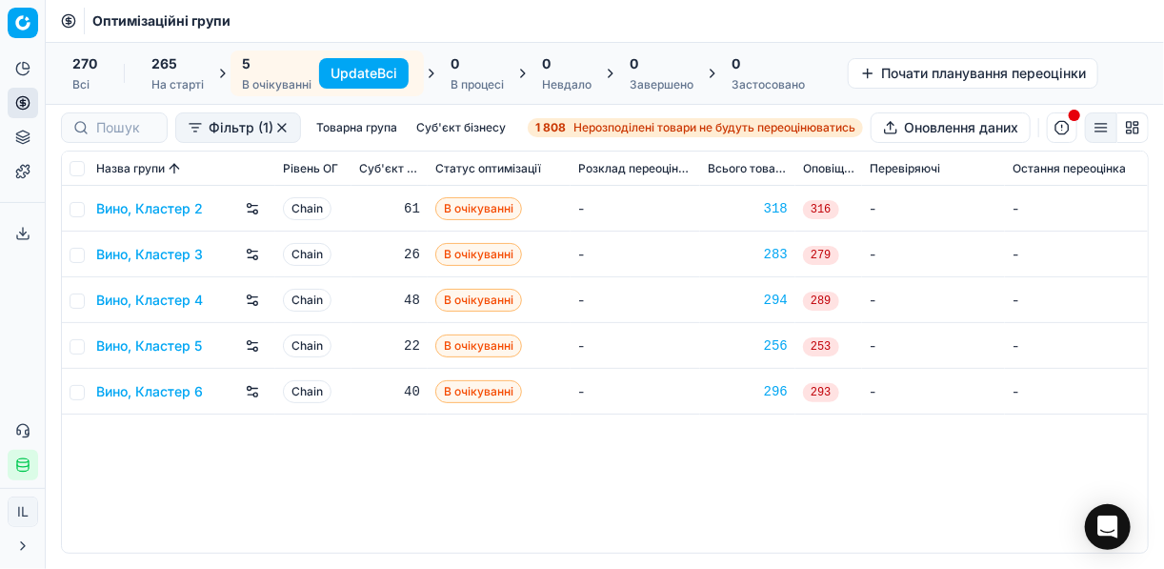
click at [339, 70] on button "Update Всі" at bounding box center [364, 73] width 90 height 30
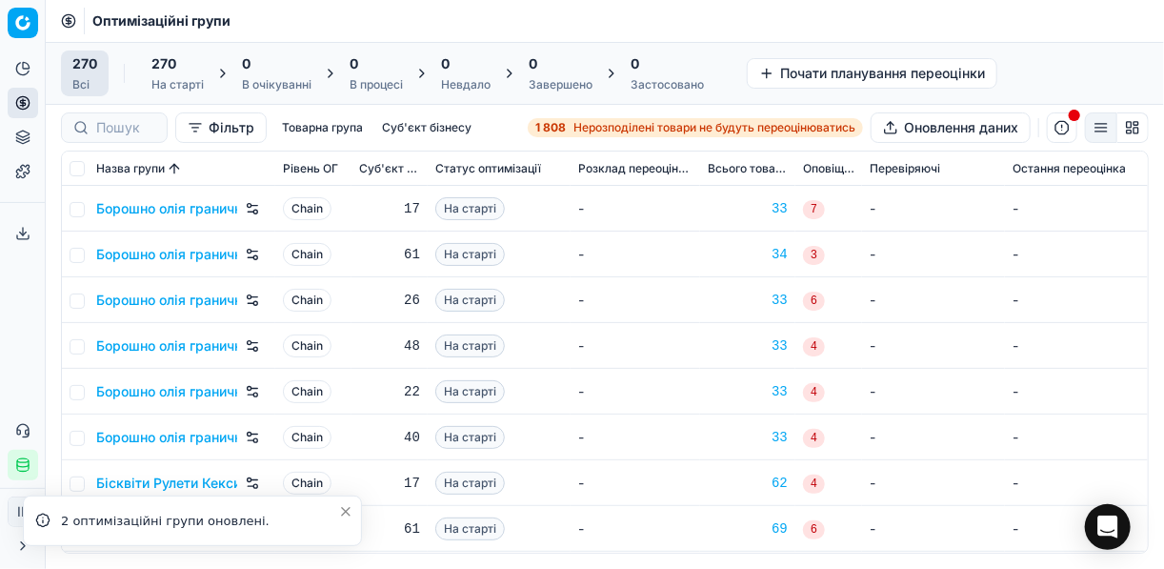
click at [574, 124] on span "Нерозподілені товари не будуть переоцінюватись" at bounding box center [714, 127] width 282 height 15
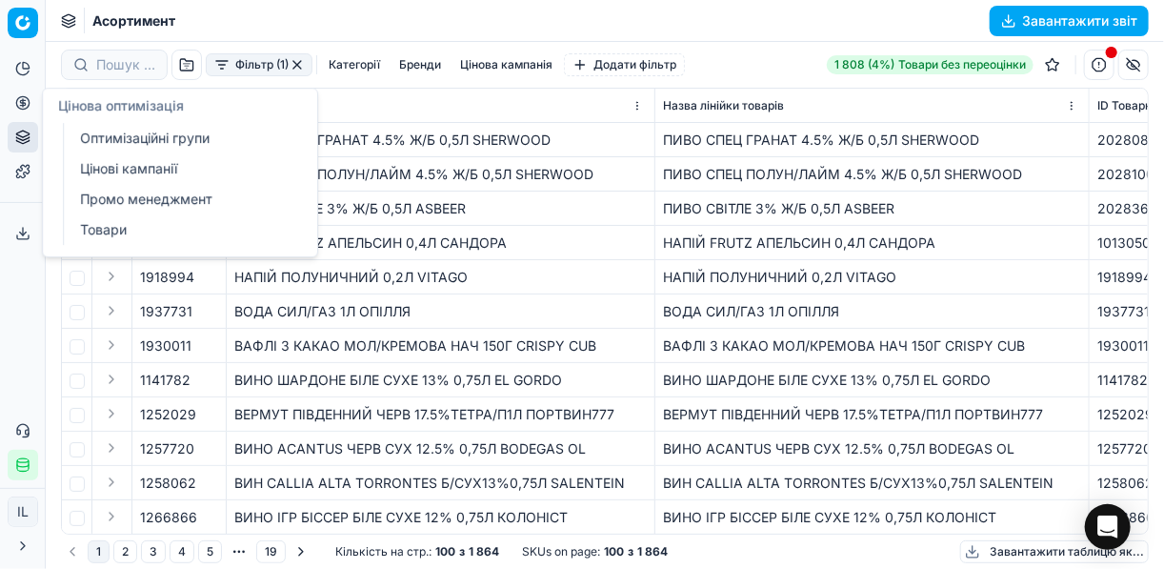
click at [25, 98] on icon at bounding box center [22, 102] width 15 height 15
click at [154, 131] on link "Оптимізаційні групи" at bounding box center [183, 138] width 222 height 27
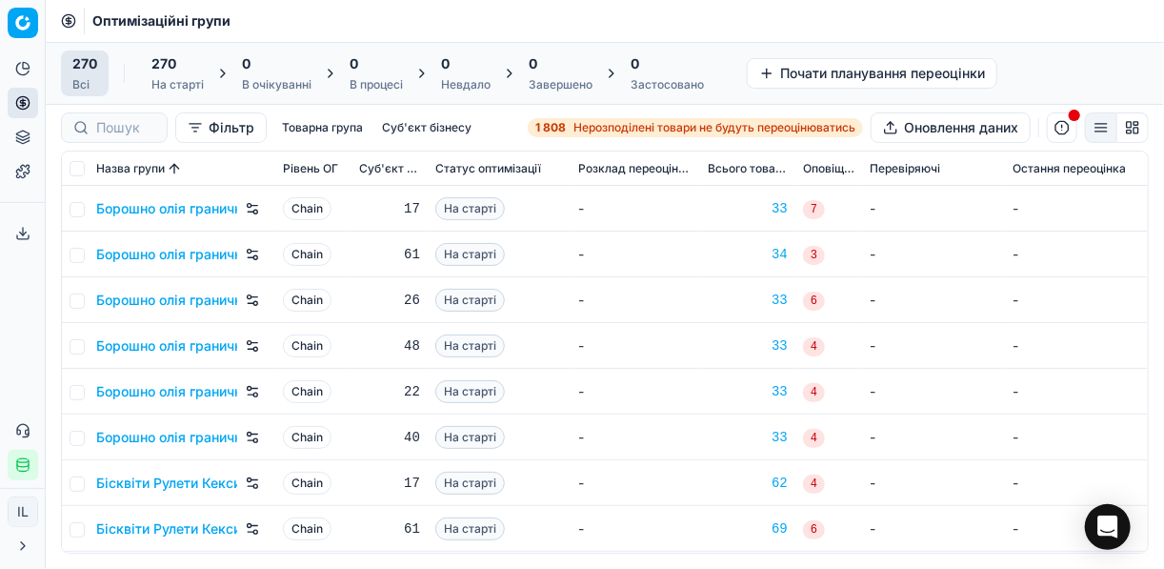
click at [581, 125] on span "Нерозподілені товари не будуть переоцінюватись" at bounding box center [714, 127] width 282 height 15
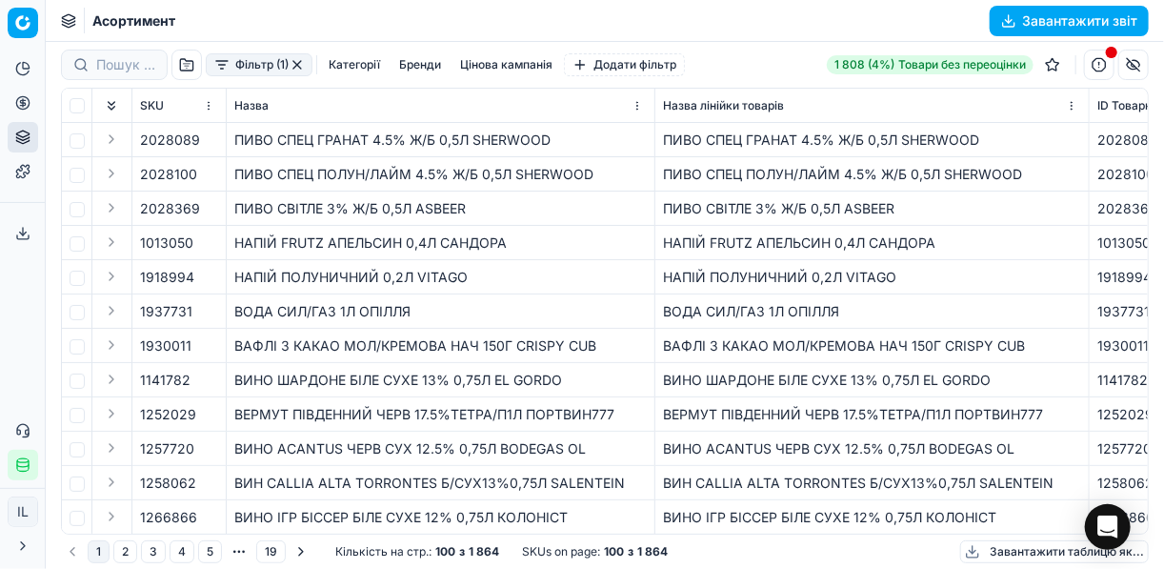
click at [216, 69] on button "Фільтр (1)" at bounding box center [259, 64] width 107 height 23
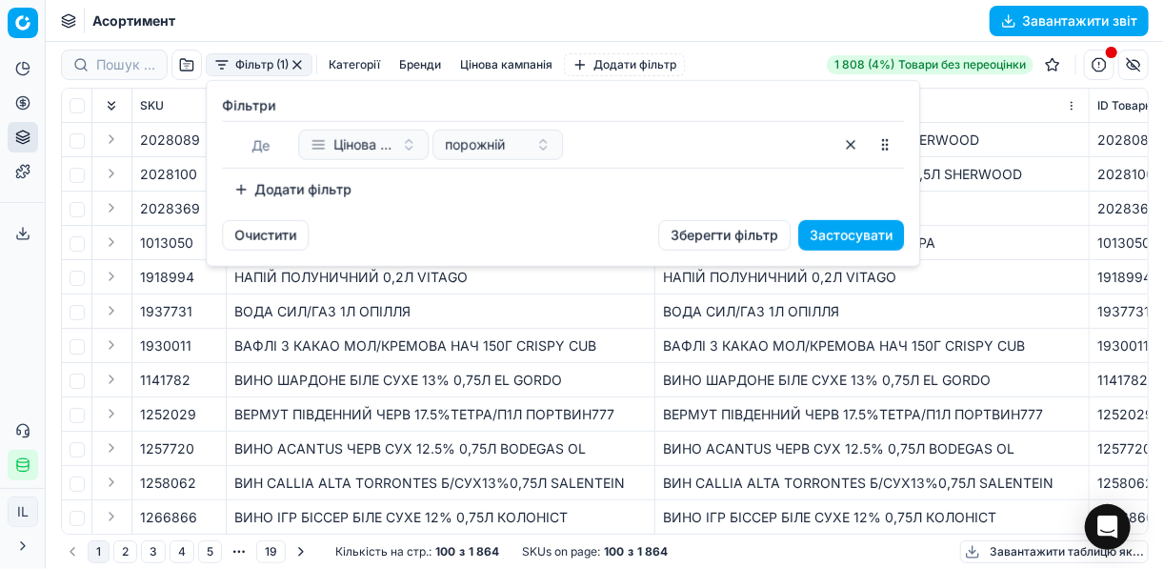
click at [241, 179] on button "Додати фільтр" at bounding box center [292, 189] width 141 height 30
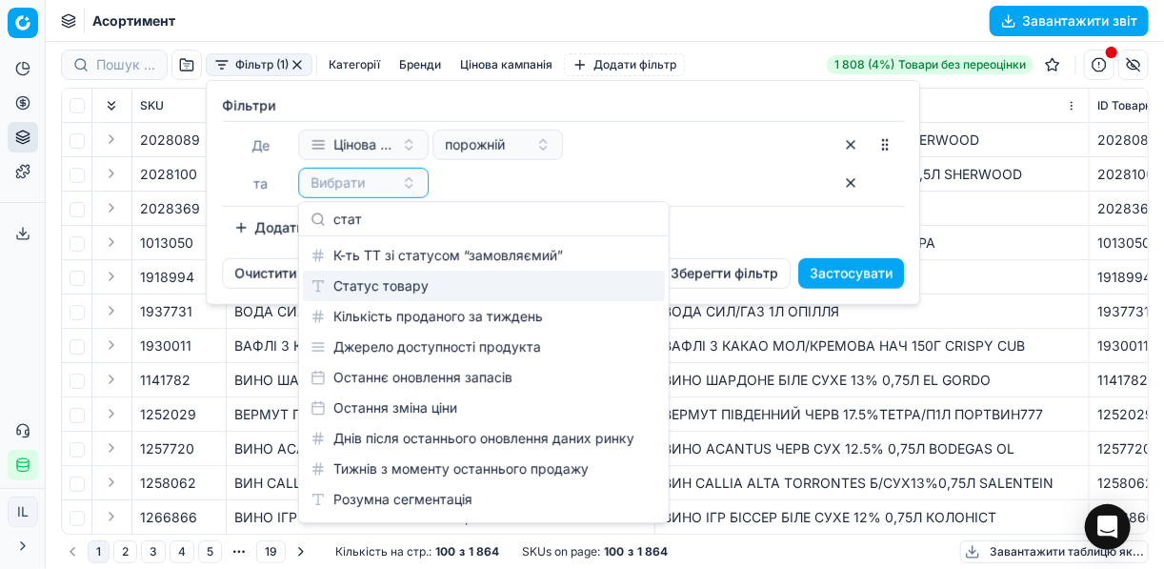
type input "стат"
click at [447, 291] on div "Статус товару" at bounding box center [484, 285] width 362 height 30
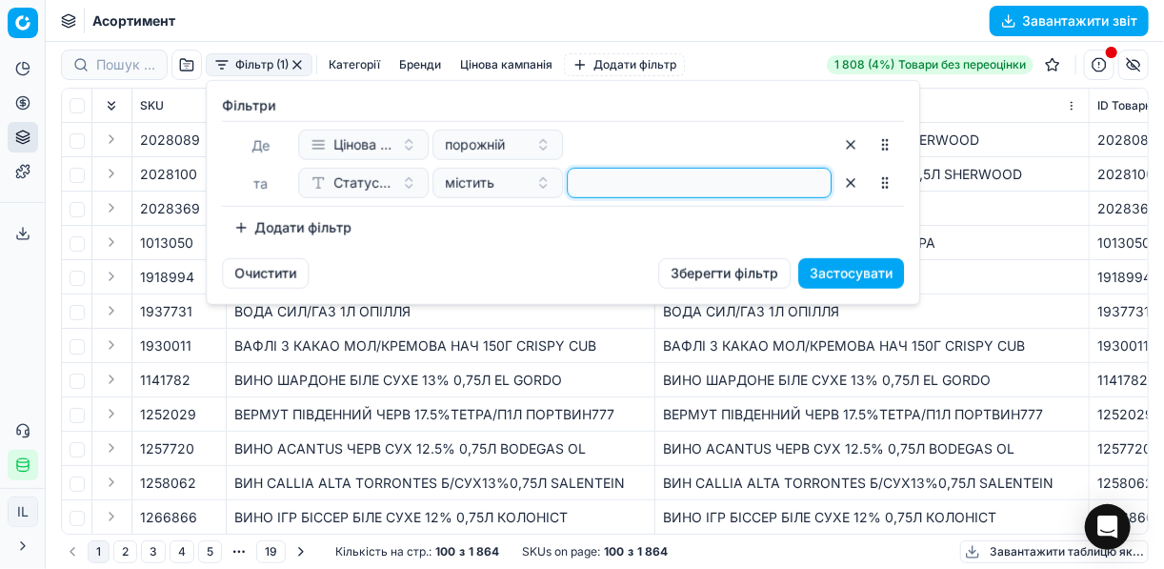
click at [687, 193] on input at bounding box center [699, 183] width 248 height 29
type input "1"
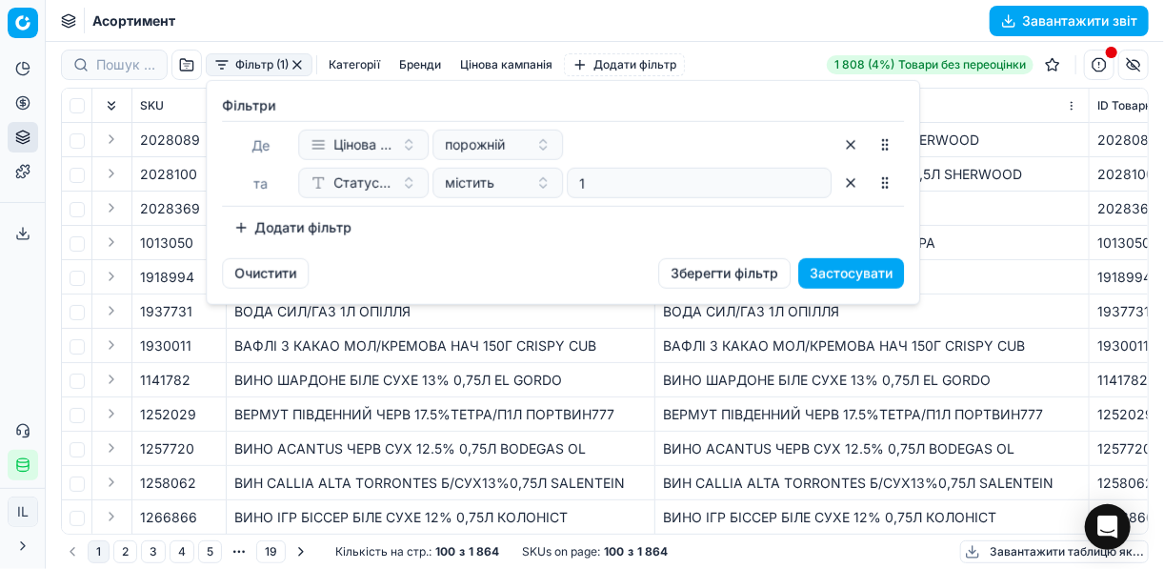
click at [243, 223] on button "Додати фільтр" at bounding box center [292, 227] width 141 height 30
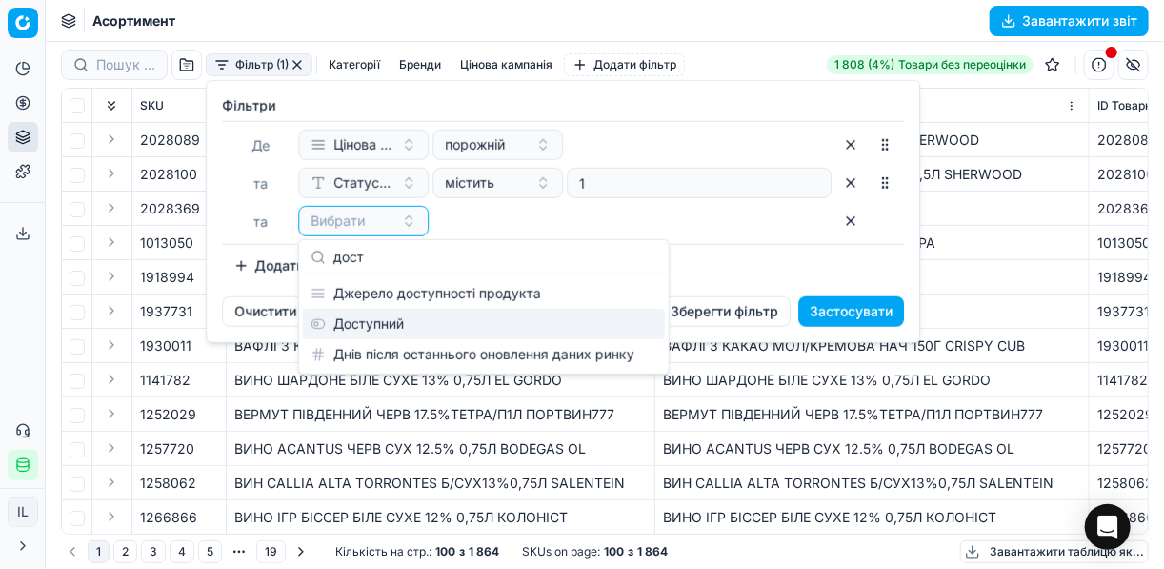
type input "дост"
click at [366, 311] on div "Доступний" at bounding box center [484, 324] width 362 height 30
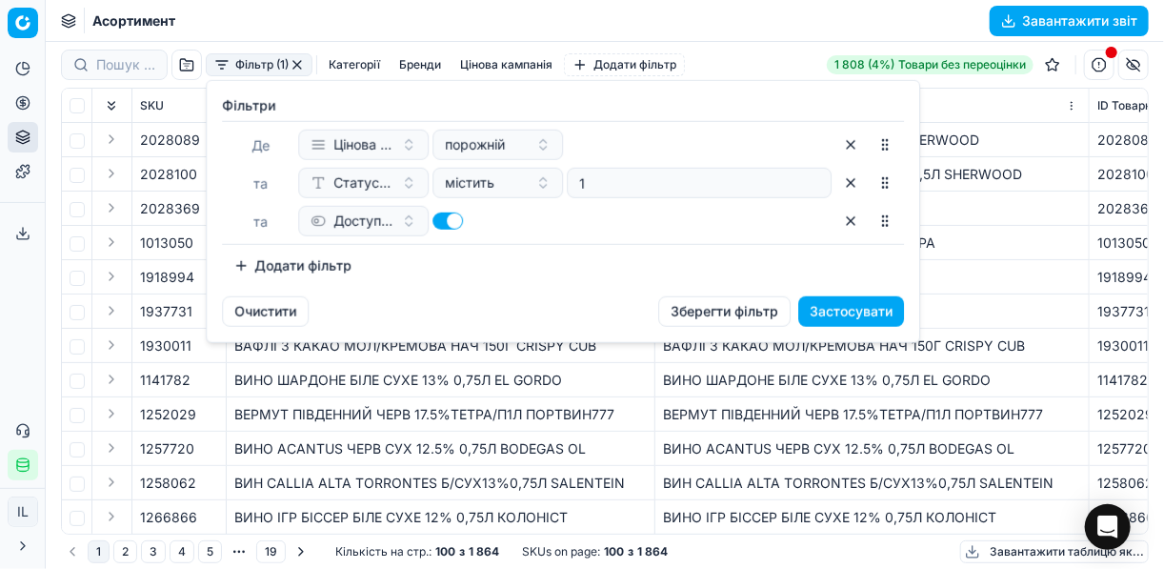
click at [247, 266] on button "Додати фільтр" at bounding box center [292, 265] width 141 height 30
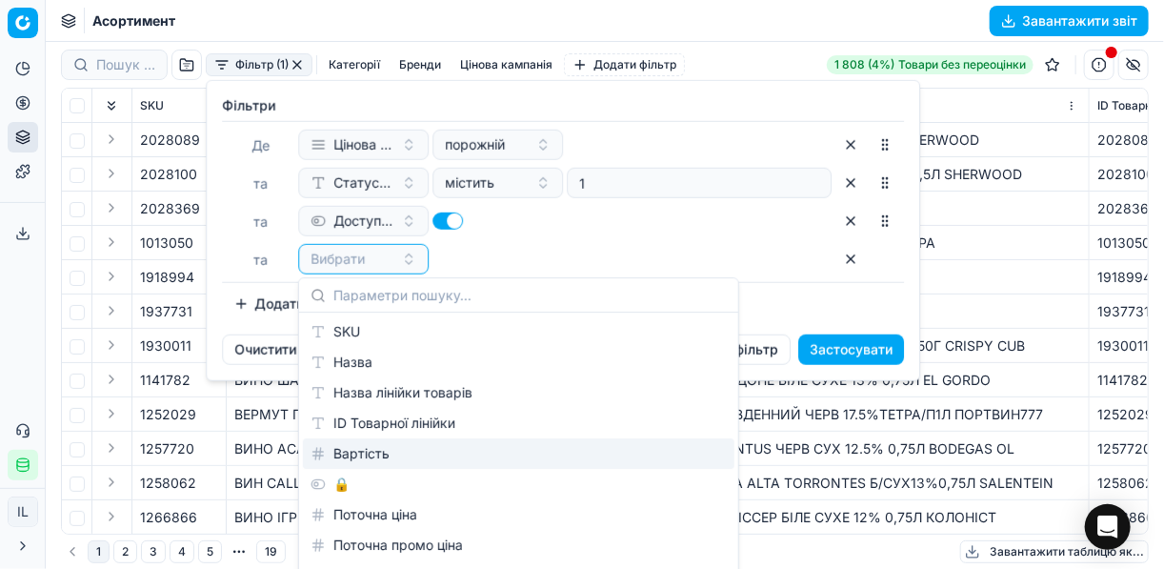
click at [368, 478] on div "🔒" at bounding box center [518, 484] width 431 height 30
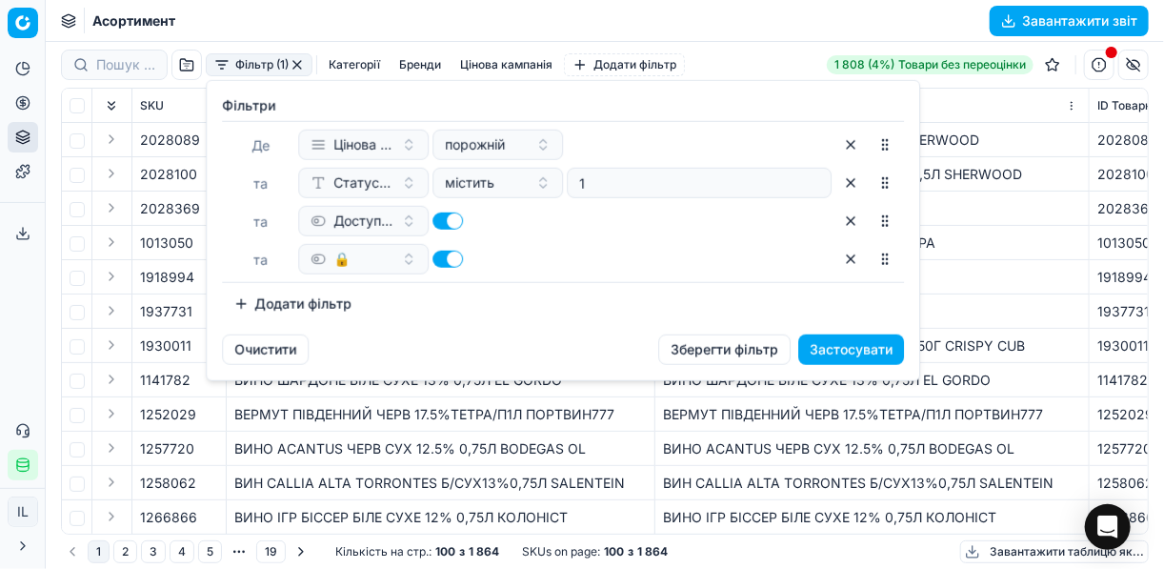
click at [443, 257] on button "button" at bounding box center [447, 258] width 30 height 17
checkbox input "false"
click at [819, 347] on button "Застосувати" at bounding box center [851, 349] width 106 height 30
